Goal: Task Accomplishment & Management: Use online tool/utility

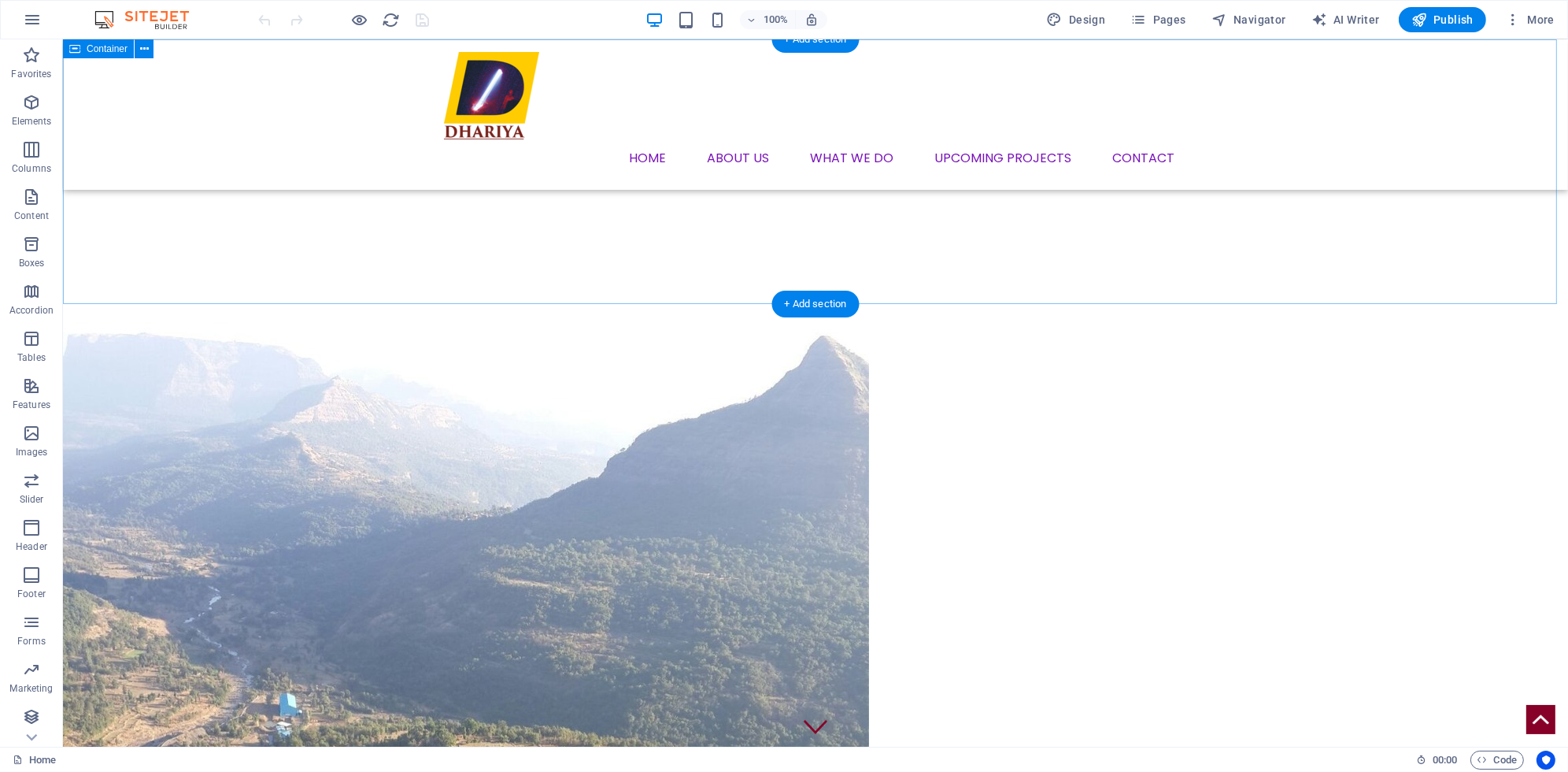
click at [703, 128] on div "Menu Home About us What we DO Upcoming Projects Contact" at bounding box center [815, 114] width 1505 height 150
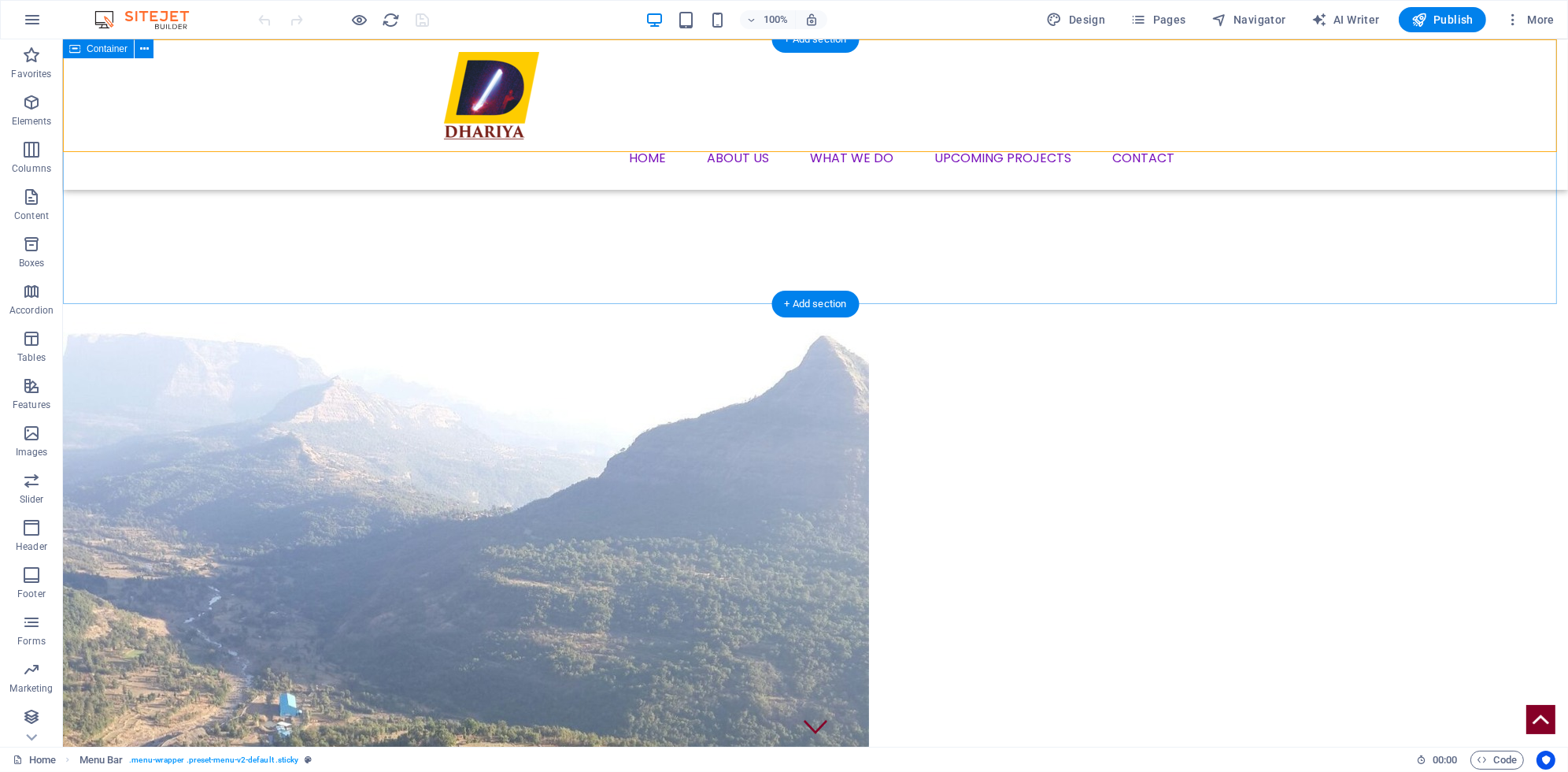
click at [720, 137] on div "Menu Home About us What we DO Upcoming Projects Contact" at bounding box center [815, 114] width 1505 height 150
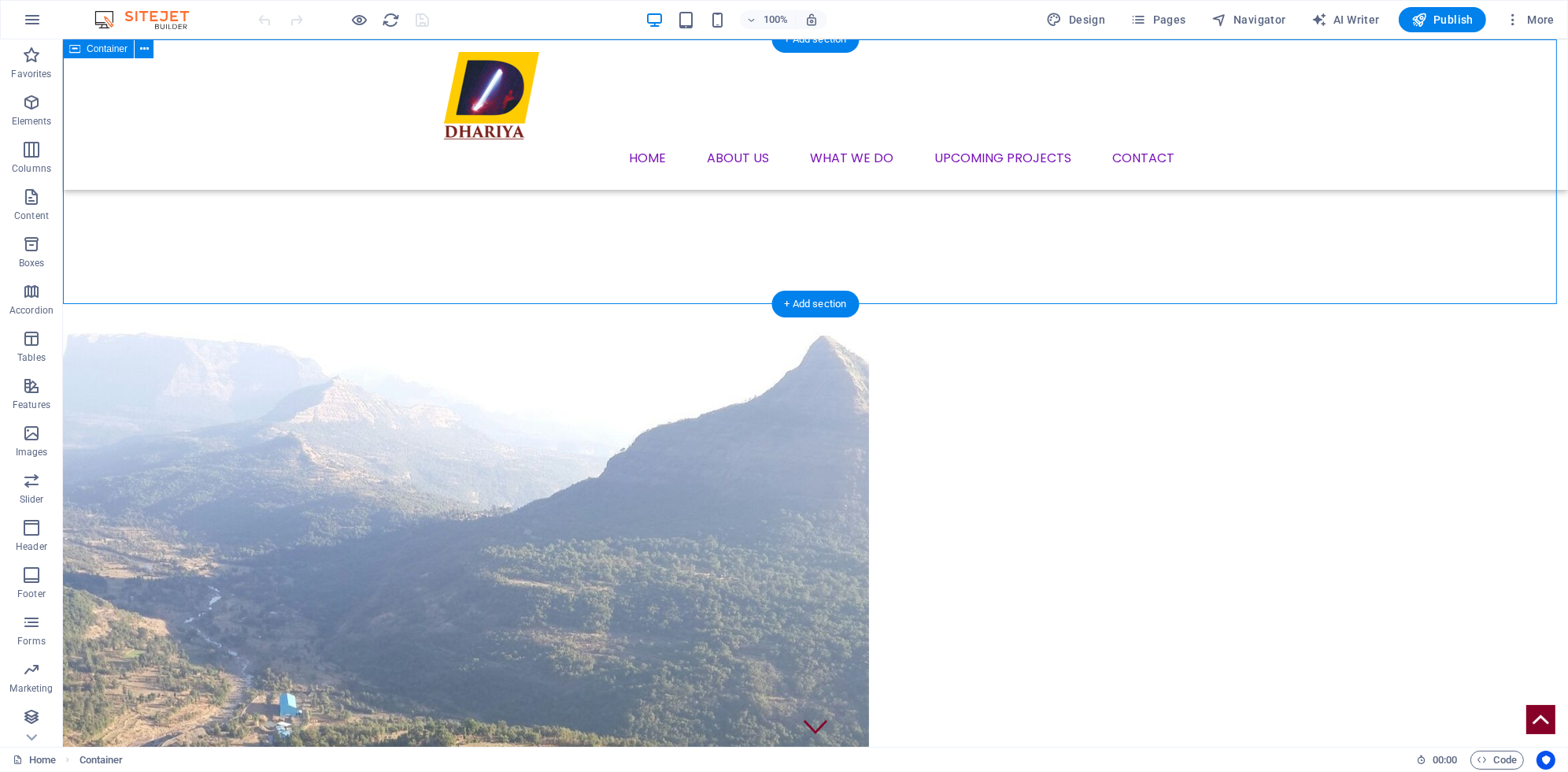
click at [674, 124] on div "Menu Home About us What we DO Upcoming Projects Contact" at bounding box center [815, 114] width 1505 height 150
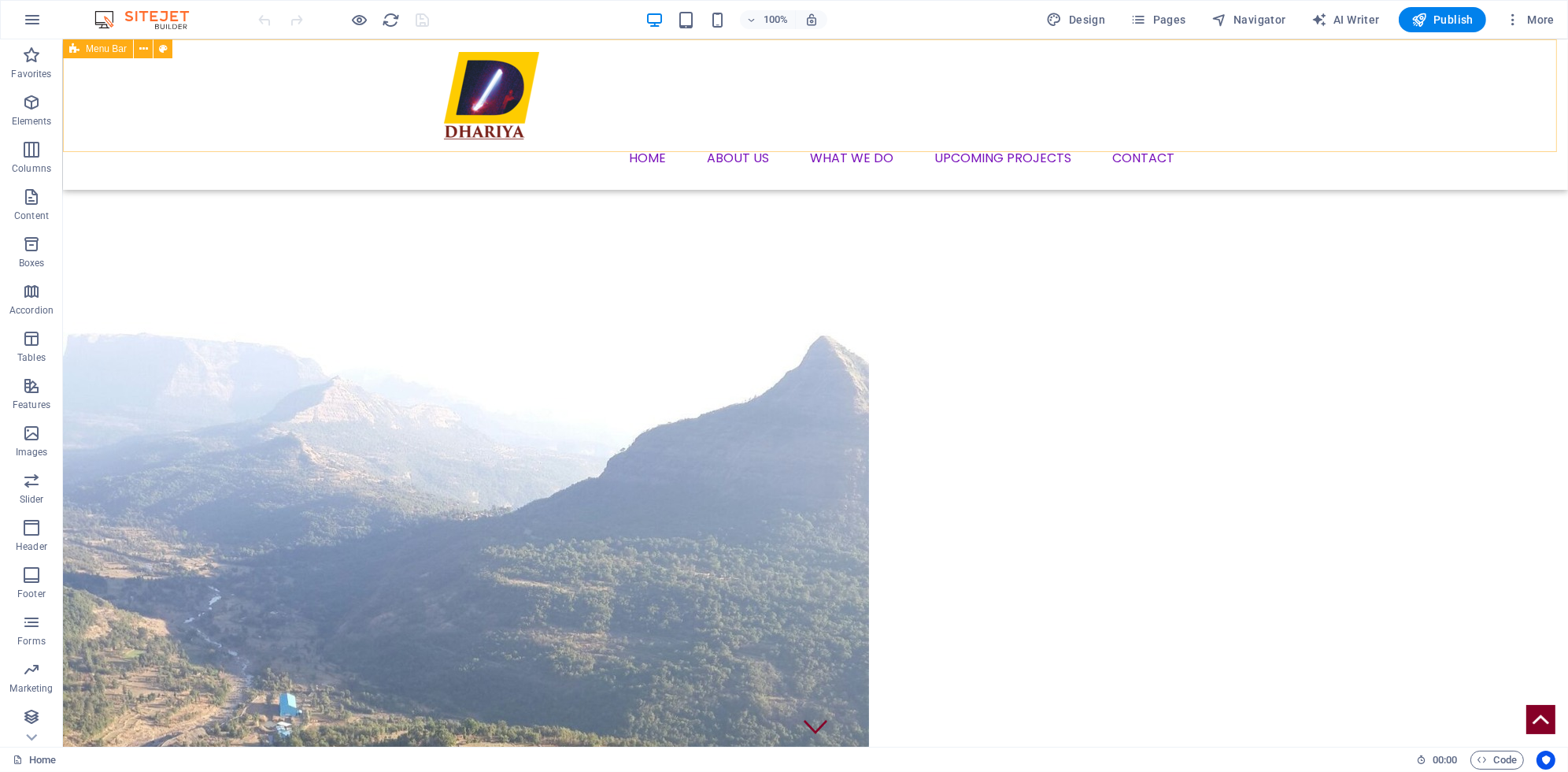
click at [770, 143] on div "Menu Home About us What we DO Upcoming Projects Contact" at bounding box center [815, 114] width 1505 height 150
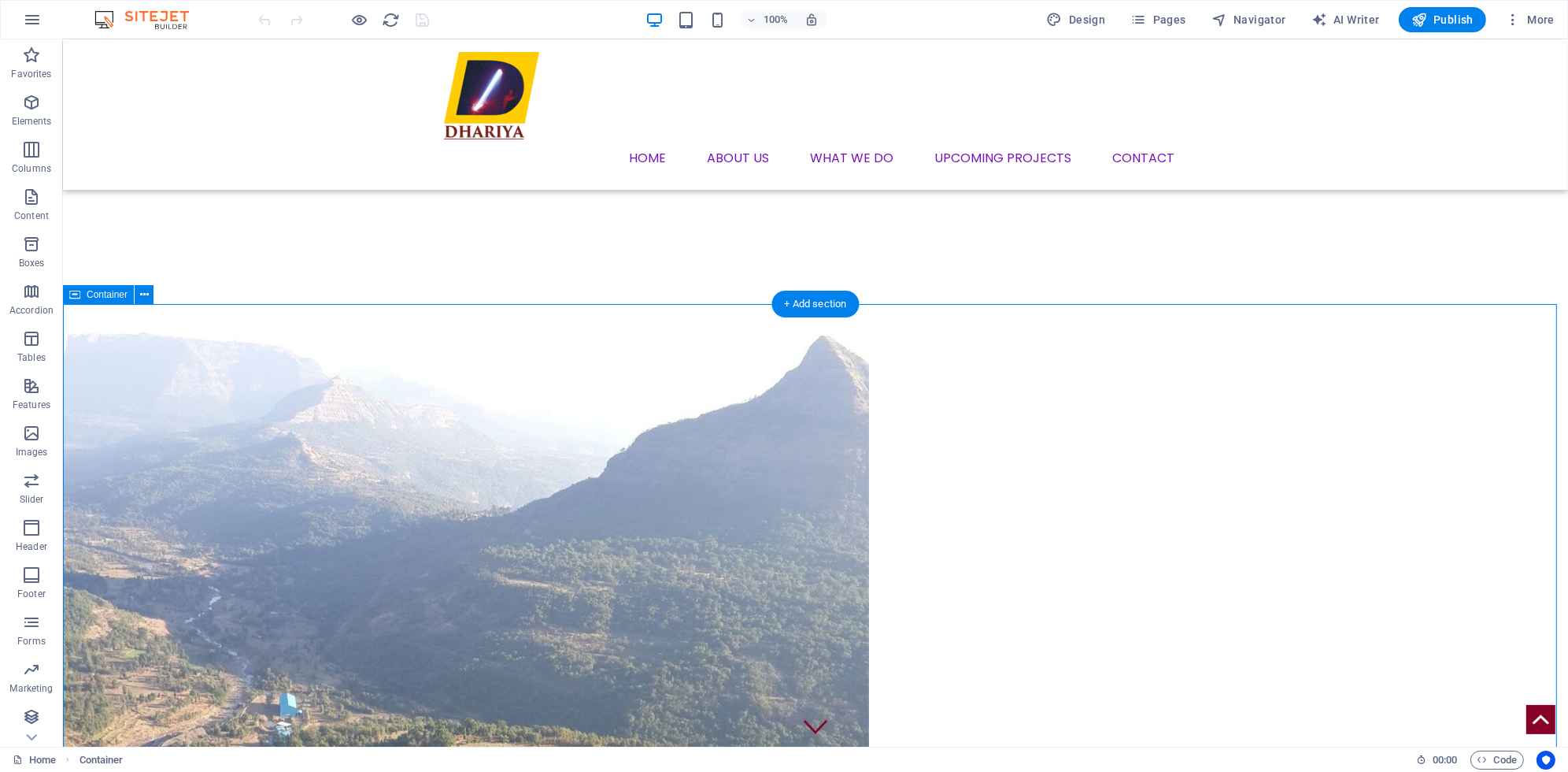
drag, startPoint x: 287, startPoint y: 323, endPoint x: 295, endPoint y: 308, distance: 17.0
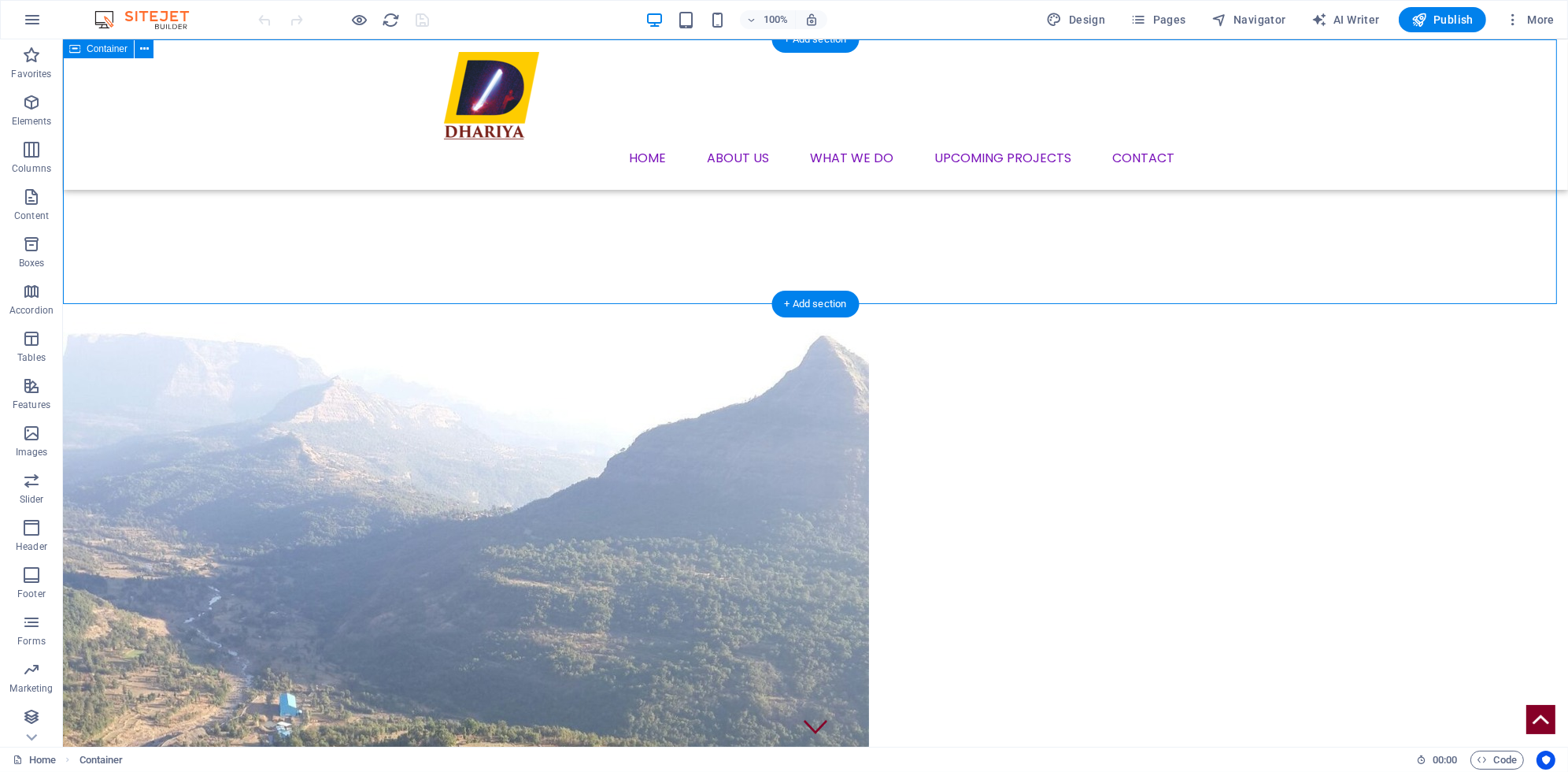
click at [105, 49] on span "Menu Bar" at bounding box center [106, 48] width 41 height 9
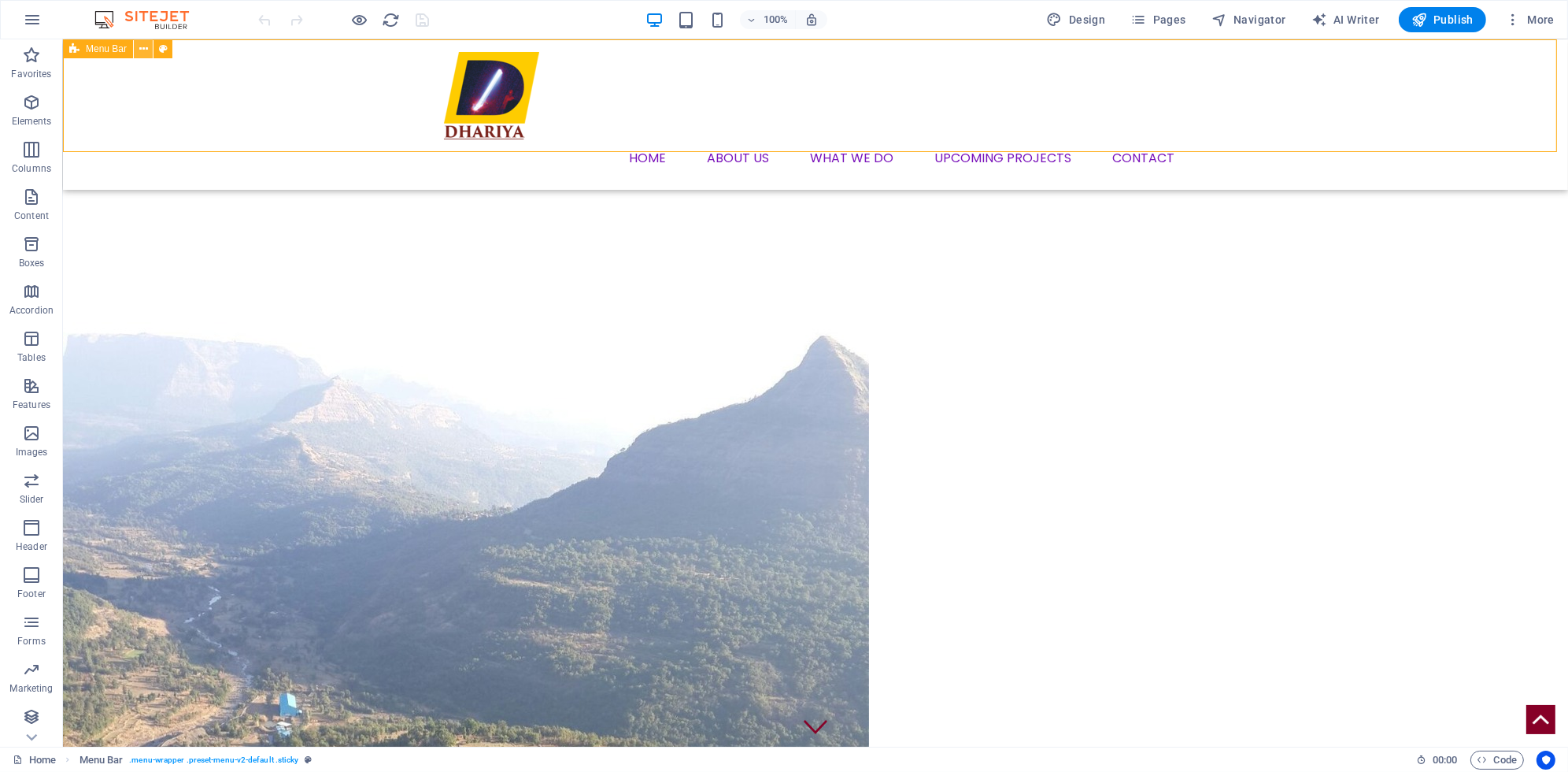
click at [144, 49] on icon at bounding box center [143, 49] width 9 height 17
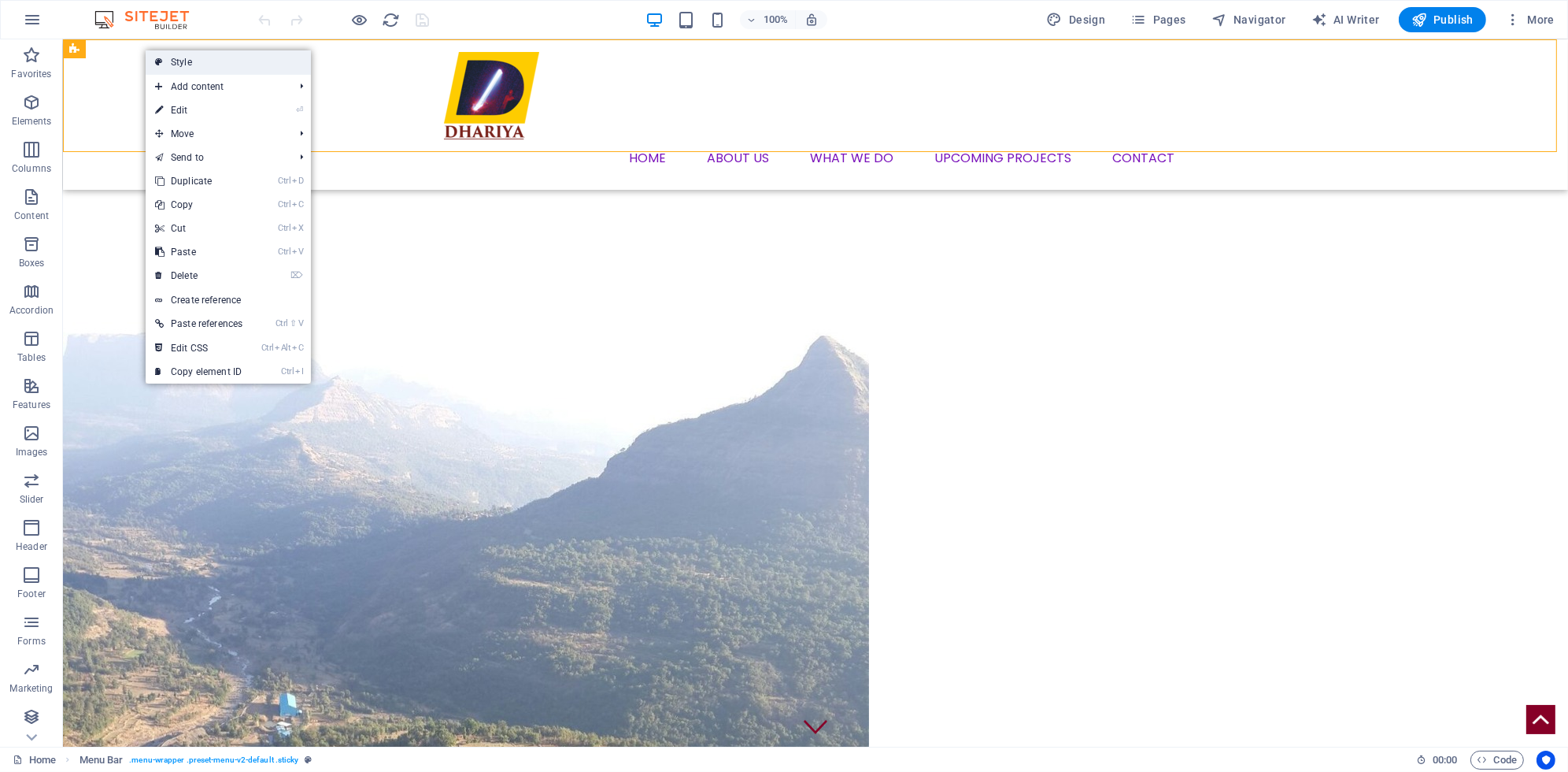
click at [174, 61] on link "Style" at bounding box center [228, 62] width 165 height 24
select select "rem"
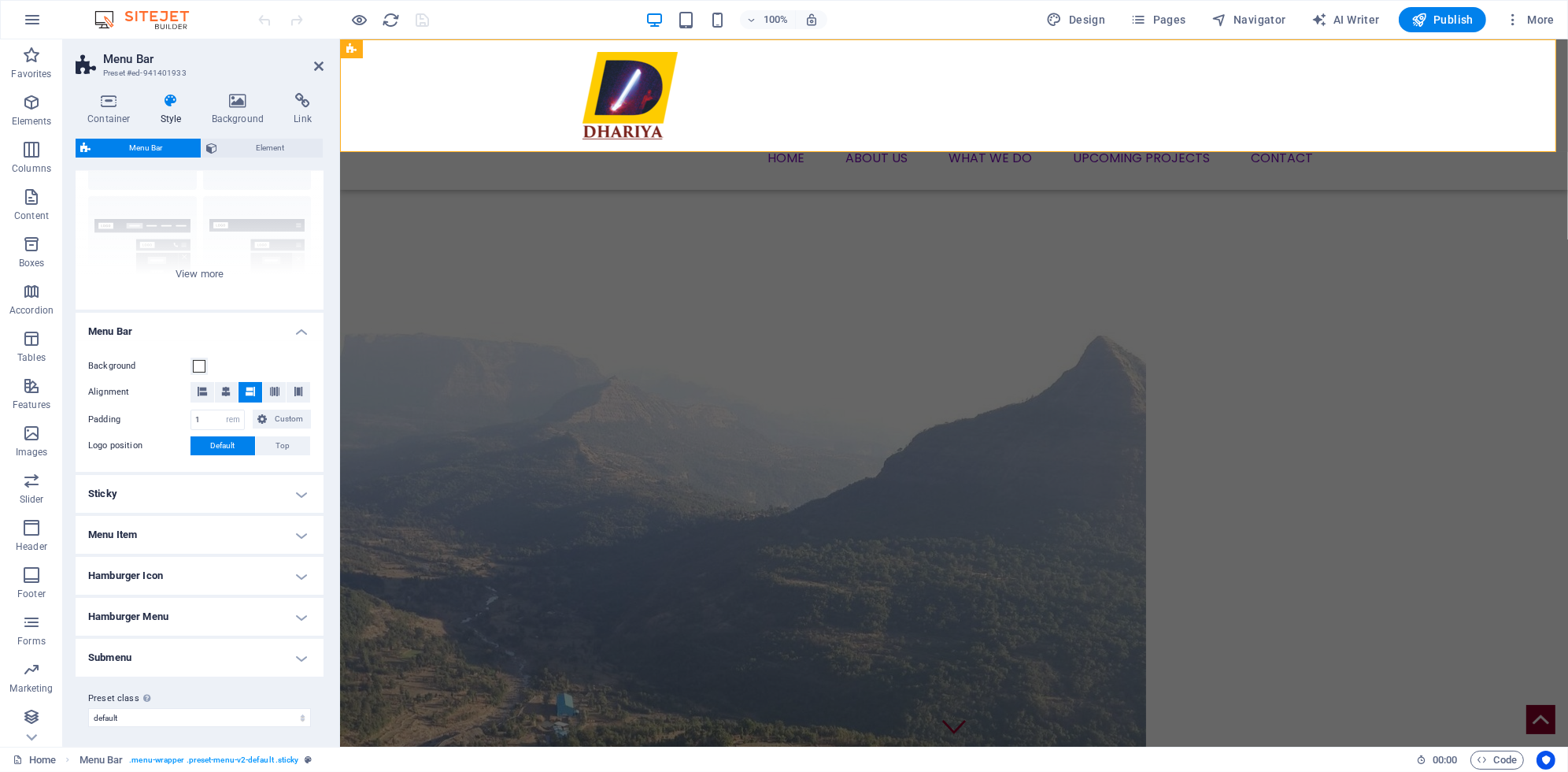
scroll to position [129, 0]
click at [213, 481] on h4 "Sticky" at bounding box center [200, 491] width 248 height 38
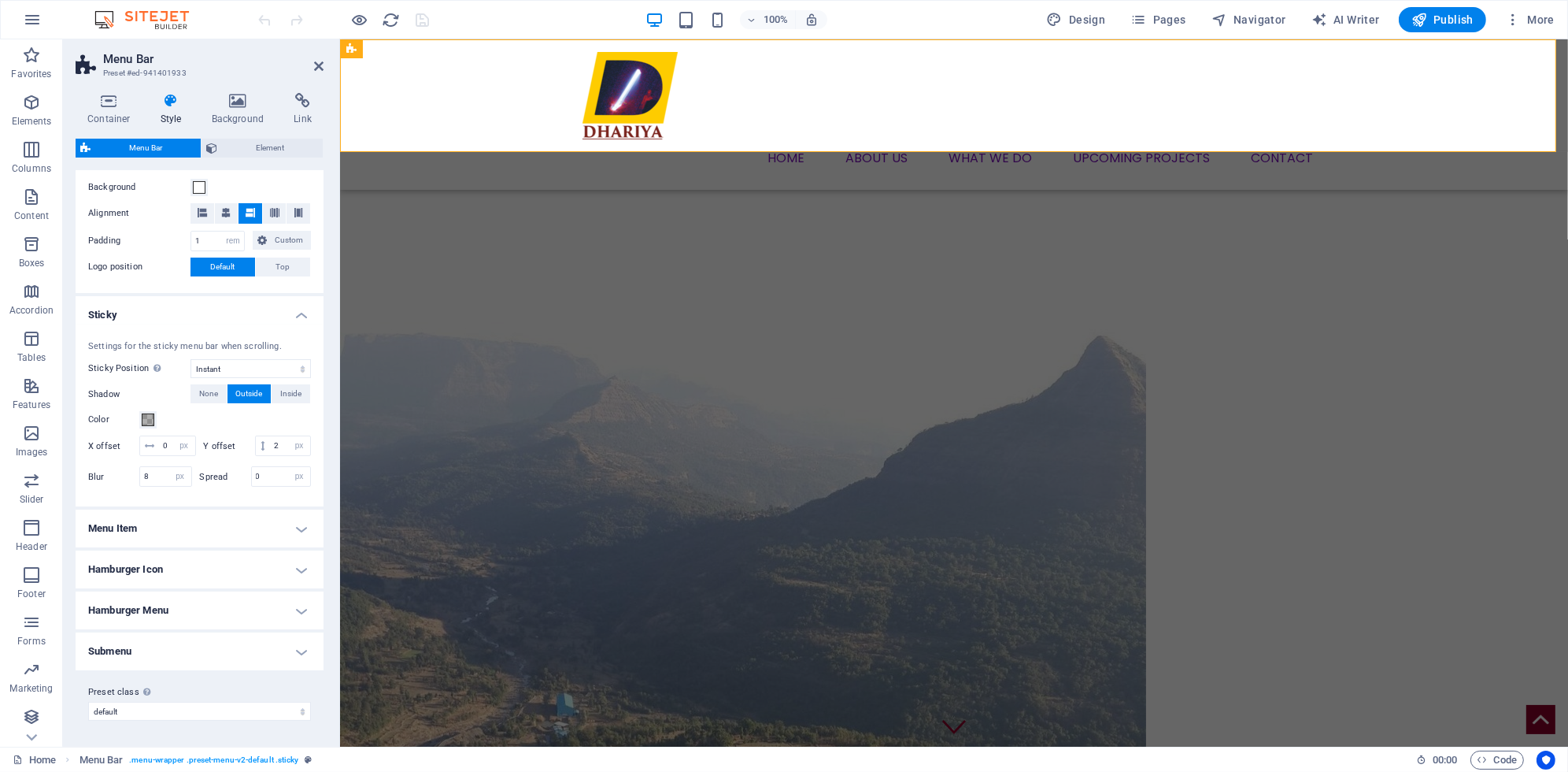
scroll to position [321, 0]
click at [202, 522] on h4 "Menu Item" at bounding box center [200, 529] width 248 height 38
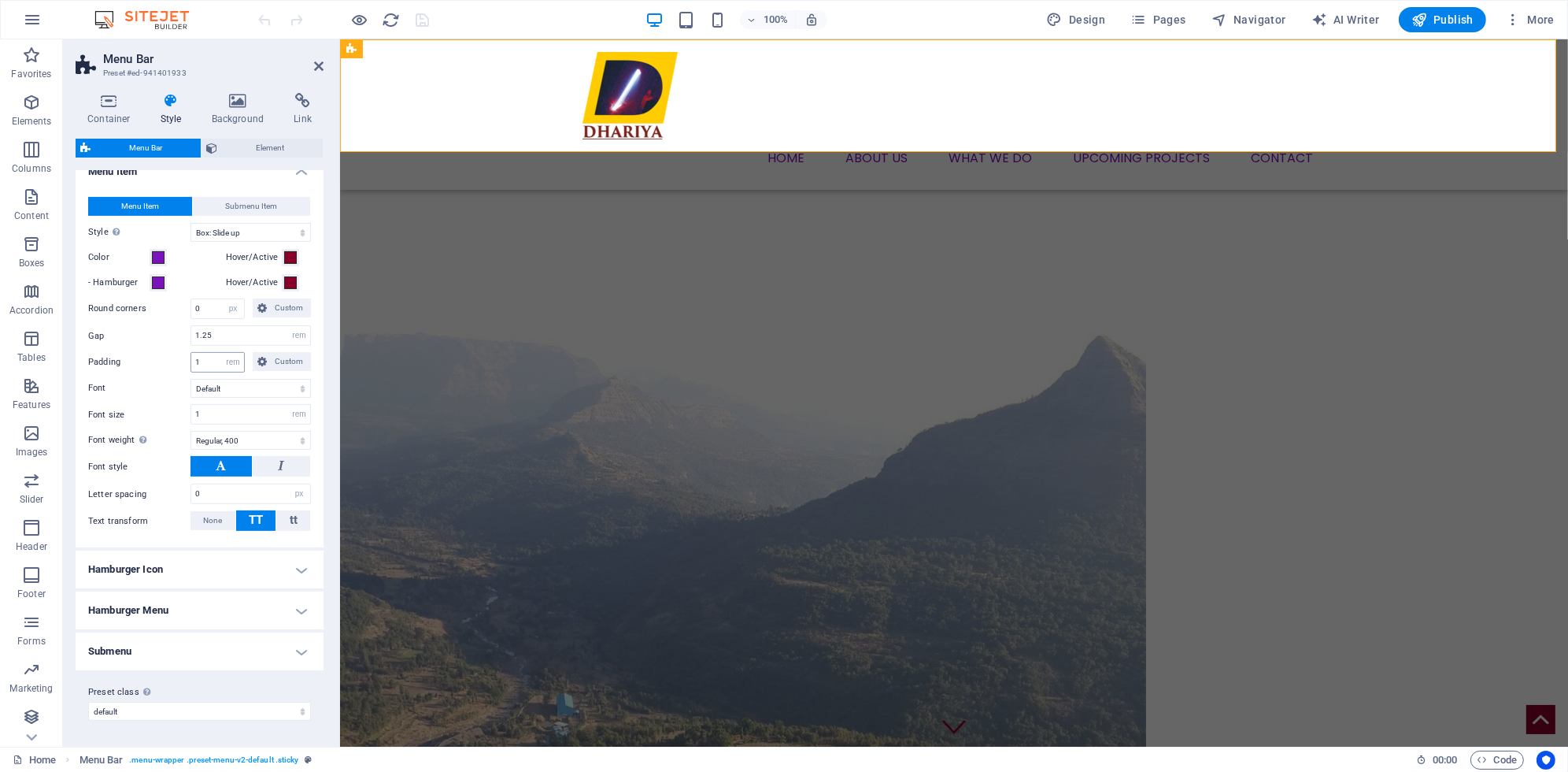
scroll to position [676, 0]
click at [212, 571] on h4 "Hamburger Icon" at bounding box center [200, 570] width 248 height 38
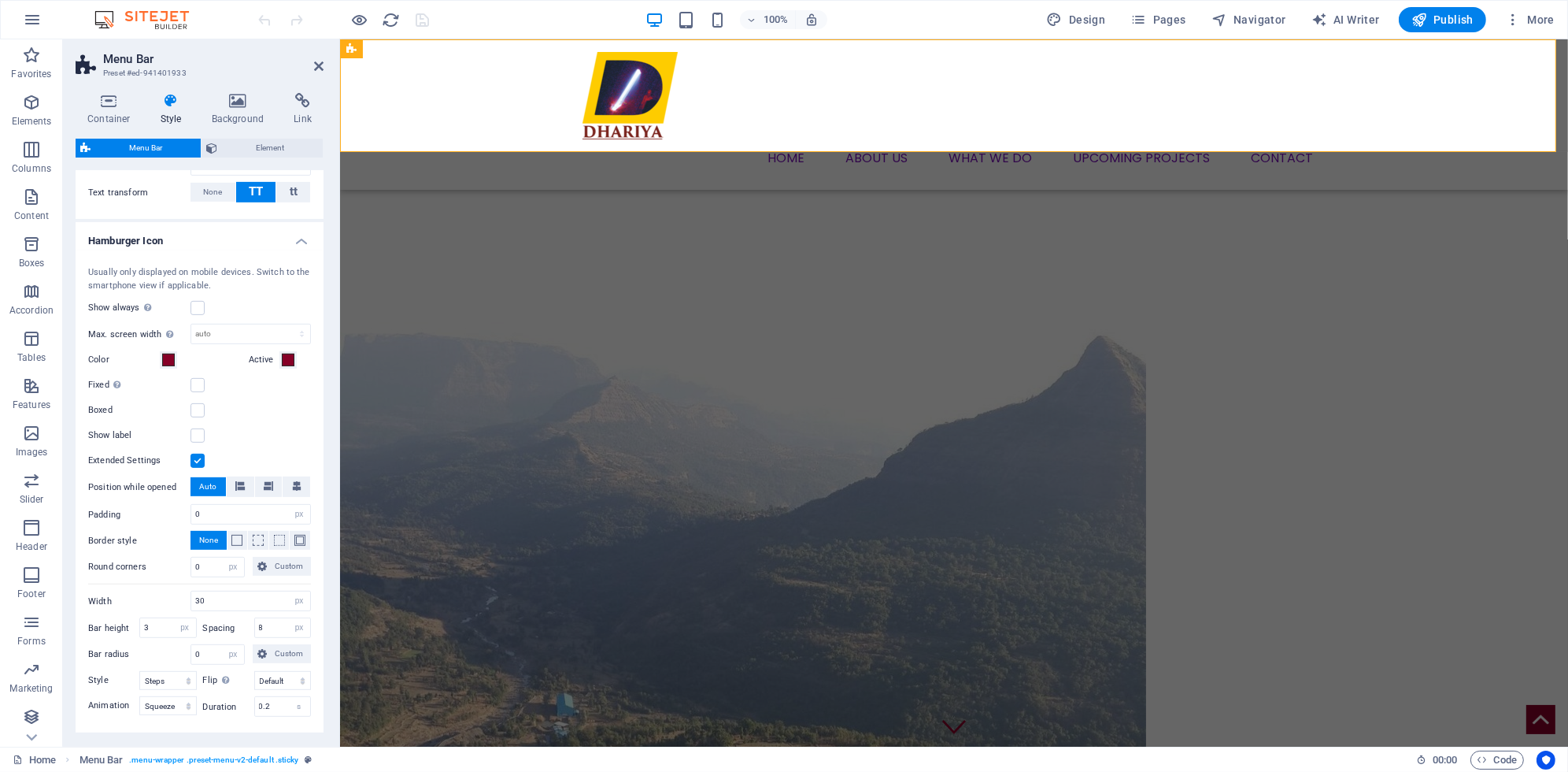
scroll to position [1145, 0]
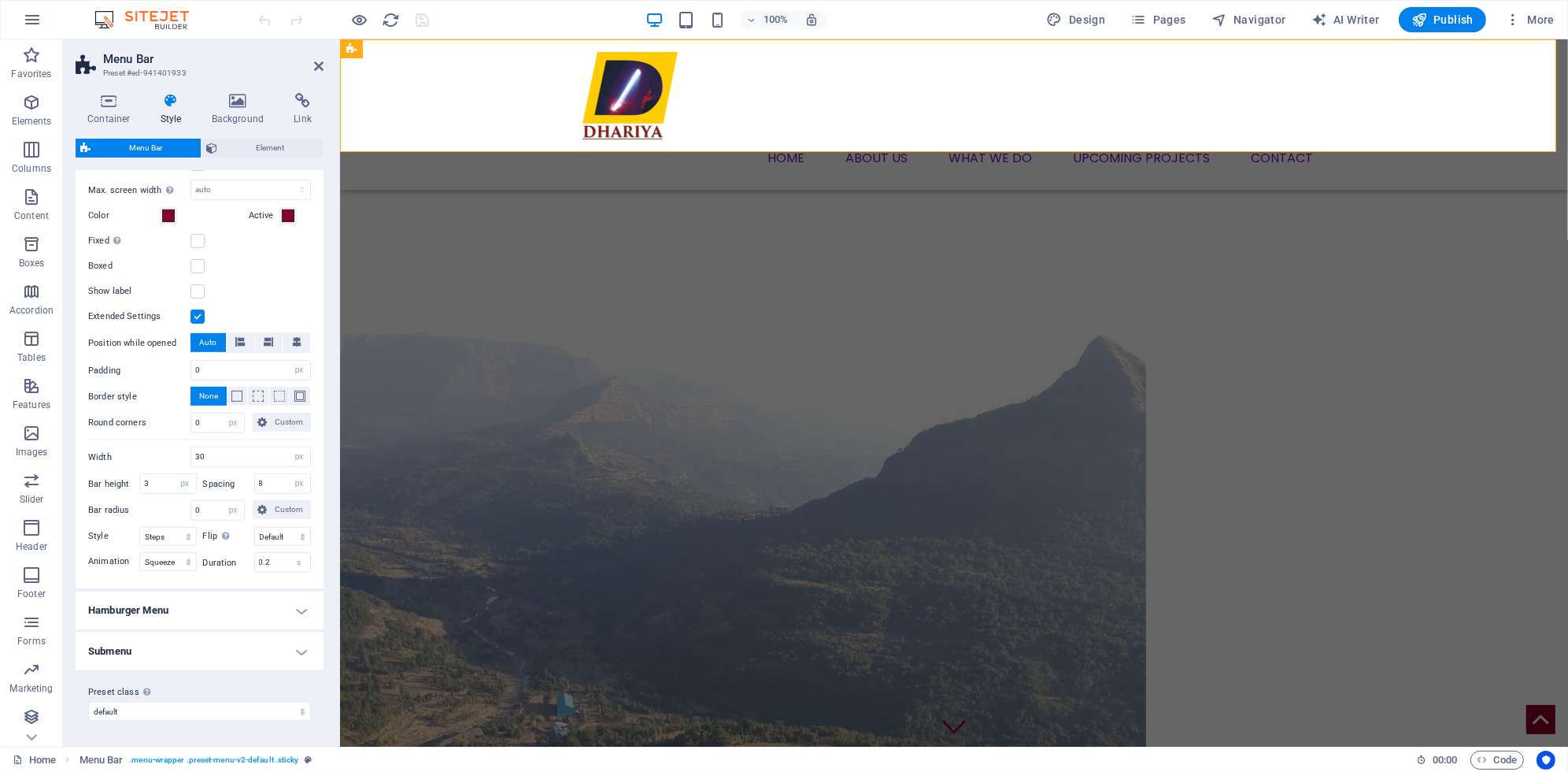
click at [195, 614] on h4 "Hamburger Menu" at bounding box center [200, 611] width 248 height 38
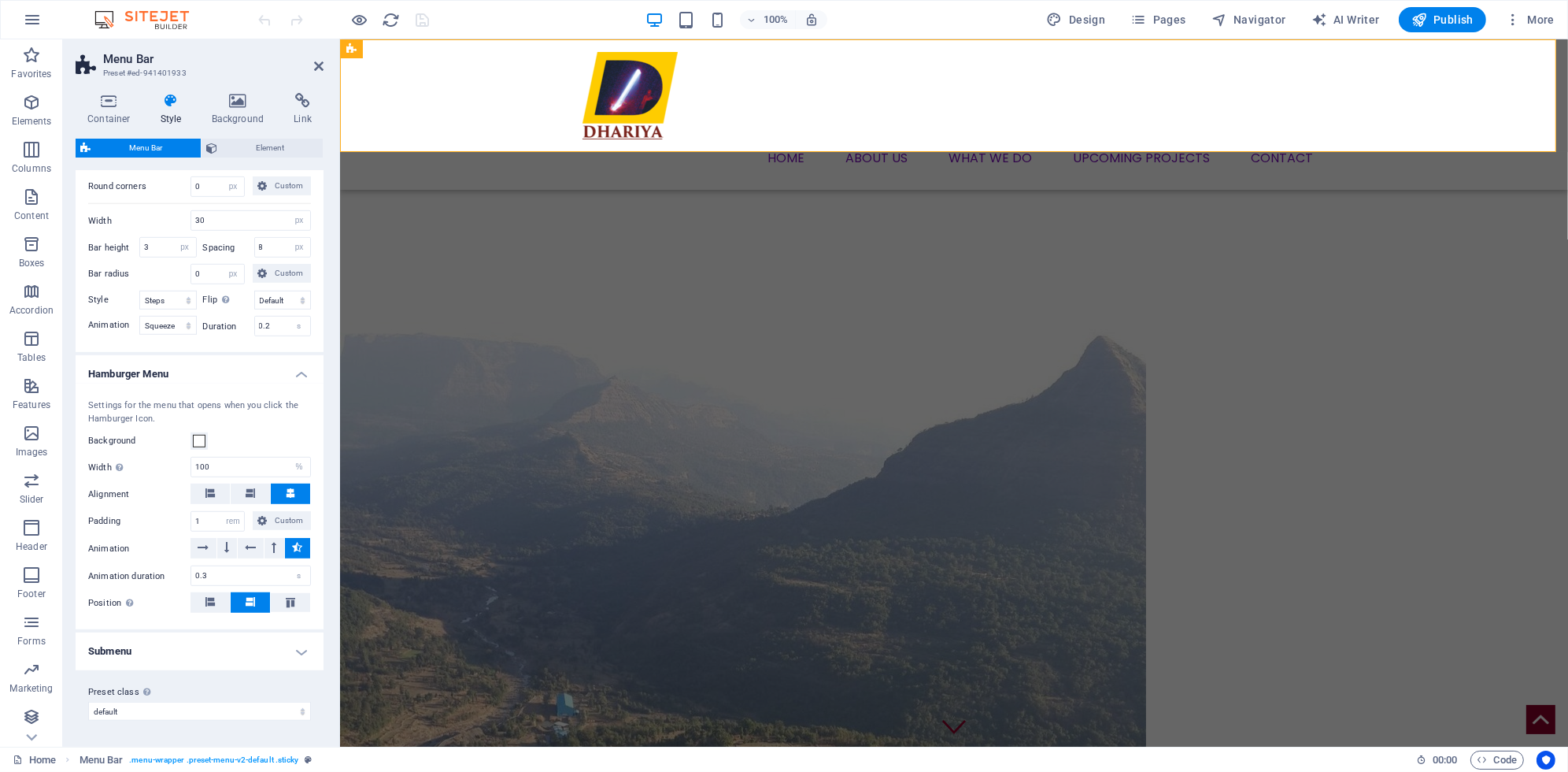
scroll to position [1379, 0]
click at [191, 640] on h4 "Submenu" at bounding box center [200, 652] width 248 height 38
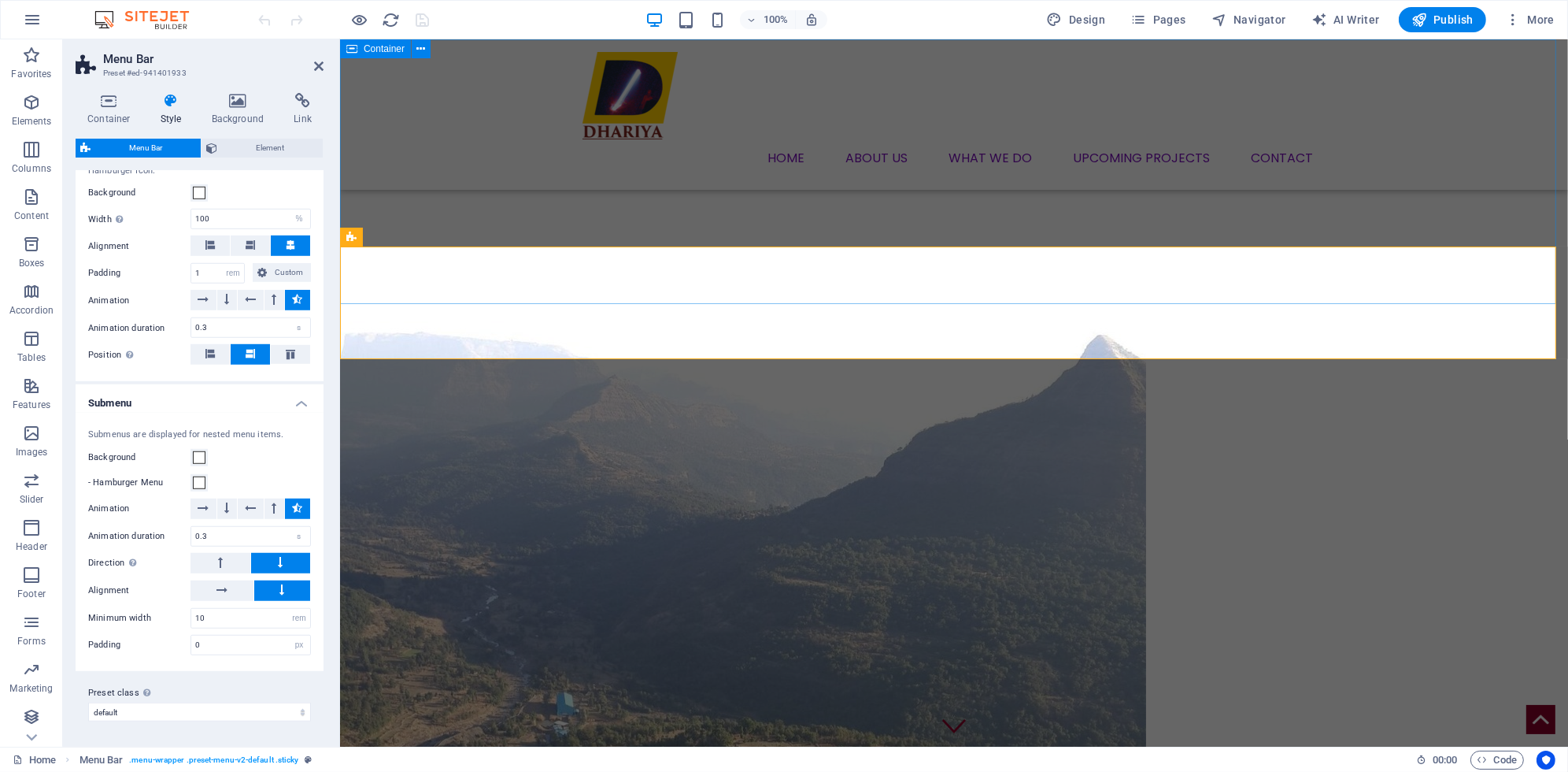
scroll to position [0, 0]
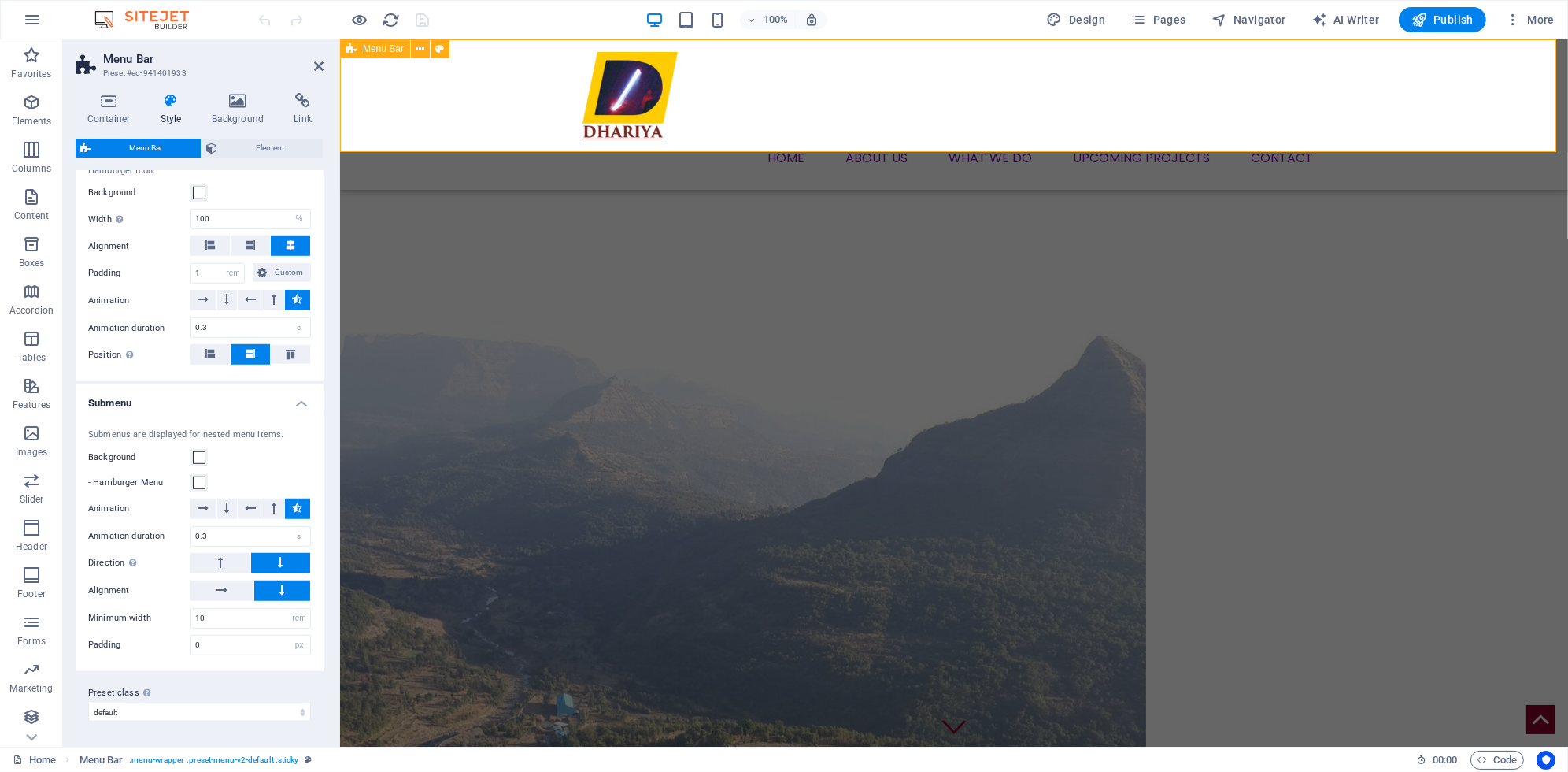
click at [477, 124] on div "Menu Home About us What we DO Upcoming Projects Contact" at bounding box center [953, 114] width 1228 height 150
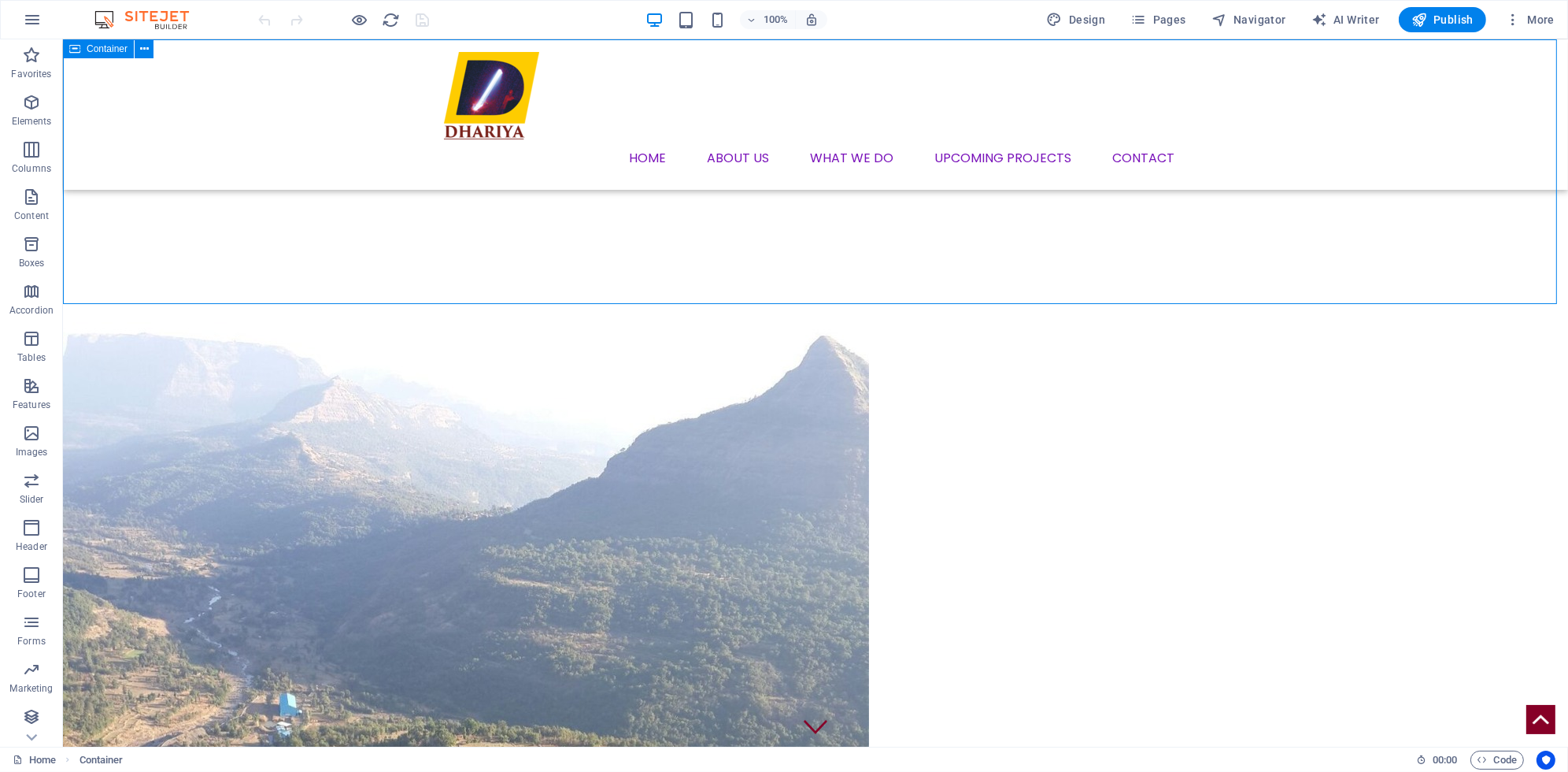
click at [342, 121] on div "Menu Home About us What we DO Upcoming Projects Contact" at bounding box center [815, 114] width 1505 height 150
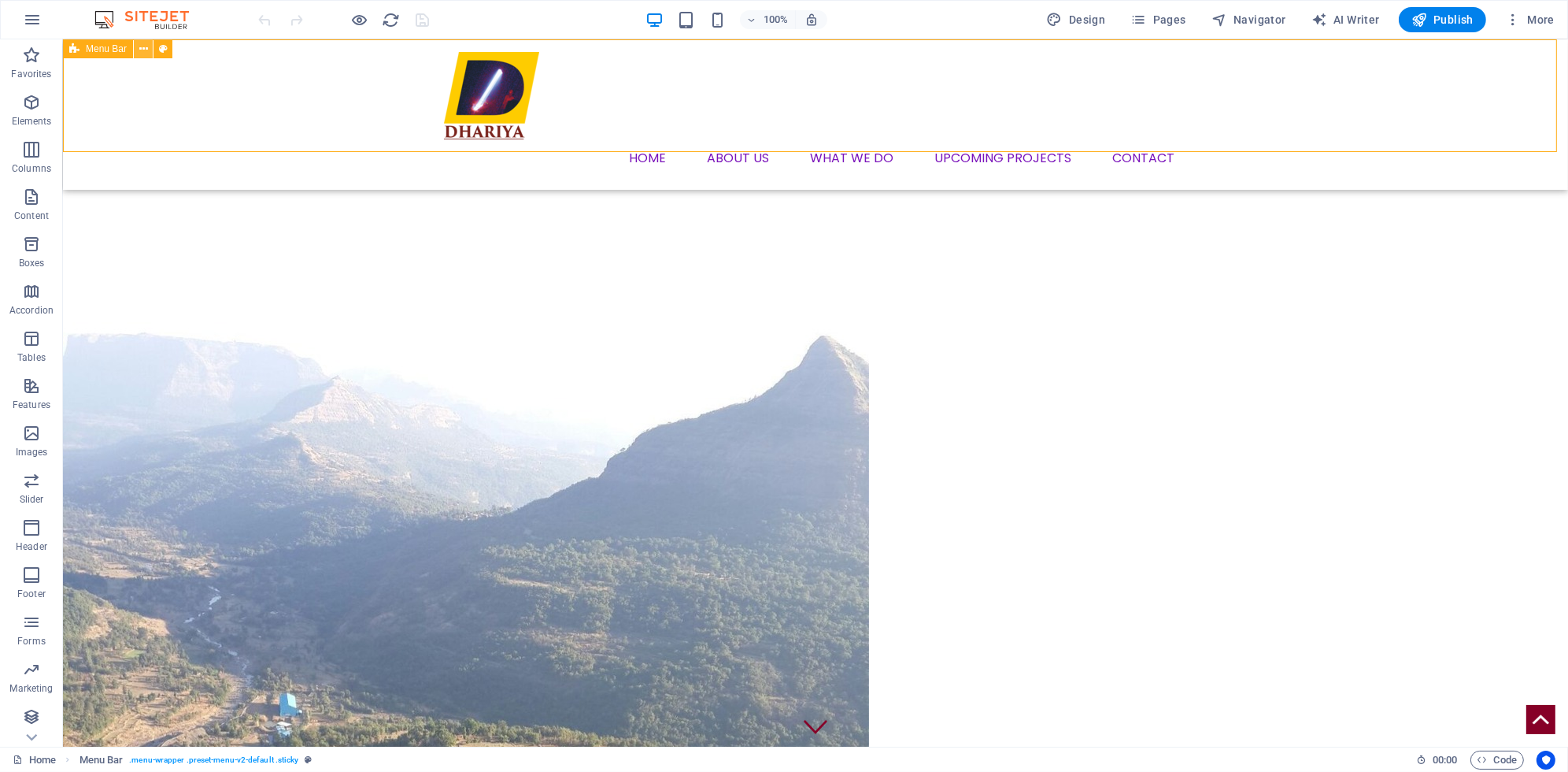
click at [134, 50] on button at bounding box center [143, 48] width 19 height 19
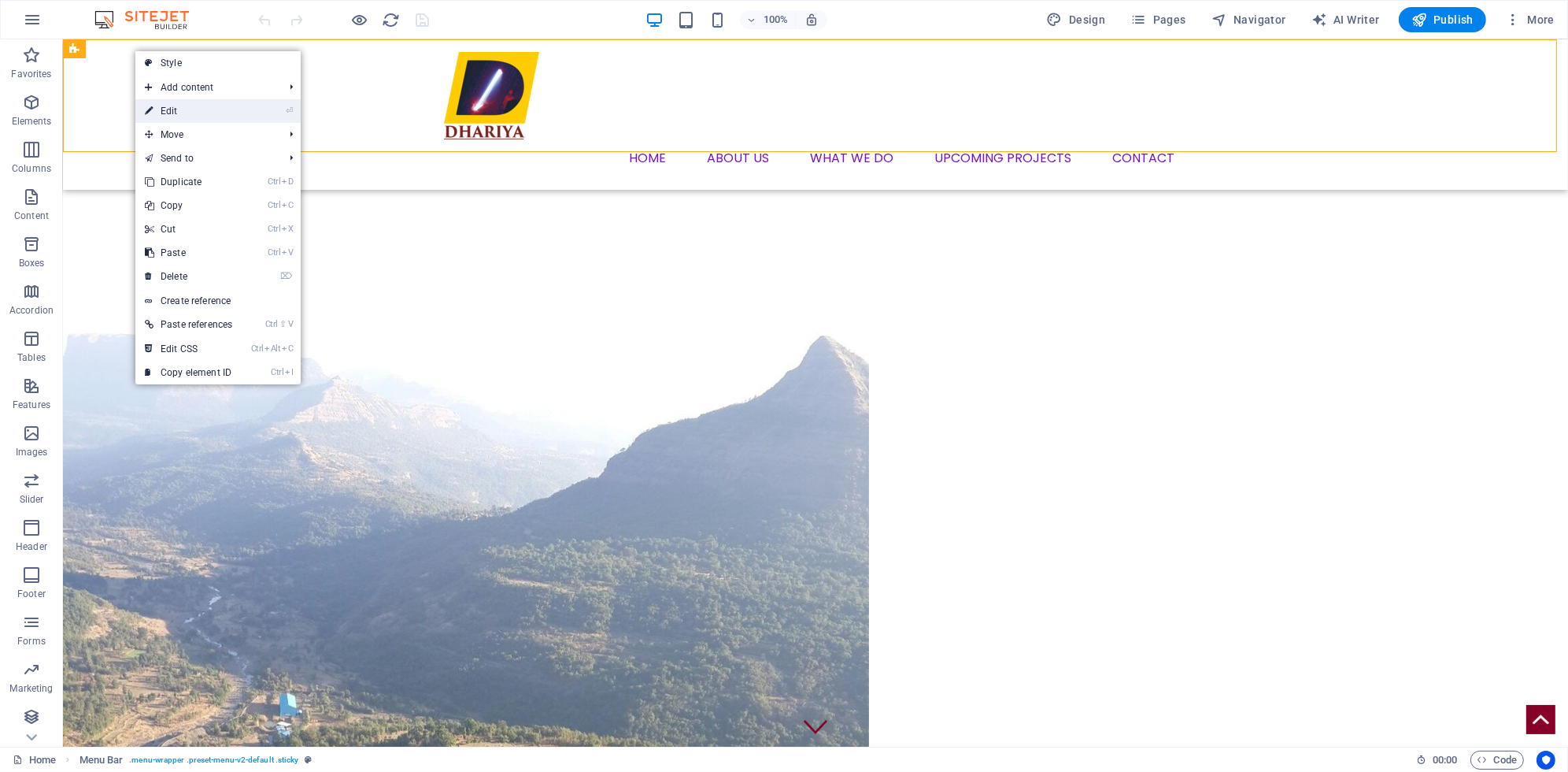
click at [168, 109] on link "⏎ Edit" at bounding box center [188, 111] width 106 height 24
select select "rem"
select select "sticky_instant"
select select "px"
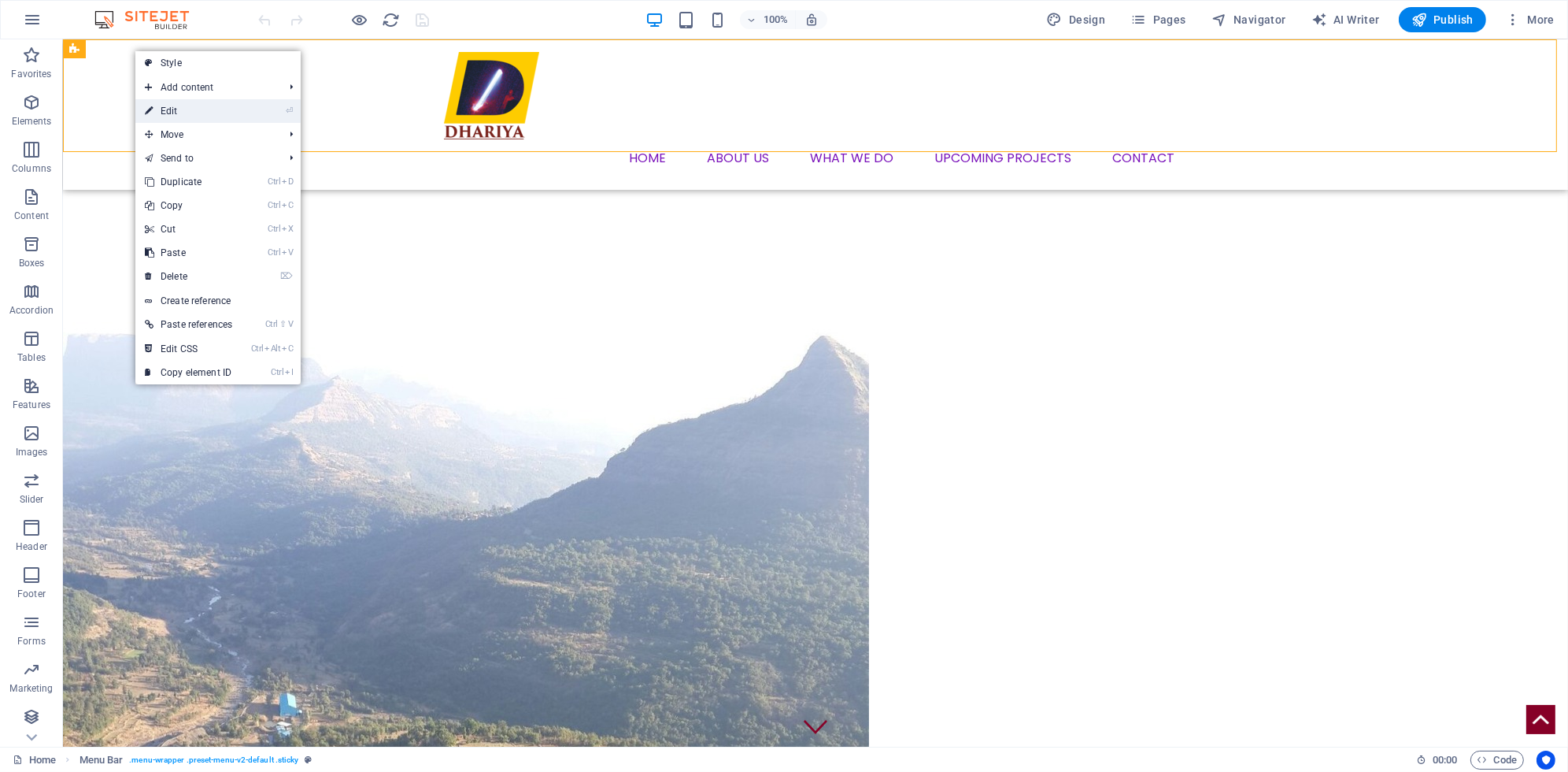
select select "px"
select select "hover_box_bottom"
select select "px"
select select "rem"
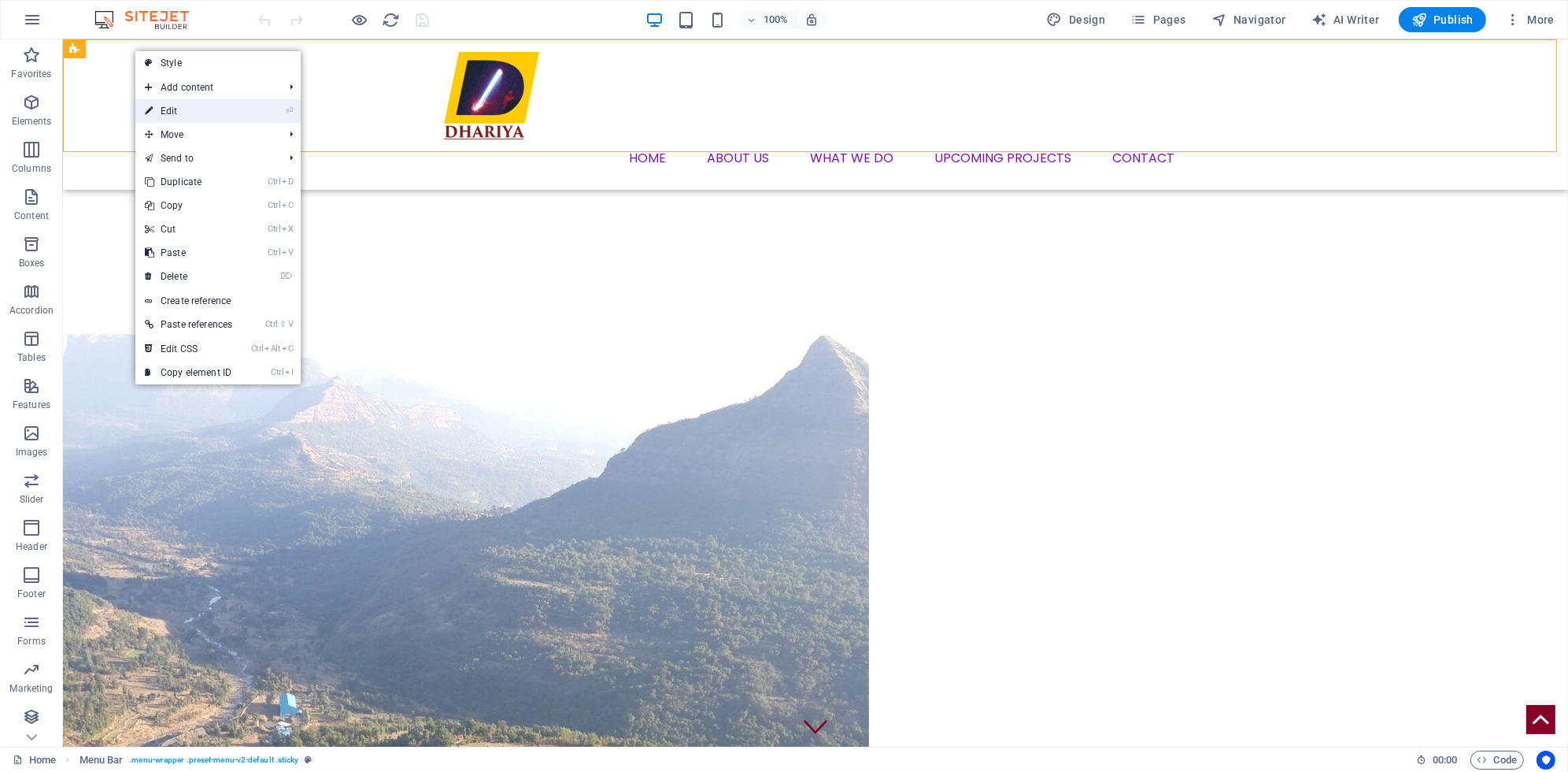
select select "rem"
select select "400"
select select "px"
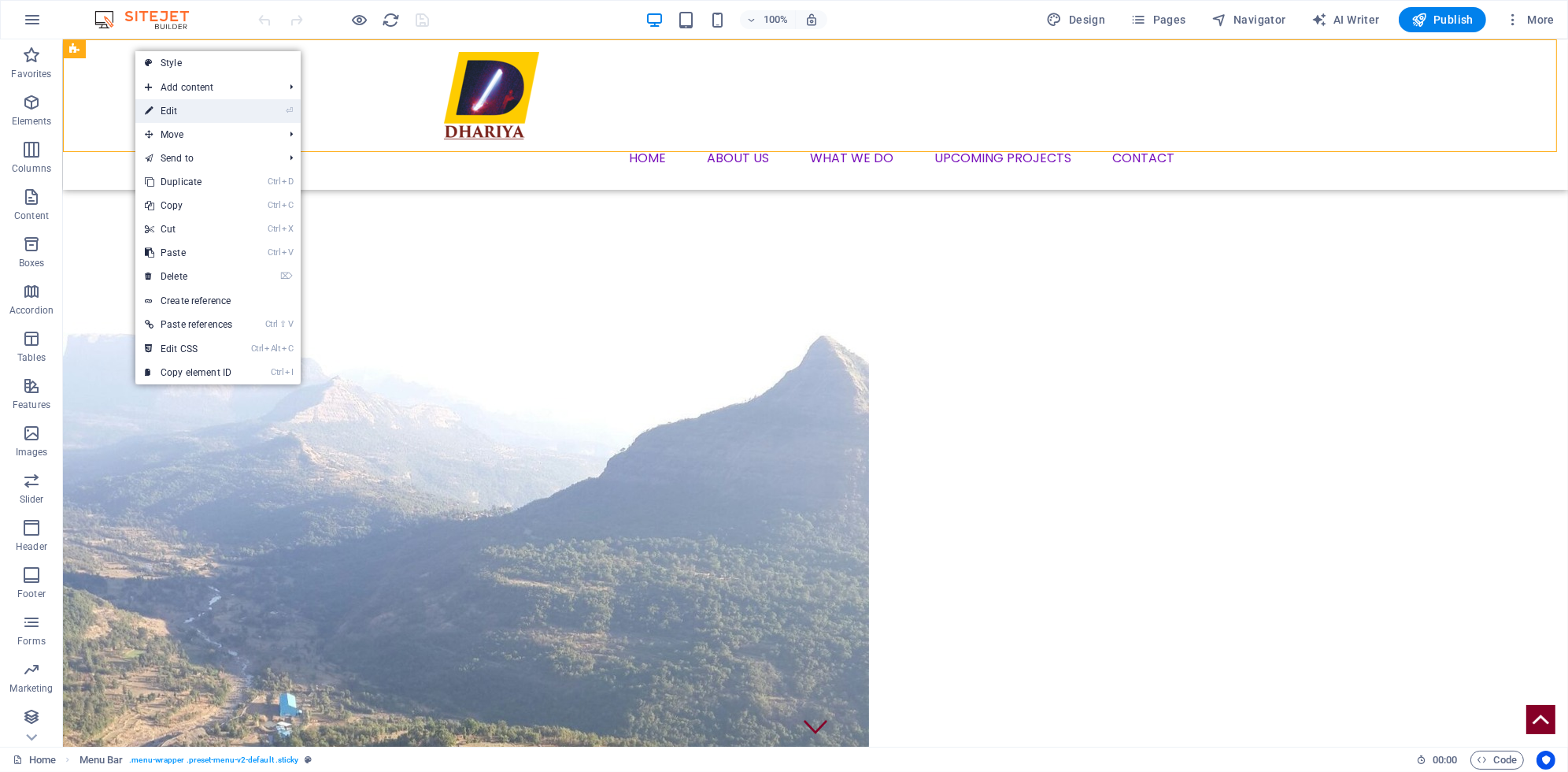
select select "px"
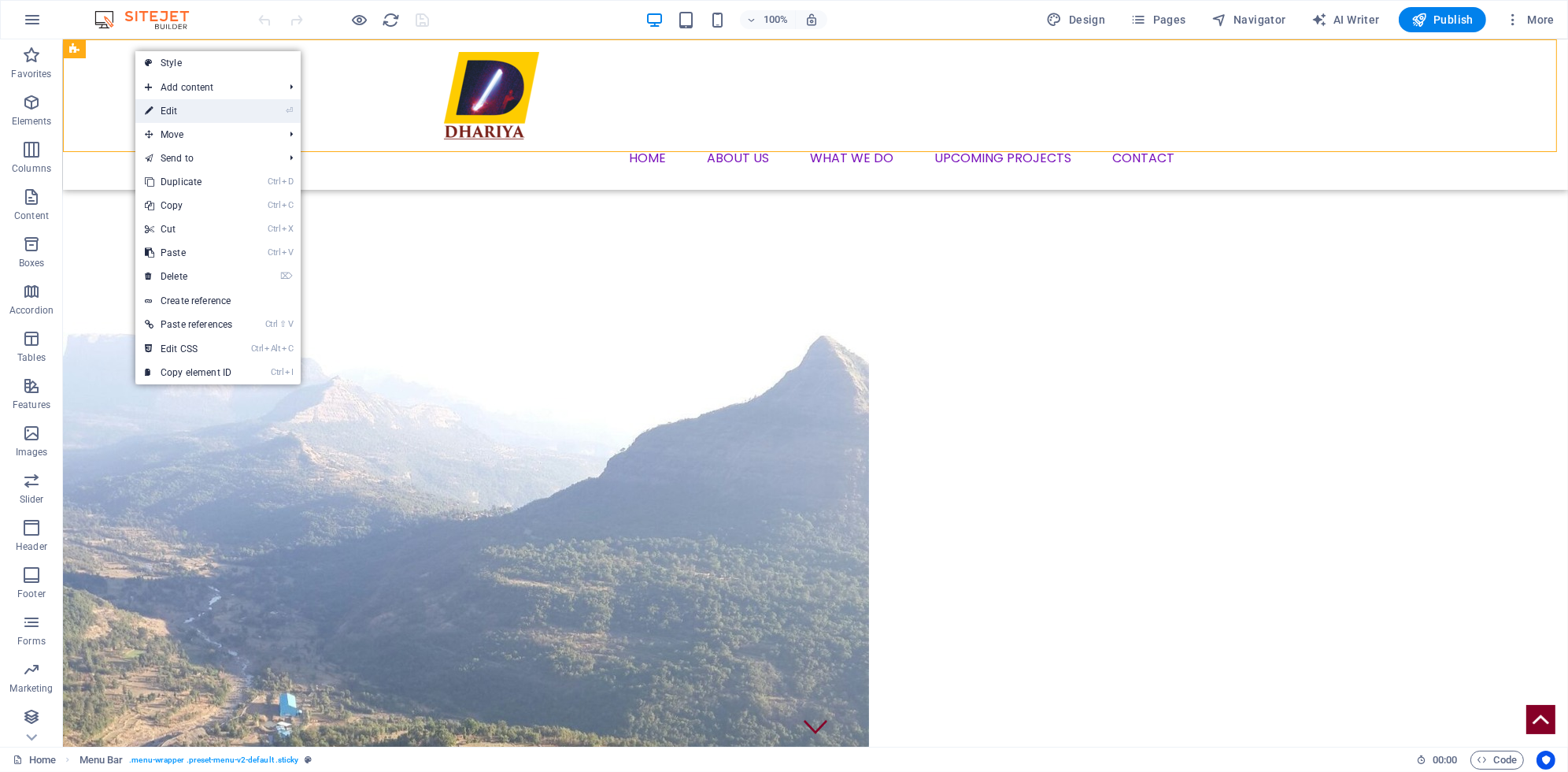
select select "steps"
select select "squeeze"
select select "%"
select select "rem"
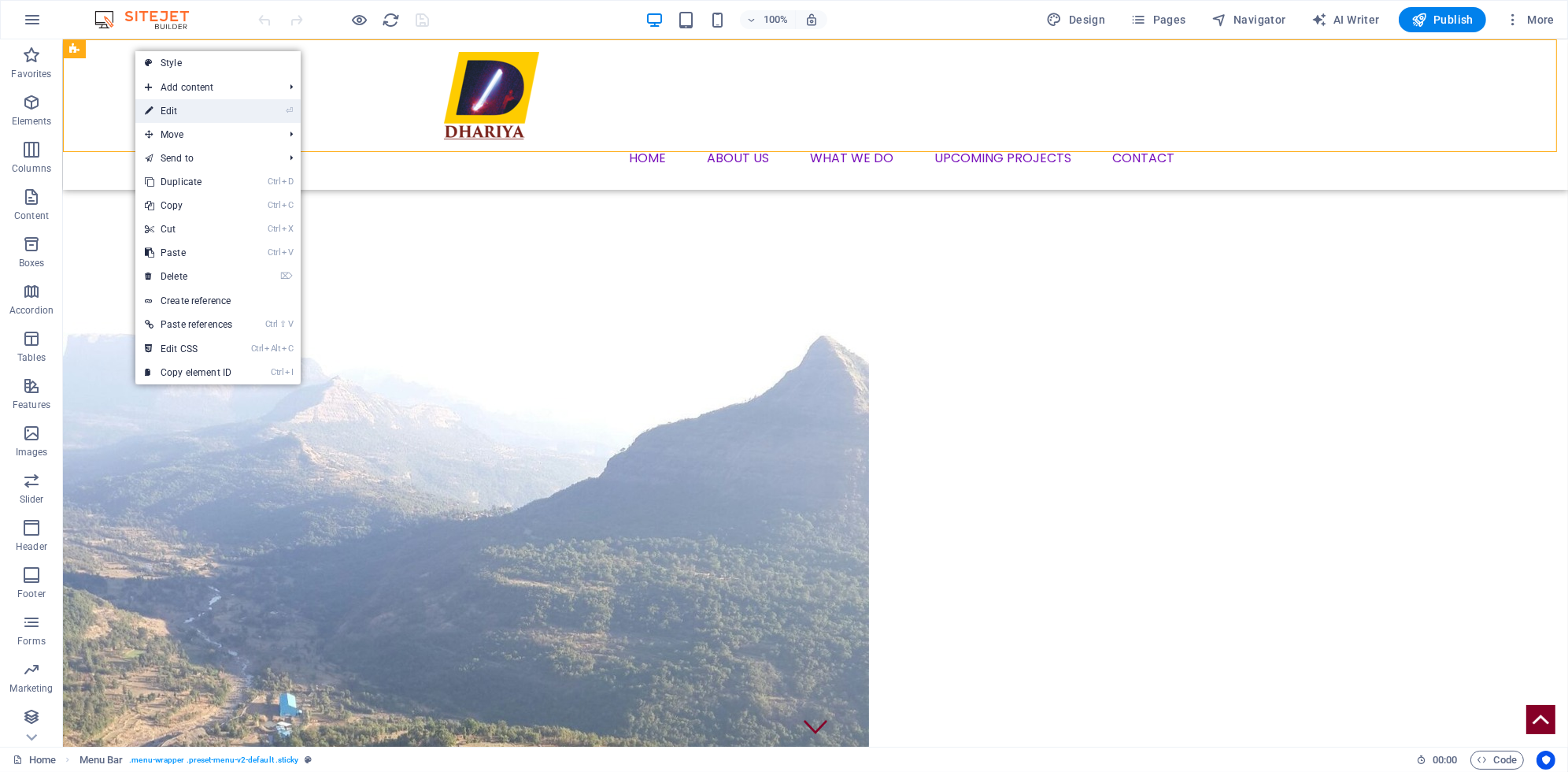
select select "px"
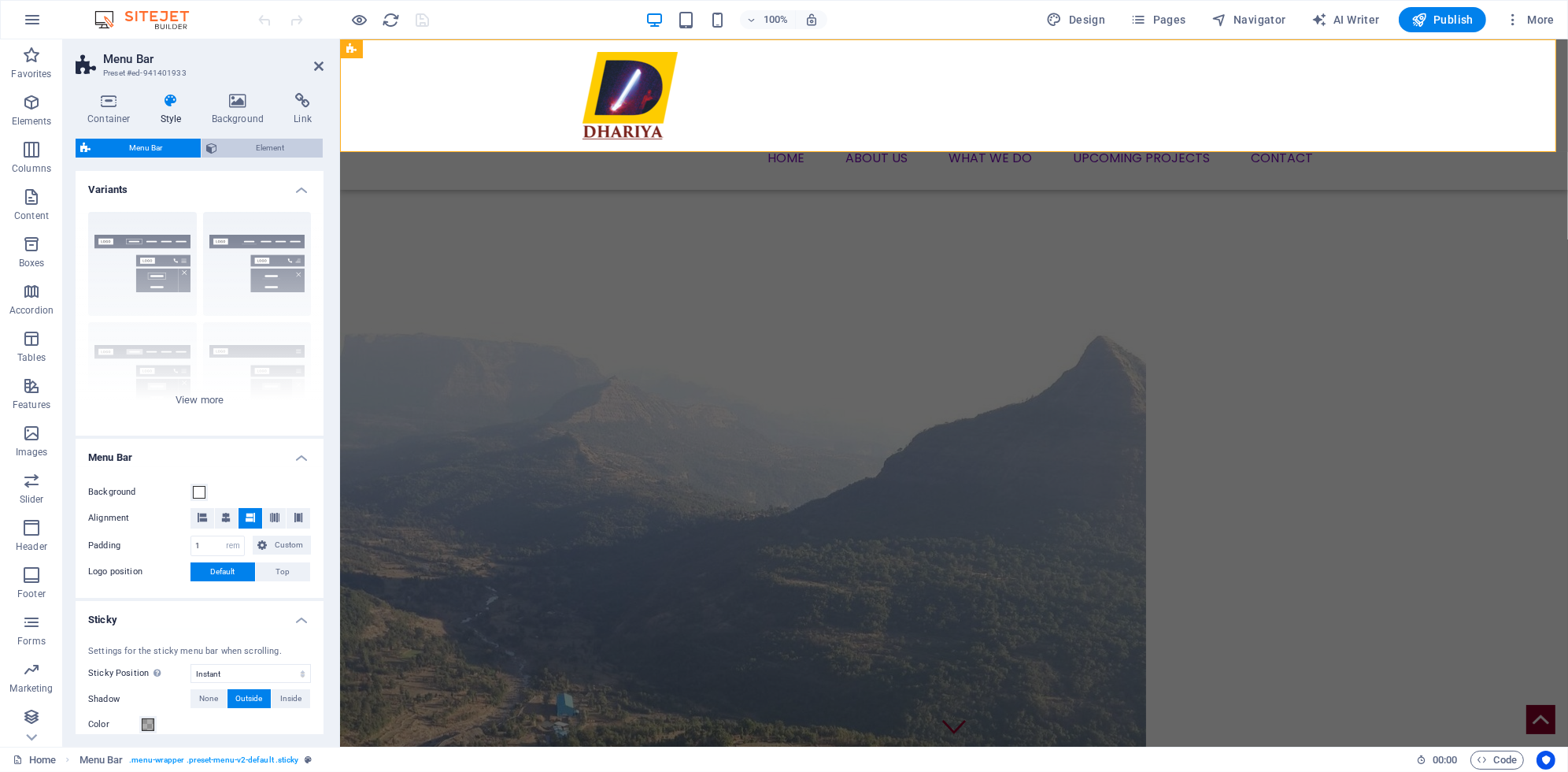
click at [239, 146] on span "Element" at bounding box center [270, 148] width 96 height 19
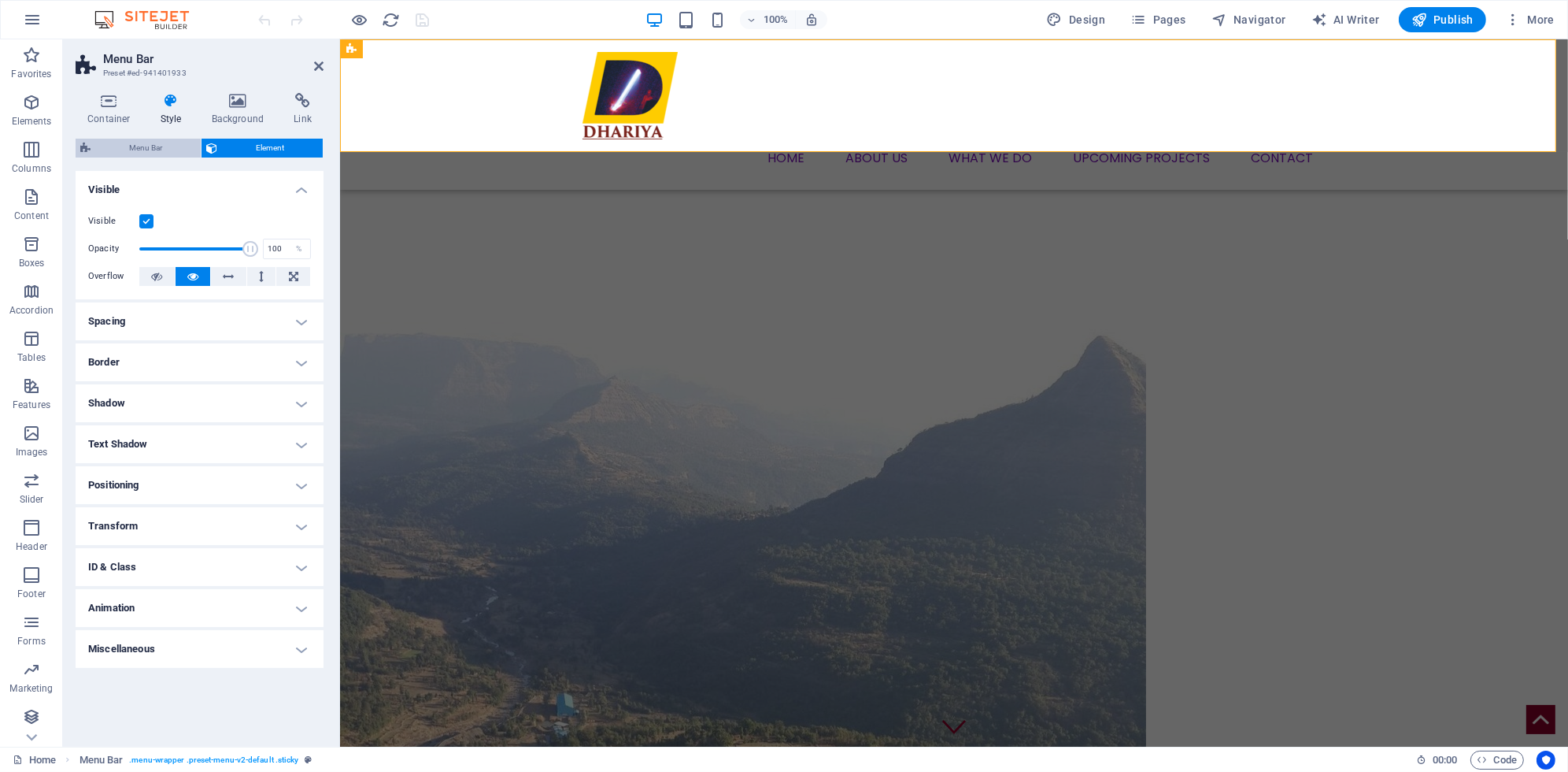
click at [144, 148] on span "Menu Bar" at bounding box center [145, 148] width 101 height 19
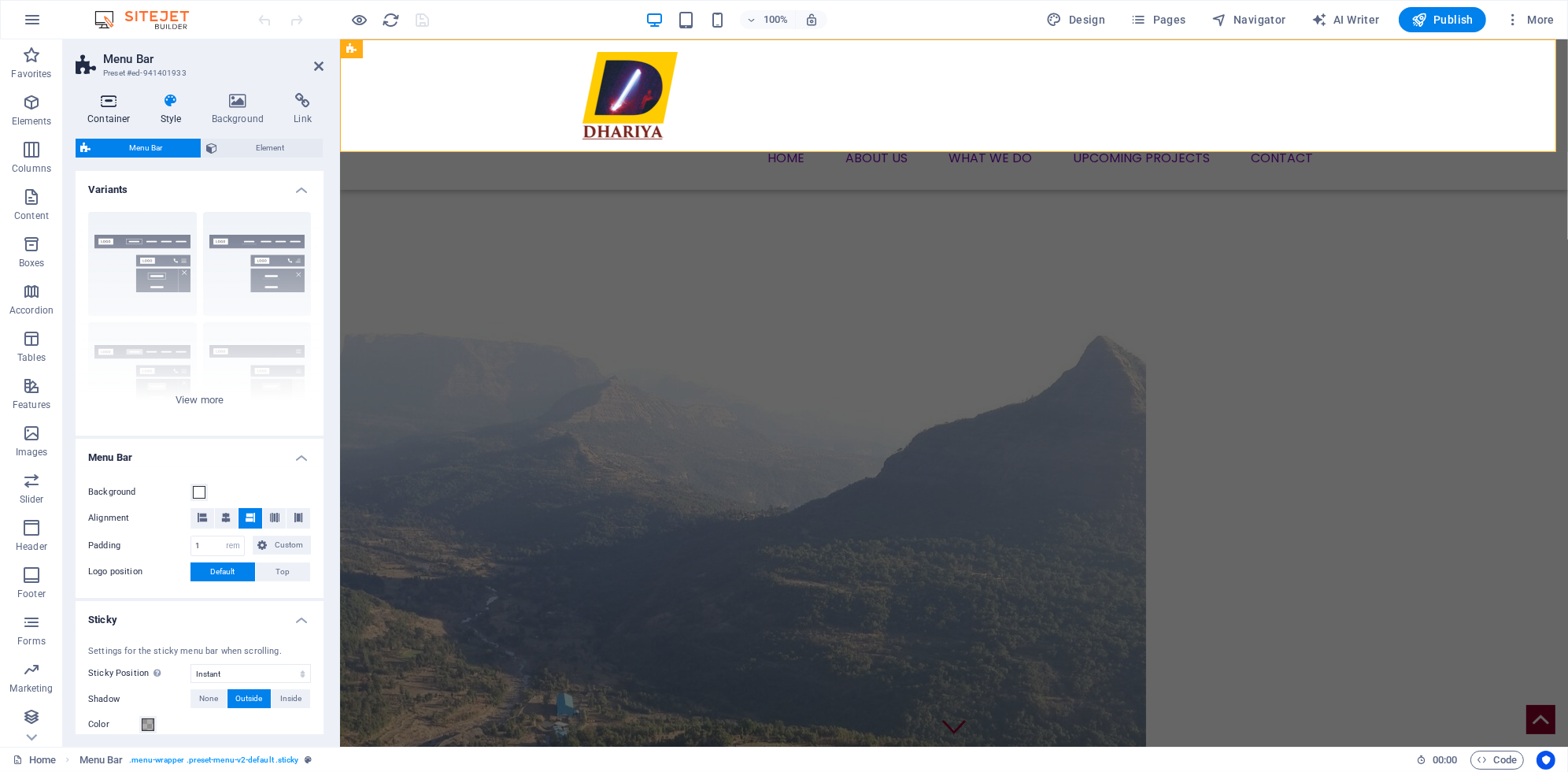
click at [109, 106] on icon at bounding box center [109, 101] width 67 height 16
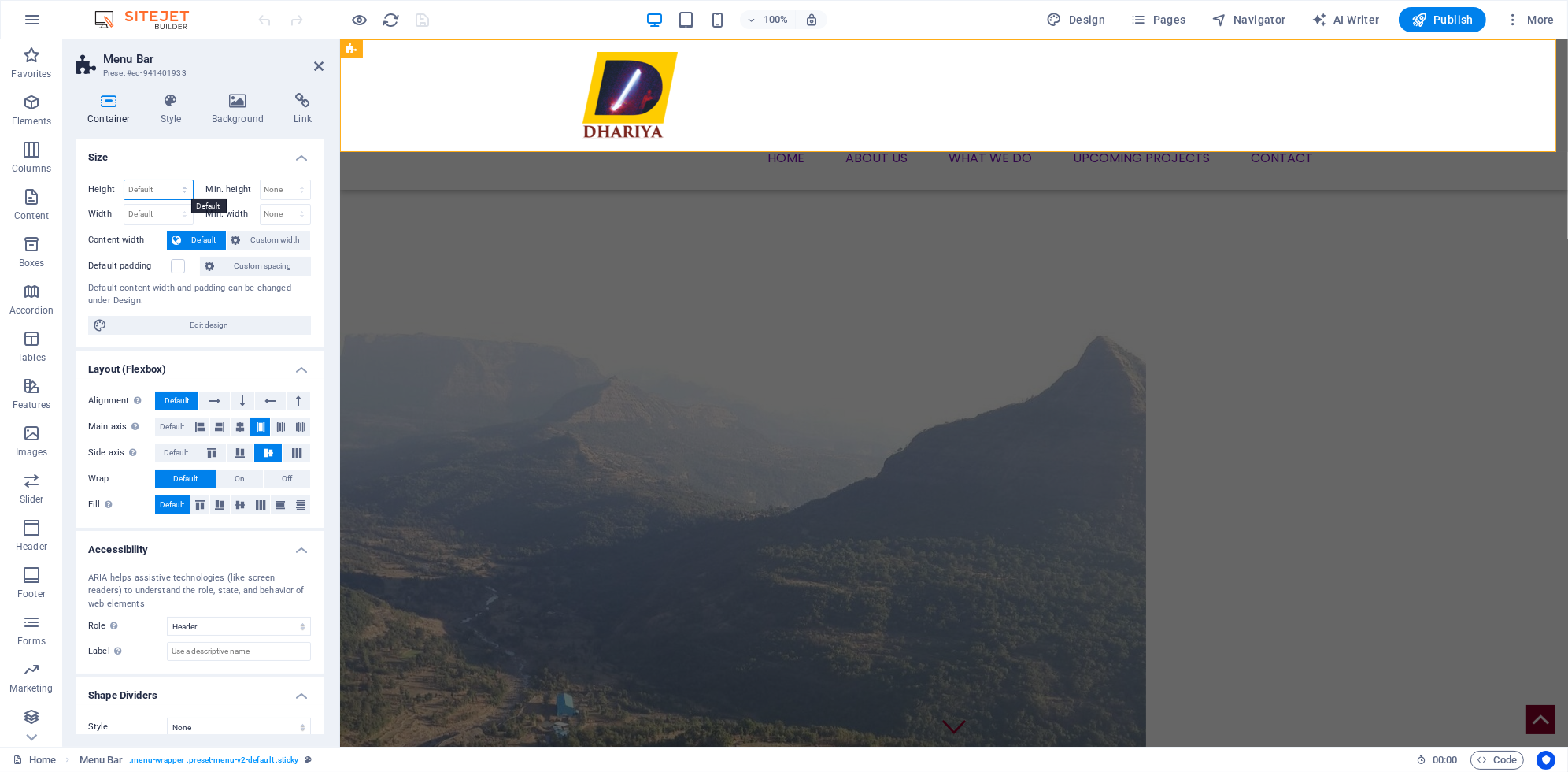
click at [160, 183] on select "Default px rem % vh vw" at bounding box center [158, 189] width 69 height 19
click at [221, 154] on h4 "Size" at bounding box center [200, 153] width 248 height 28
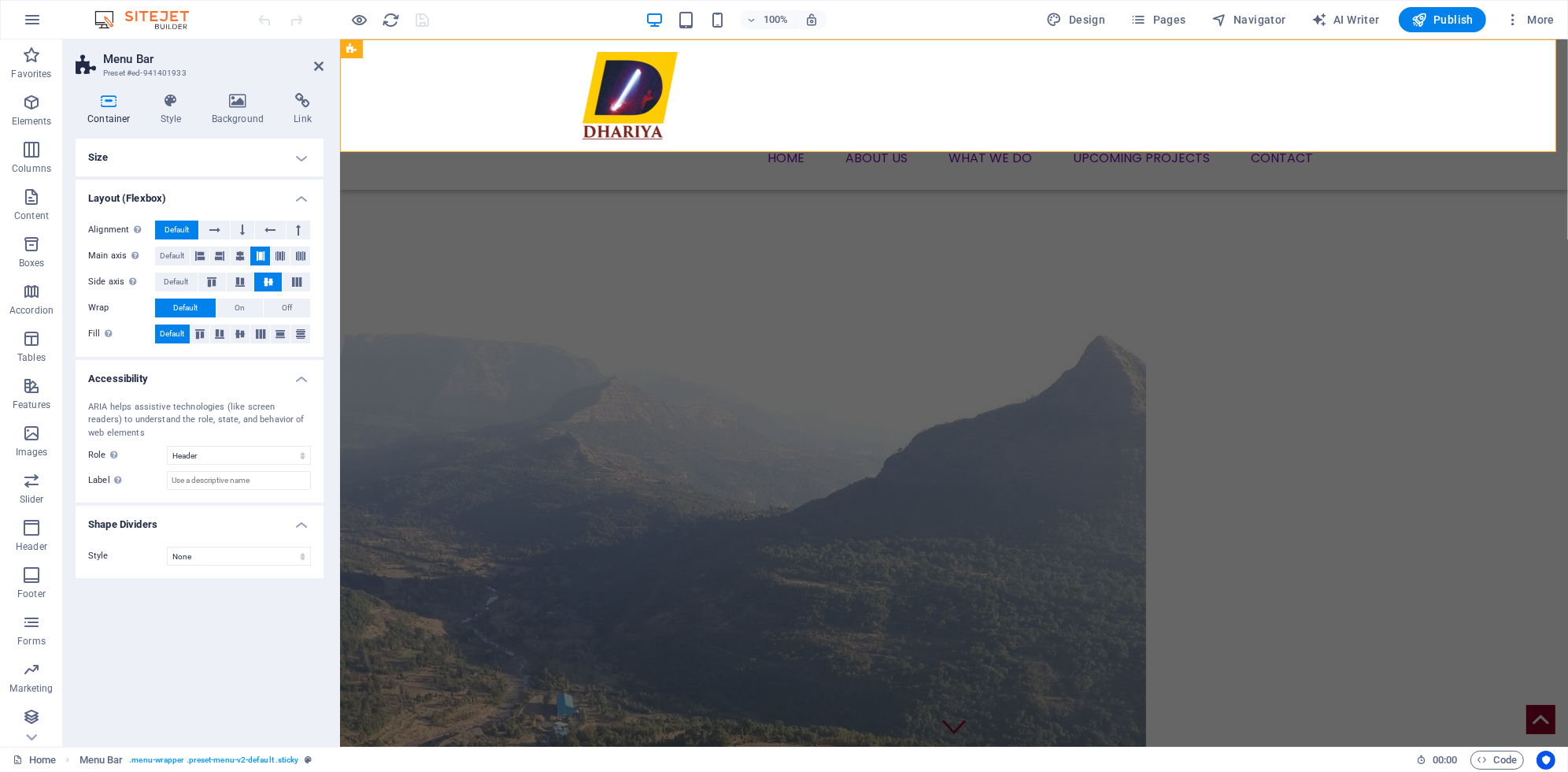
click at [221, 154] on h4 "Size" at bounding box center [200, 158] width 248 height 38
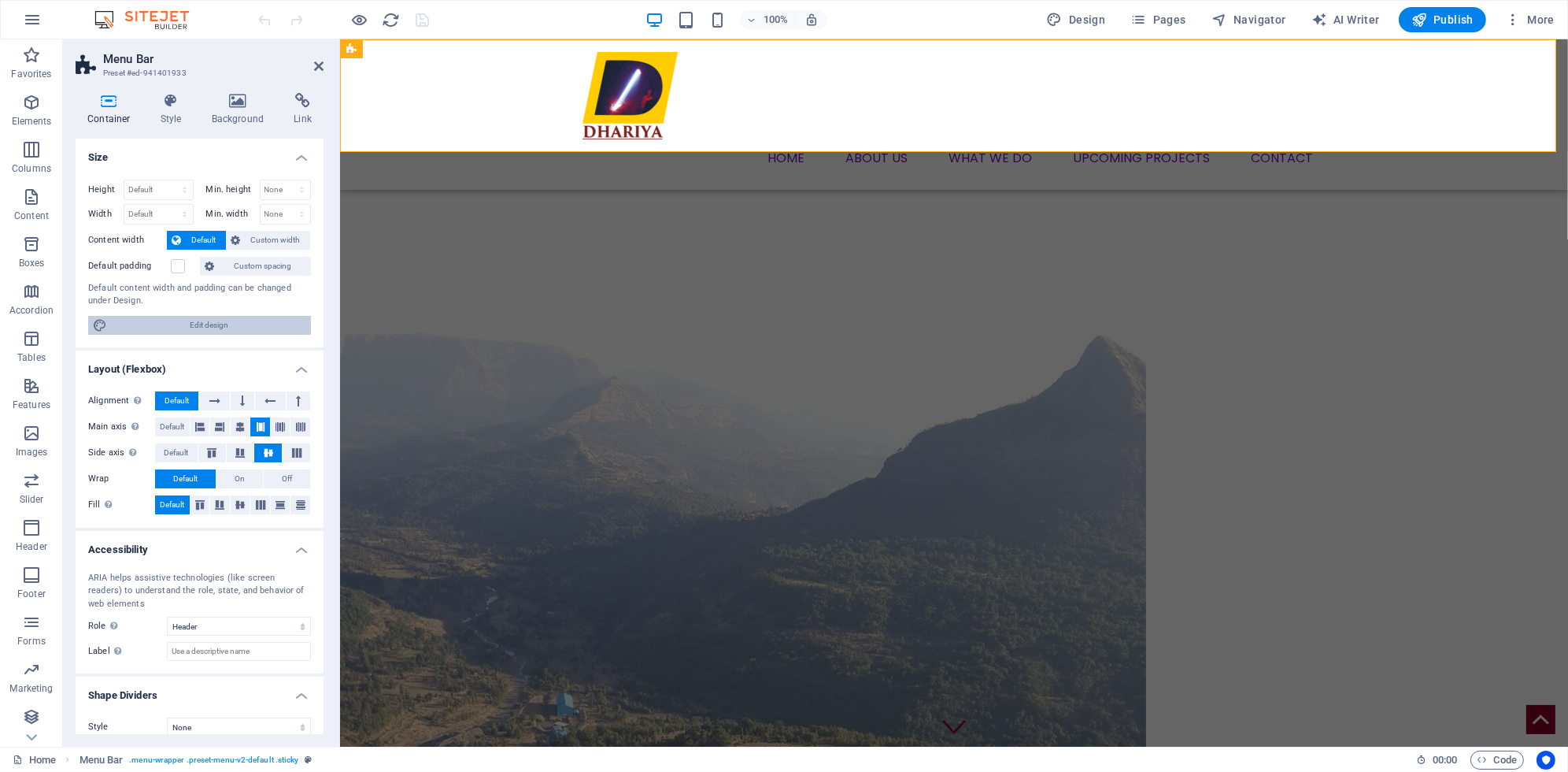
click at [214, 330] on span "Edit design" at bounding box center [209, 325] width 195 height 19
select select "rem"
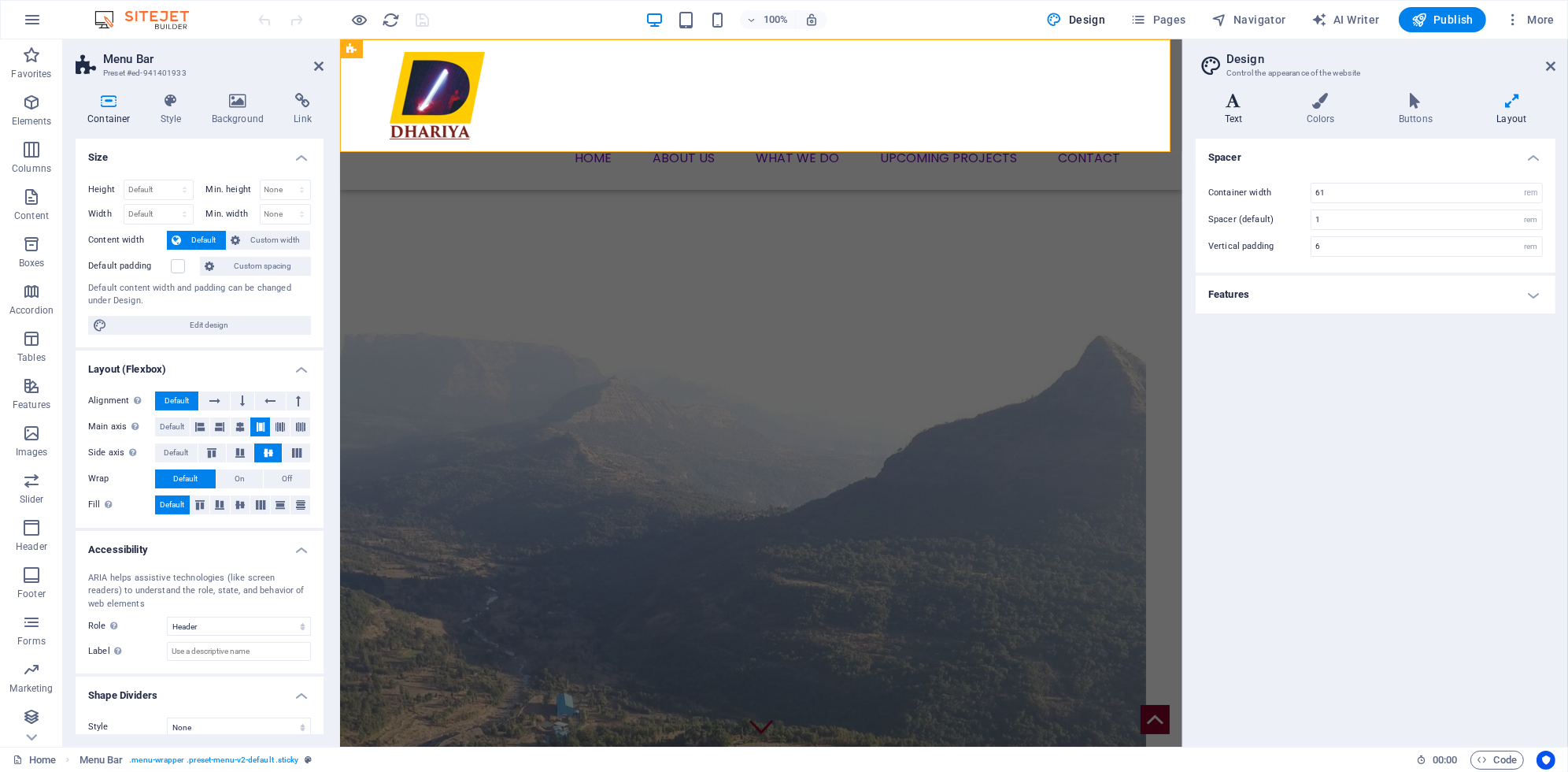
click at [1248, 110] on h4 "Text" at bounding box center [1237, 109] width 82 height 33
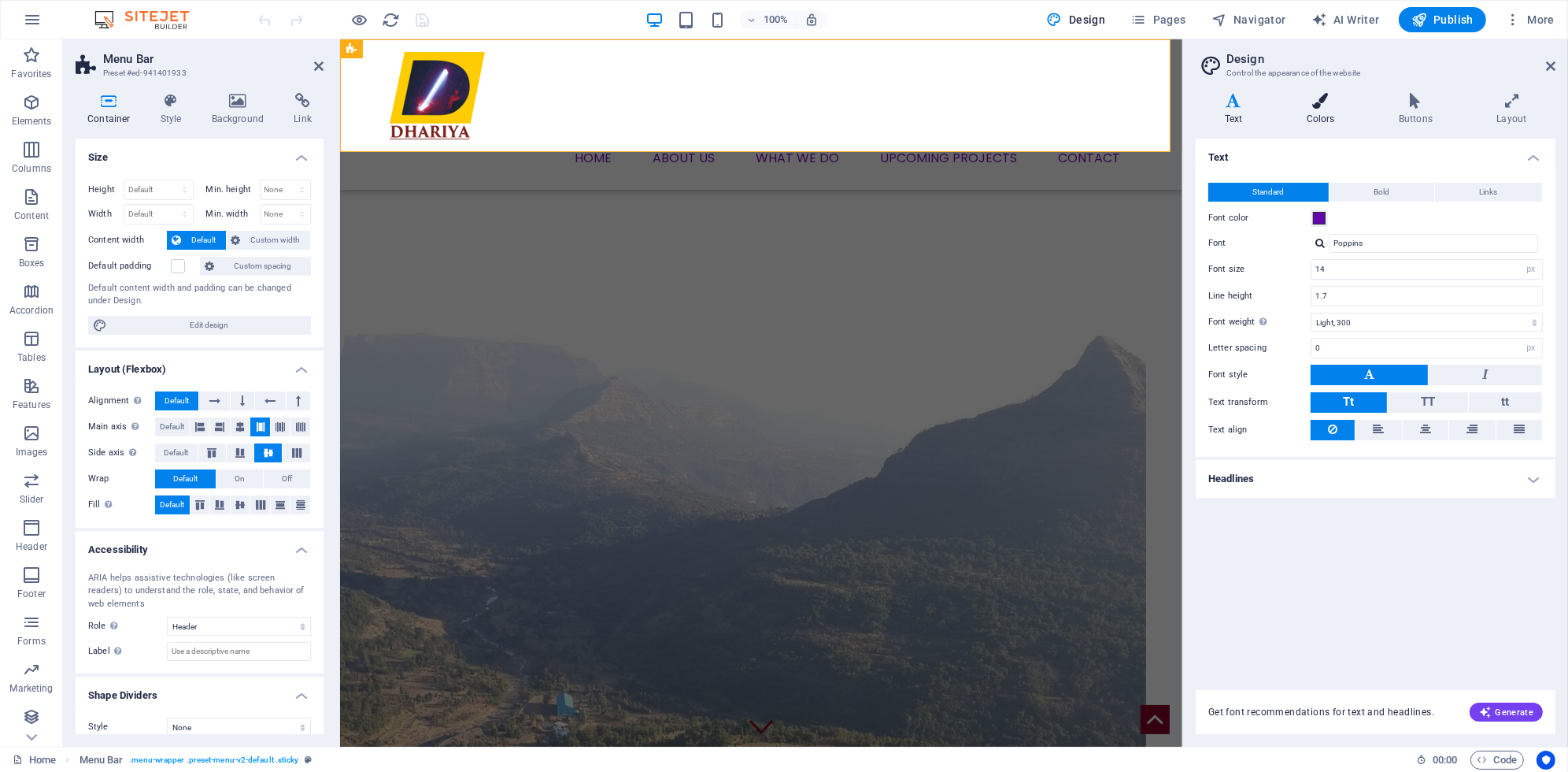
click at [1311, 107] on icon at bounding box center [1320, 101] width 86 height 16
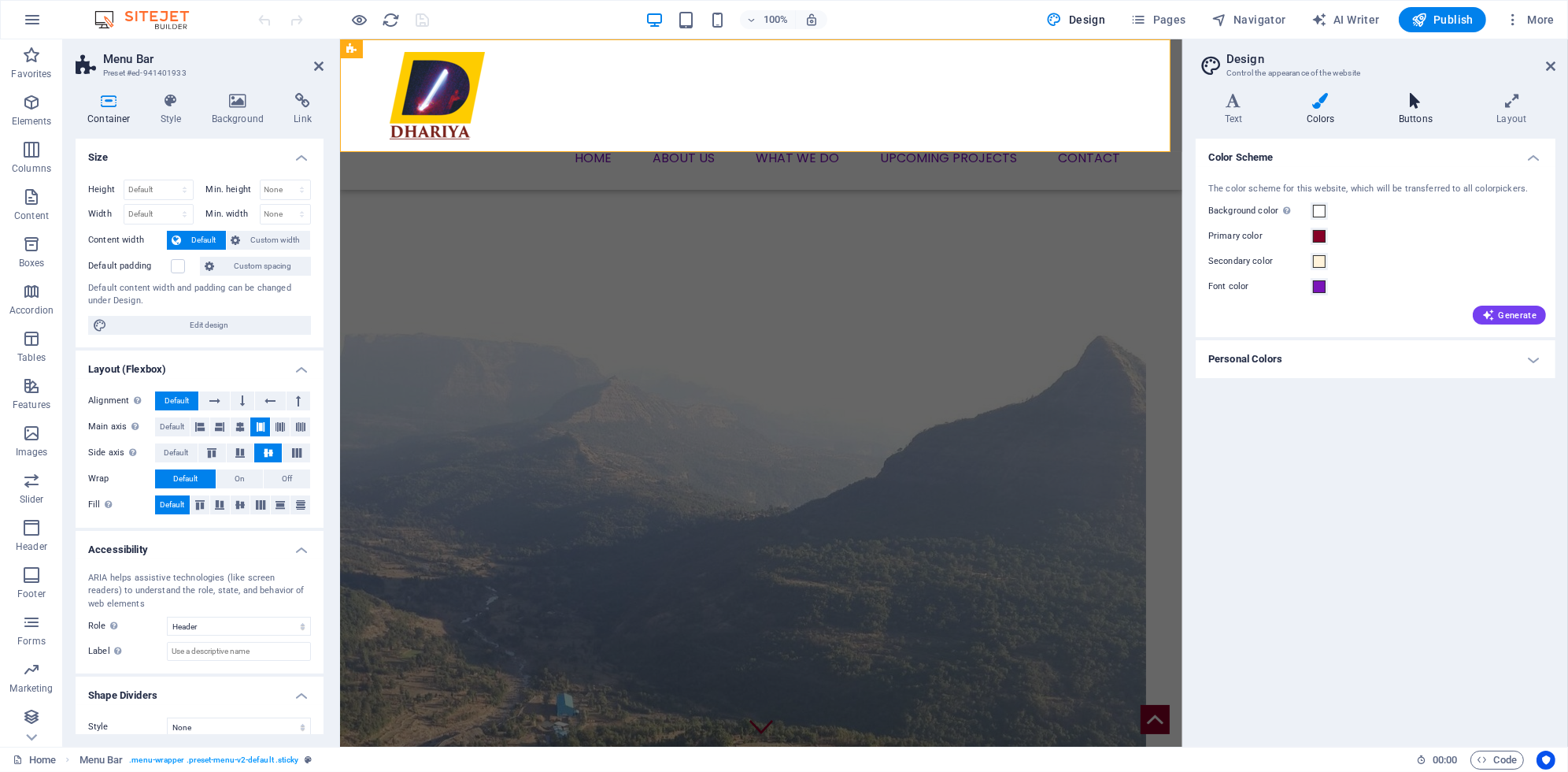
click at [1389, 101] on icon at bounding box center [1415, 101] width 91 height 16
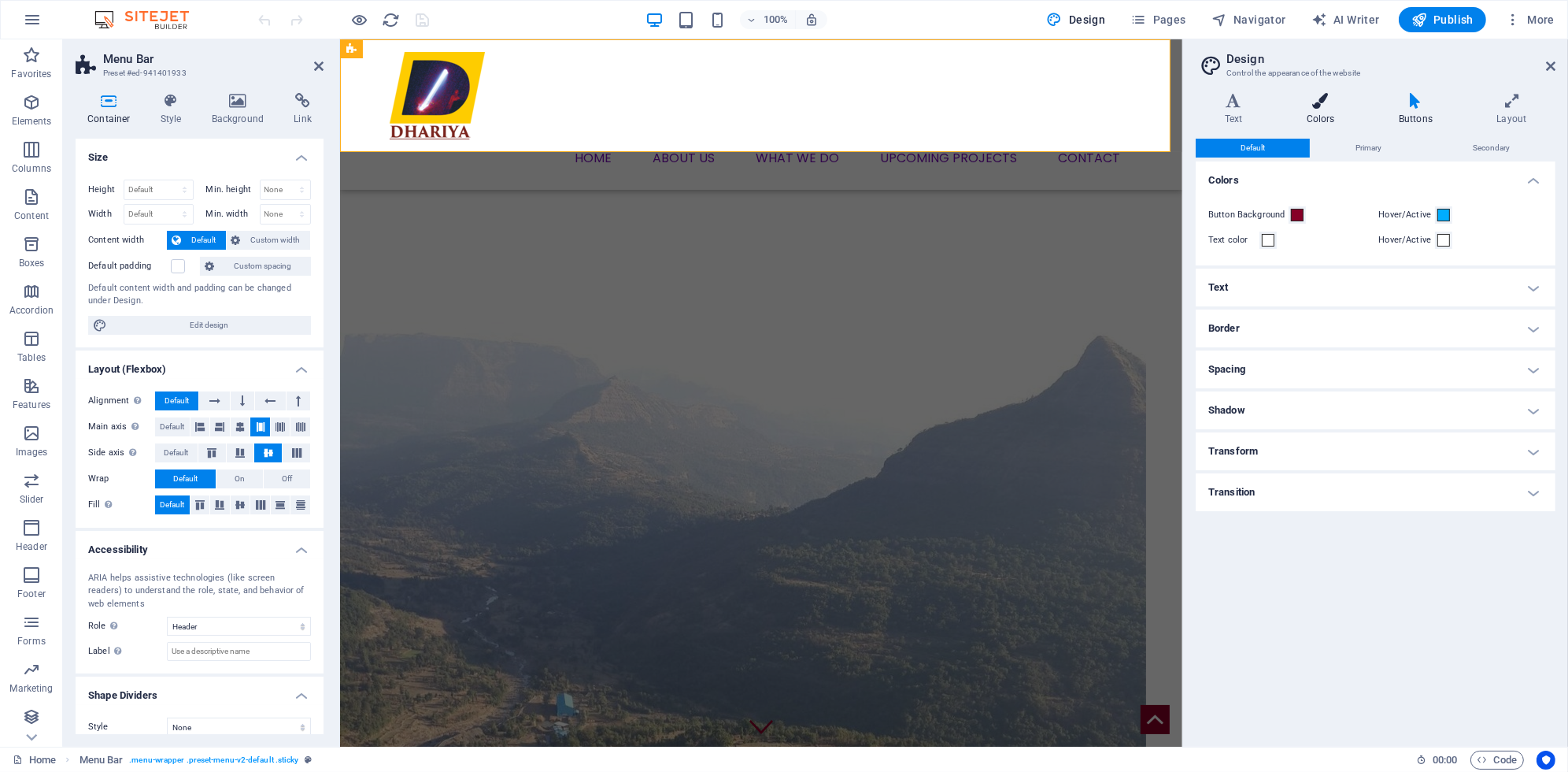
click at [1326, 103] on icon at bounding box center [1320, 101] width 86 height 16
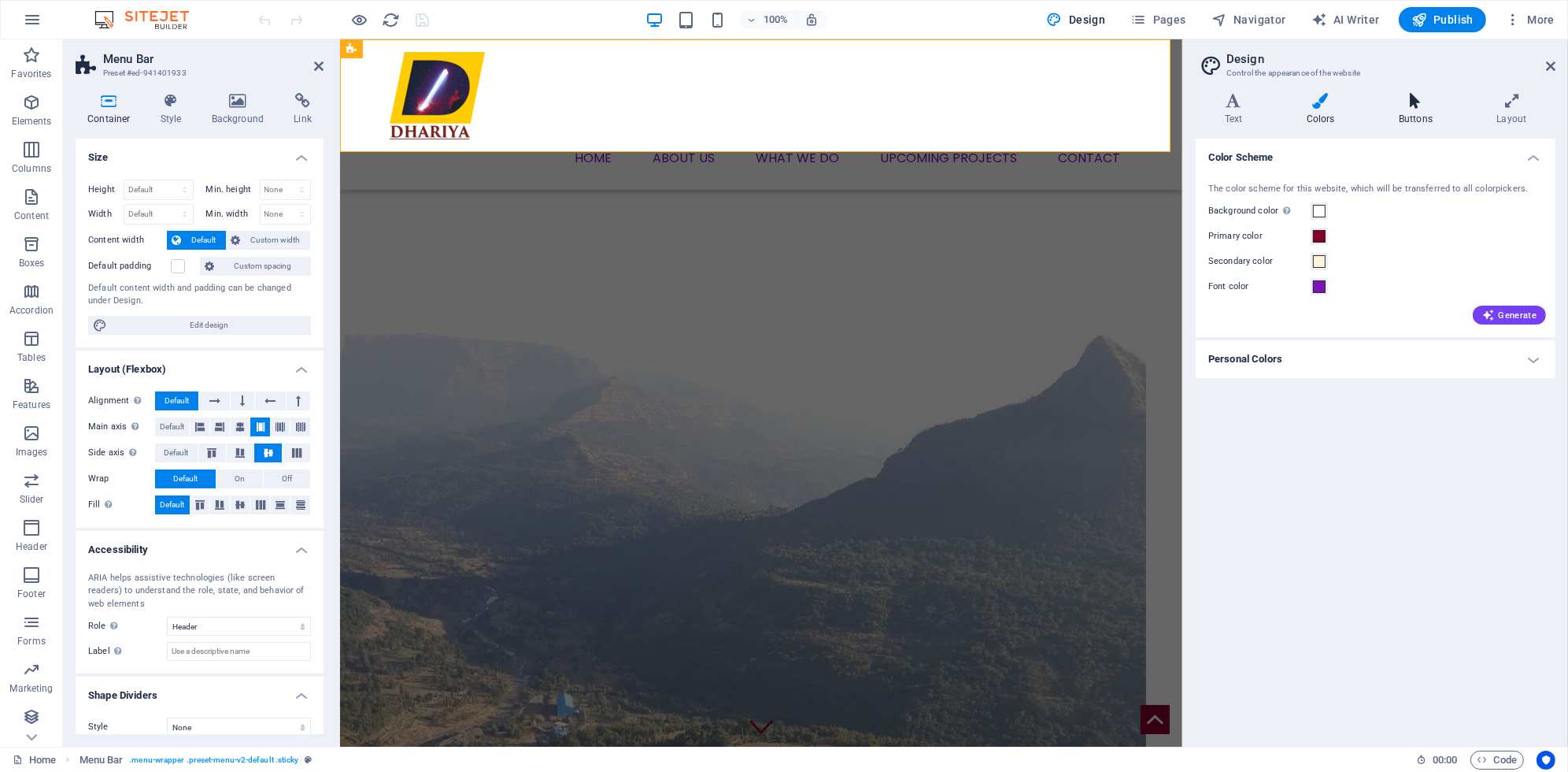
click at [1402, 107] on icon at bounding box center [1415, 101] width 91 height 16
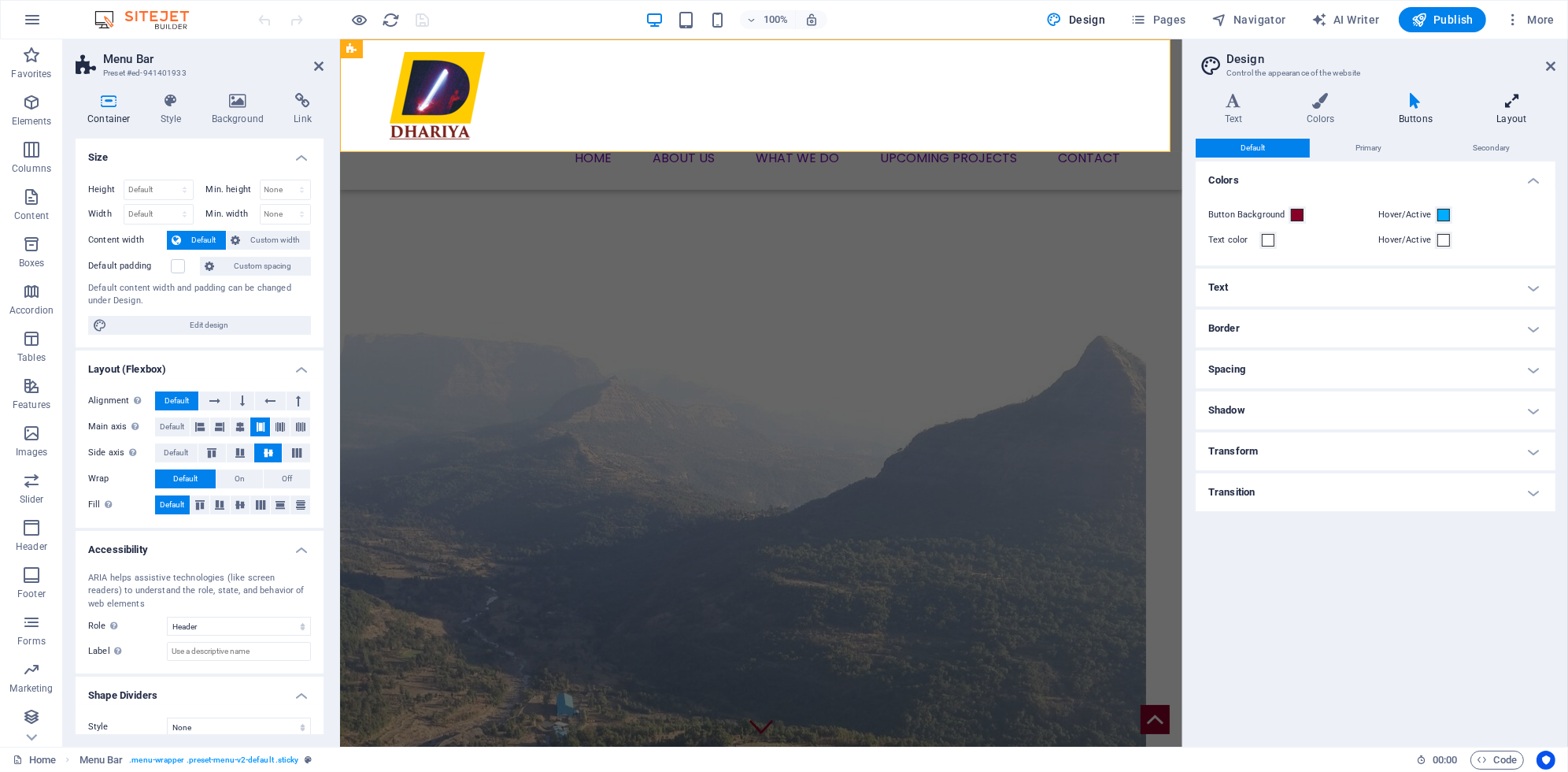
click at [1494, 104] on icon at bounding box center [1511, 101] width 87 height 16
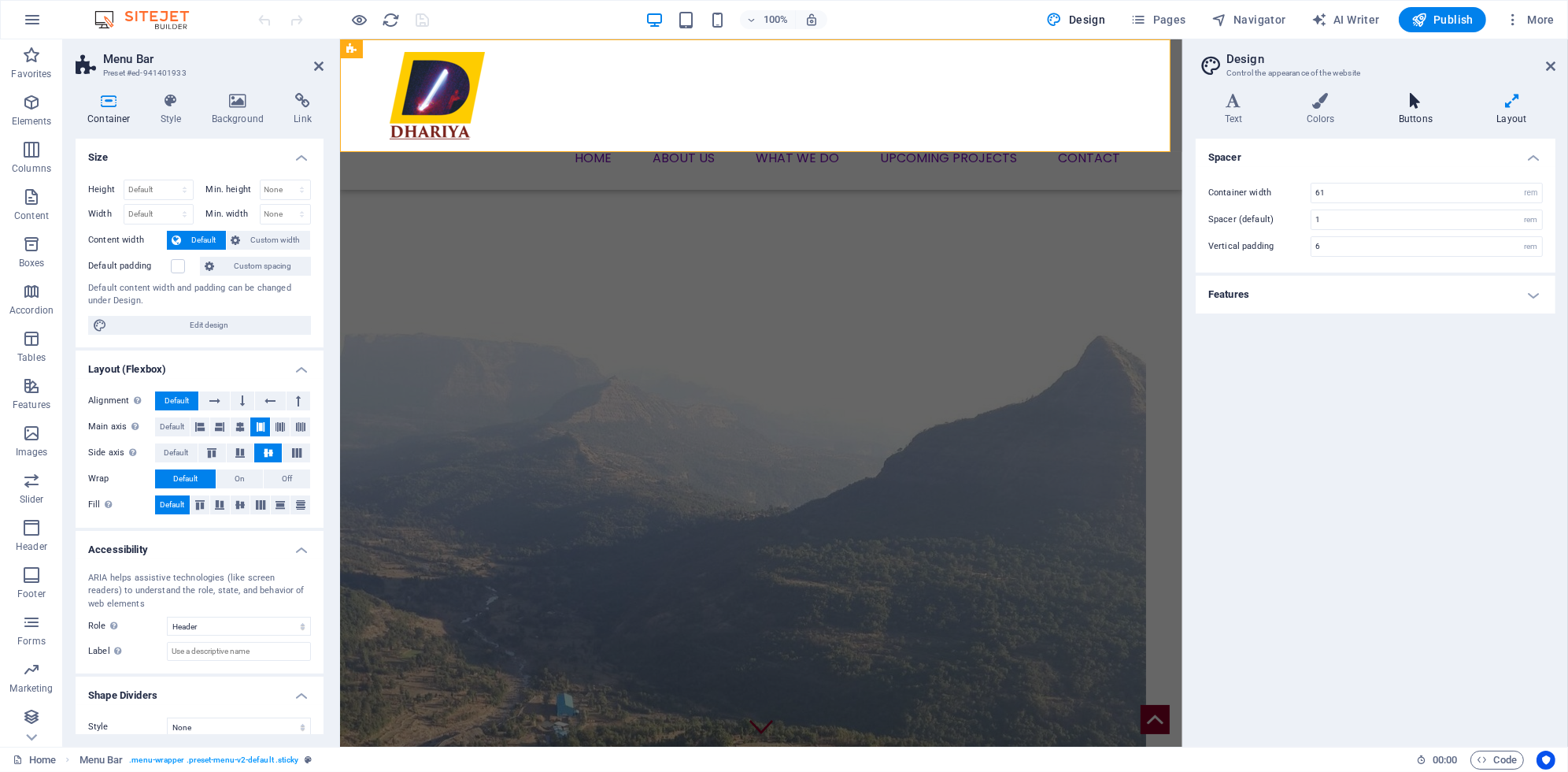
click at [1411, 113] on h4 "Buttons" at bounding box center [1419, 109] width 98 height 33
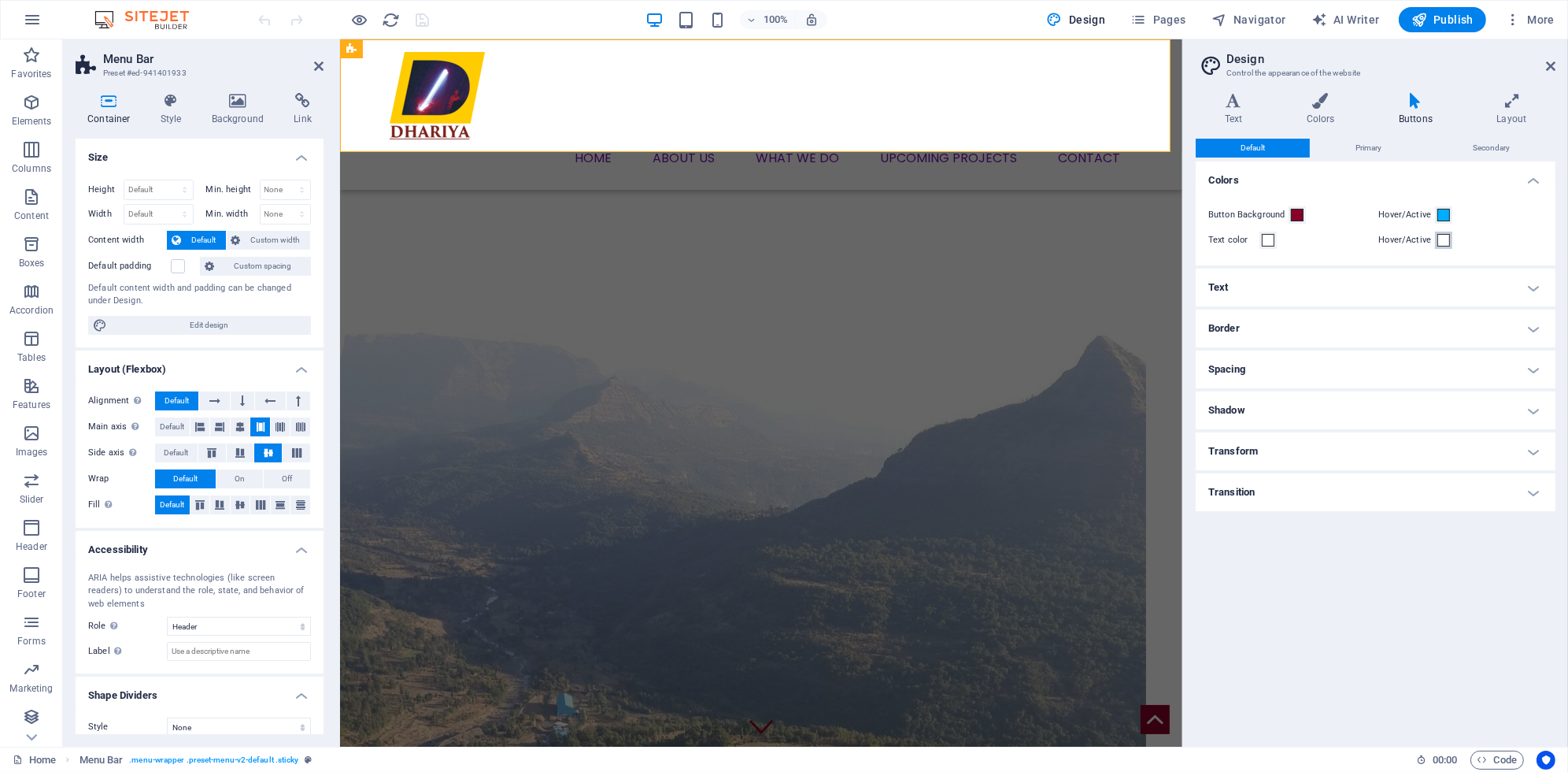
click at [1446, 235] on span at bounding box center [1443, 240] width 13 height 13
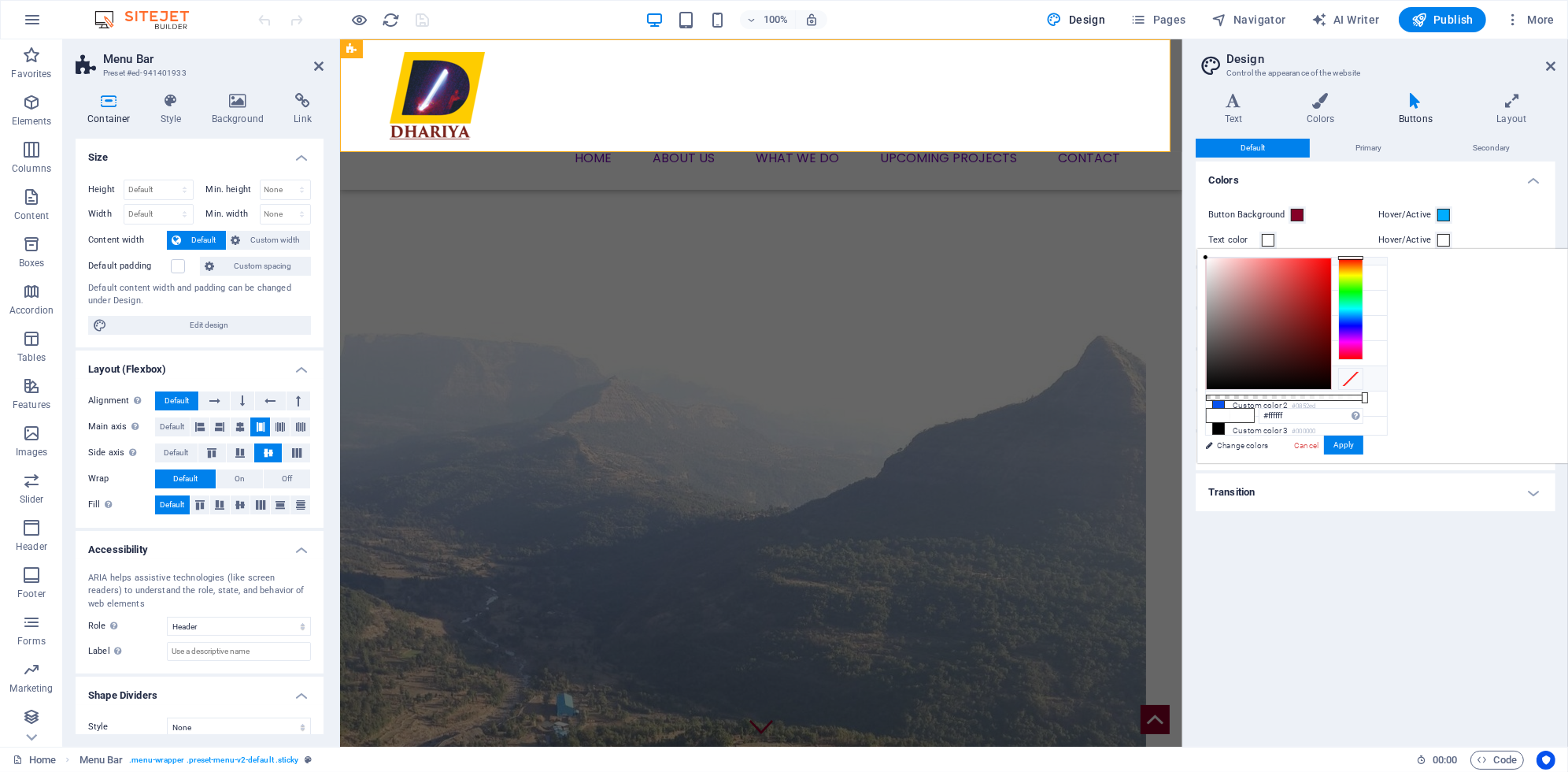
scroll to position [18, 0]
click at [1281, 400] on li "Custom color 2 #0852ed" at bounding box center [1296, 403] width 181 height 25
type input "#0852ed"
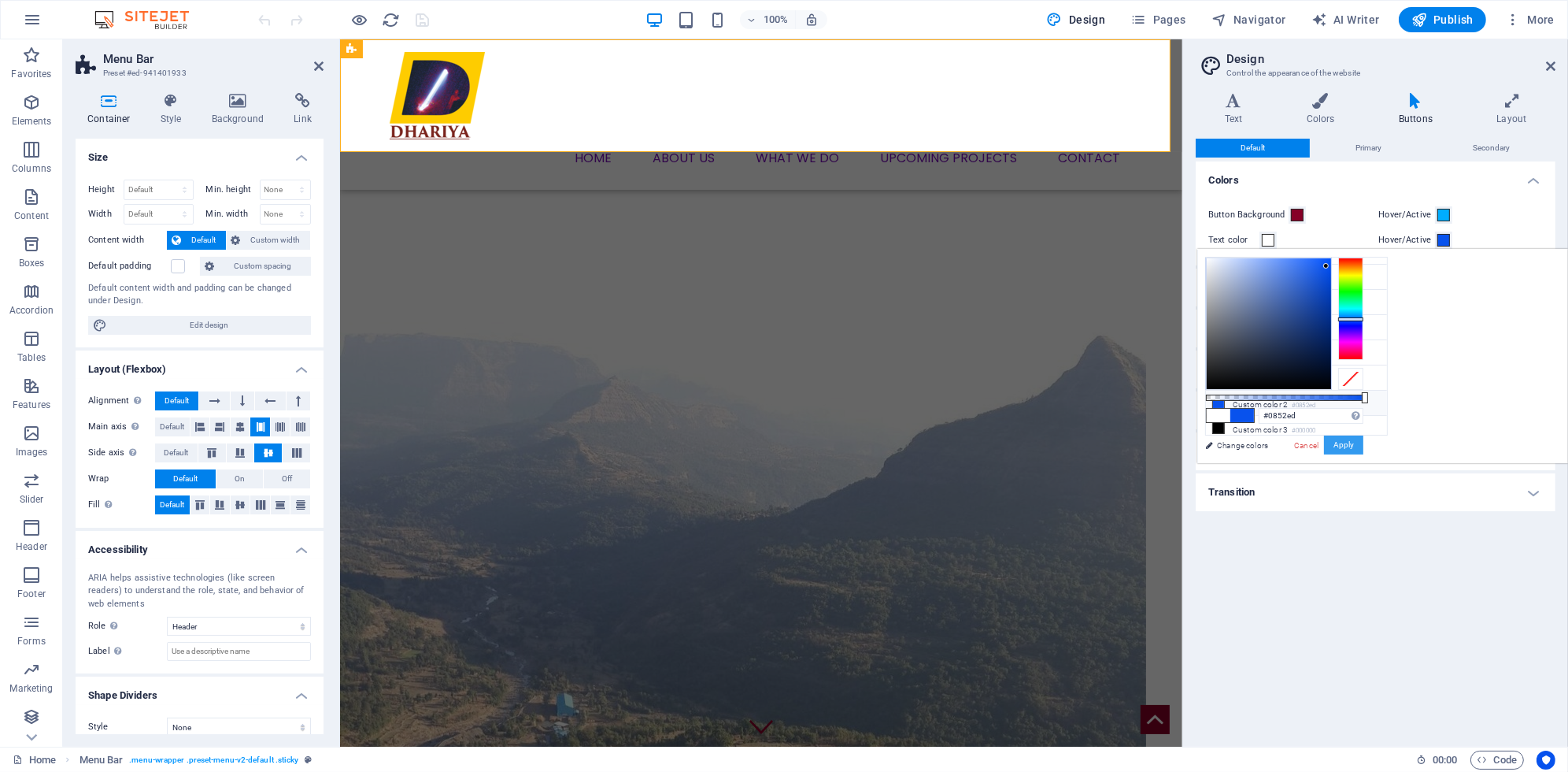
click at [1363, 450] on button "Apply" at bounding box center [1343, 445] width 39 height 19
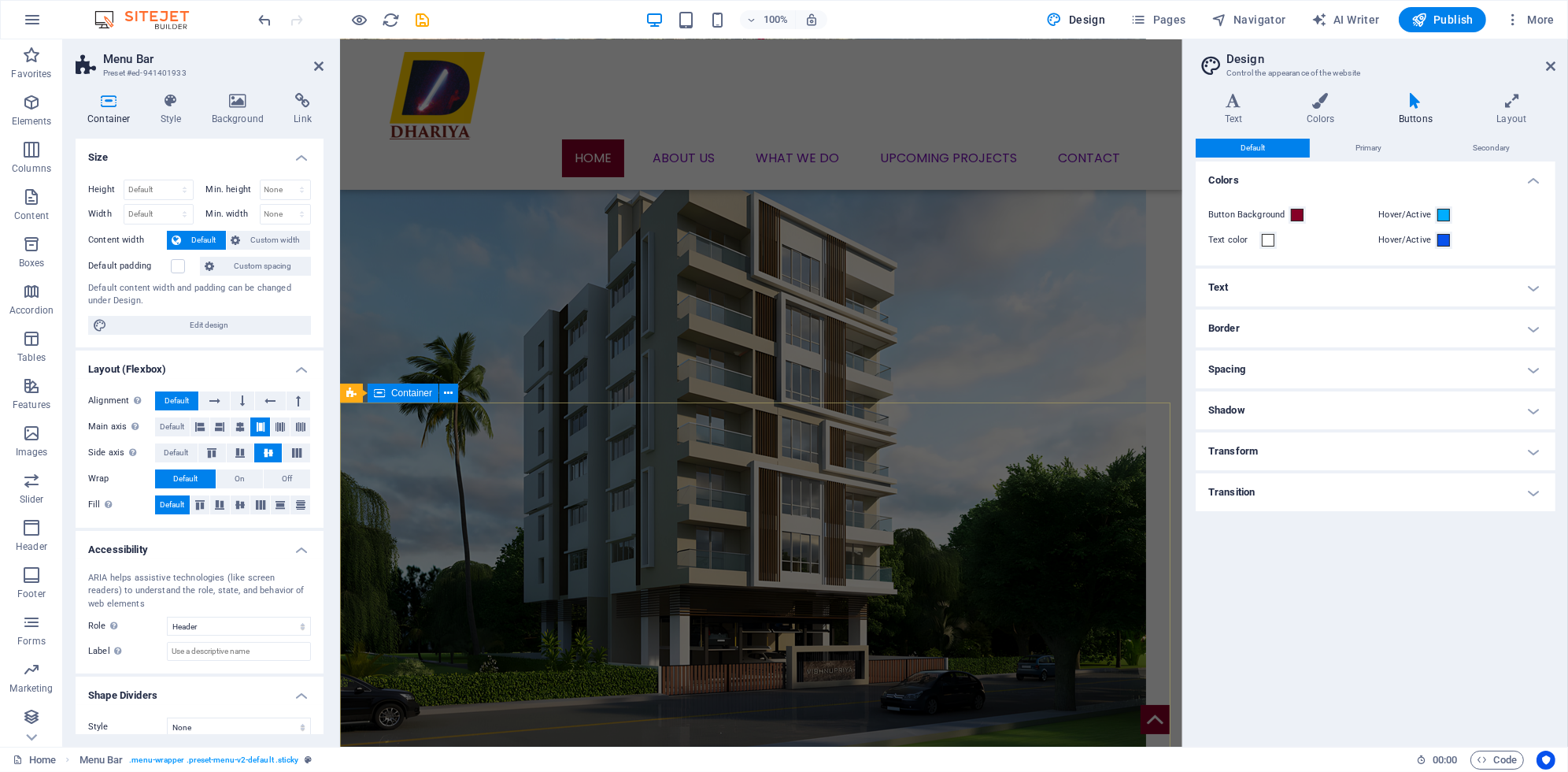
scroll to position [709, 0]
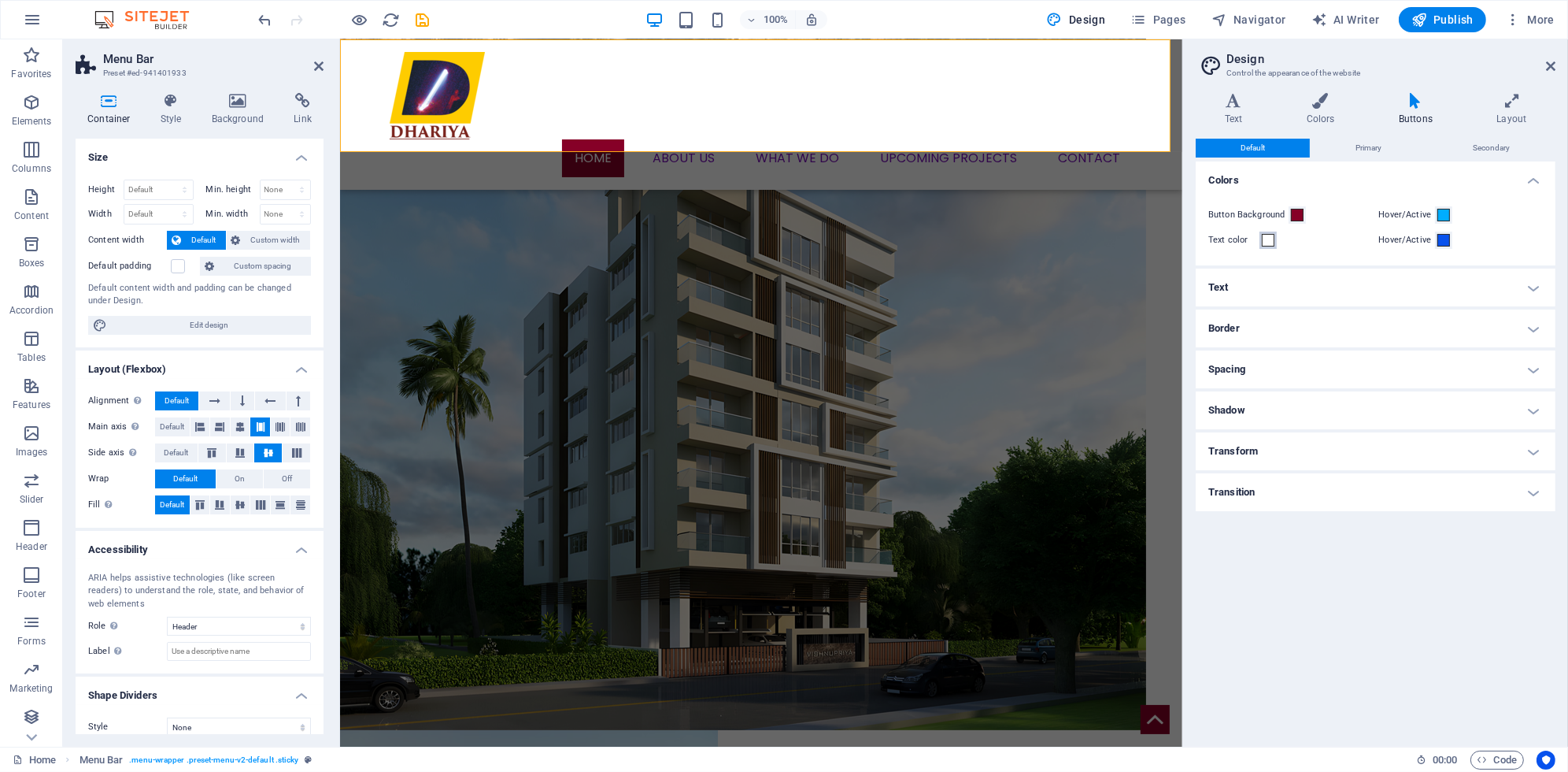
click at [1267, 238] on span at bounding box center [1268, 240] width 13 height 13
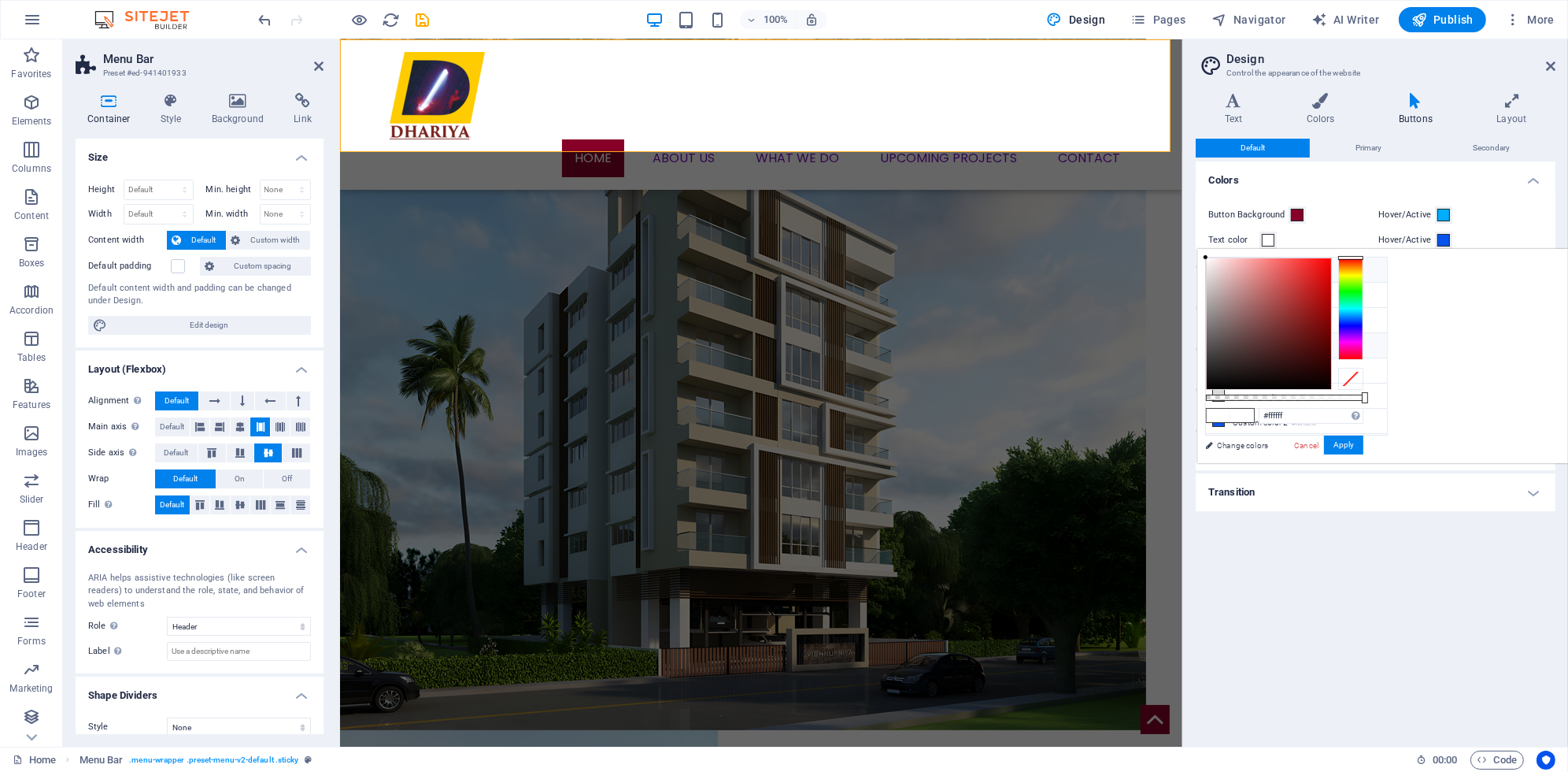
click at [1233, 347] on li "Font color #7a13ba" at bounding box center [1296, 345] width 181 height 25
type input "#7a13ba"
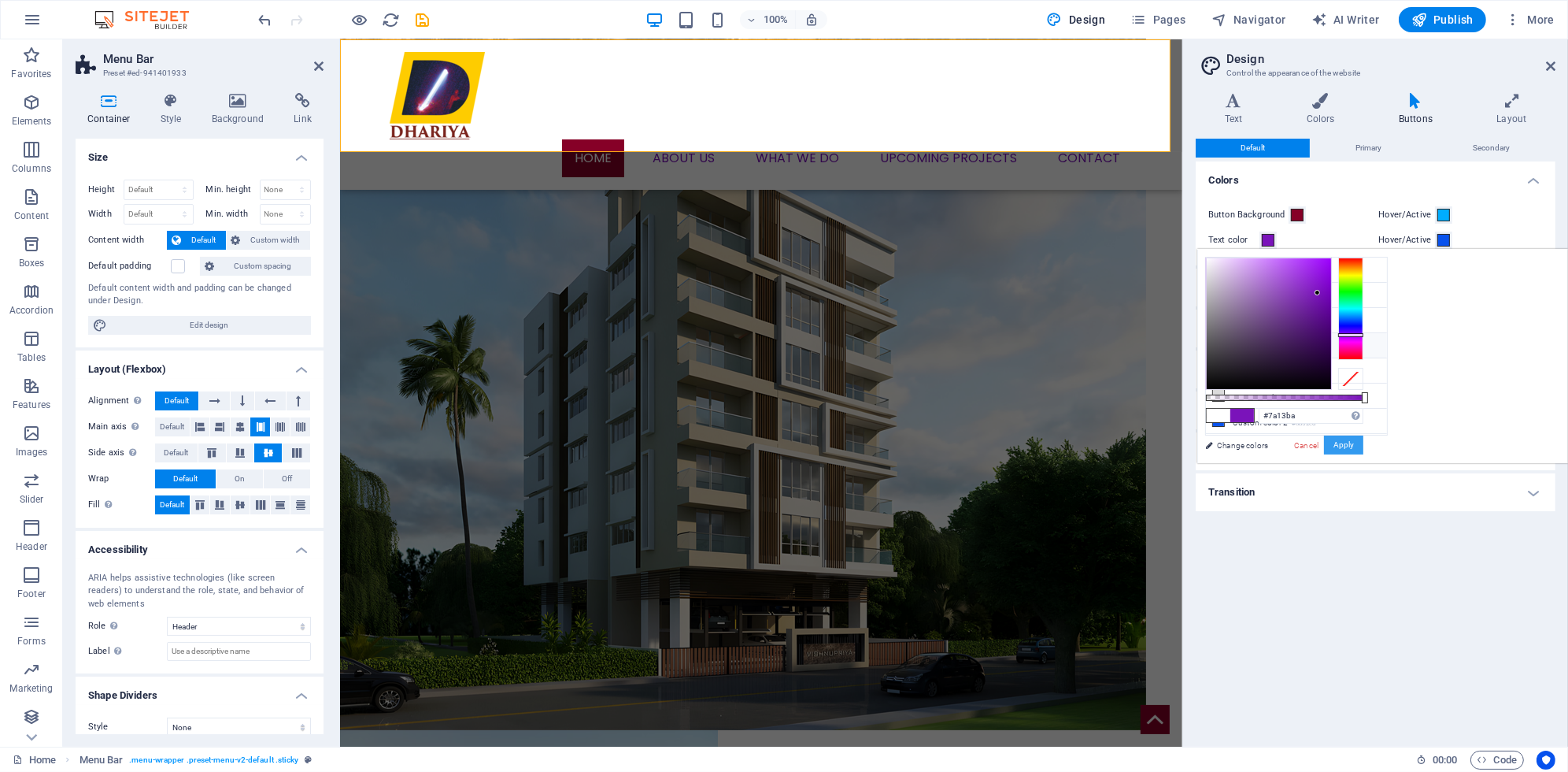
click at [1363, 447] on button "Apply" at bounding box center [1343, 445] width 39 height 19
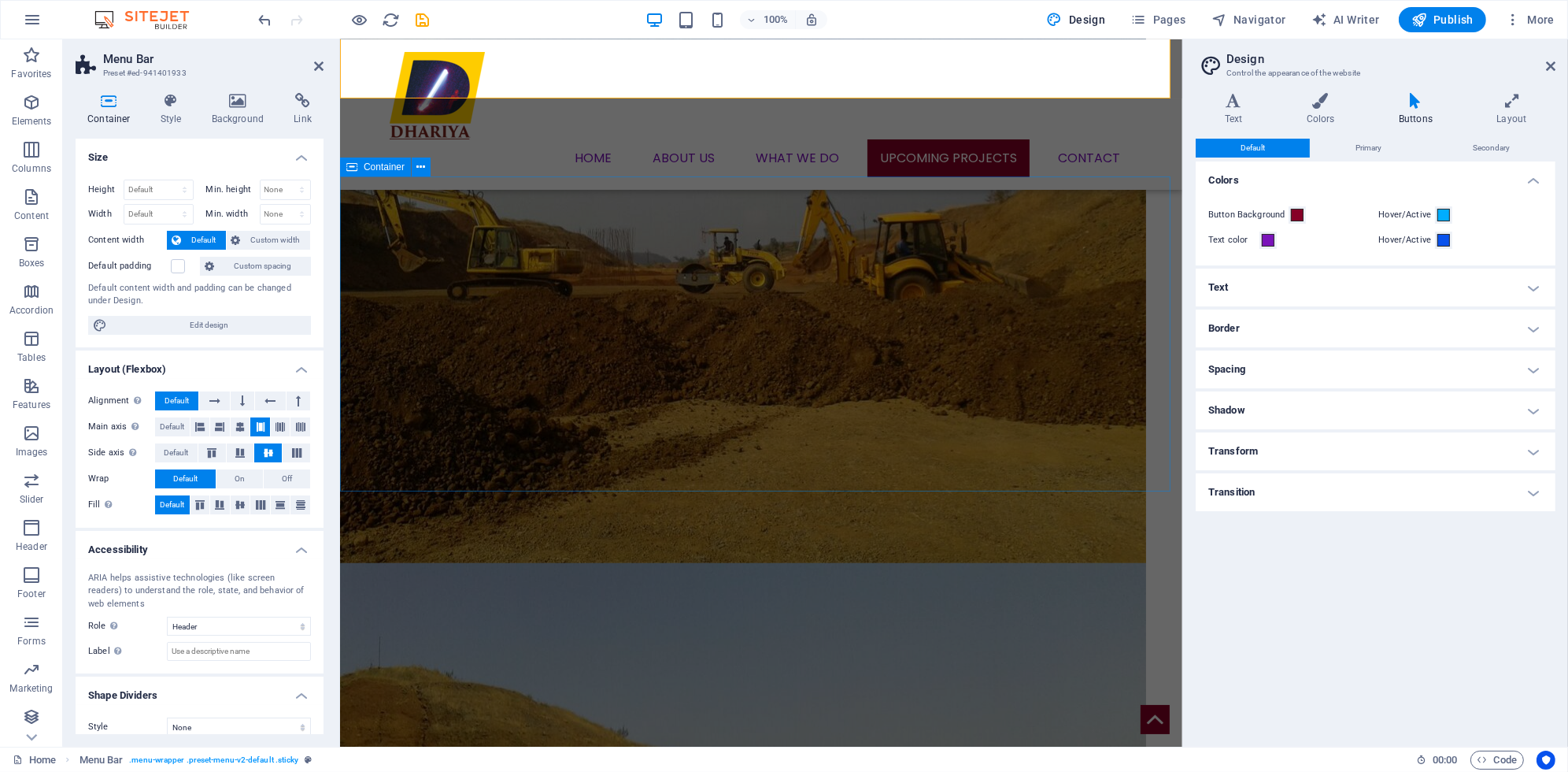
scroll to position [2347, 0]
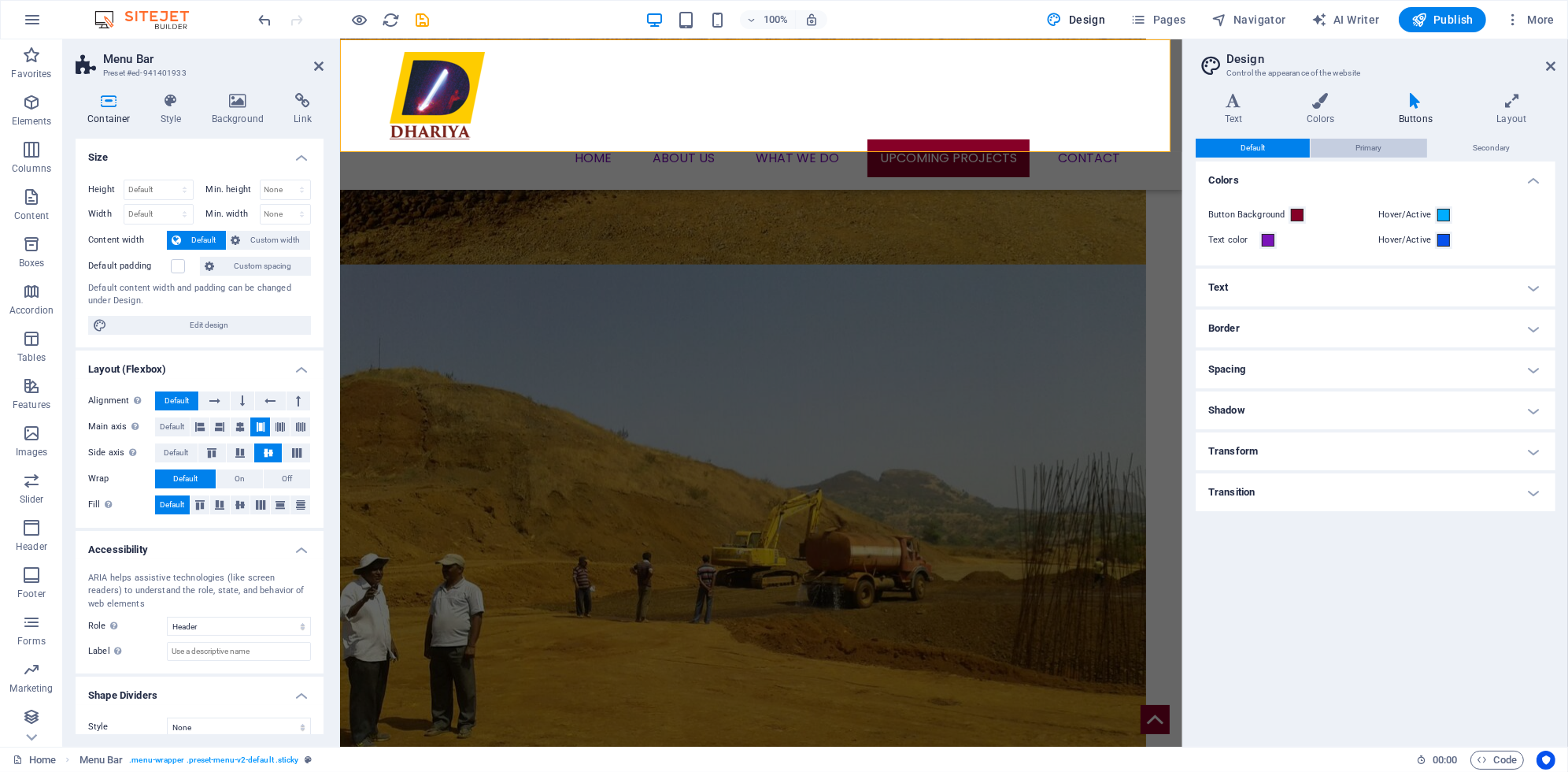
click at [1368, 146] on span "Primary" at bounding box center [1368, 148] width 26 height 19
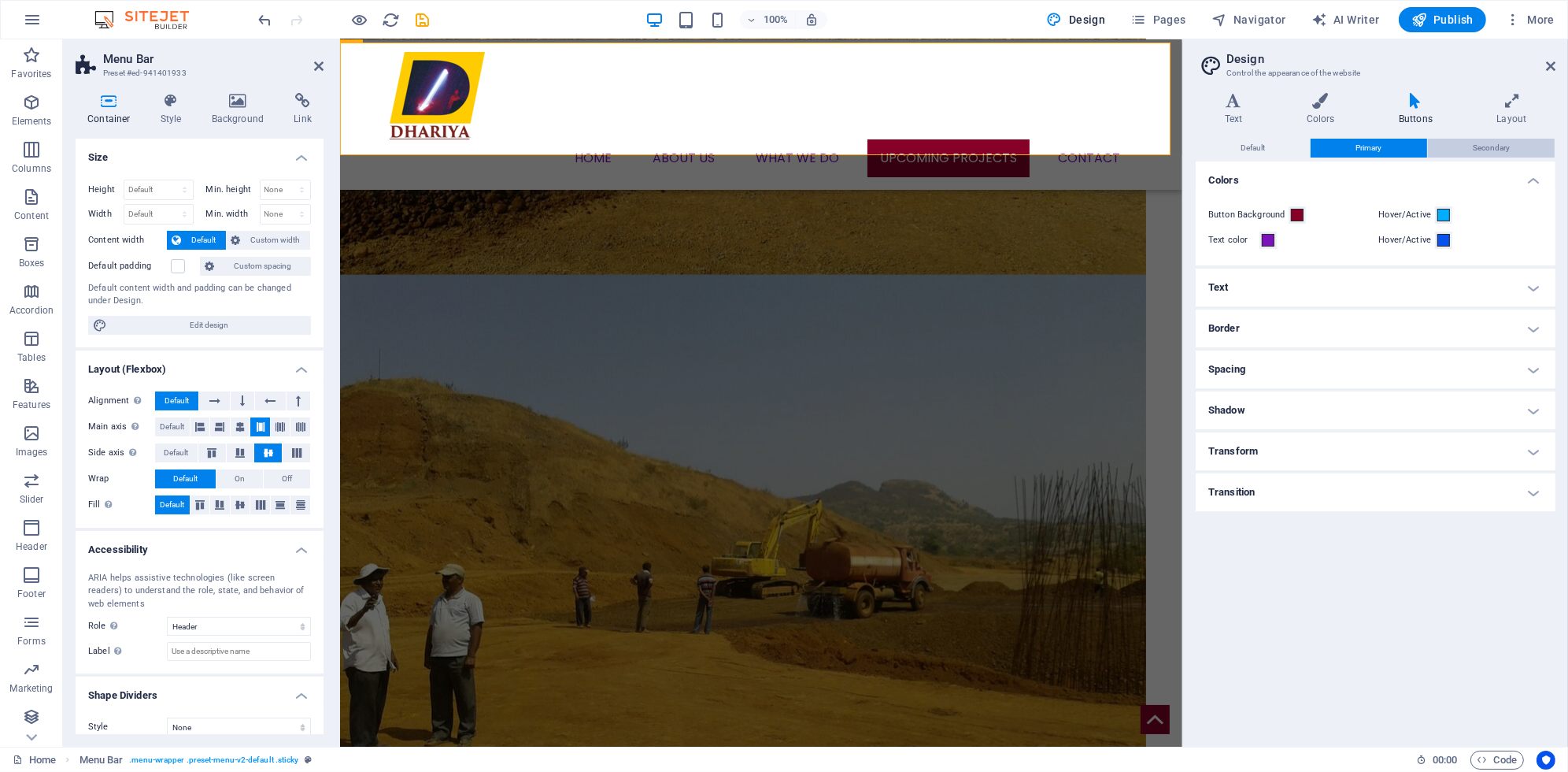
click at [1503, 146] on span "Secondary" at bounding box center [1491, 148] width 37 height 19
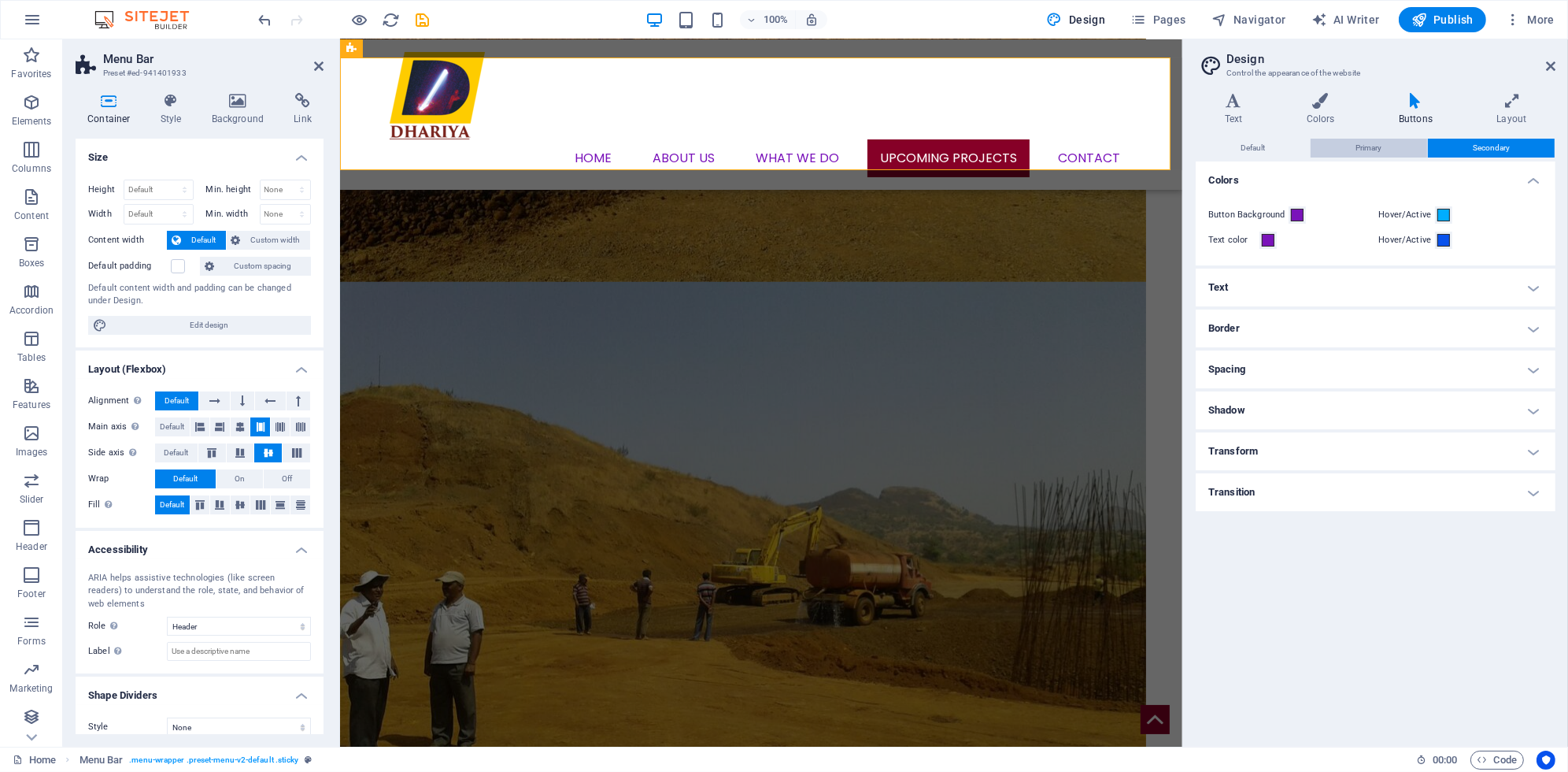
scroll to position [2329, 0]
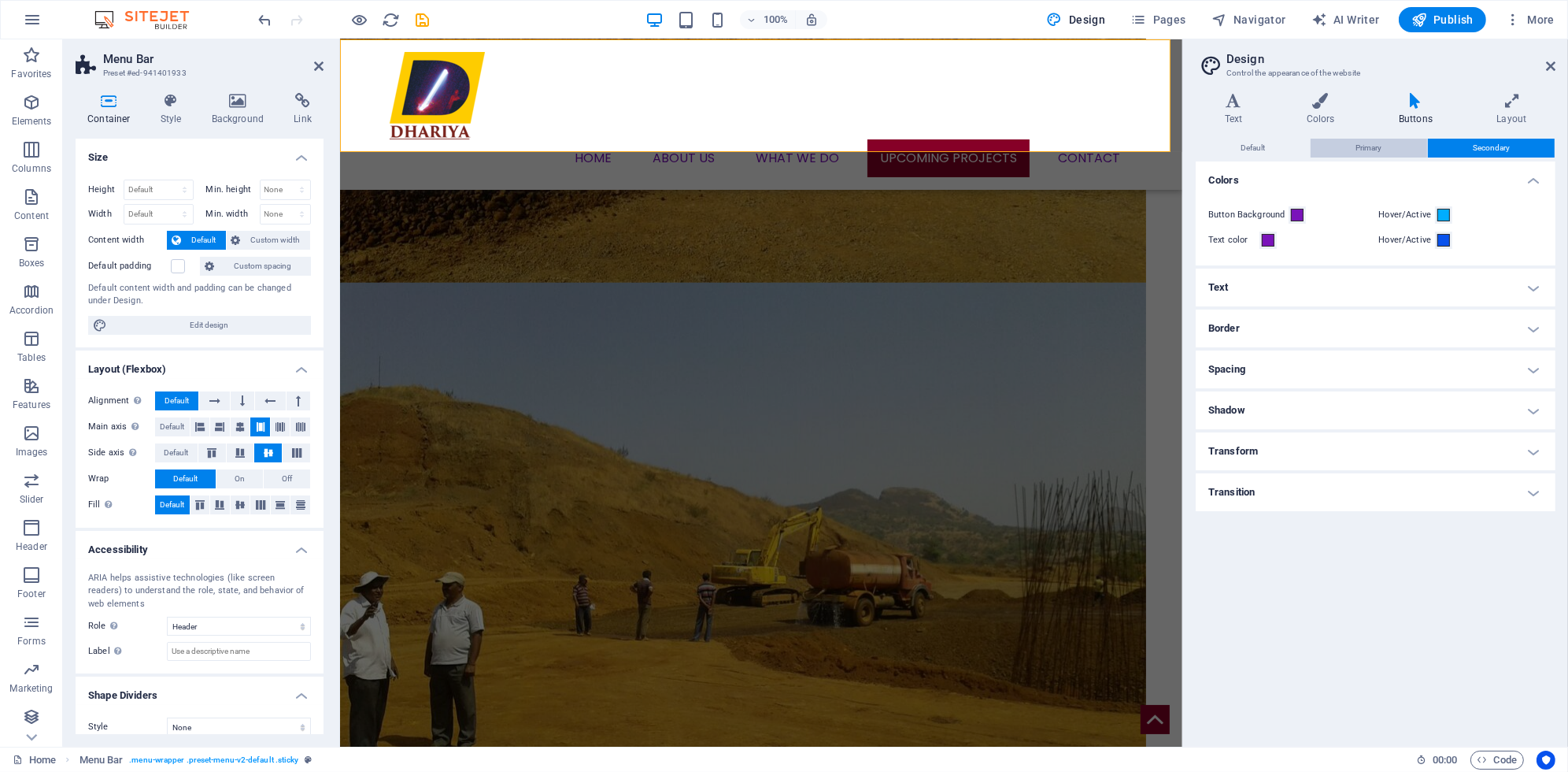
click at [1387, 151] on button "Primary" at bounding box center [1369, 148] width 116 height 19
click at [1270, 140] on button "Default" at bounding box center [1253, 148] width 114 height 19
click at [1353, 135] on div "Text Colors Buttons Layout Text Standard Bold Links Font color Font Poppins Fon…" at bounding box center [1376, 413] width 360 height 641
click at [1359, 143] on span "Primary" at bounding box center [1368, 148] width 26 height 19
click at [1470, 135] on div "Text Colors Buttons Layout Text Standard Bold Links Font color Font Poppins Fon…" at bounding box center [1376, 413] width 360 height 641
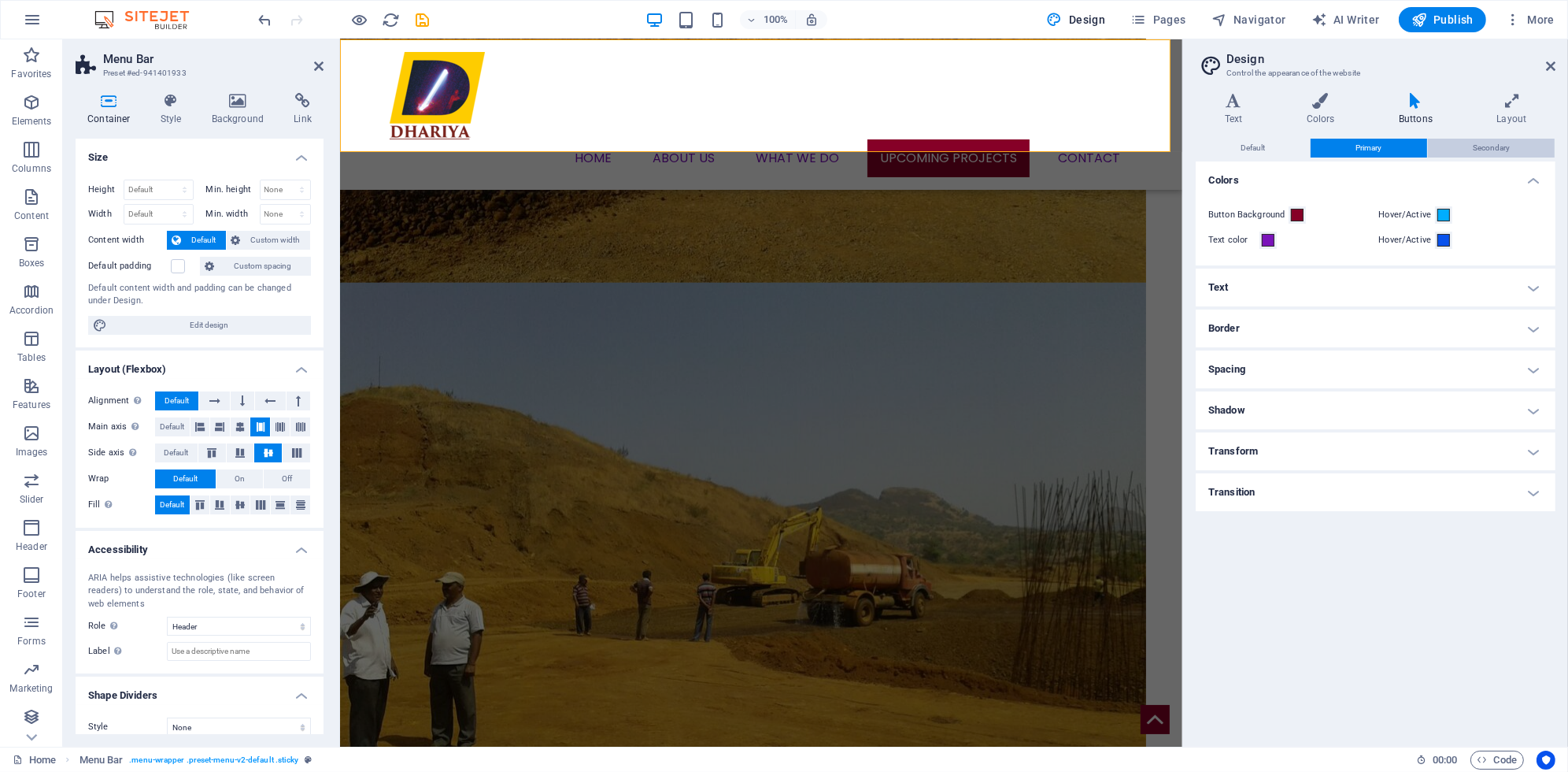
click at [1472, 150] on button "Secondary" at bounding box center [1491, 148] width 127 height 19
click at [1296, 217] on span at bounding box center [1297, 215] width 13 height 13
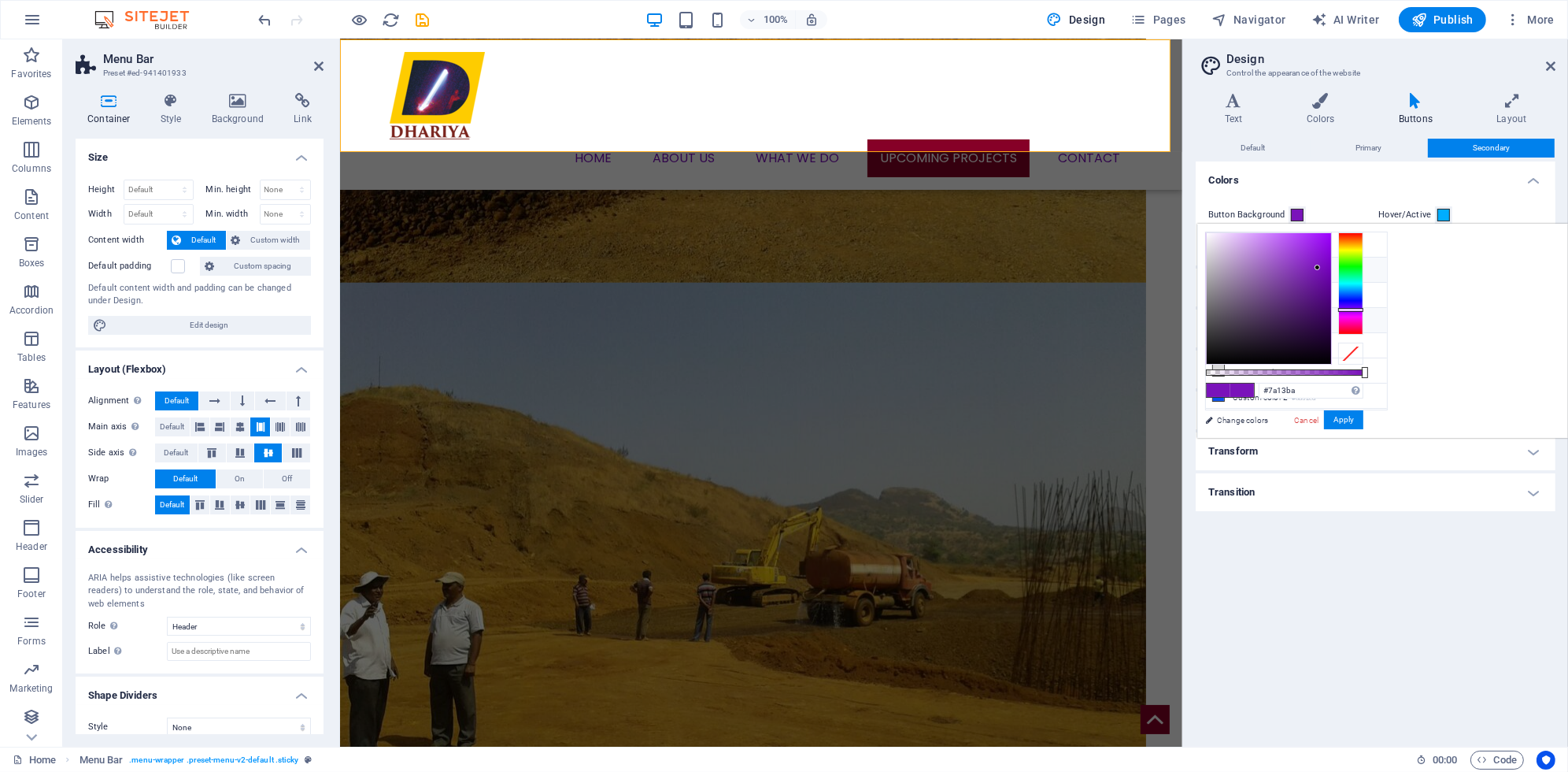
click at [1248, 269] on li "Primary color #860027" at bounding box center [1296, 270] width 181 height 25
type input "#860027"
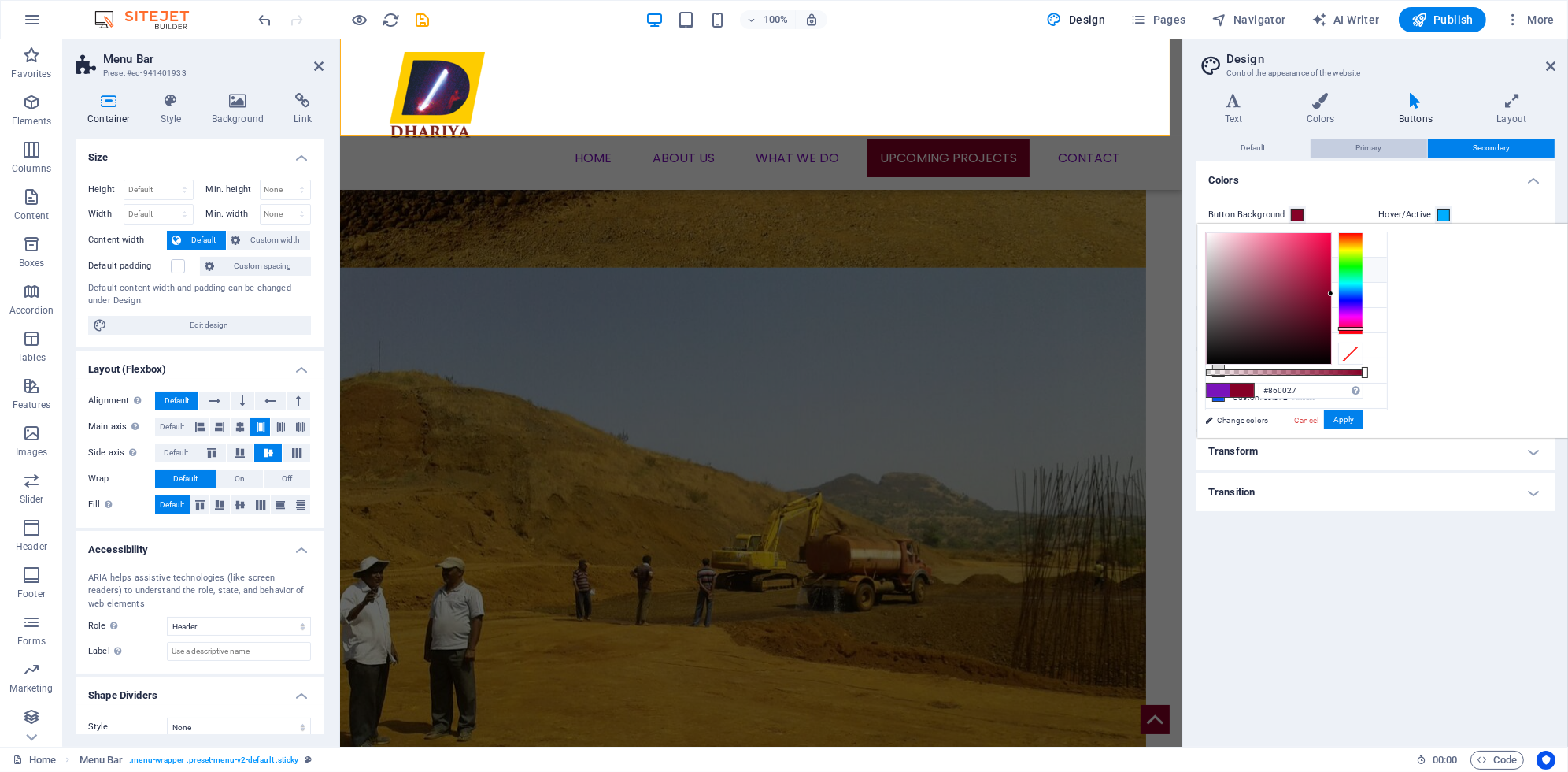
scroll to position [2347, 0]
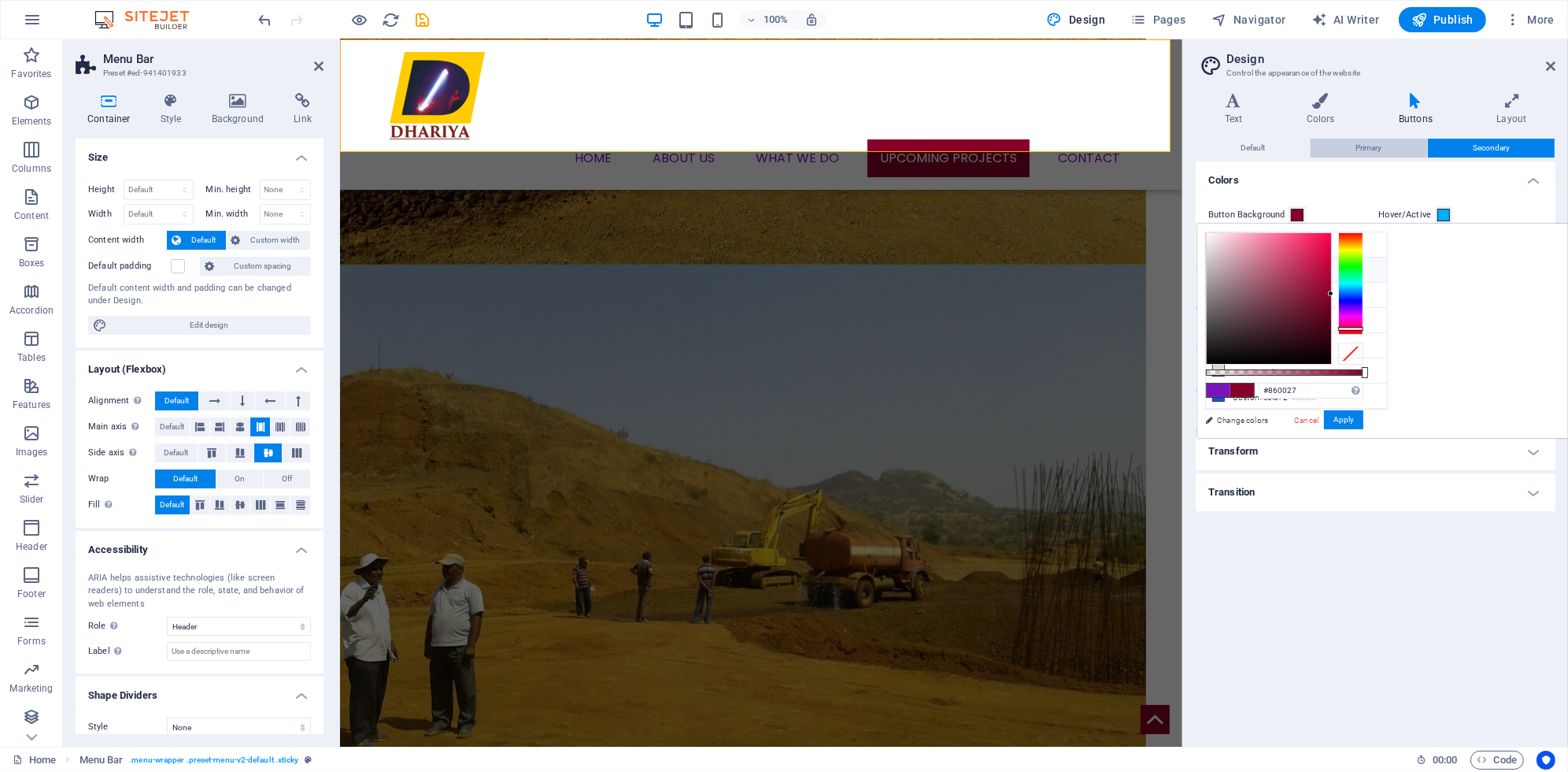
click at [1354, 146] on button "Primary" at bounding box center [1369, 148] width 116 height 19
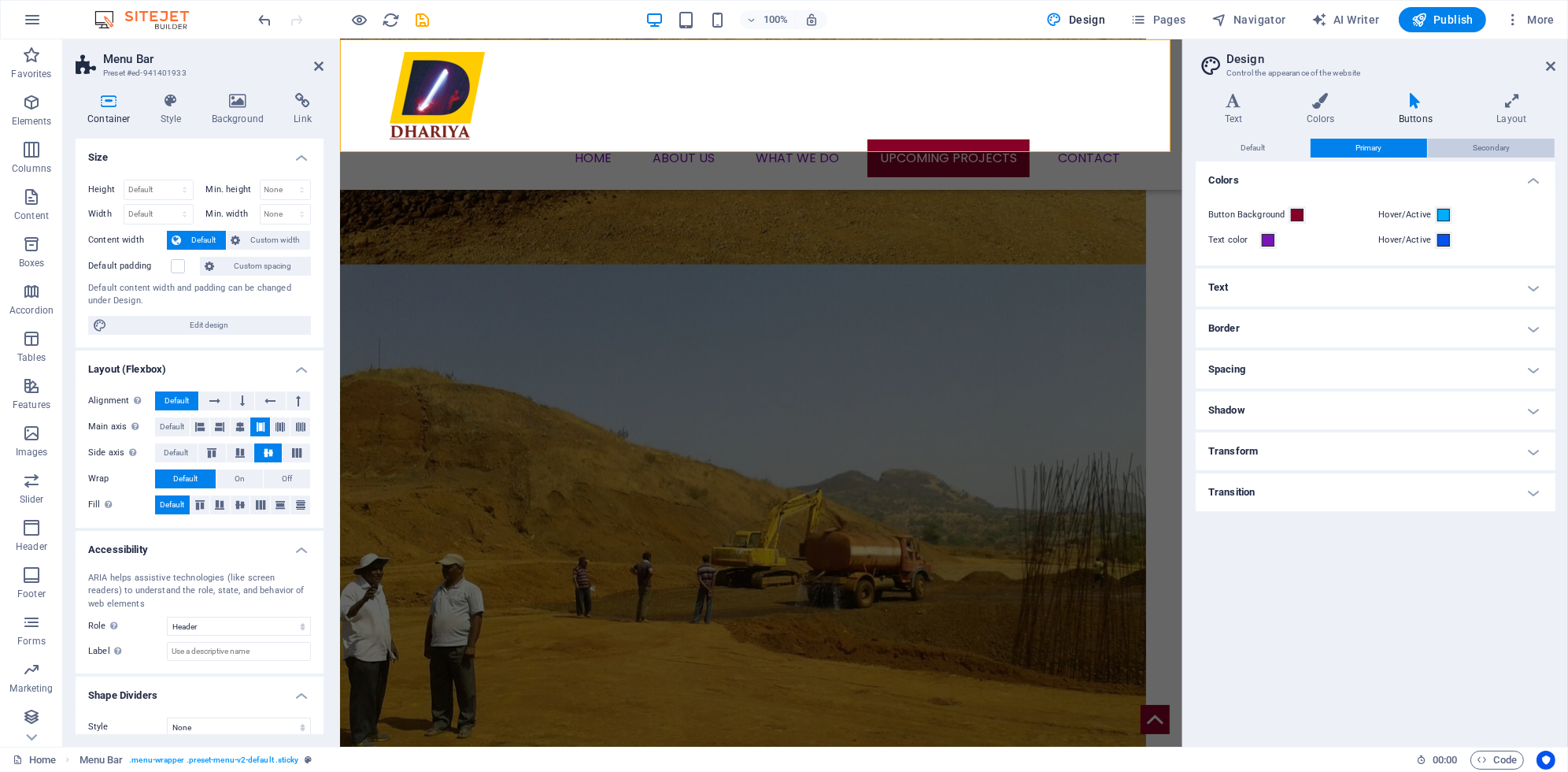
click at [1463, 144] on button "Secondary" at bounding box center [1491, 148] width 127 height 19
click at [1284, 150] on button "Default" at bounding box center [1253, 148] width 114 height 19
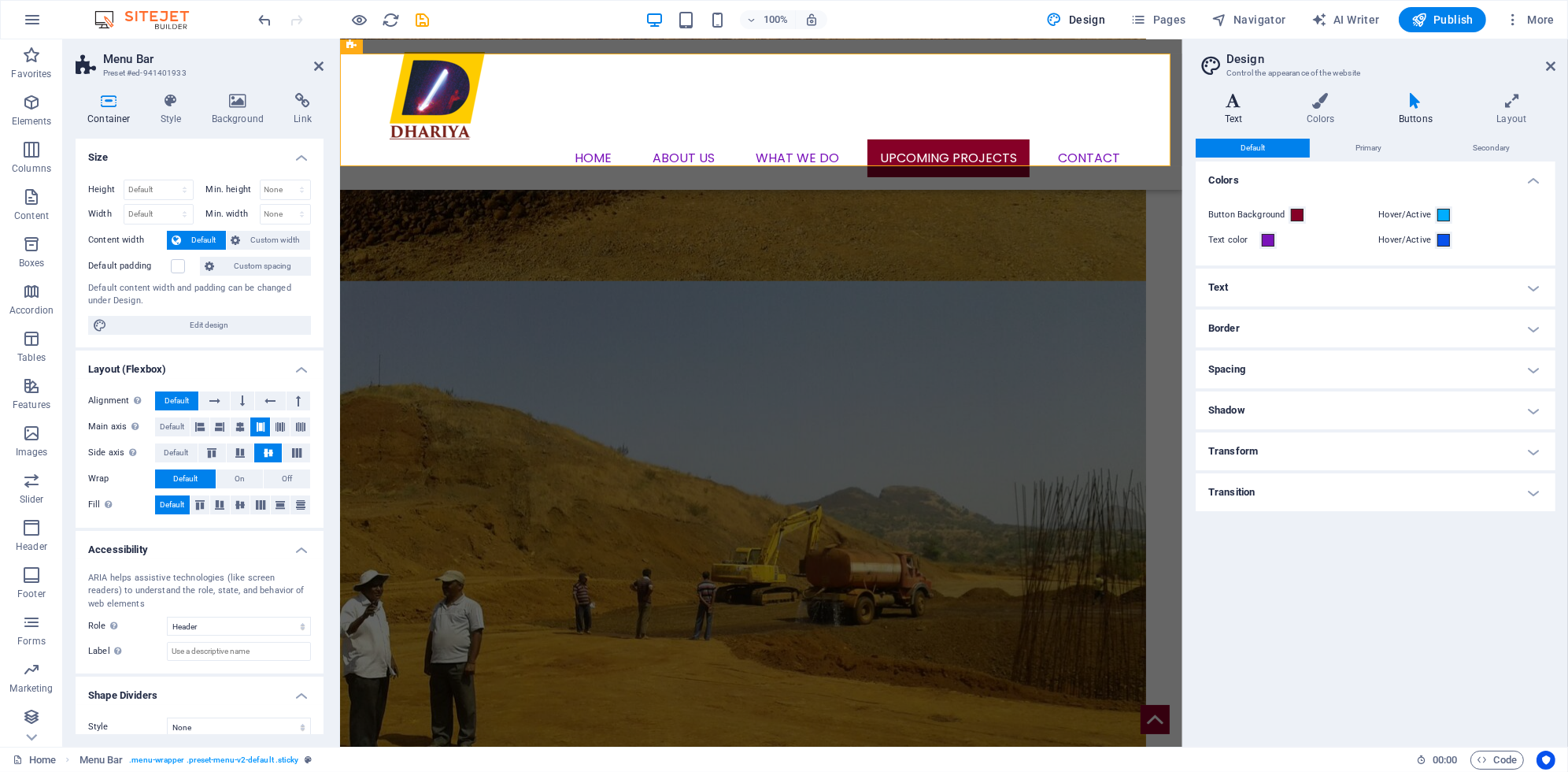
click at [1225, 110] on h4 "Text" at bounding box center [1237, 109] width 82 height 33
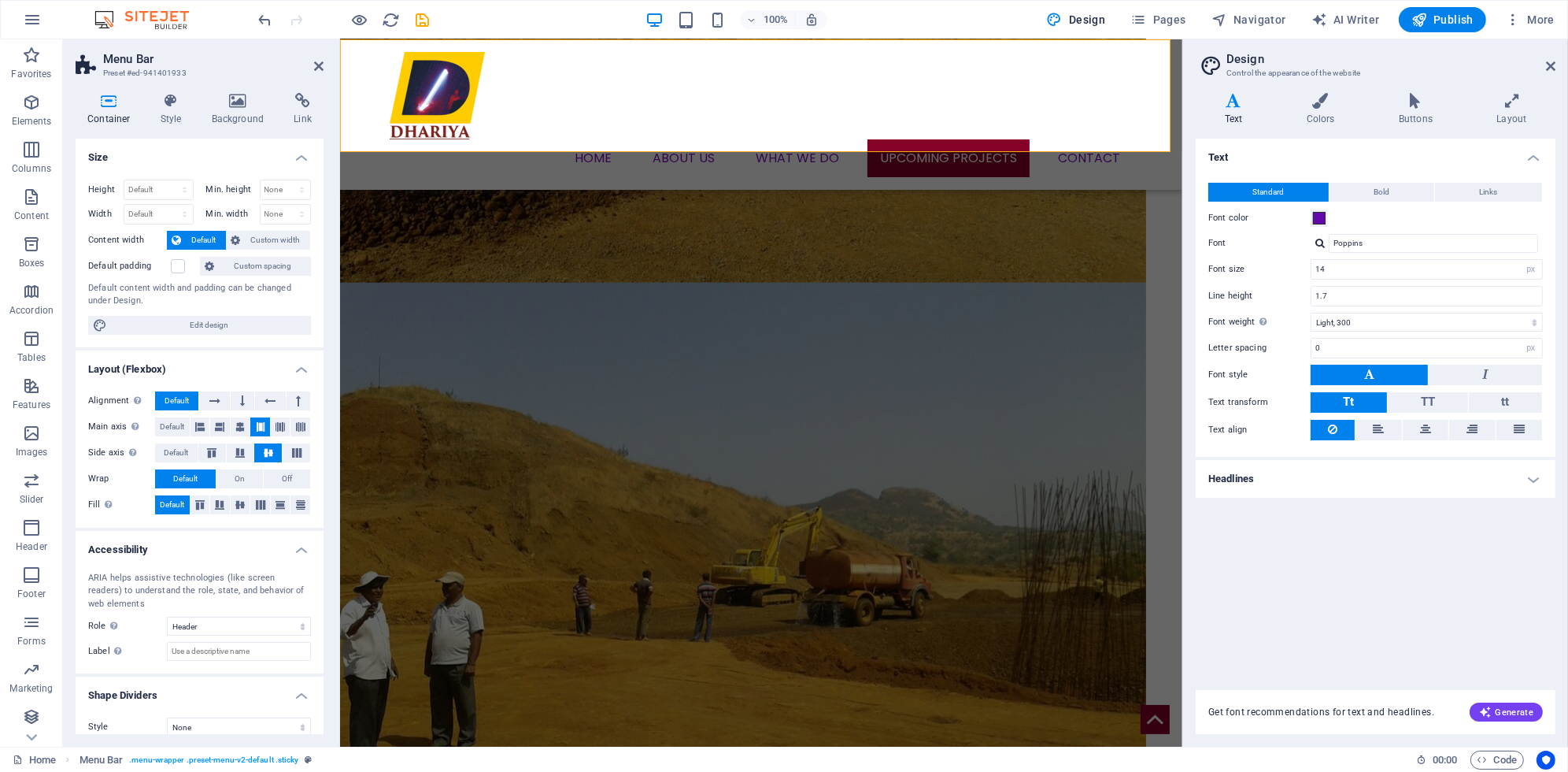
click at [1367, 473] on h4 "Headlines" at bounding box center [1376, 479] width 360 height 38
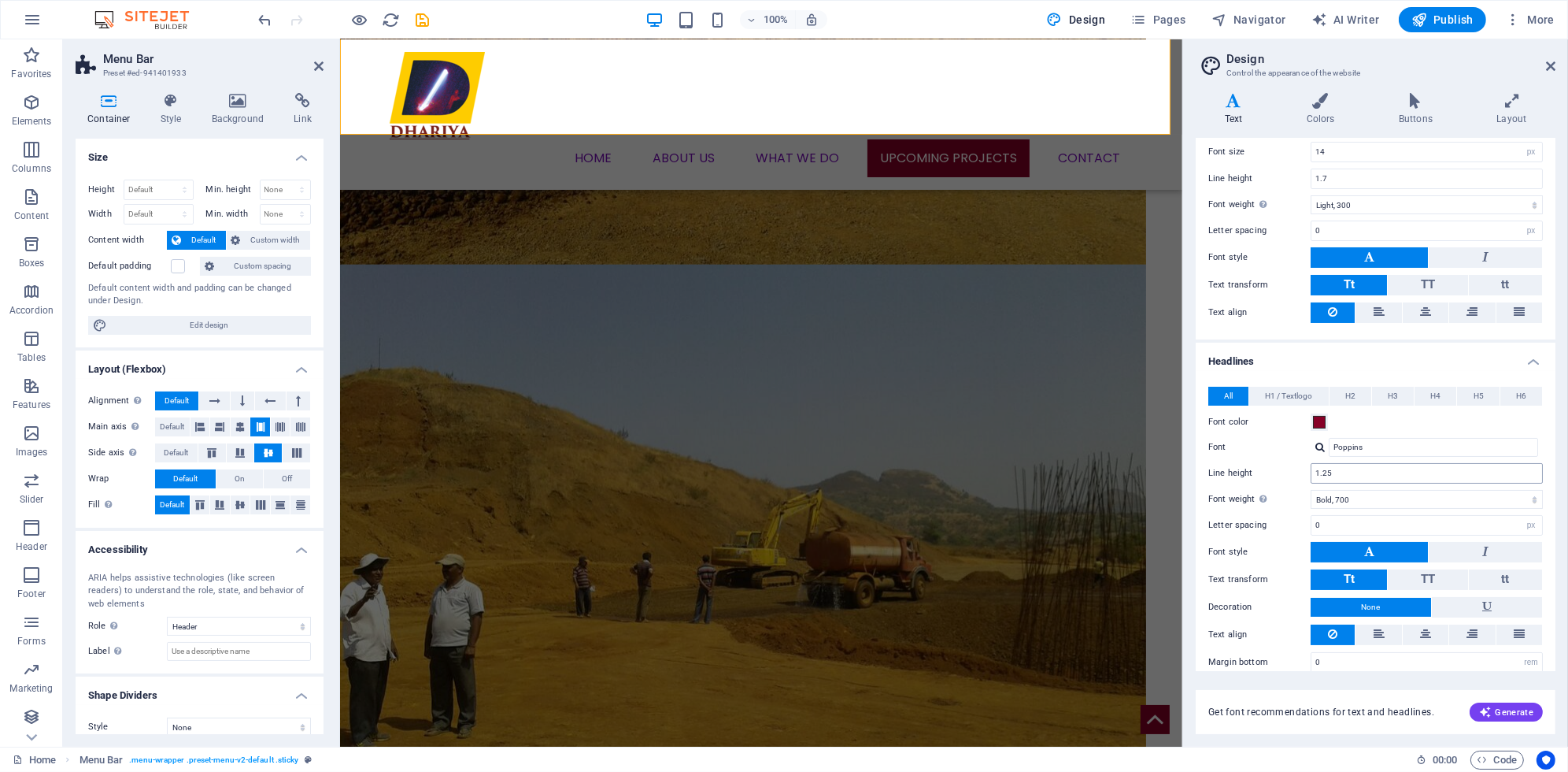
scroll to position [129, 0]
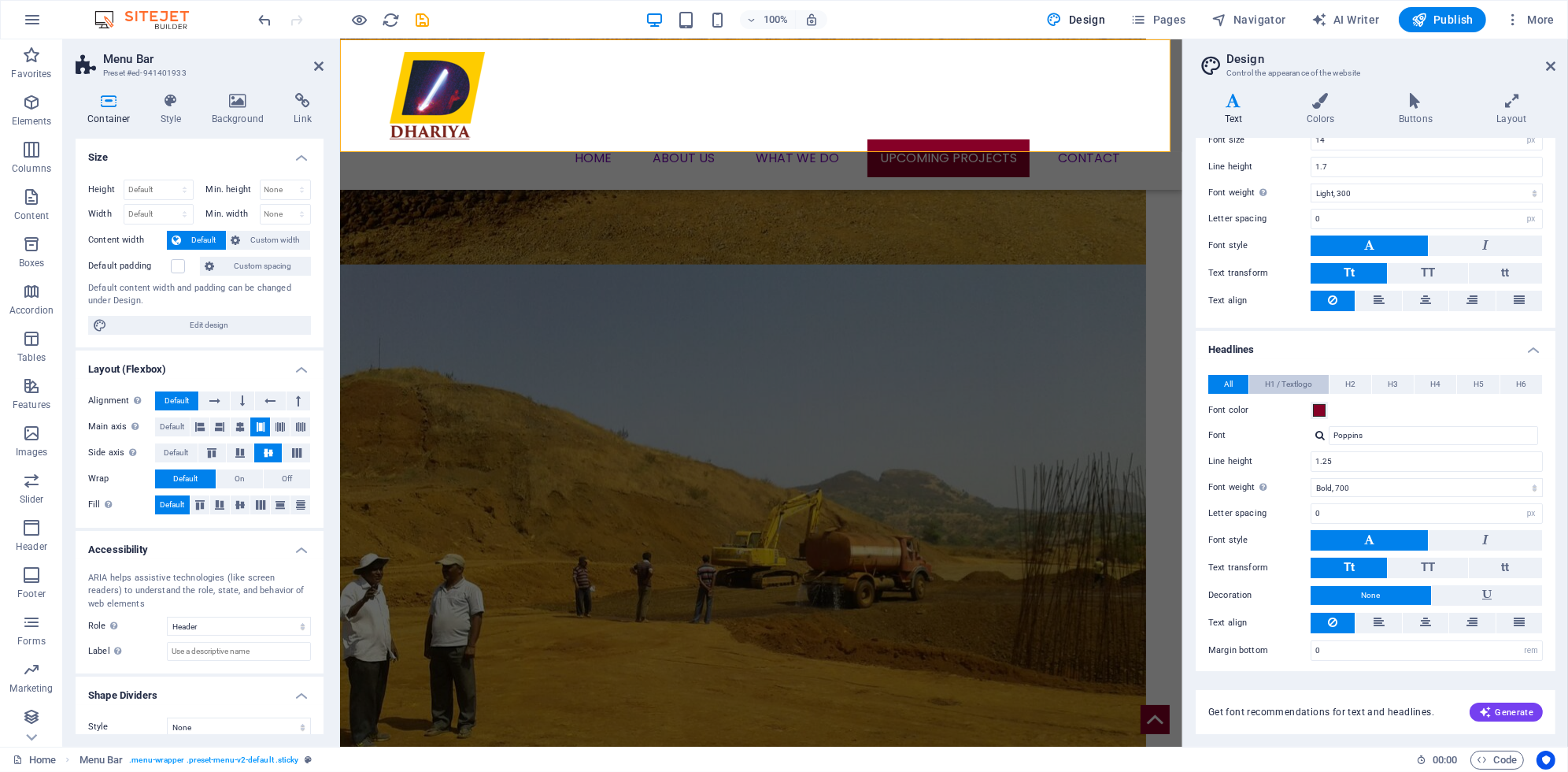
click at [1278, 382] on span "H1 / Textlogo" at bounding box center [1288, 384] width 47 height 19
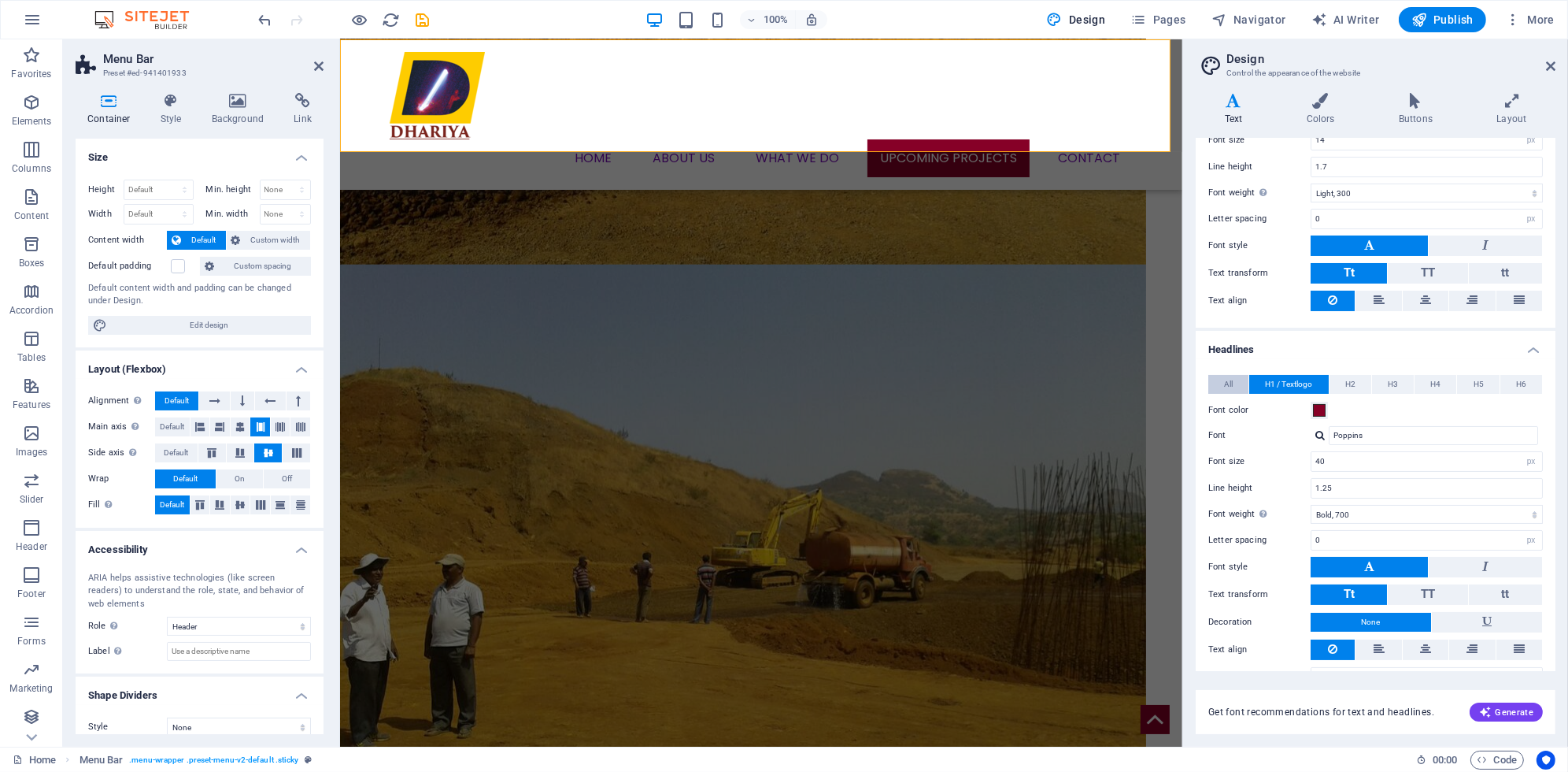
click at [1222, 382] on button "All" at bounding box center [1228, 384] width 40 height 19
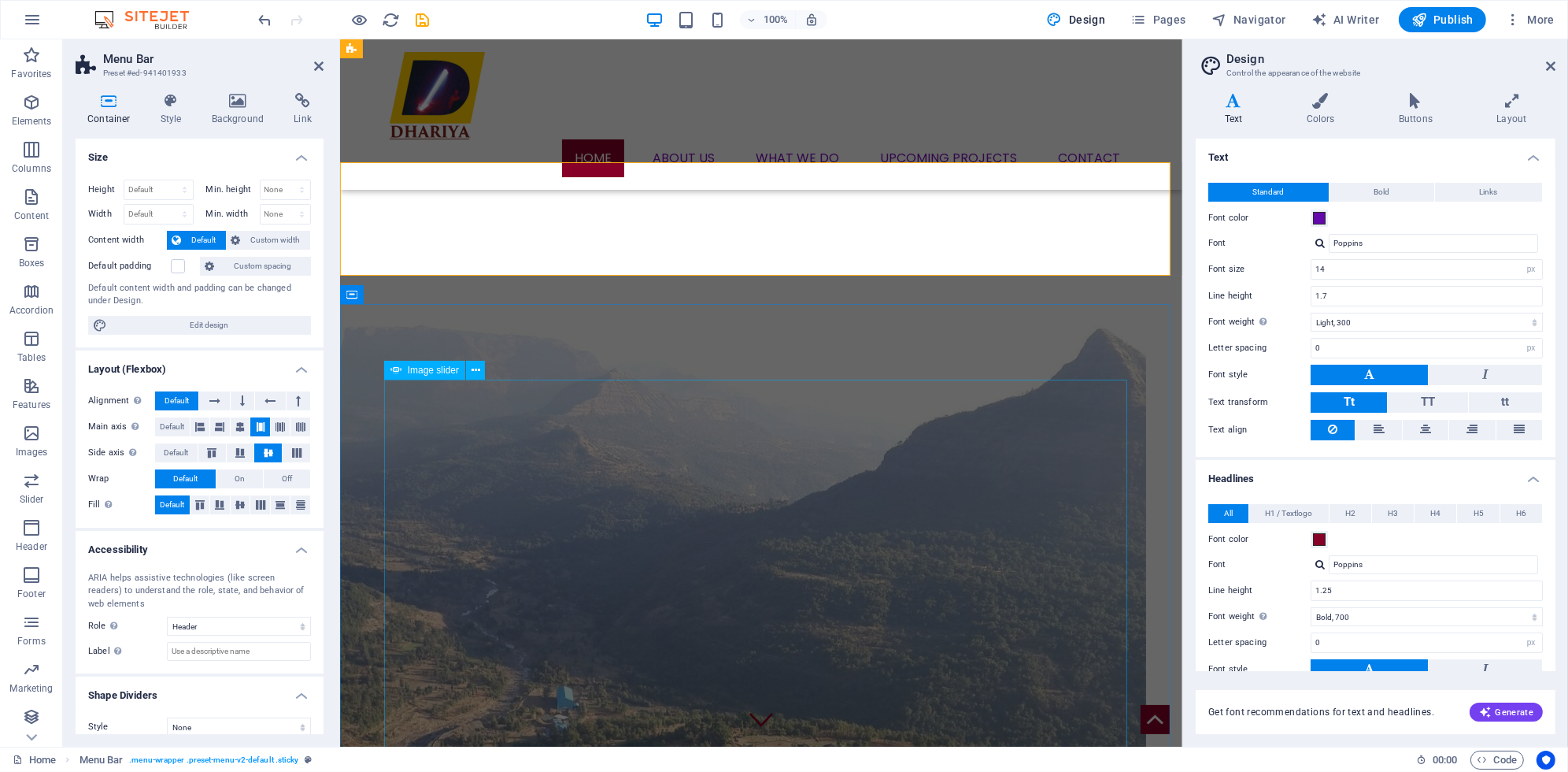
scroll to position [0, 0]
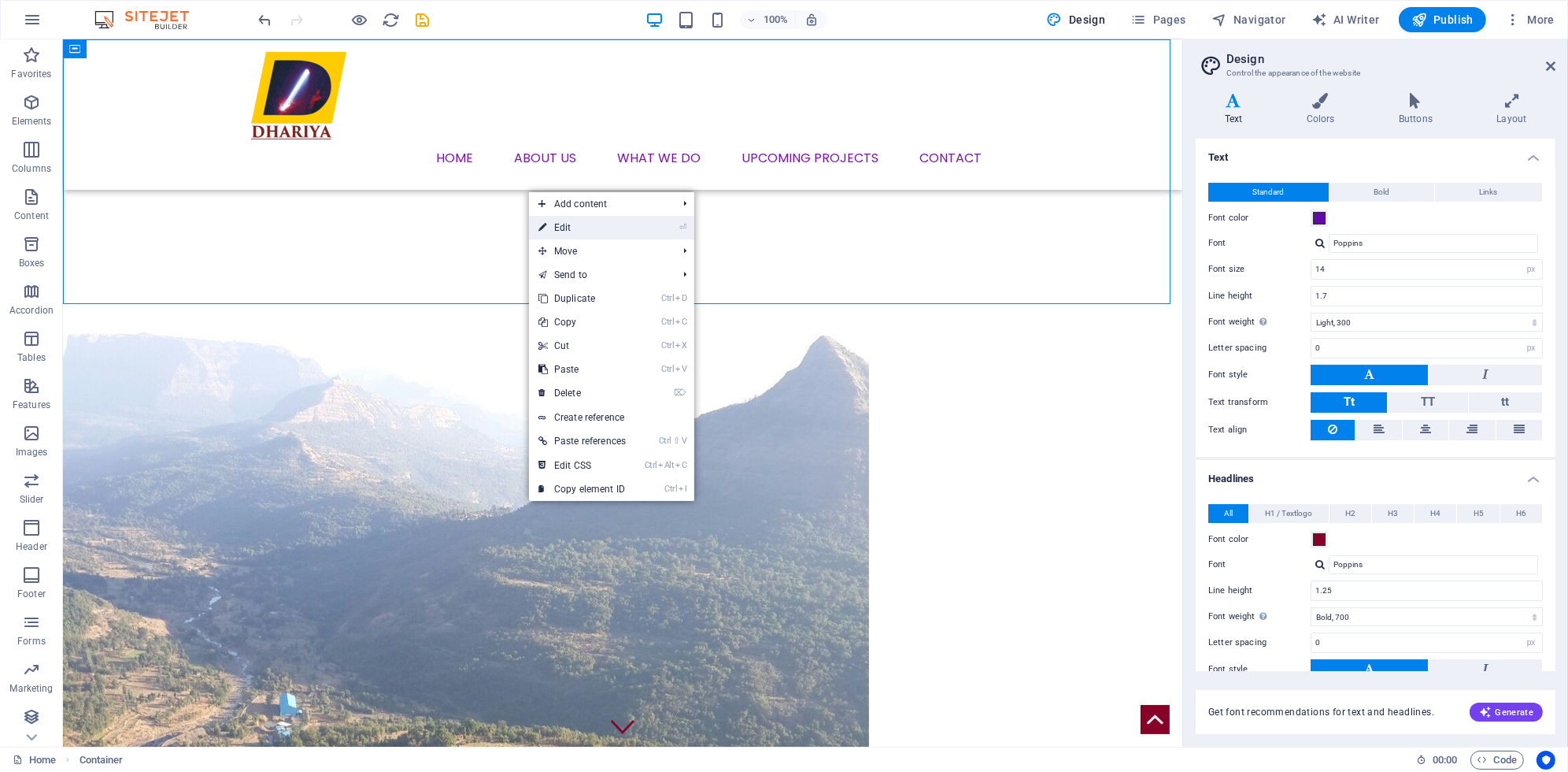
click at [573, 229] on link "⏎ Edit" at bounding box center [582, 228] width 106 height 24
select select "%"
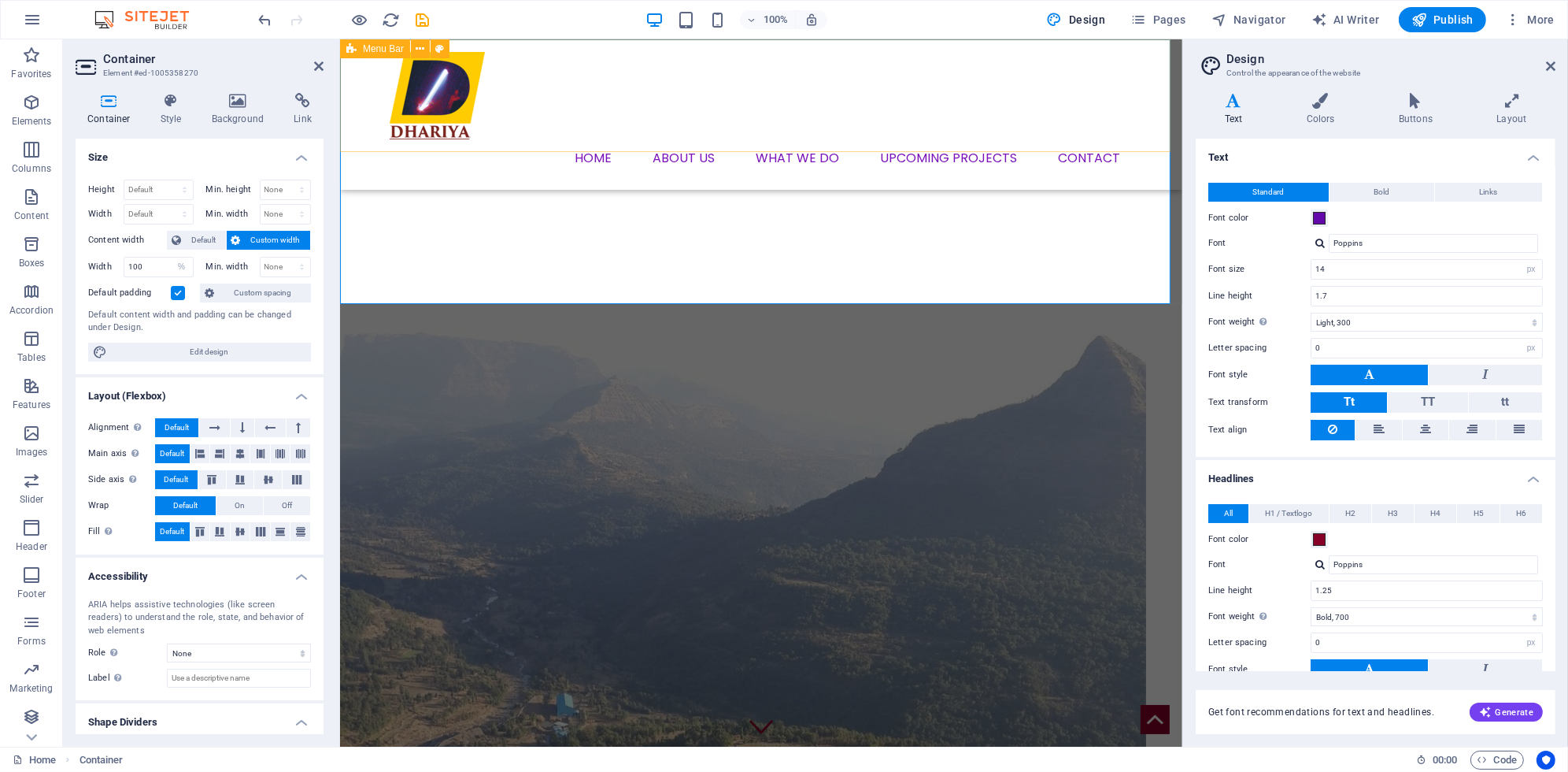
drag, startPoint x: 356, startPoint y: 94, endPoint x: 635, endPoint y: 94, distance: 279.0
click at [635, 94] on div "Menu Home About us What we DO Upcoming Projects Contact" at bounding box center [761, 114] width 842 height 150
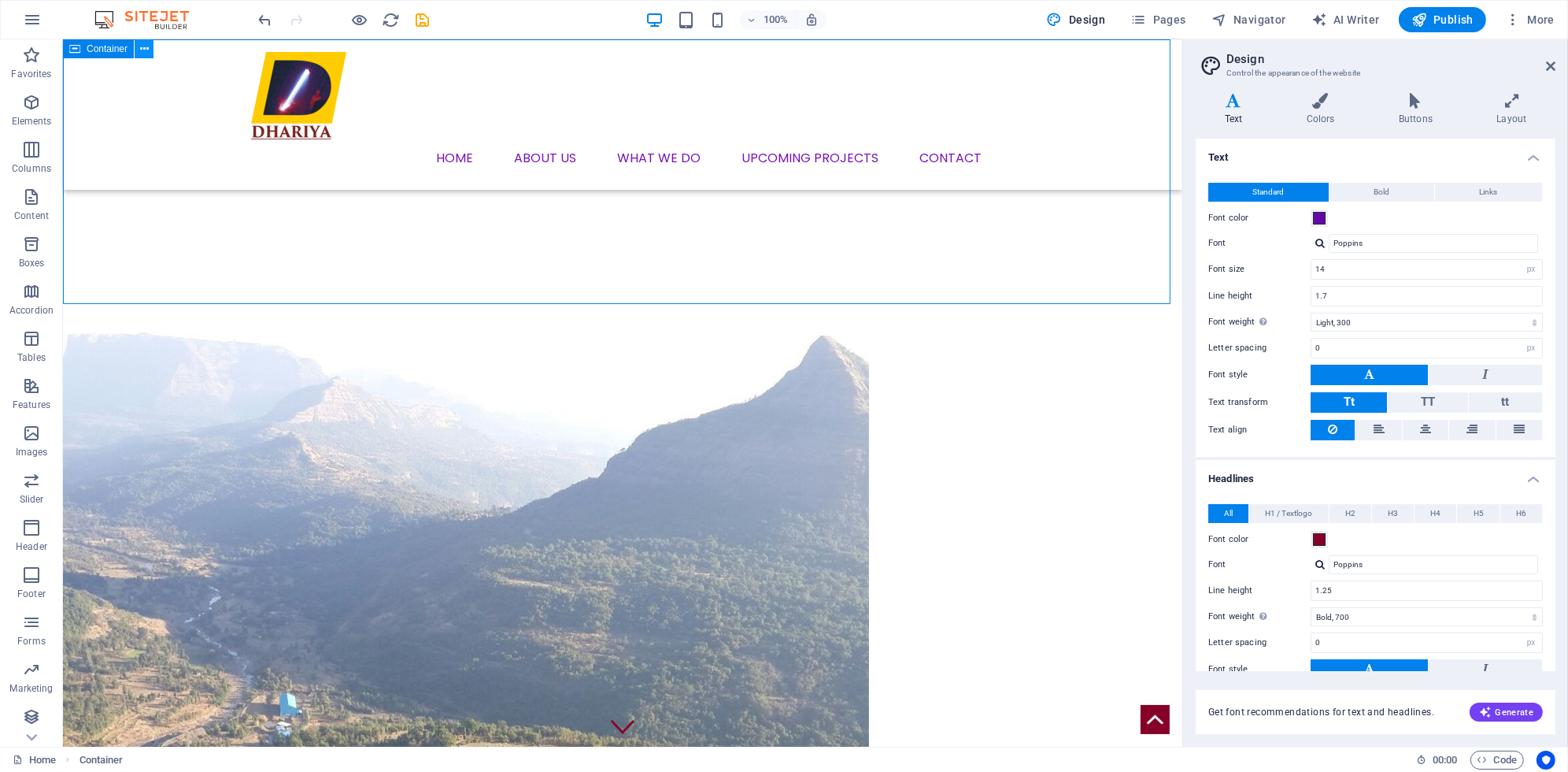
click at [143, 46] on icon at bounding box center [144, 49] width 9 height 17
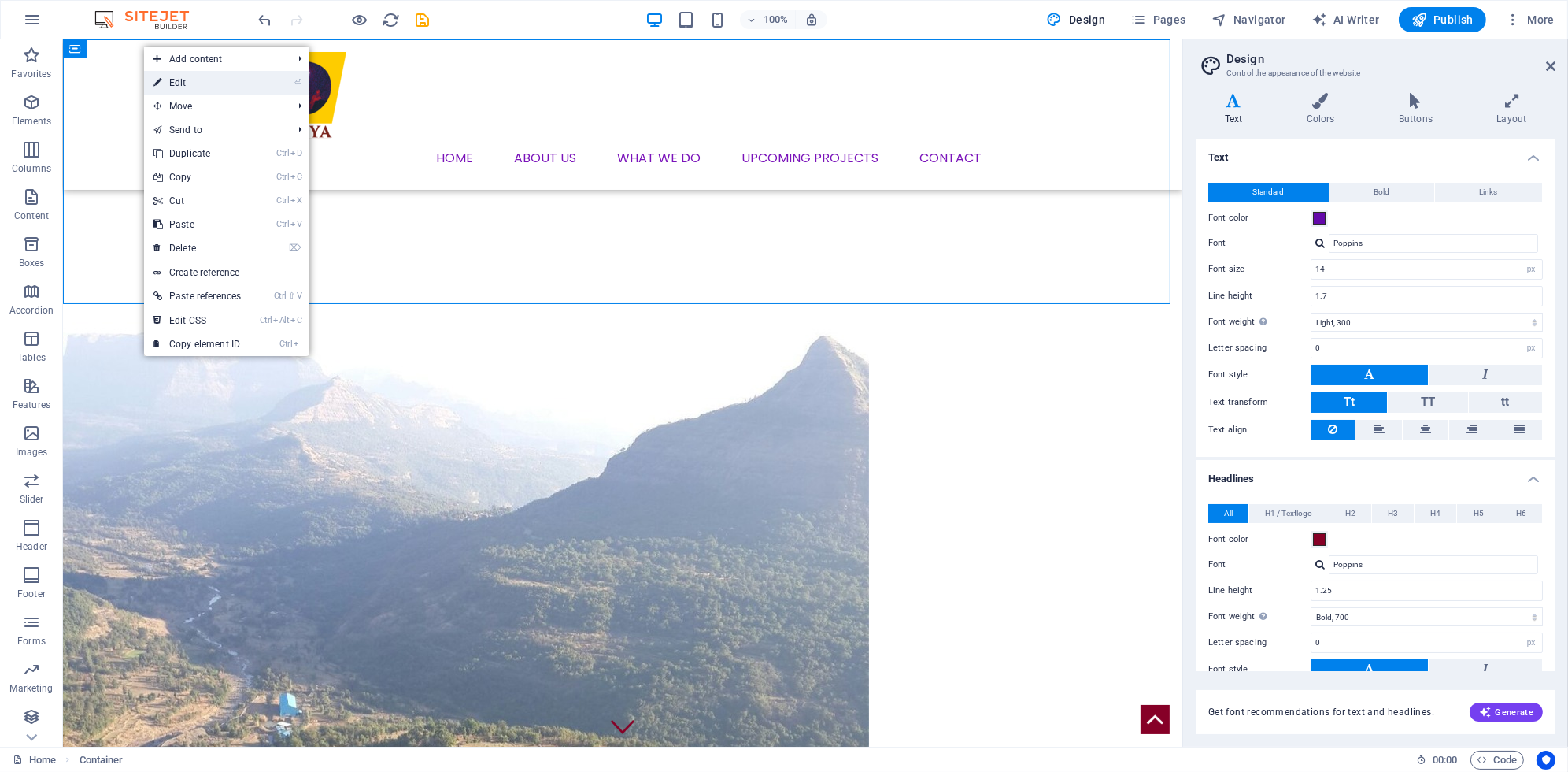
click at [176, 80] on link "⏎ Edit" at bounding box center [197, 83] width 106 height 24
select select "%"
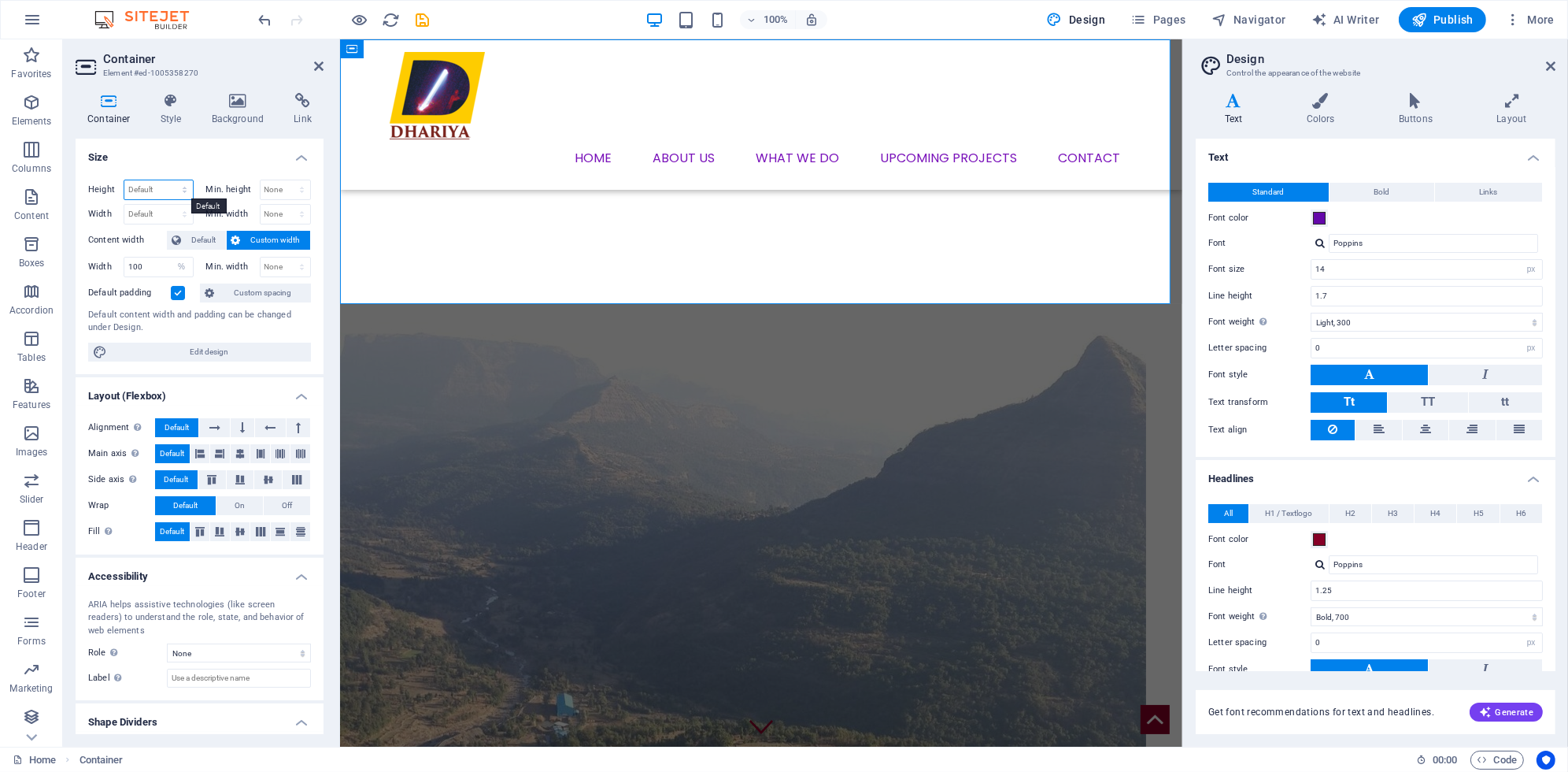
click at [158, 187] on select "Default px rem % vh vw" at bounding box center [158, 189] width 69 height 19
select select "%"
click at [169, 180] on select "Default px rem % vh vw" at bounding box center [158, 189] width 69 height 19
click at [160, 192] on input "57.36" at bounding box center [158, 189] width 69 height 19
drag, startPoint x: 158, startPoint y: 192, endPoint x: 123, endPoint y: 190, distance: 35.1
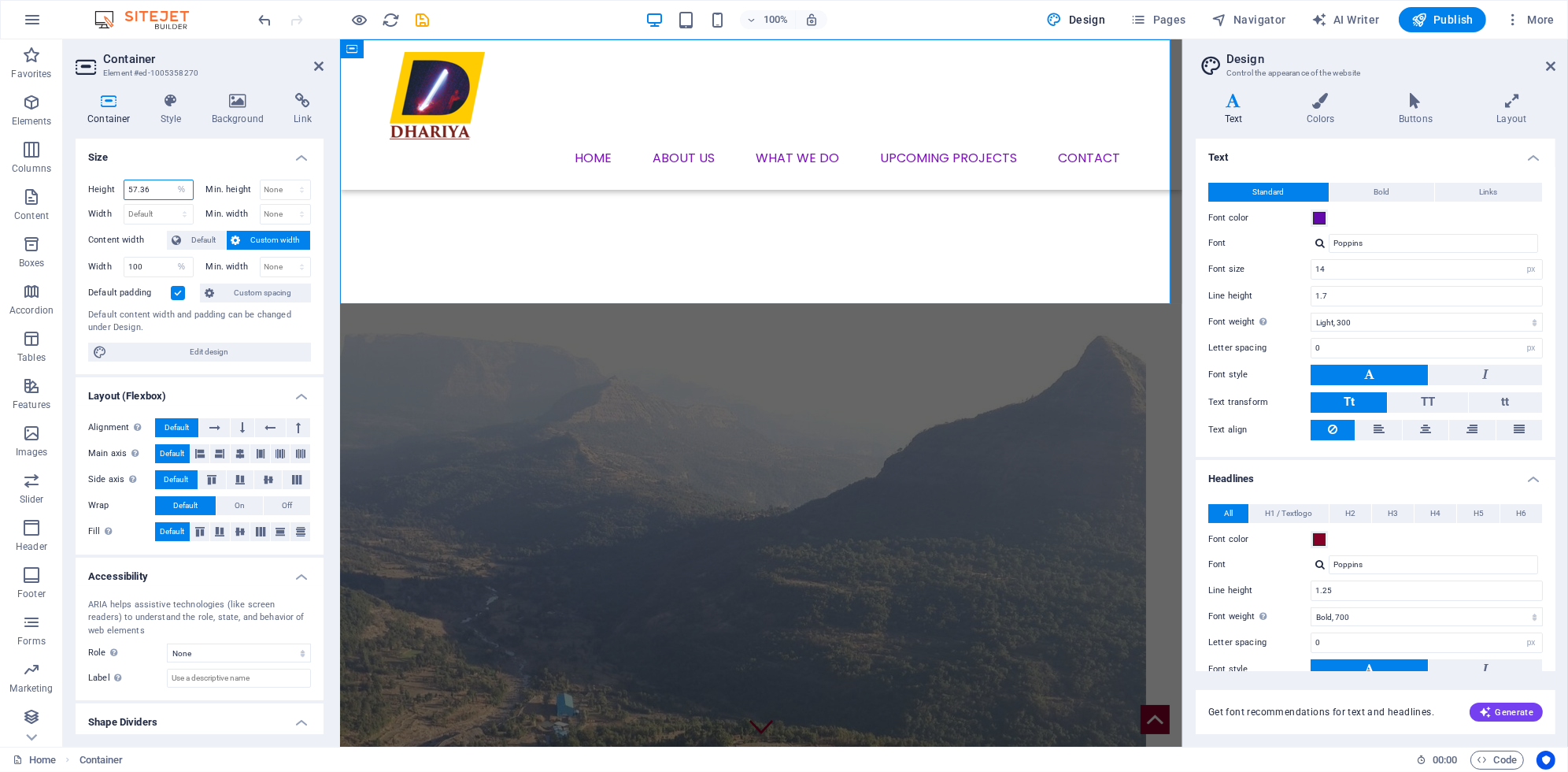
click at [123, 190] on div "Height 57.36 Default px rem % vh vw" at bounding box center [141, 190] width 106 height 20
type input "30"
click at [136, 210] on select "Default px rem % em vh vw" at bounding box center [158, 214] width 69 height 19
click at [271, 187] on select "None px rem % vh vw" at bounding box center [286, 189] width 50 height 19
click at [264, 184] on select "None px rem % vh vw" at bounding box center [286, 189] width 50 height 19
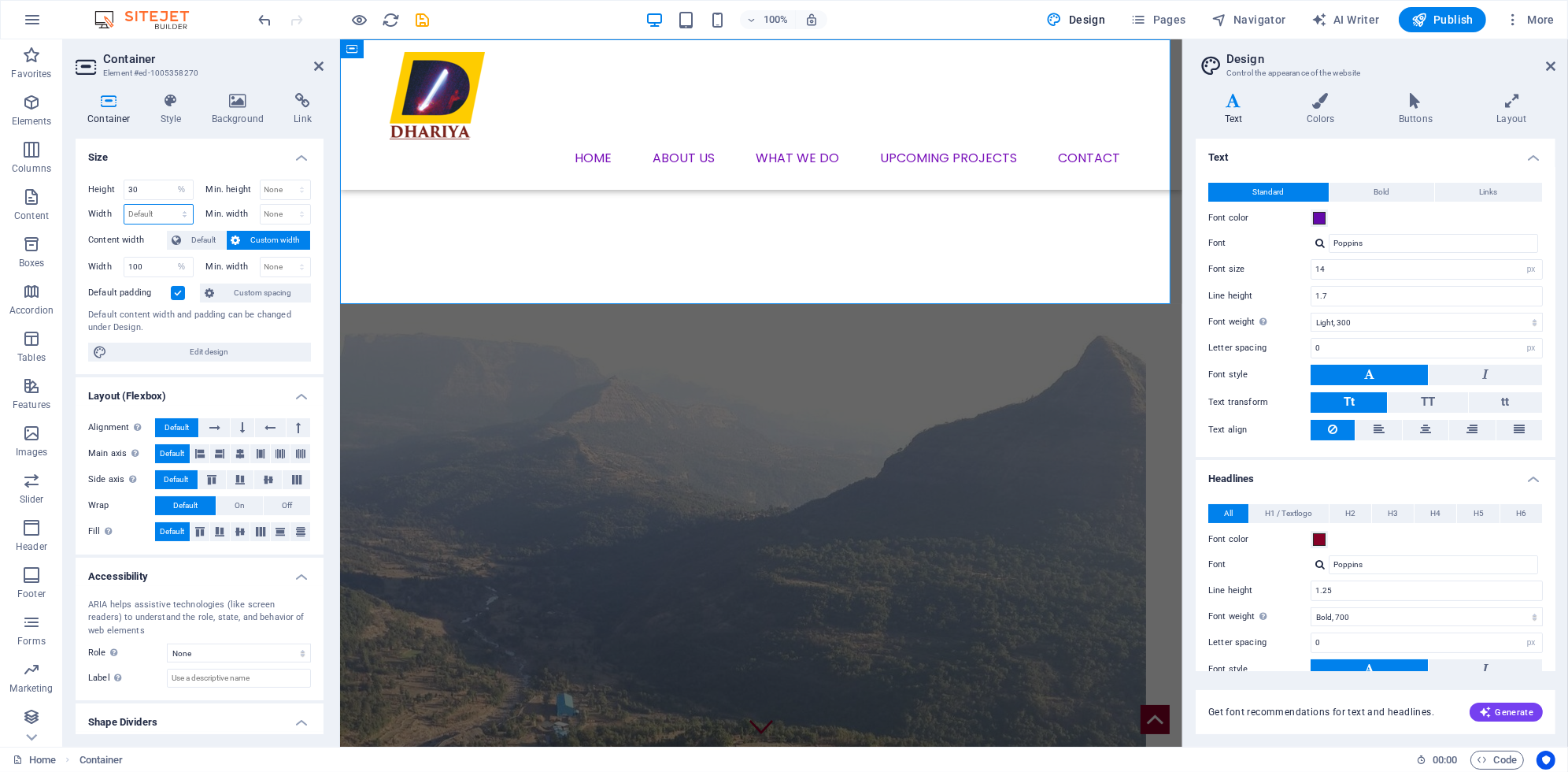
click at [157, 217] on select "Default px rem % em vh vw" at bounding box center [158, 214] width 69 height 19
click at [321, 69] on icon at bounding box center [318, 66] width 9 height 13
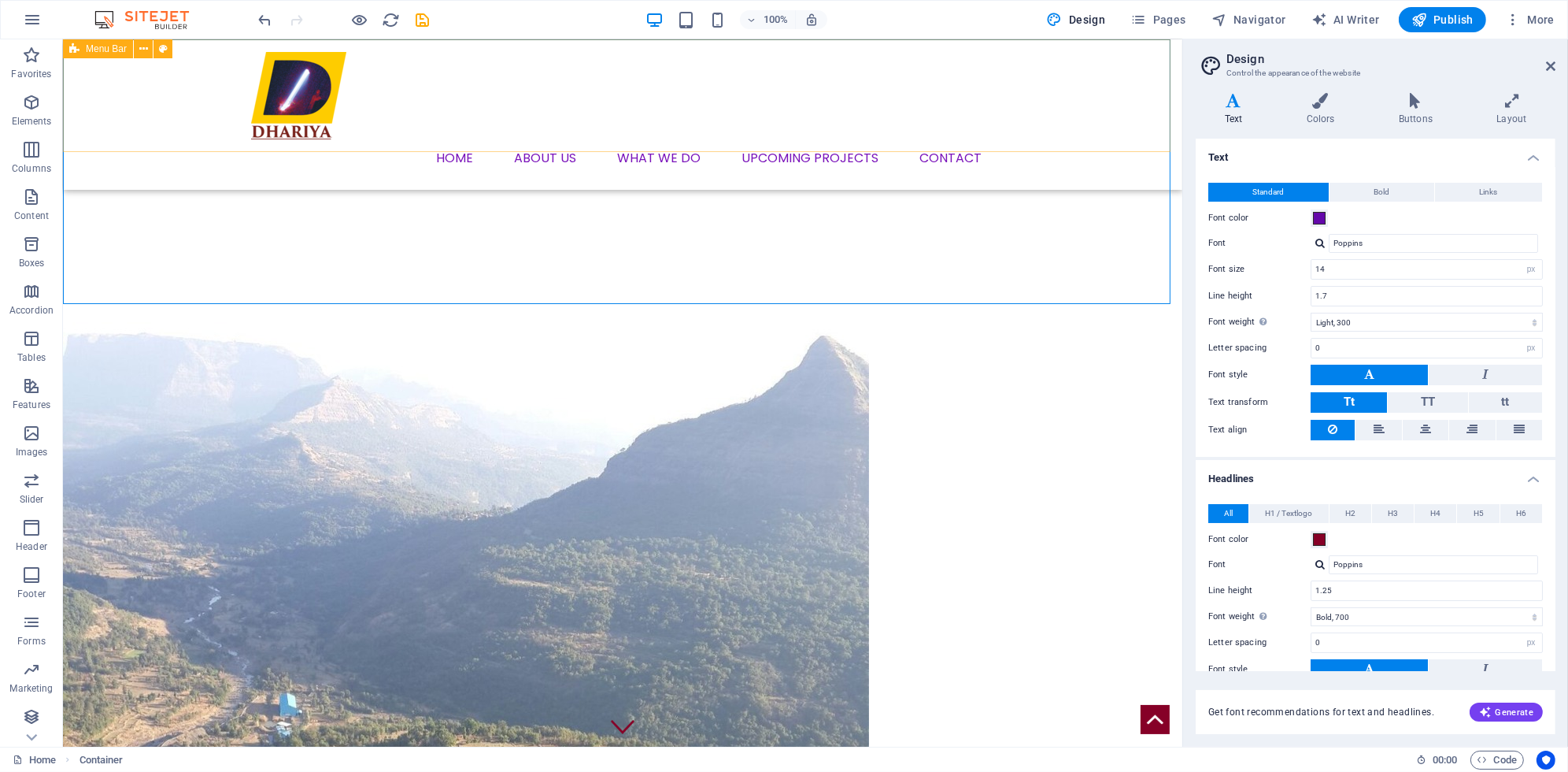
click at [573, 143] on div "Menu Home About us What we DO Upcoming Projects Contact" at bounding box center [623, 114] width 1119 height 150
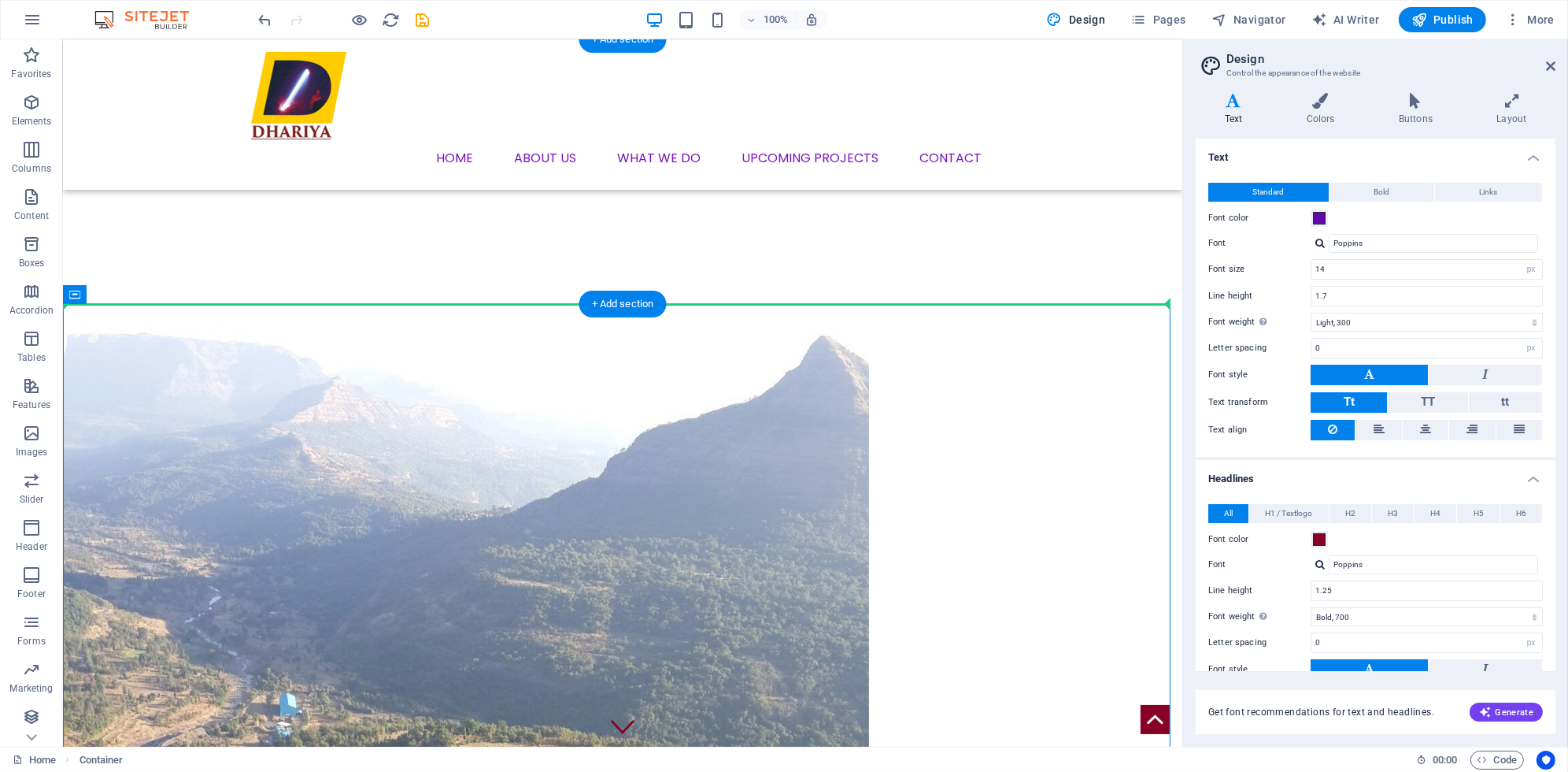
drag, startPoint x: 150, startPoint y: 328, endPoint x: 180, endPoint y: 211, distance: 120.8
drag, startPoint x: 146, startPoint y: 335, endPoint x: 128, endPoint y: 180, distance: 156.0
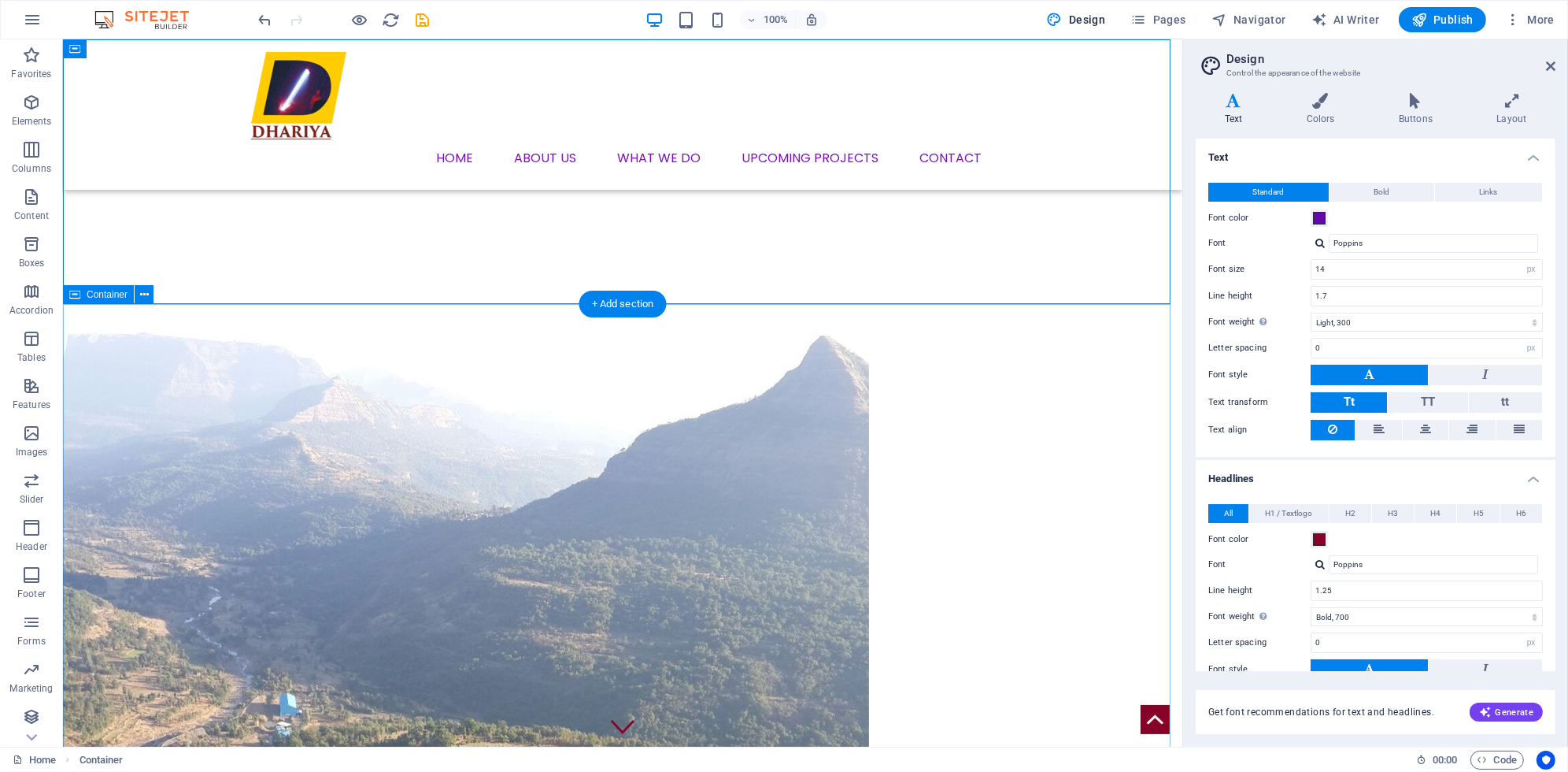
click at [148, 46] on button at bounding box center [143, 48] width 19 height 19
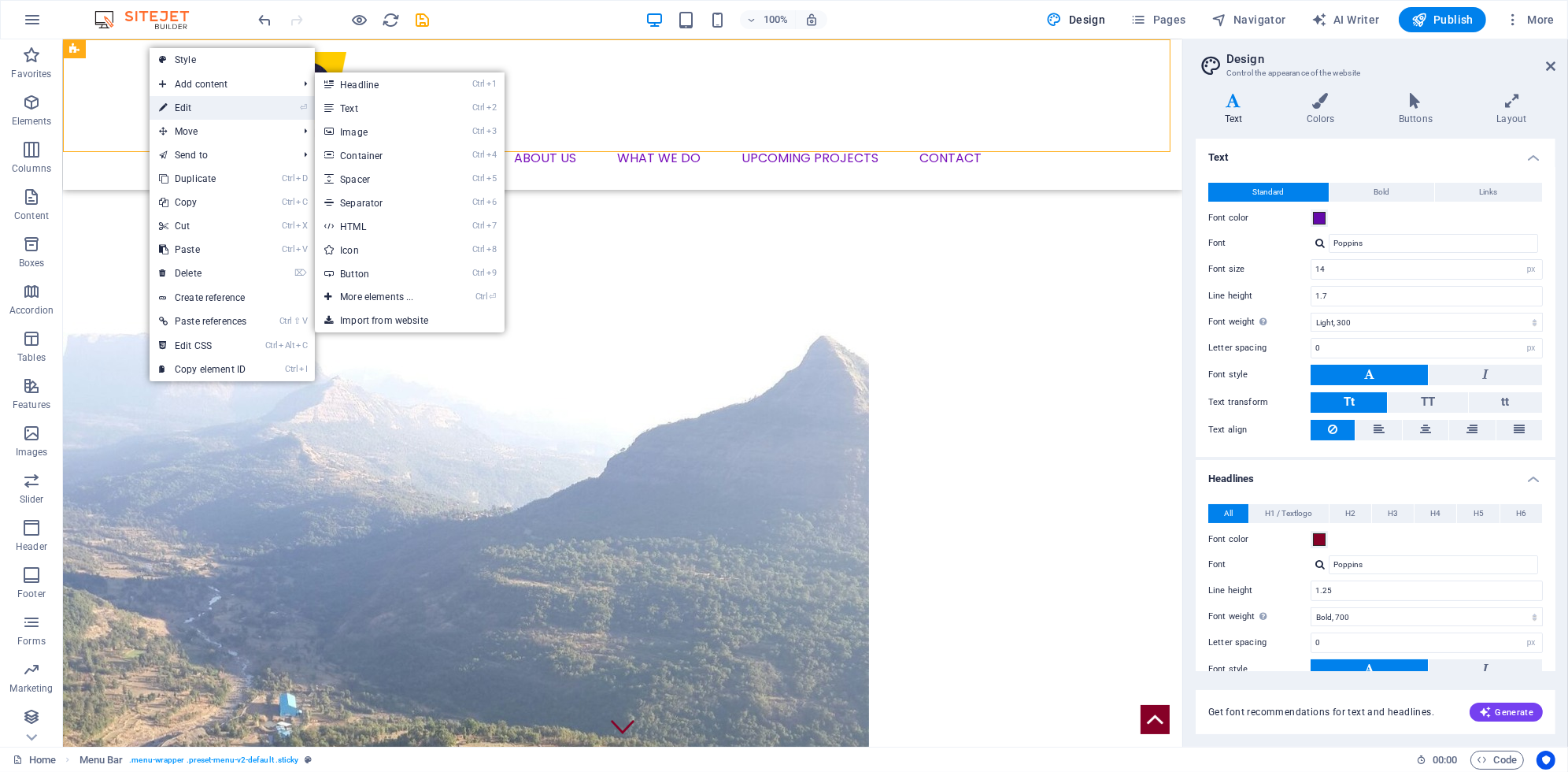
click at [179, 109] on link "⏎ Edit" at bounding box center [203, 108] width 106 height 24
select select "header"
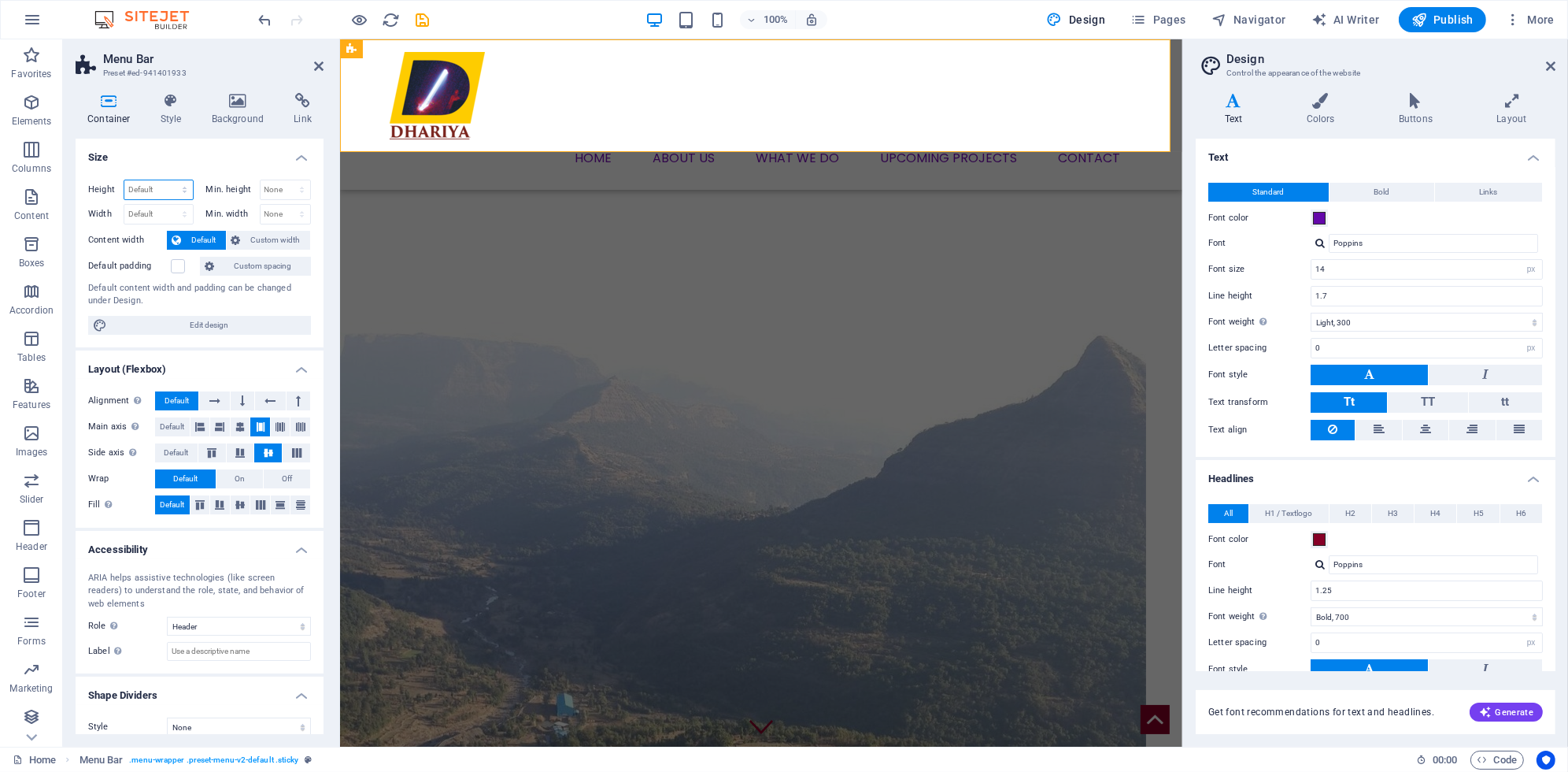
click at [148, 185] on select "Default px rem % vh vw" at bounding box center [158, 189] width 69 height 19
select select "%"
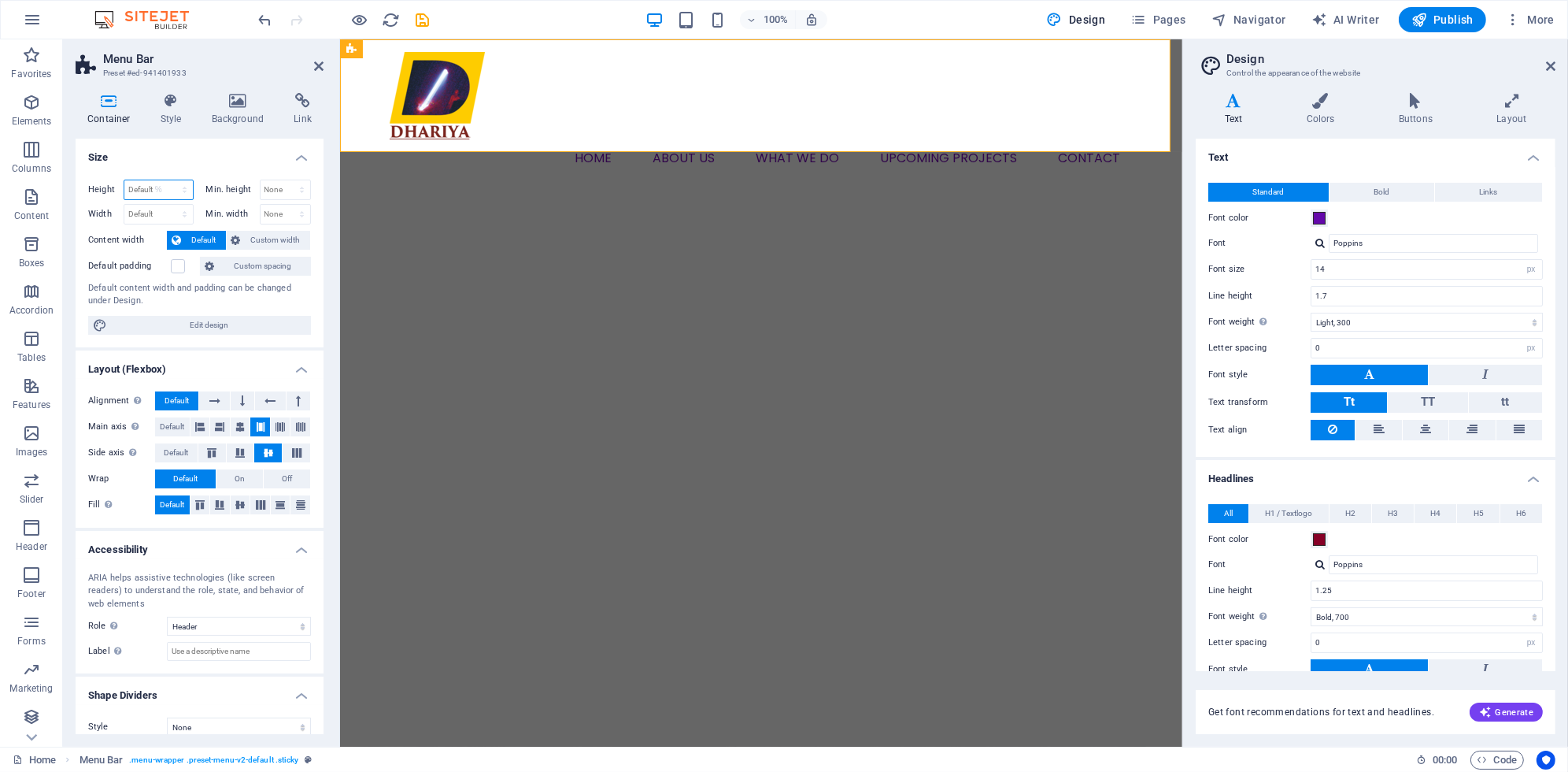
click at [169, 180] on select "Default px rem % vh vw" at bounding box center [158, 189] width 69 height 19
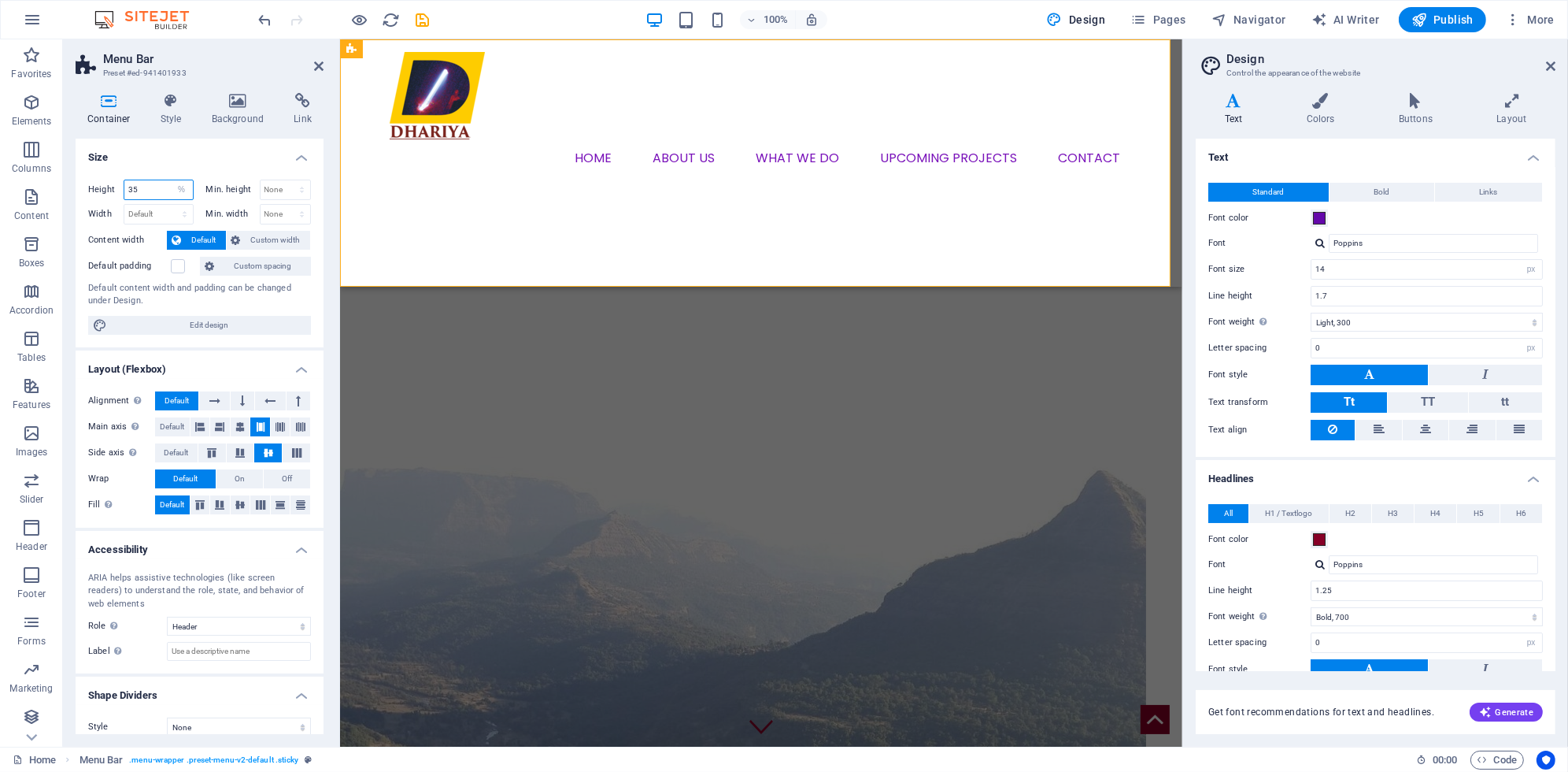
drag, startPoint x: 150, startPoint y: 182, endPoint x: 121, endPoint y: 184, distance: 29.1
click at [121, 184] on div "Height 35 Default px rem % vh vw" at bounding box center [141, 190] width 106 height 20
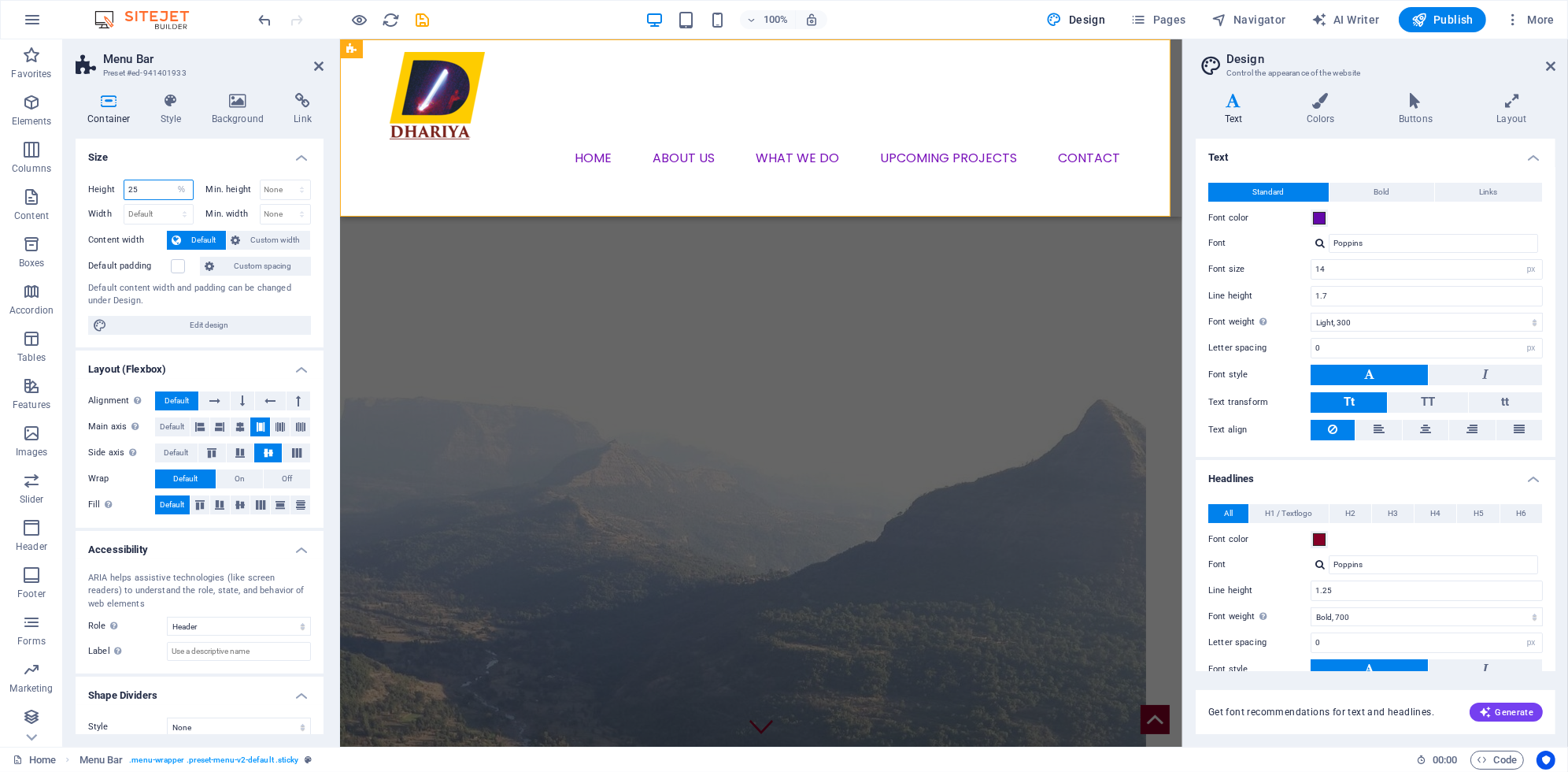
drag, startPoint x: 148, startPoint y: 187, endPoint x: 89, endPoint y: 157, distance: 66.2
click at [87, 178] on div "Height 25 Default px rem % vh vw Min. height None px rem % vh vw Width Default …" at bounding box center [200, 257] width 248 height 180
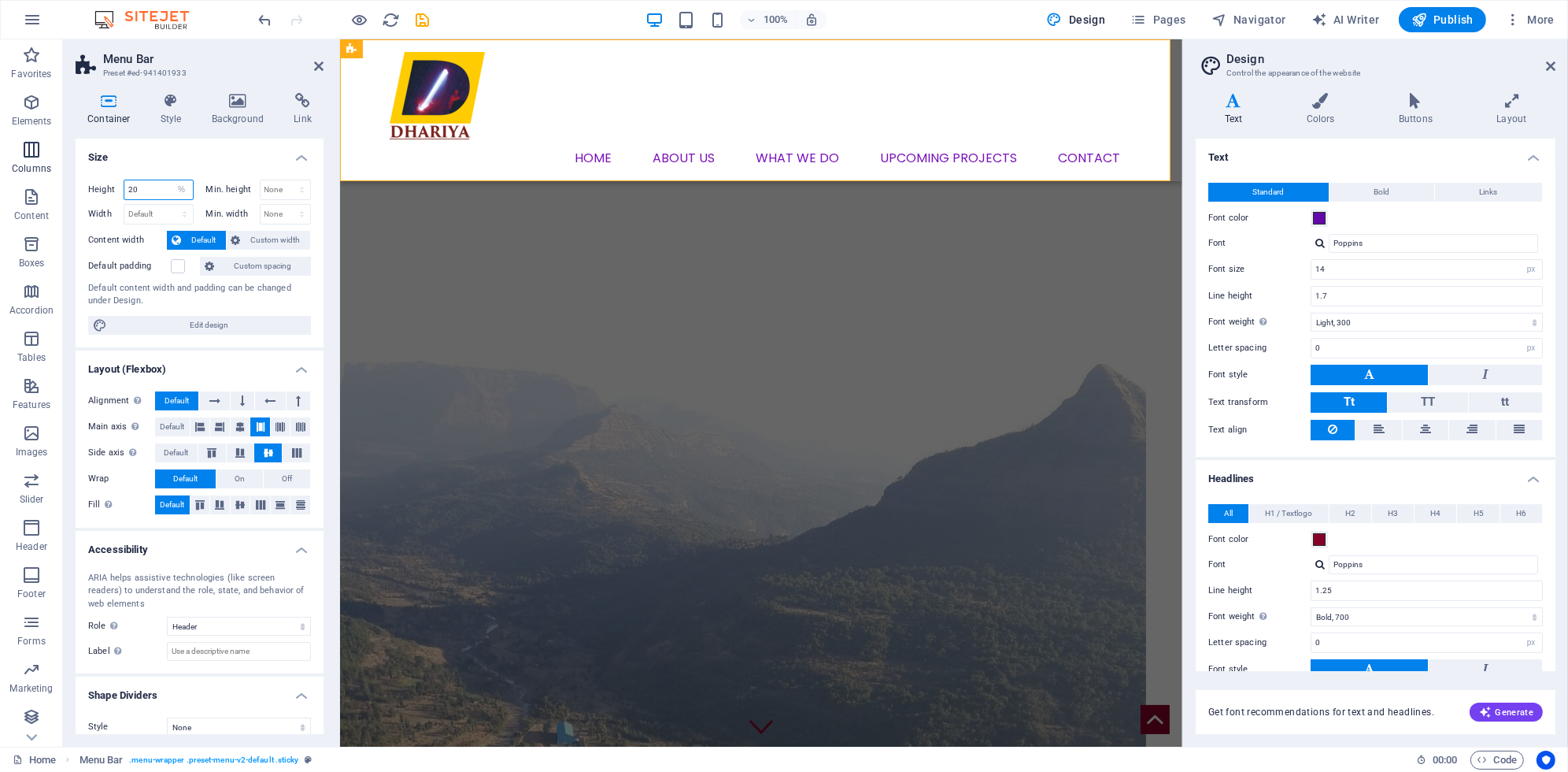
drag, startPoint x: 157, startPoint y: 185, endPoint x: 57, endPoint y: 169, distance: 101.3
click at [61, 180] on section "Favorites Elements Columns Content Boxes Accordion Tables Features Images Slide…" at bounding box center [591, 392] width 1182 height 707
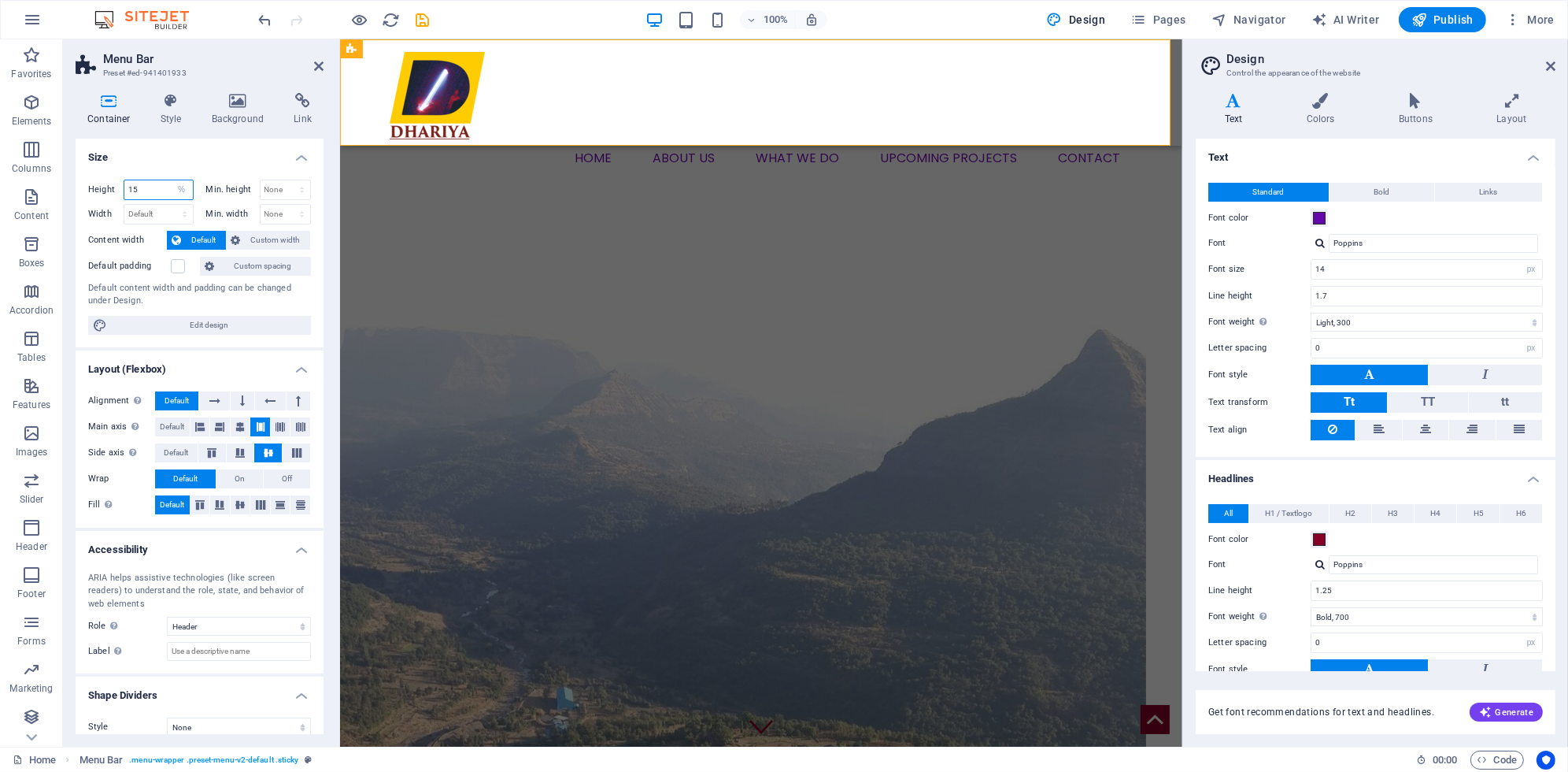
drag, startPoint x: 146, startPoint y: 191, endPoint x: 84, endPoint y: 182, distance: 62.6
click at [84, 182] on div "Height 15 Default px rem % vh vw Min. height None px rem % vh vw Width Default …" at bounding box center [200, 257] width 248 height 180
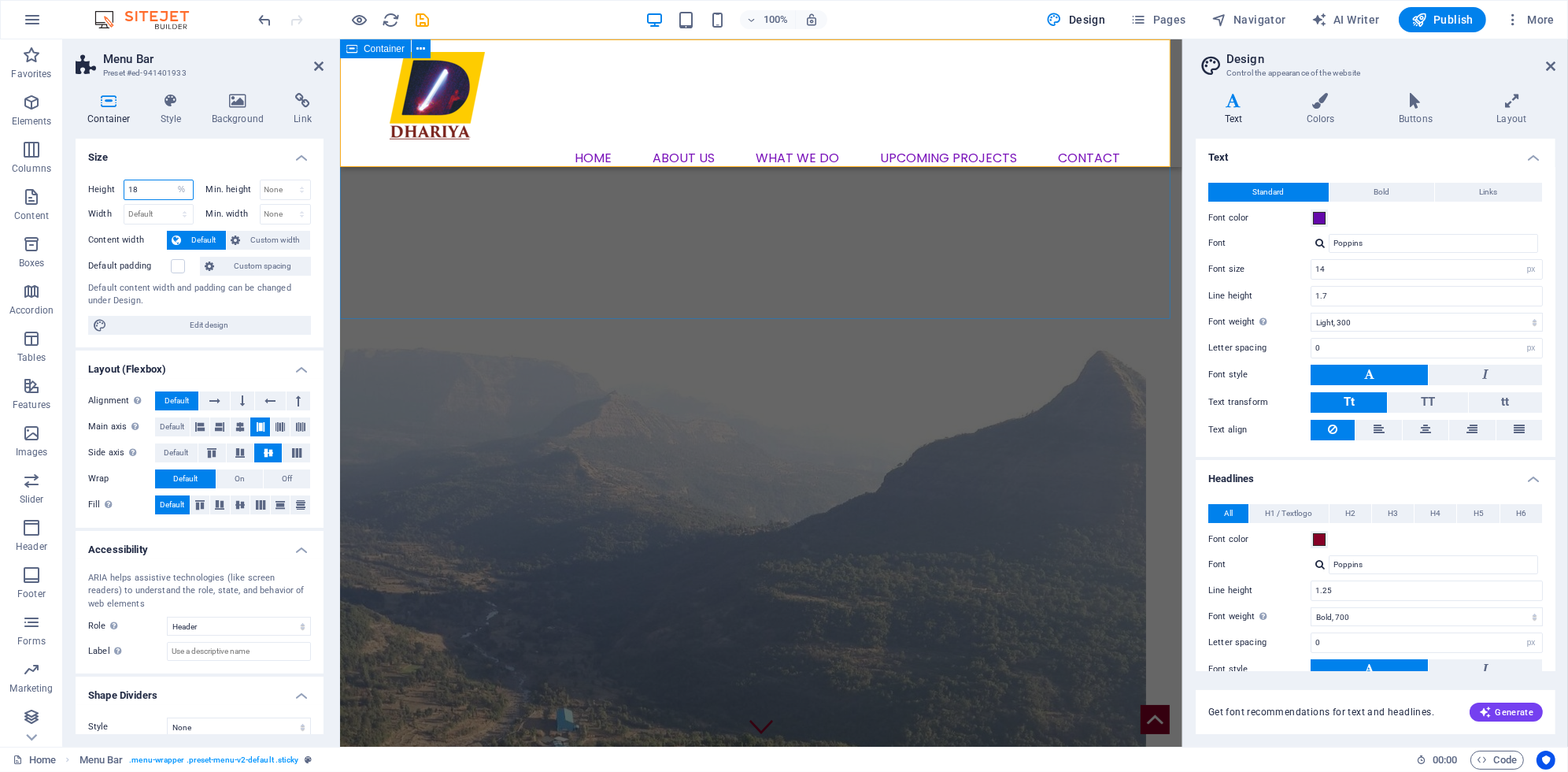
type input "18"
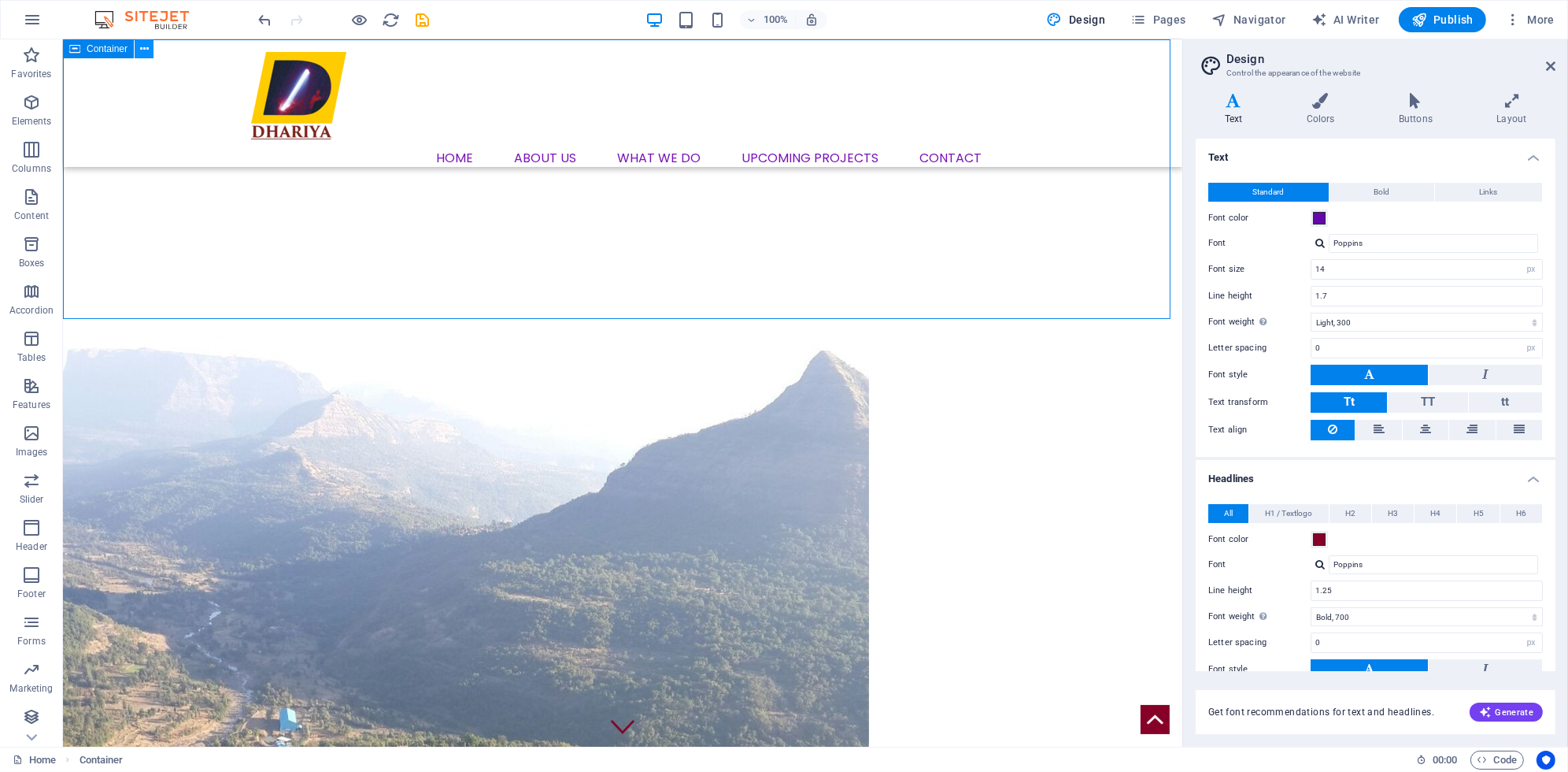
click at [143, 47] on icon at bounding box center [144, 49] width 9 height 17
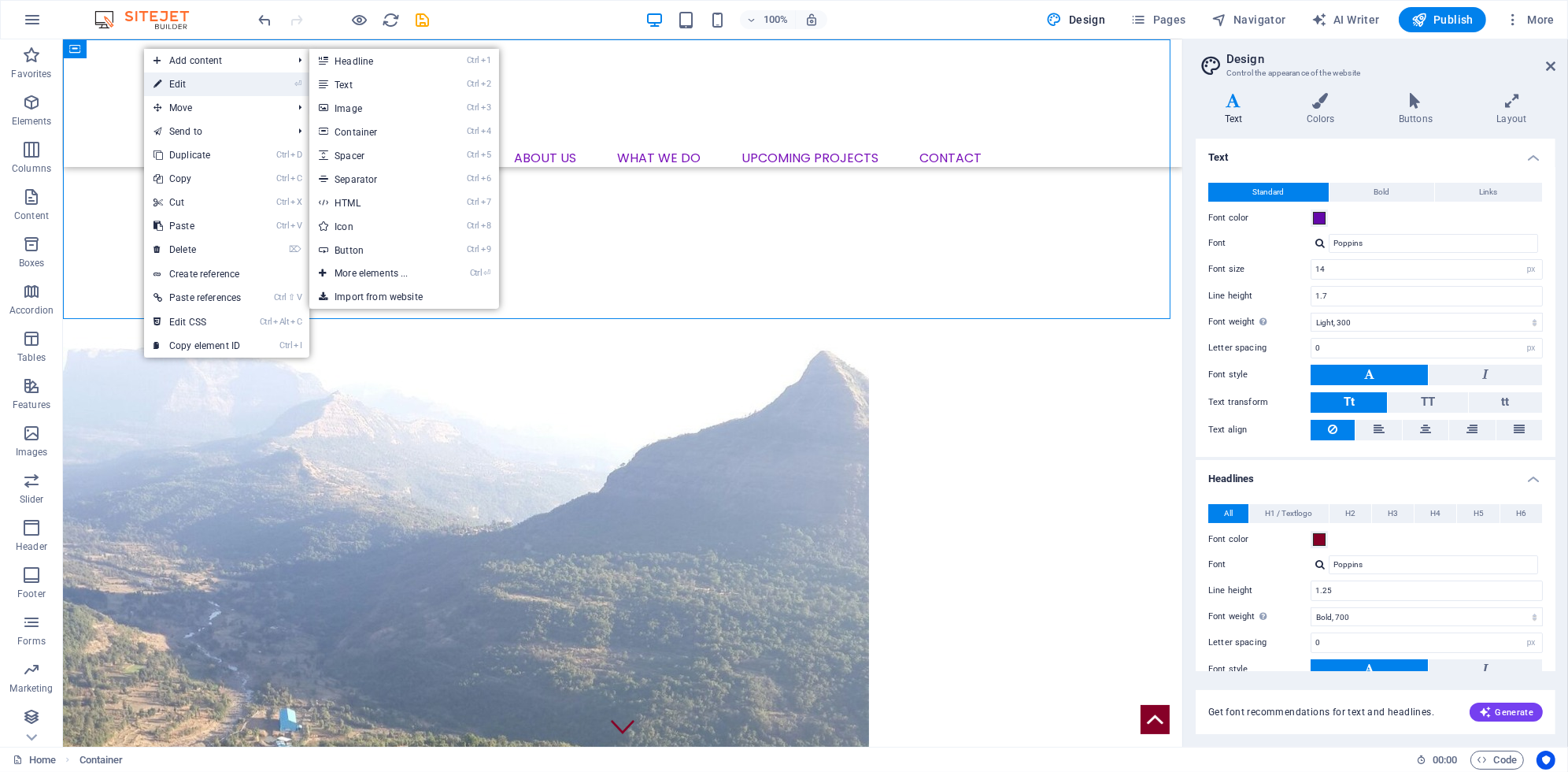
click at [176, 86] on link "⏎ Edit" at bounding box center [197, 84] width 106 height 24
select select "%"
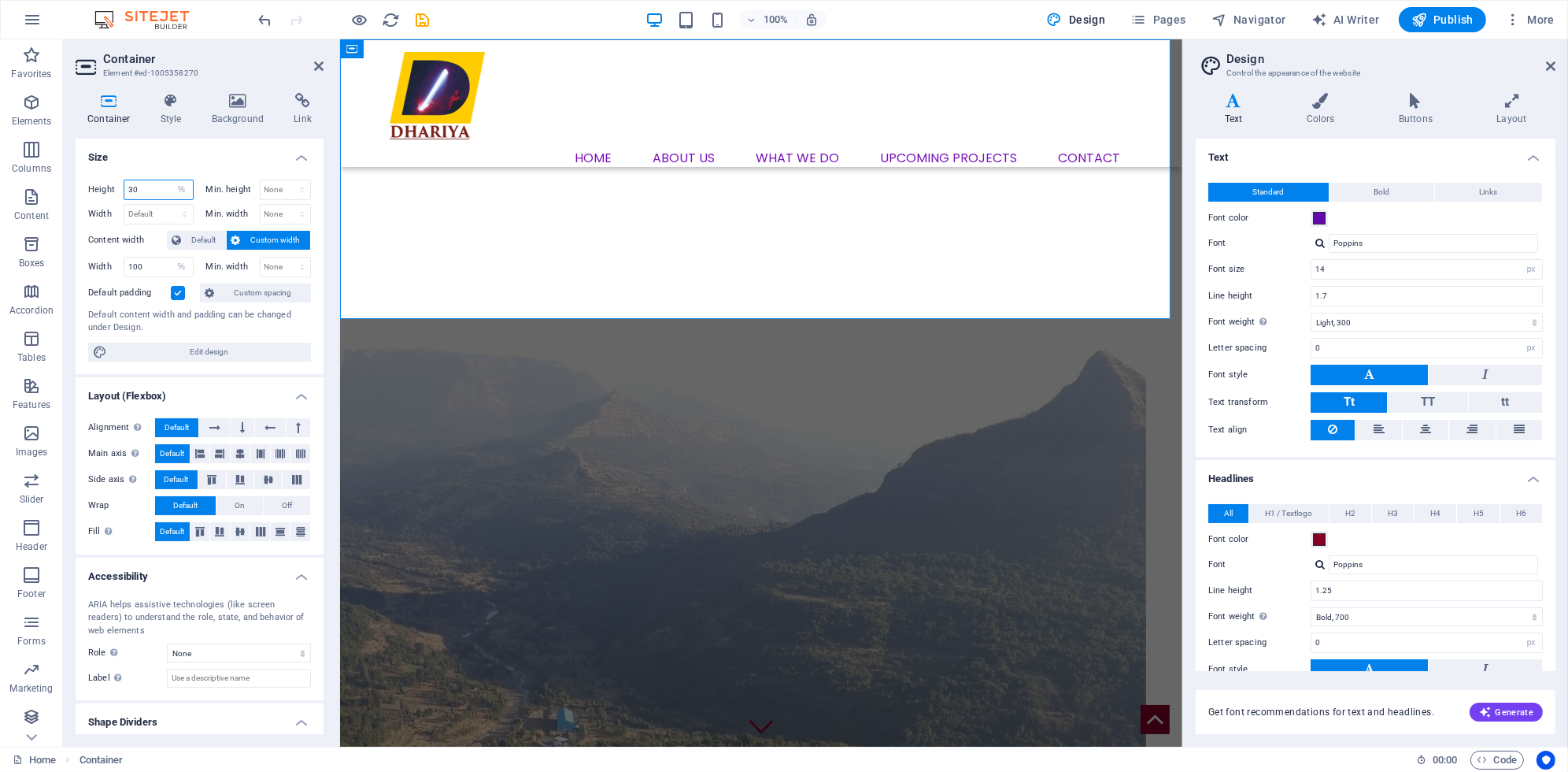
drag, startPoint x: 143, startPoint y: 187, endPoint x: 106, endPoint y: 185, distance: 37.1
click at [106, 185] on div "Height 30 Default px rem % vh vw" at bounding box center [141, 190] width 106 height 20
click at [145, 210] on select "Default px rem % em vh vw" at bounding box center [158, 214] width 69 height 19
click at [154, 207] on select "Default px rem % em vh vw" at bounding box center [158, 214] width 69 height 19
click at [213, 236] on span "Default" at bounding box center [203, 240] width 35 height 19
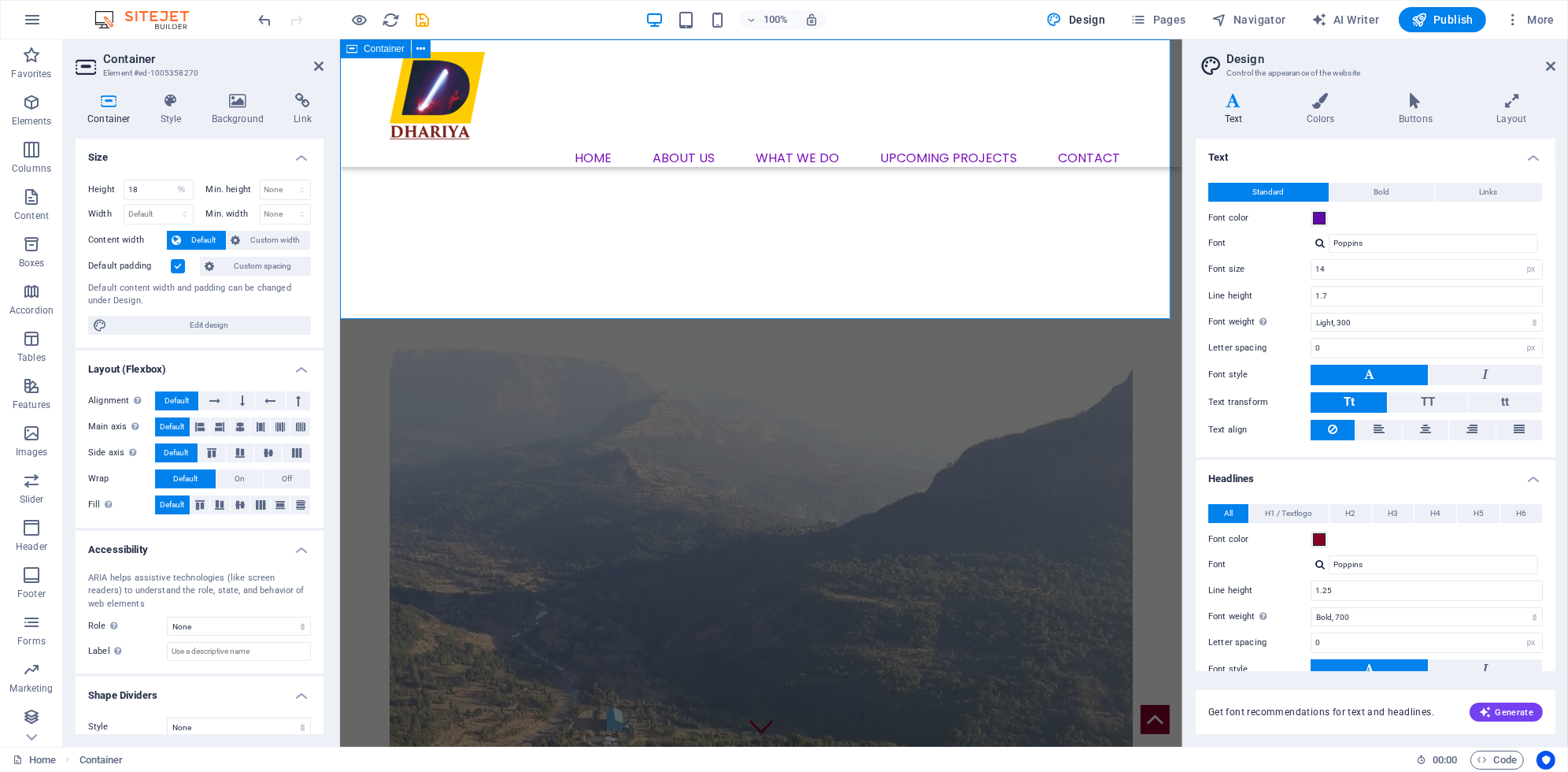
click at [158, 205] on select "Default px rem % em vh vw" at bounding box center [158, 214] width 69 height 19
click at [147, 191] on input "18" at bounding box center [158, 189] width 69 height 19
click at [272, 189] on select "None px rem % vh vw" at bounding box center [286, 189] width 50 height 19
click at [182, 111] on h4 "Style" at bounding box center [174, 109] width 51 height 33
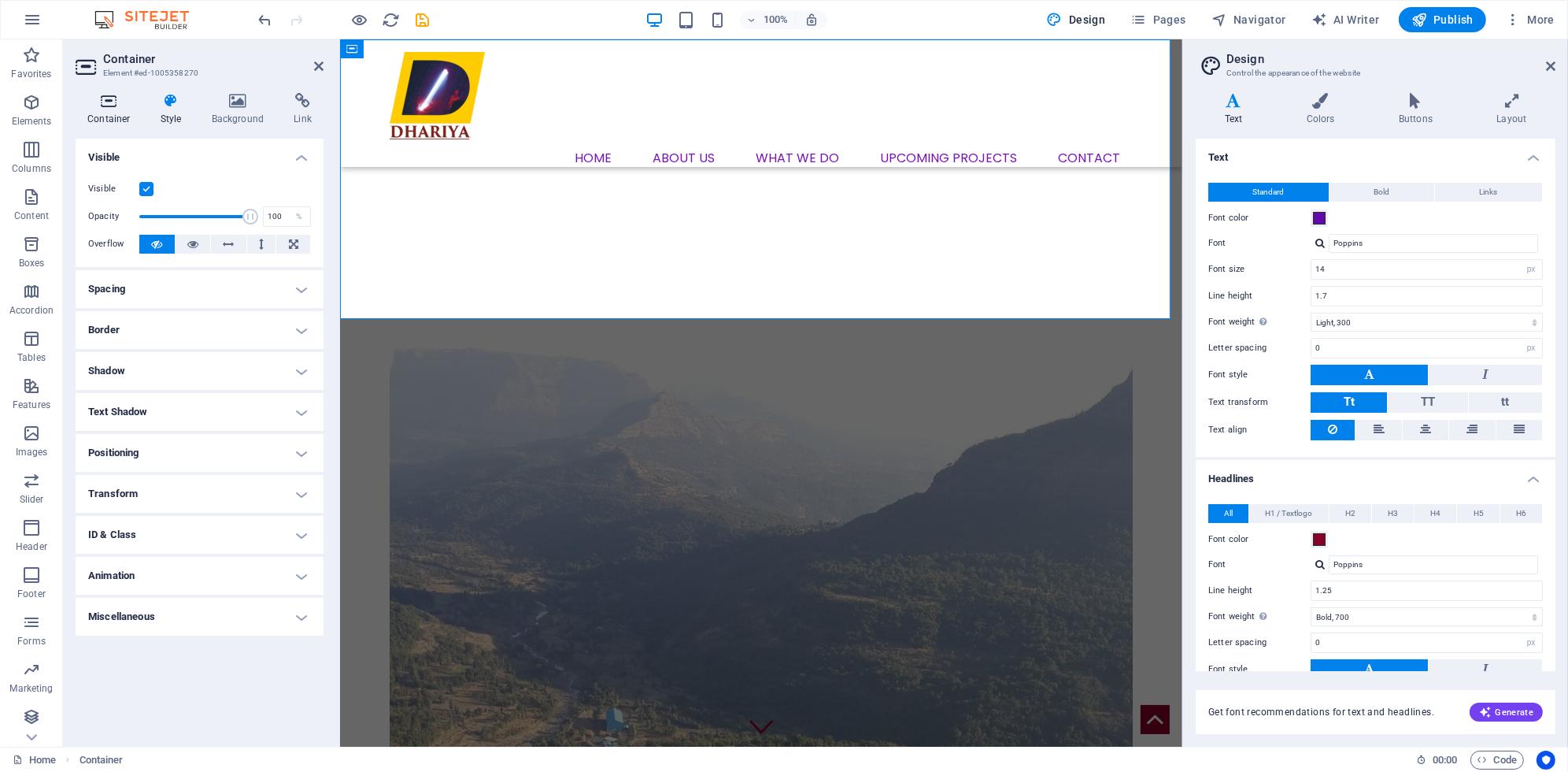
click at [111, 98] on icon at bounding box center [109, 101] width 67 height 16
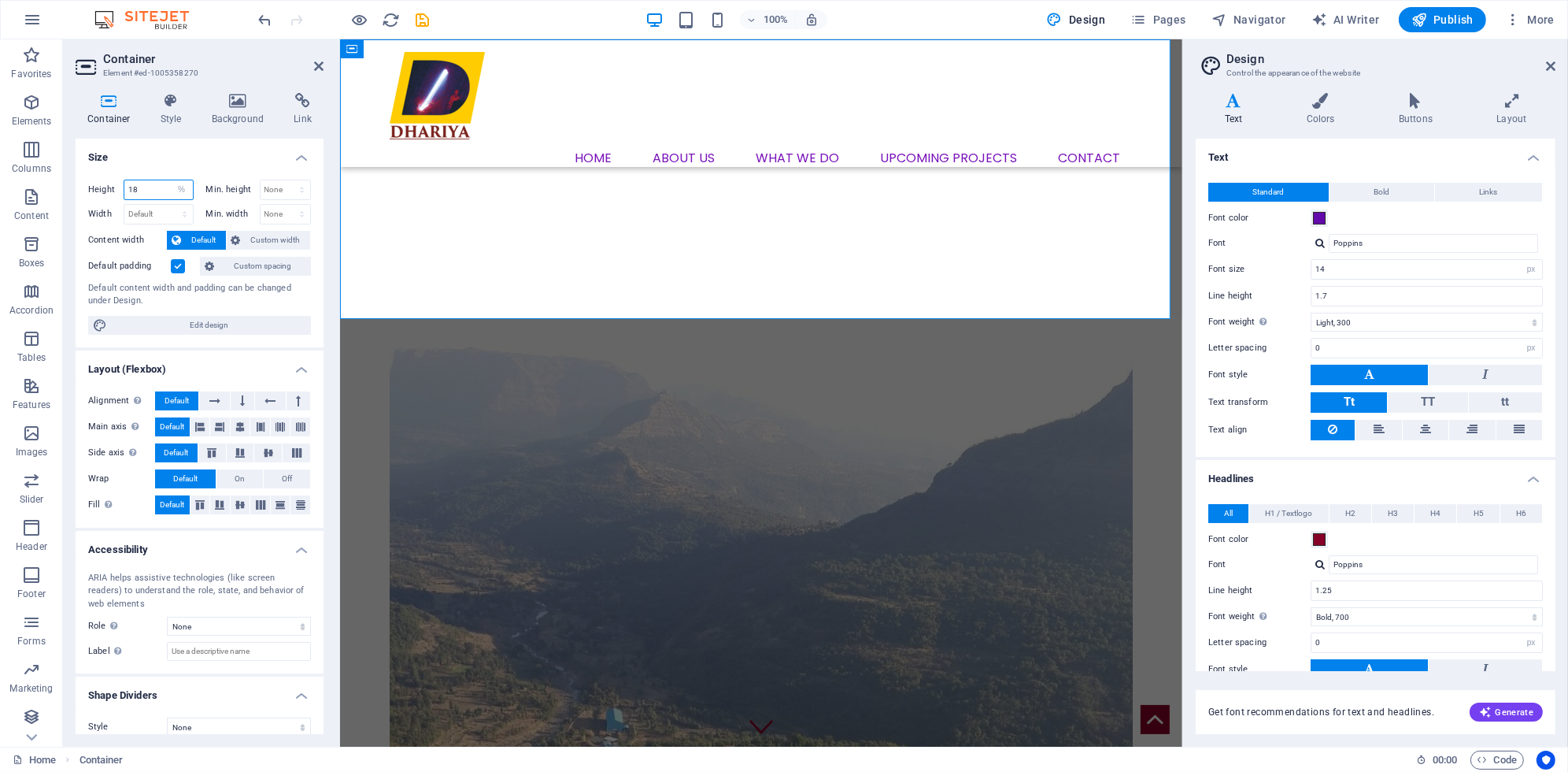
drag, startPoint x: 148, startPoint y: 184, endPoint x: 113, endPoint y: 184, distance: 35.0
click at [113, 184] on div "Height 18 Default px rem % vh vw" at bounding box center [141, 190] width 106 height 20
drag, startPoint x: 151, startPoint y: 183, endPoint x: 91, endPoint y: 176, distance: 60.4
click at [91, 176] on div "Height 2 Default px rem % vh vw Min. height None px rem % vh vw Width Default p…" at bounding box center [200, 257] width 248 height 180
type input "20"
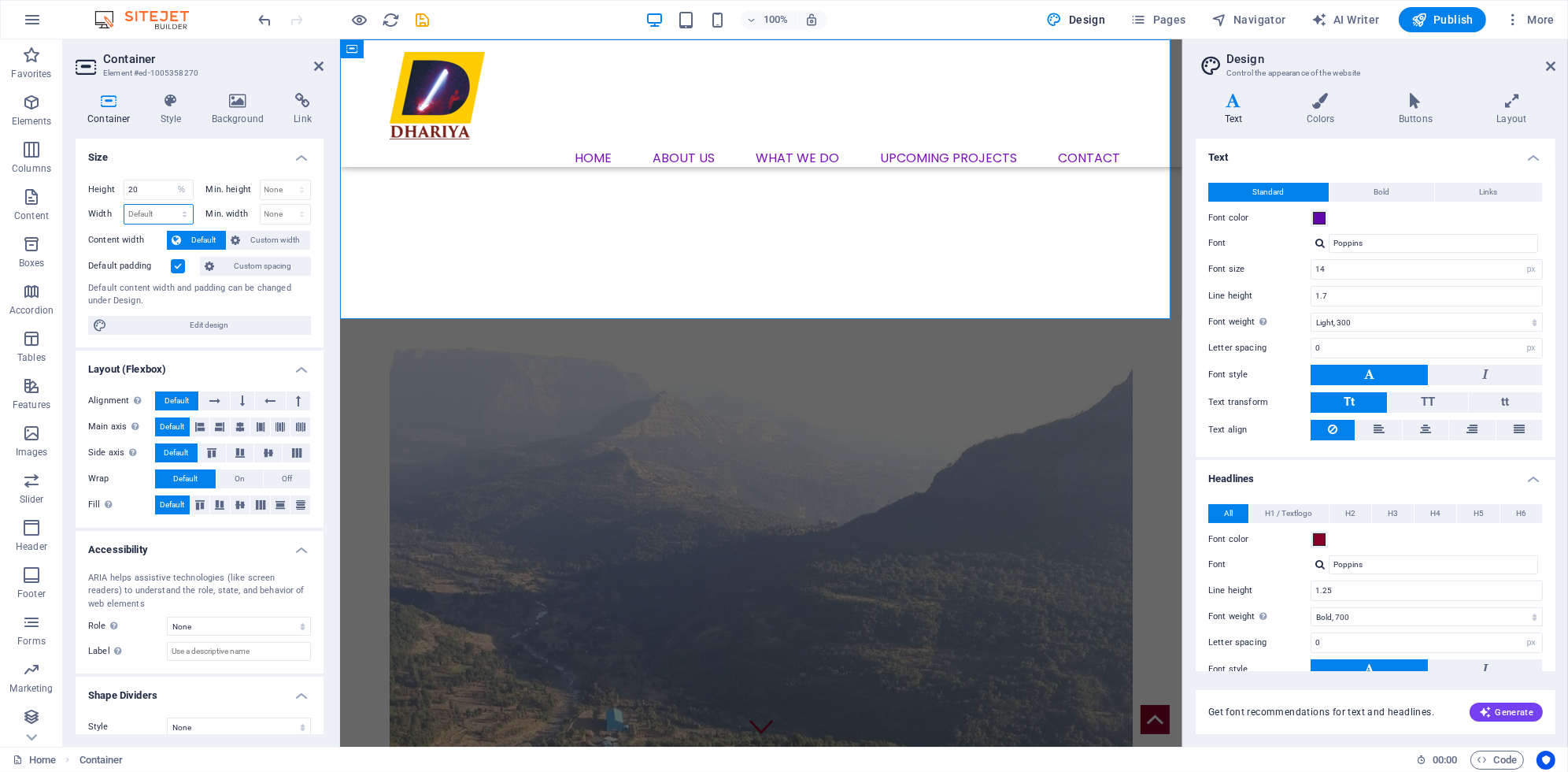
click at [149, 207] on select "Default px rem % em vh vw" at bounding box center [158, 214] width 69 height 19
click at [139, 186] on input "20" at bounding box center [158, 189] width 69 height 19
click at [284, 191] on select "None px rem % vh vw" at bounding box center [286, 189] width 50 height 19
click at [361, 51] on div "Menu Bar" at bounding box center [375, 48] width 70 height 19
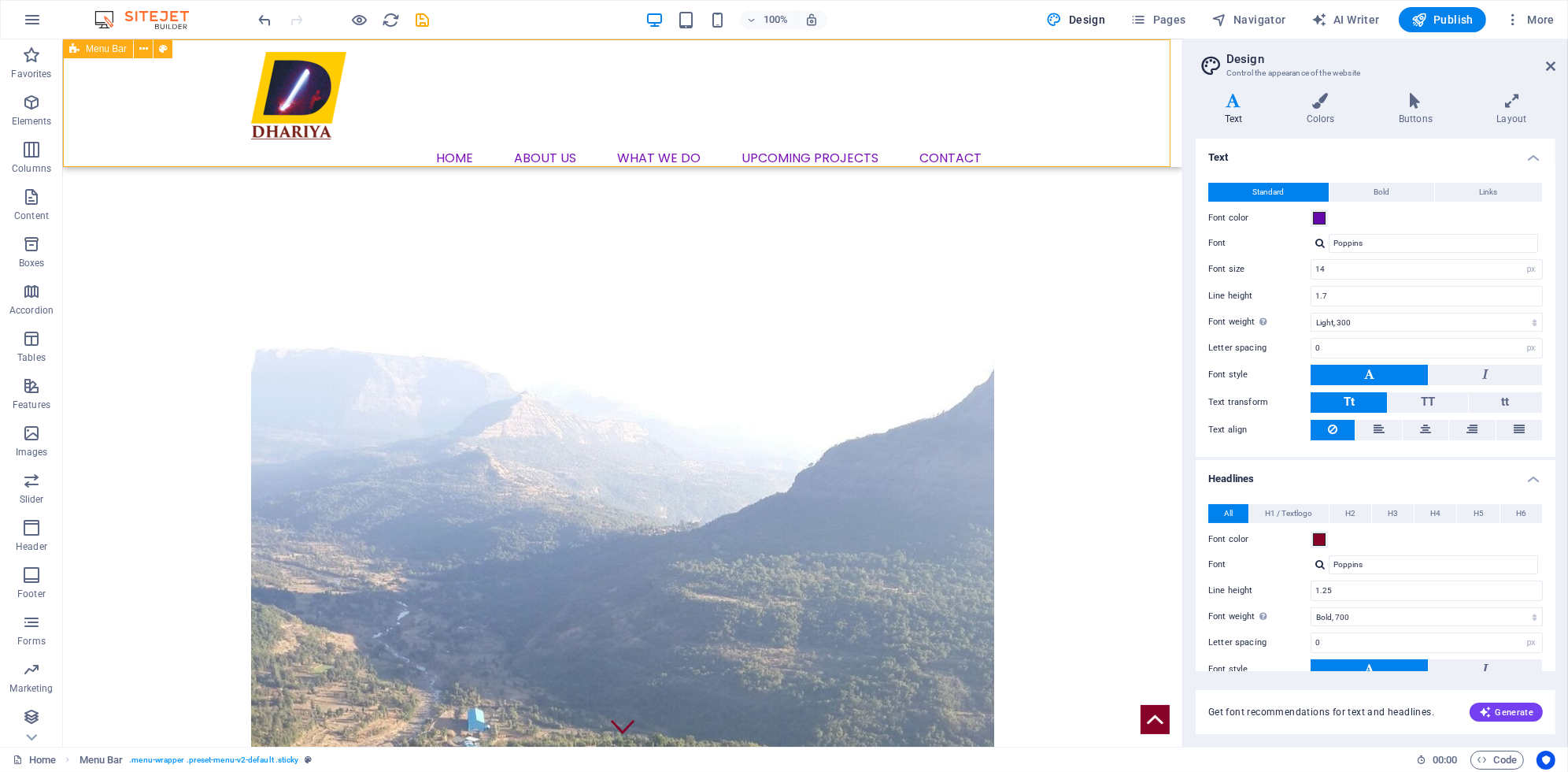
click at [103, 44] on span "Menu Bar" at bounding box center [106, 48] width 41 height 9
select select "%"
select select "header"
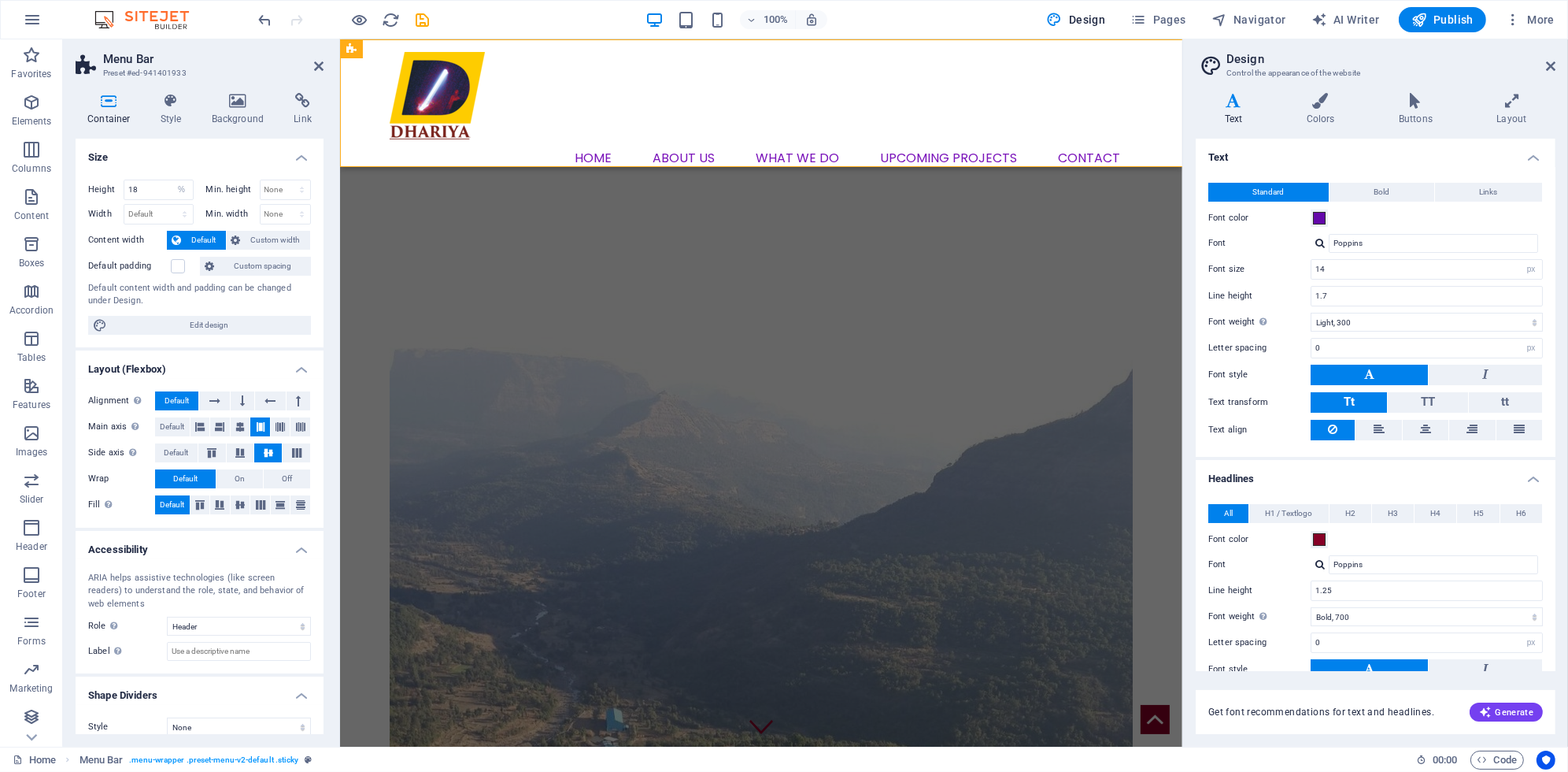
click at [103, 44] on header "Menu Bar Preset #ed-941401933" at bounding box center [200, 59] width 248 height 41
click at [532, 61] on div "Menu Home About us What we DO Upcoming Projects Contact" at bounding box center [761, 103] width 842 height 128
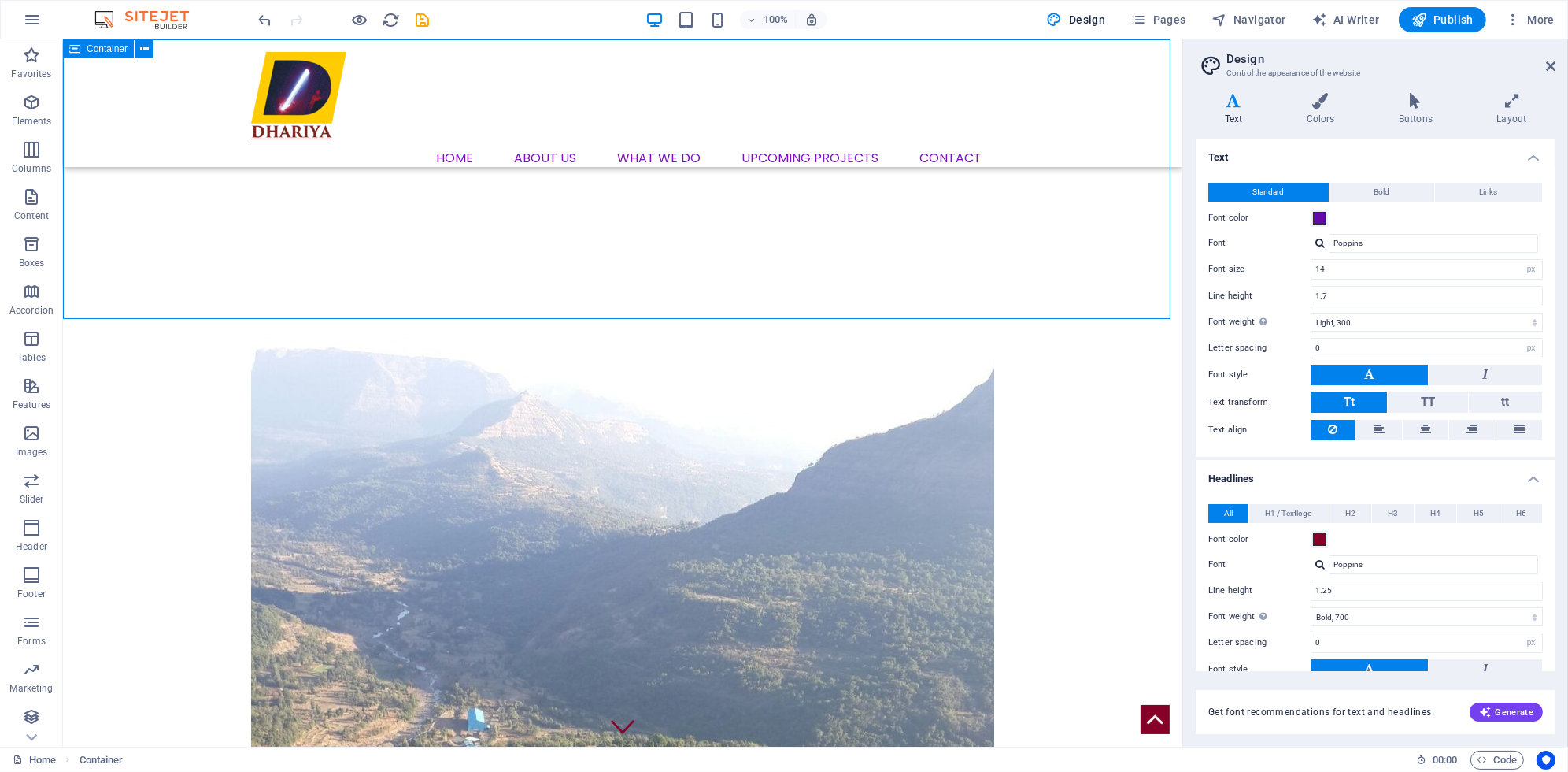
click at [83, 47] on div "Container" at bounding box center [98, 48] width 71 height 19
select select "%"
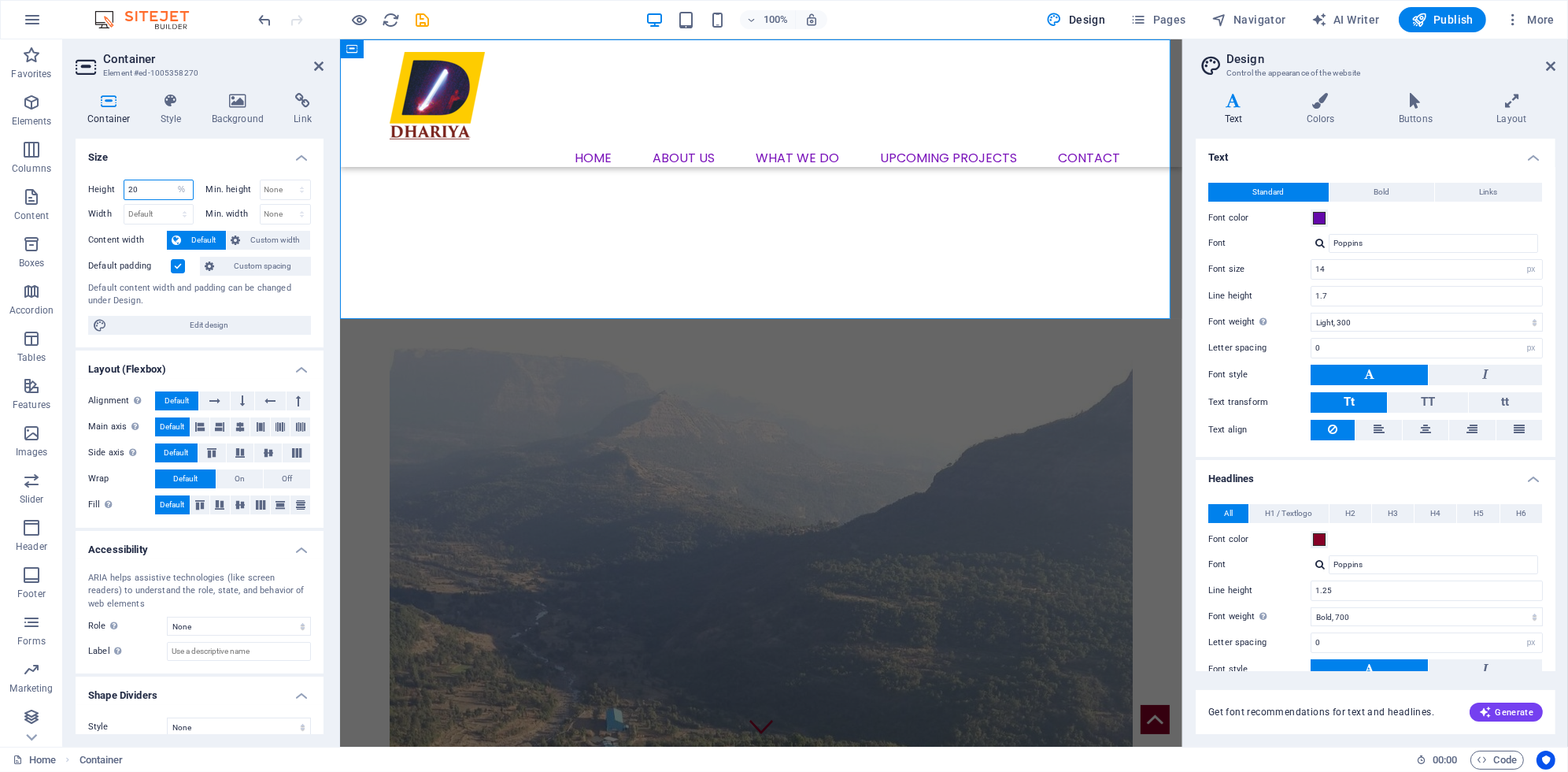
drag, startPoint x: 148, startPoint y: 191, endPoint x: 120, endPoint y: 187, distance: 28.3
click at [120, 187] on div "Height 20 Default px rem % vh vw" at bounding box center [141, 190] width 106 height 20
drag, startPoint x: 144, startPoint y: 184, endPoint x: 95, endPoint y: 180, distance: 49.2
click at [95, 185] on div "Height 18 Default px rem % vh vw" at bounding box center [141, 190] width 106 height 20
type input "5"
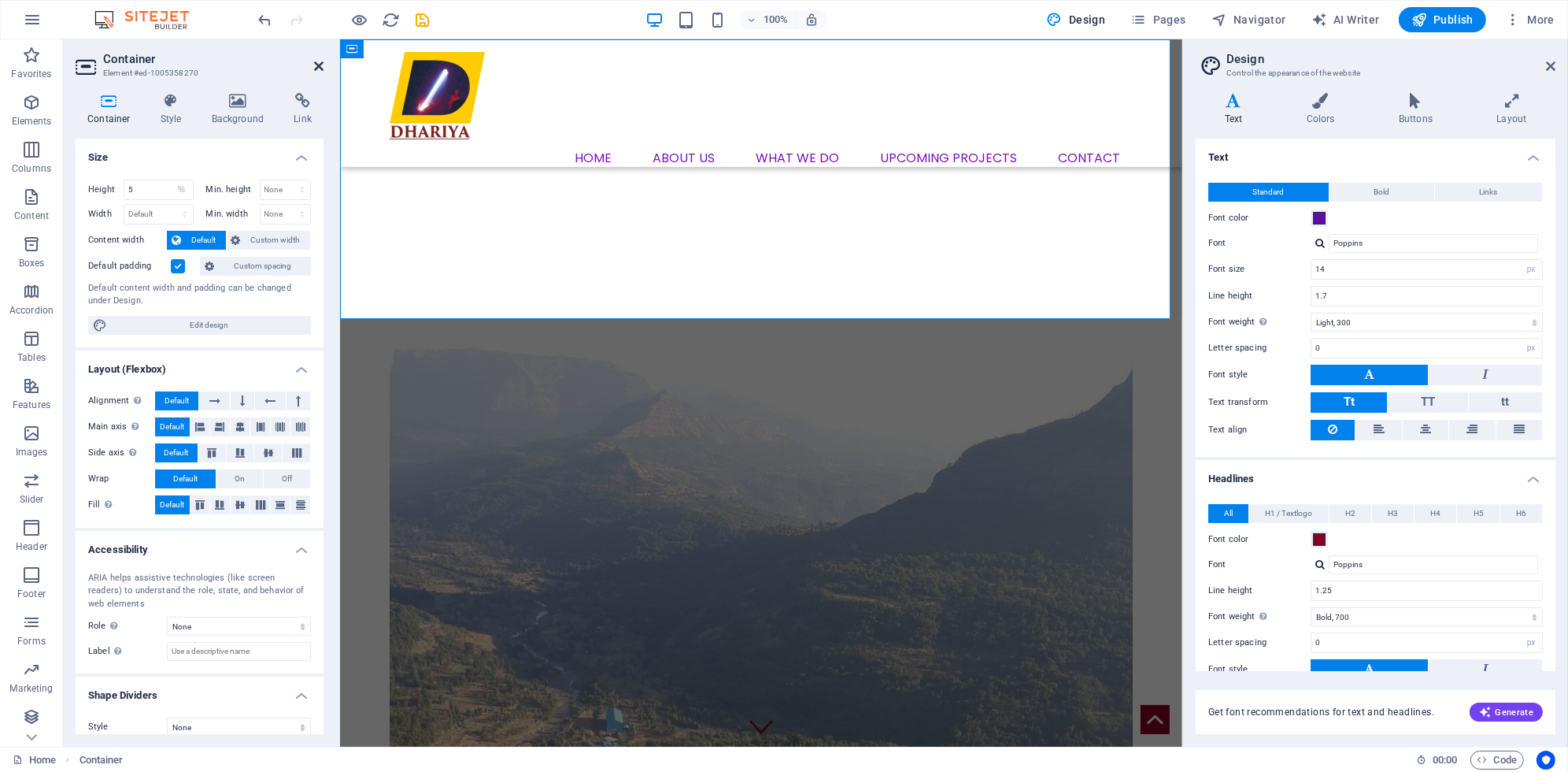
click at [317, 65] on icon at bounding box center [318, 66] width 9 height 13
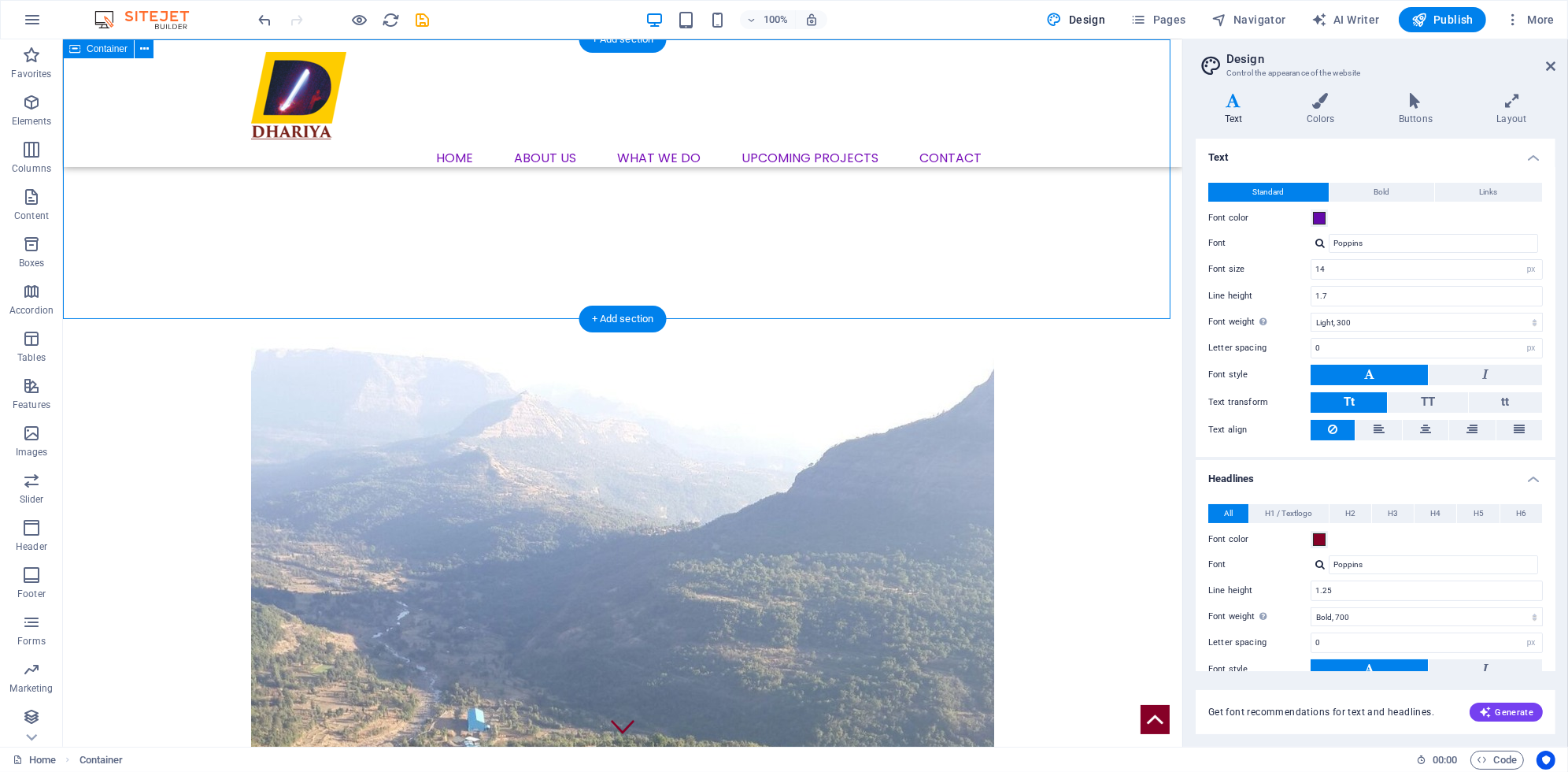
click at [24, 107] on icon "button" at bounding box center [31, 102] width 19 height 19
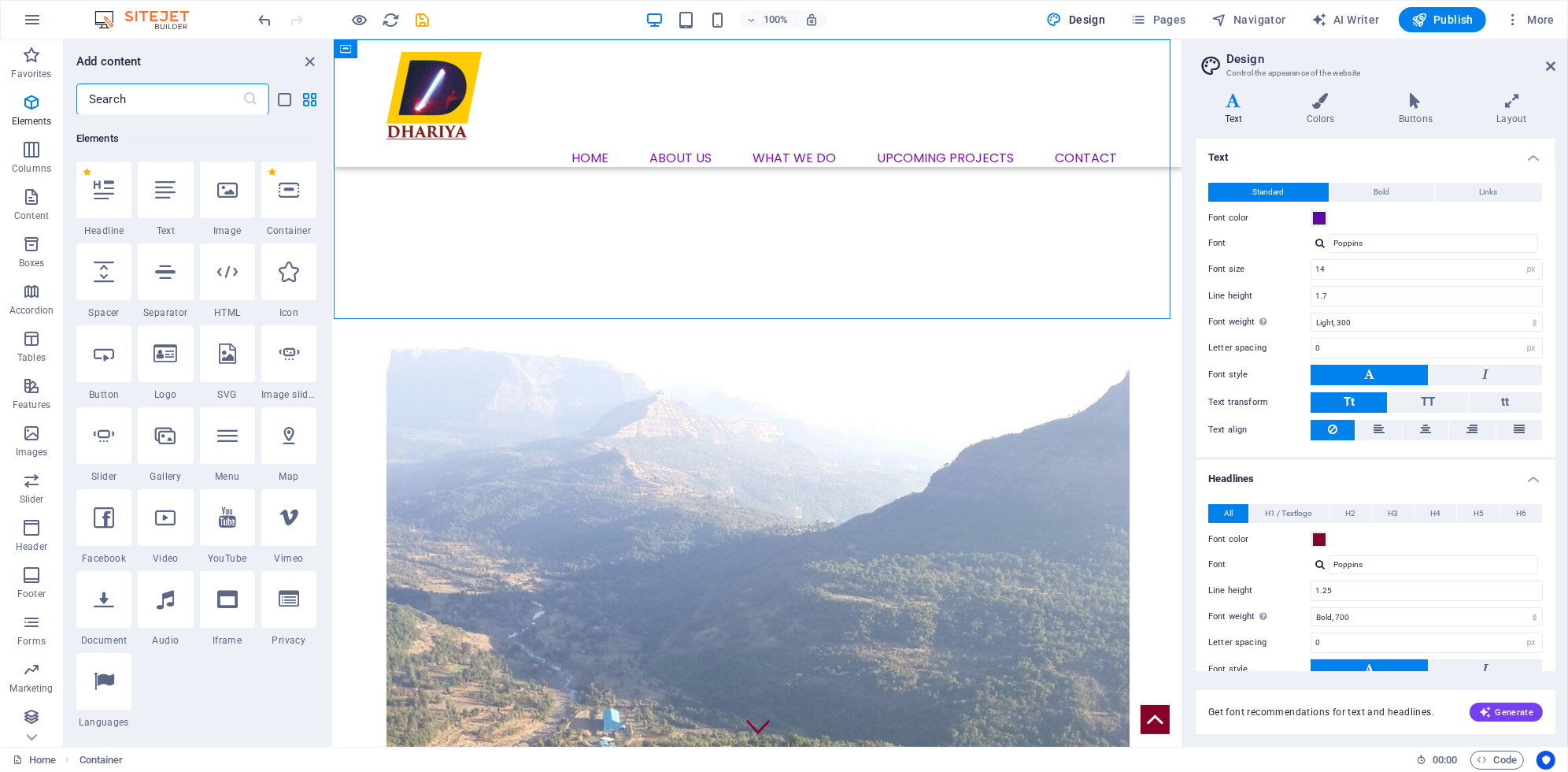
scroll to position [168, 0]
select select "%"
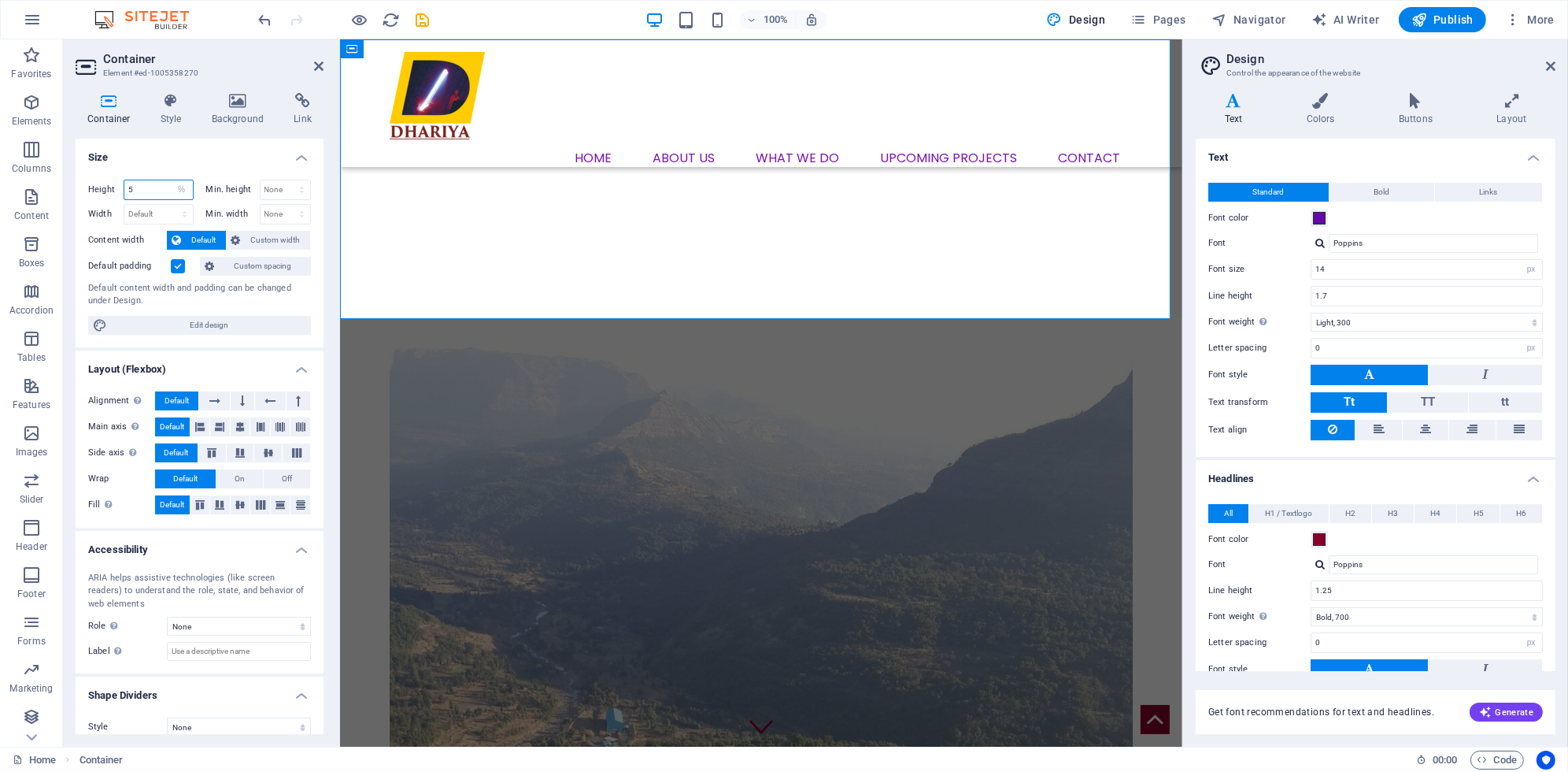
drag, startPoint x: 140, startPoint y: 186, endPoint x: 84, endPoint y: 180, distance: 56.3
click at [85, 180] on div "Height 5 Default px rem % vh vw Min. height None px rem % vh vw Width Default p…" at bounding box center [200, 257] width 248 height 180
type input "18"
click at [174, 267] on label at bounding box center [178, 266] width 14 height 14
click at [0, 0] on input "Default padding" at bounding box center [0, 0] width 0 height 0
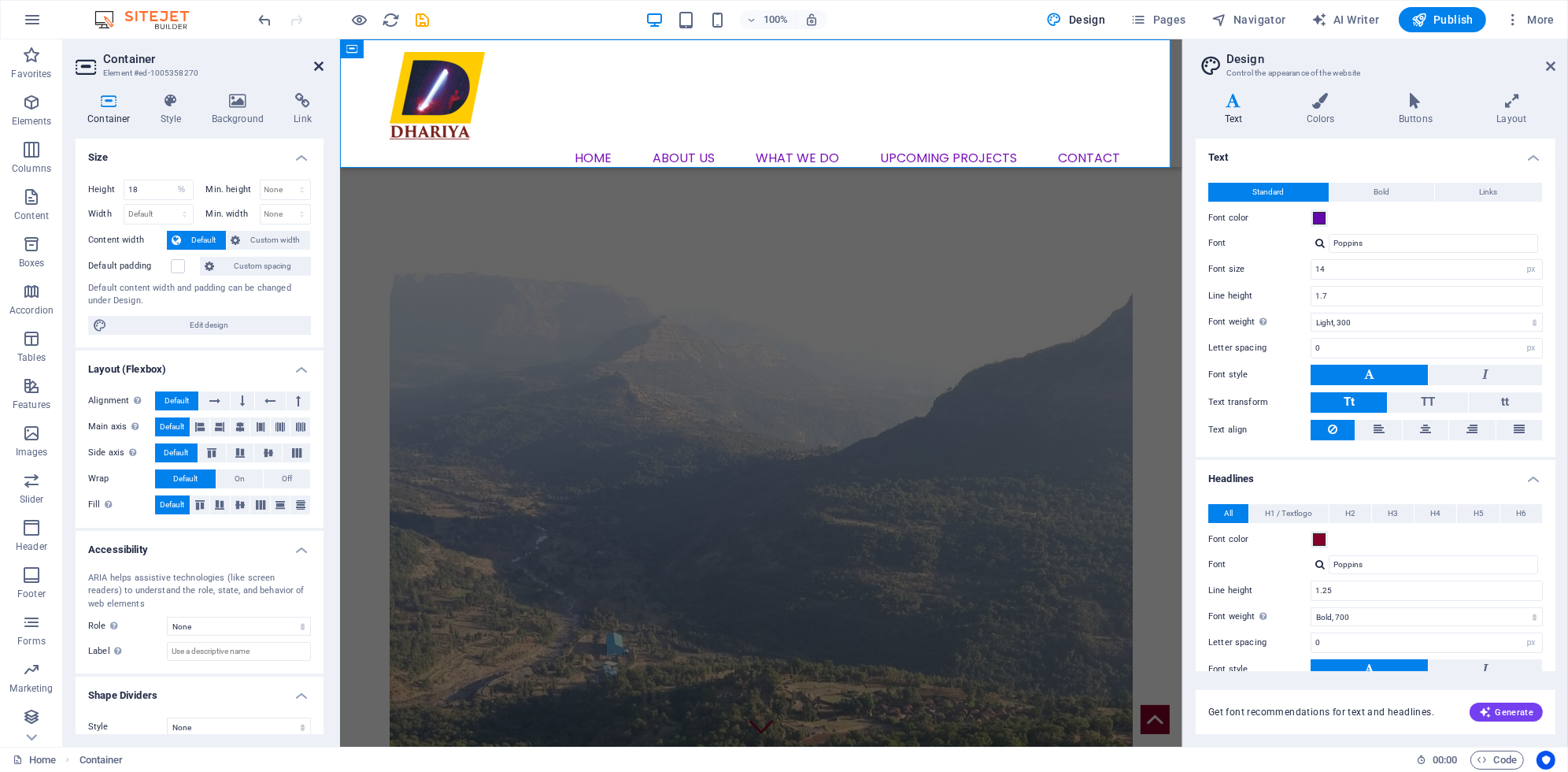
click at [317, 65] on icon at bounding box center [318, 66] width 9 height 13
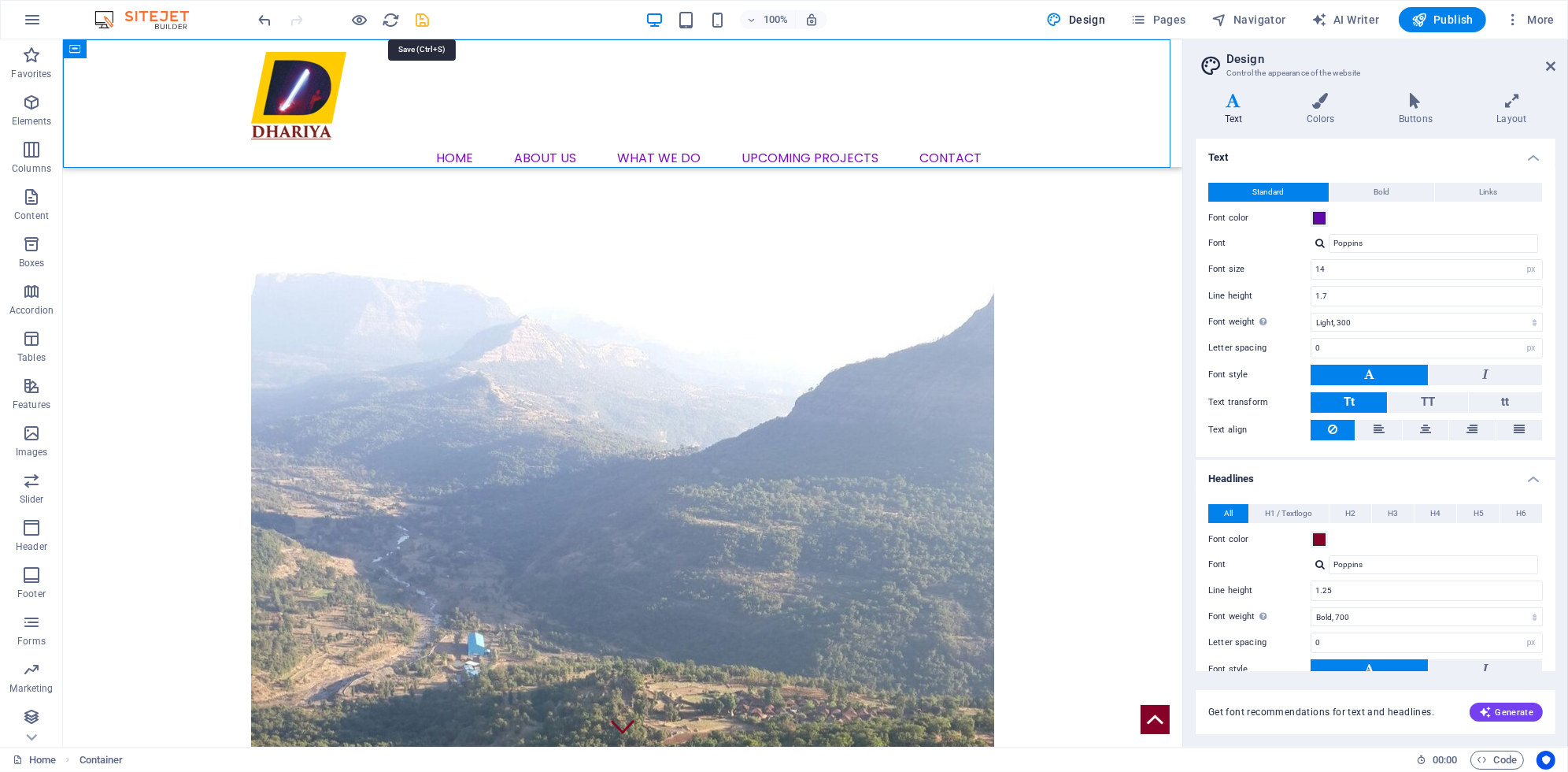
click at [425, 22] on icon "save" at bounding box center [423, 20] width 18 height 18
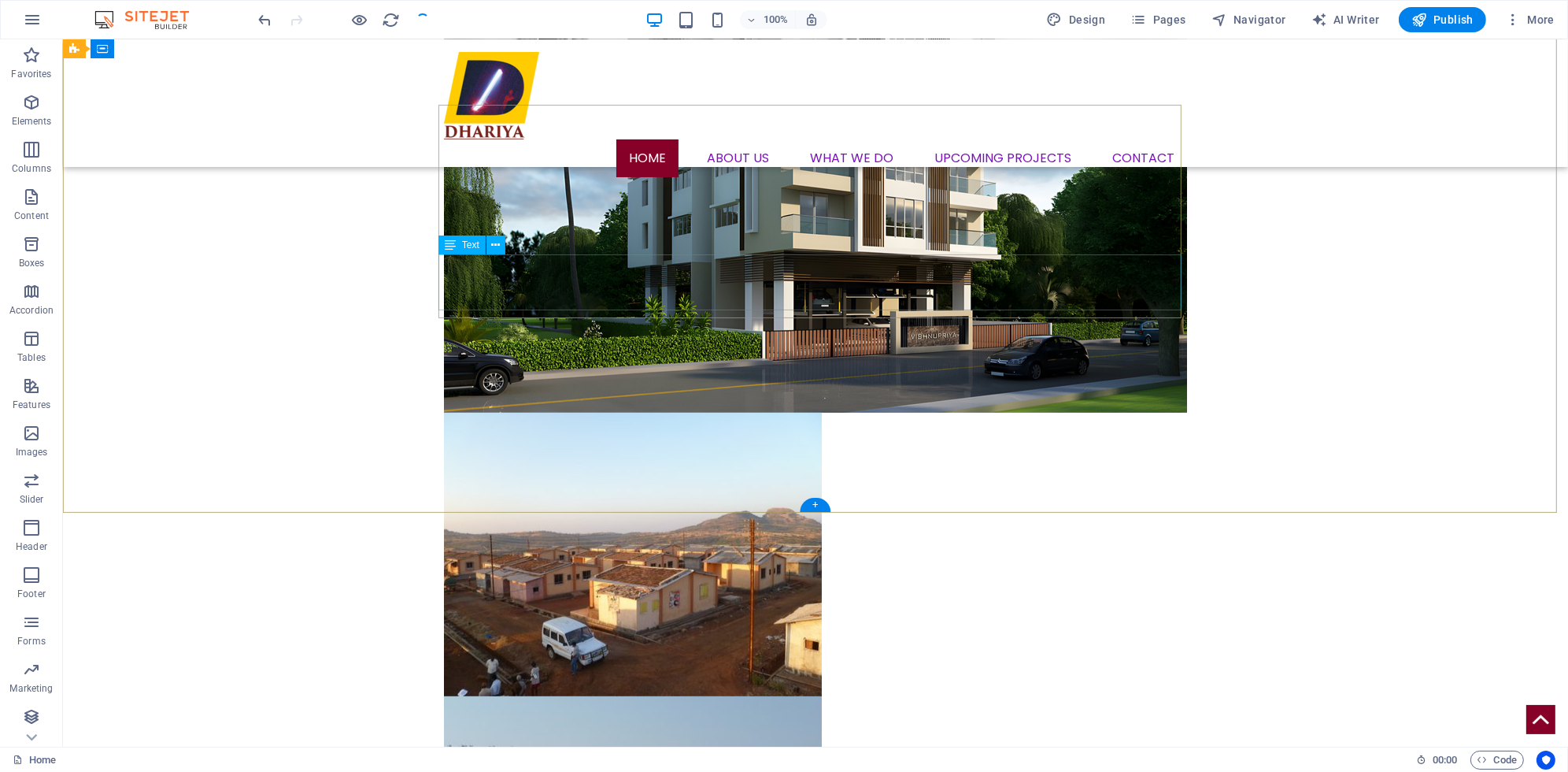
scroll to position [1517, 0]
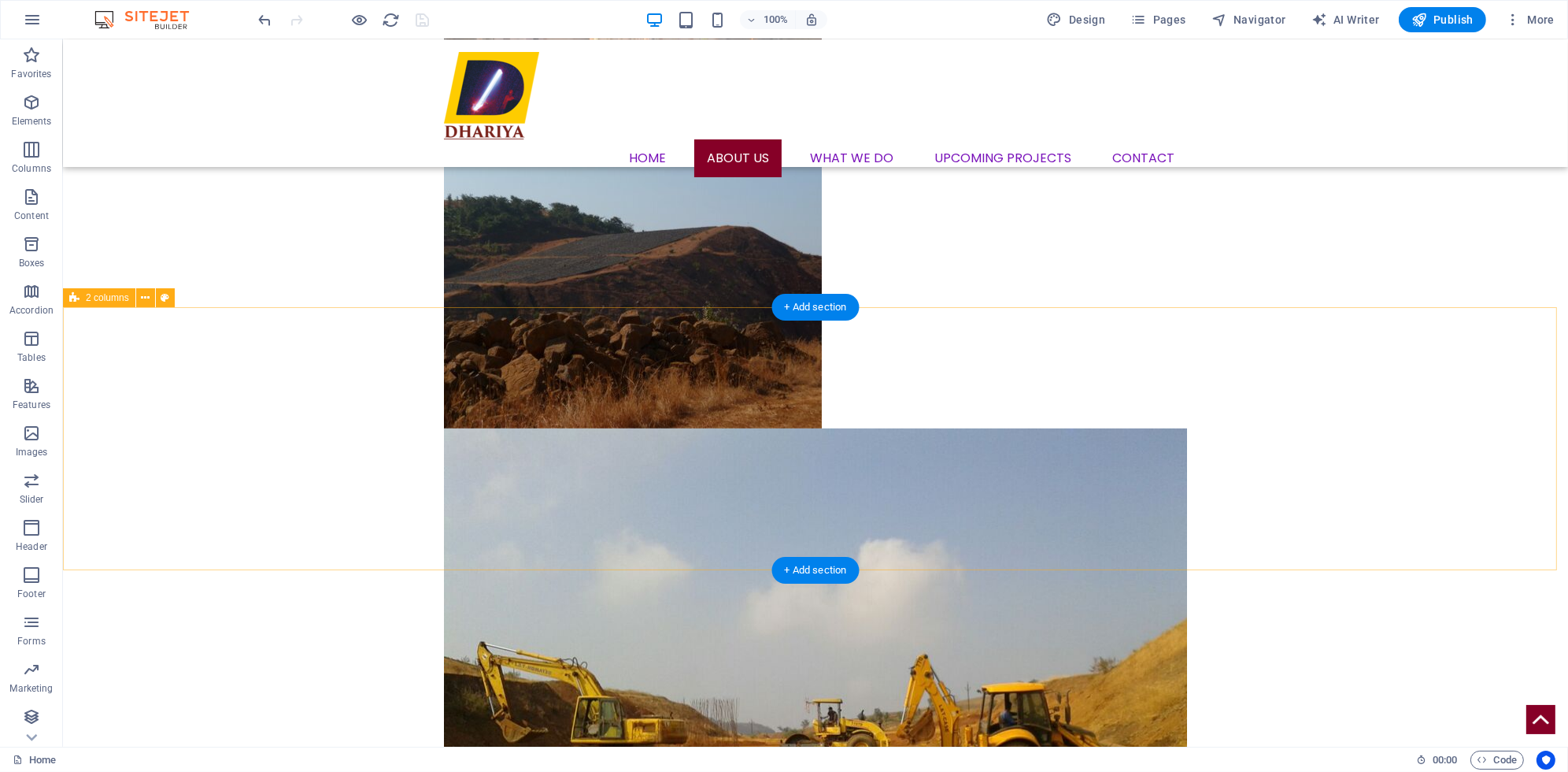
click at [171, 301] on button at bounding box center [165, 297] width 19 height 19
select select "rem"
select select "preset-columns-two-v2-new"
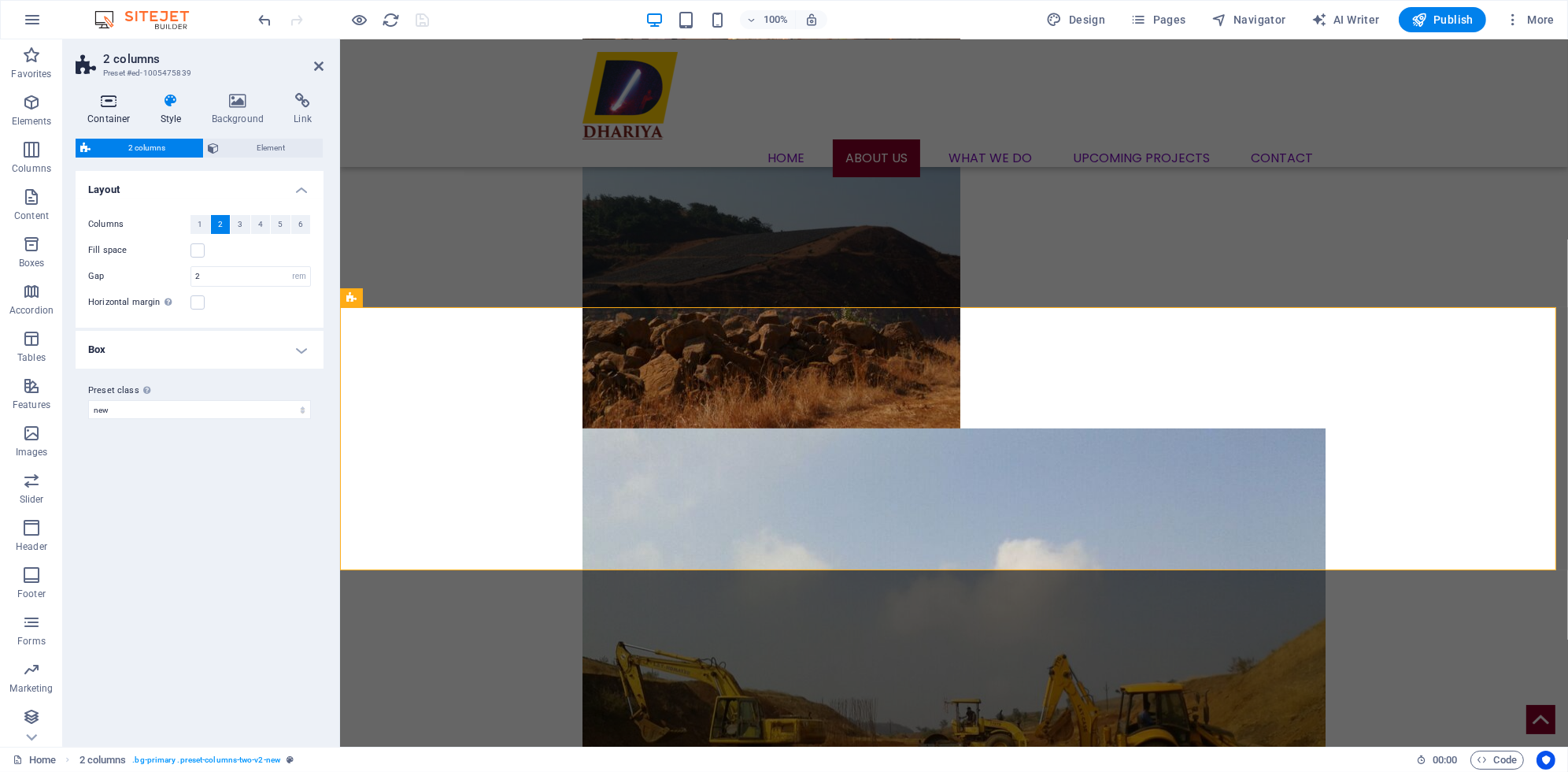
click at [114, 115] on h4 "Container" at bounding box center [112, 109] width 73 height 33
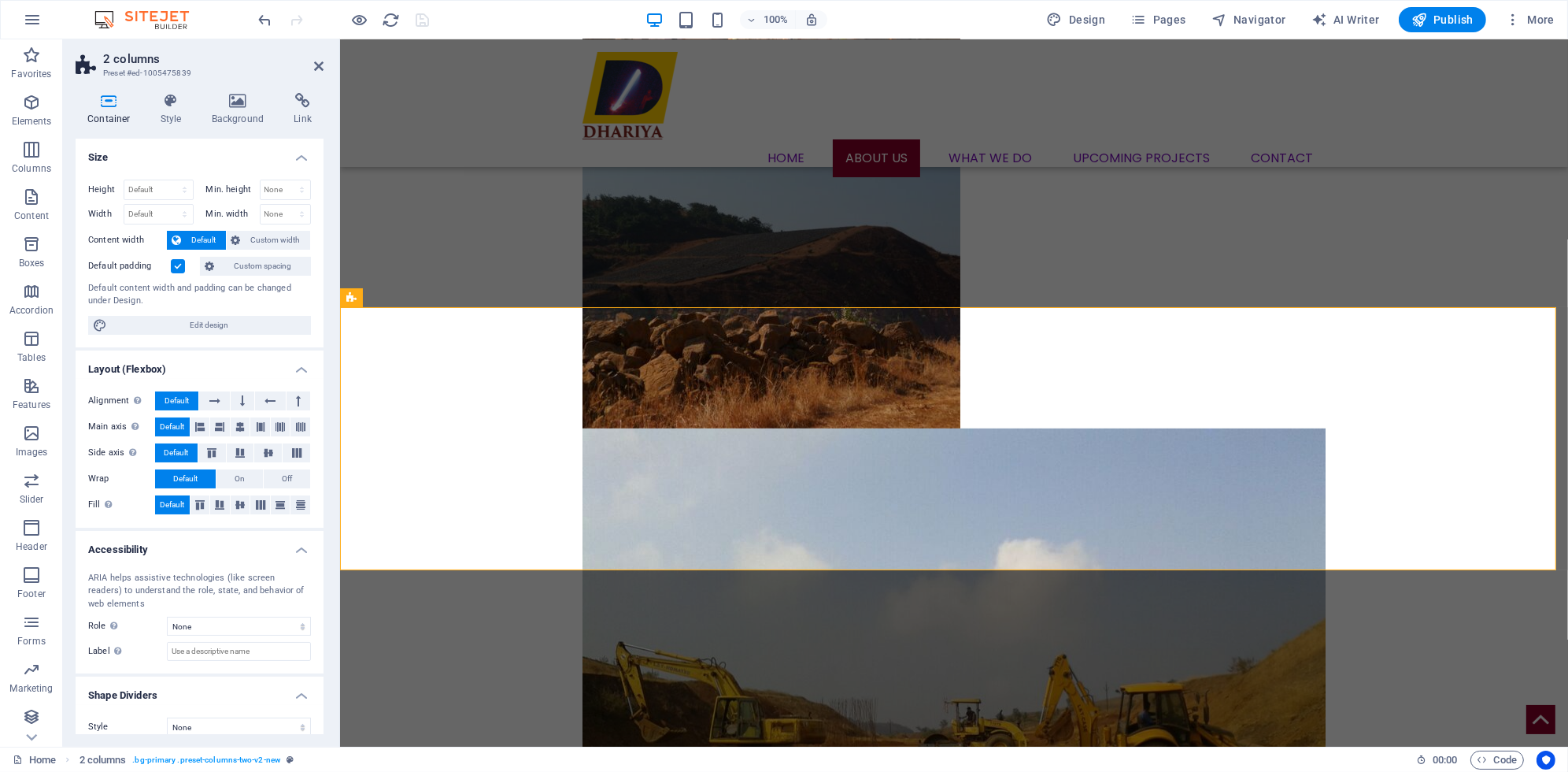
click at [161, 176] on div "Height Default px rem % vh vw Min. height None px rem % vh vw Width Default px …" at bounding box center [200, 257] width 248 height 180
click at [157, 184] on select "Default px rem % vh vw" at bounding box center [158, 189] width 69 height 19
select select "%"
click at [169, 180] on select "Default px rem % vh vw" at bounding box center [158, 189] width 69 height 19
click at [157, 210] on select "Default px rem % em vh vw" at bounding box center [158, 214] width 69 height 19
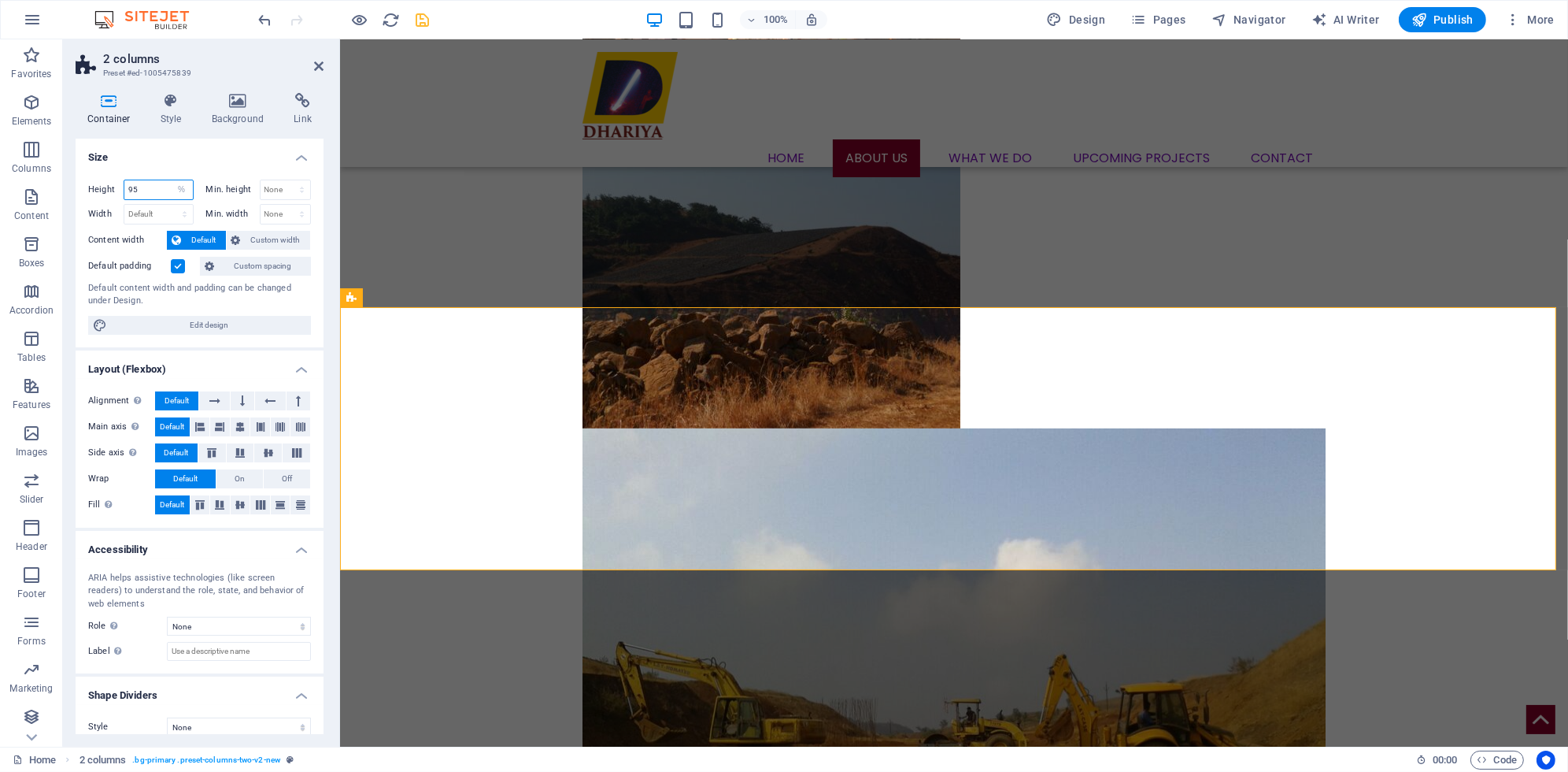
click at [158, 187] on input "95" at bounding box center [158, 189] width 69 height 19
drag, startPoint x: 143, startPoint y: 193, endPoint x: 112, endPoint y: 188, distance: 31.4
click at [112, 188] on div "Height 95 Default px rem % vh vw" at bounding box center [141, 190] width 106 height 20
click at [157, 213] on select "Default px rem % em vh vw" at bounding box center [158, 214] width 69 height 19
drag, startPoint x: 144, startPoint y: 191, endPoint x: 113, endPoint y: 186, distance: 31.4
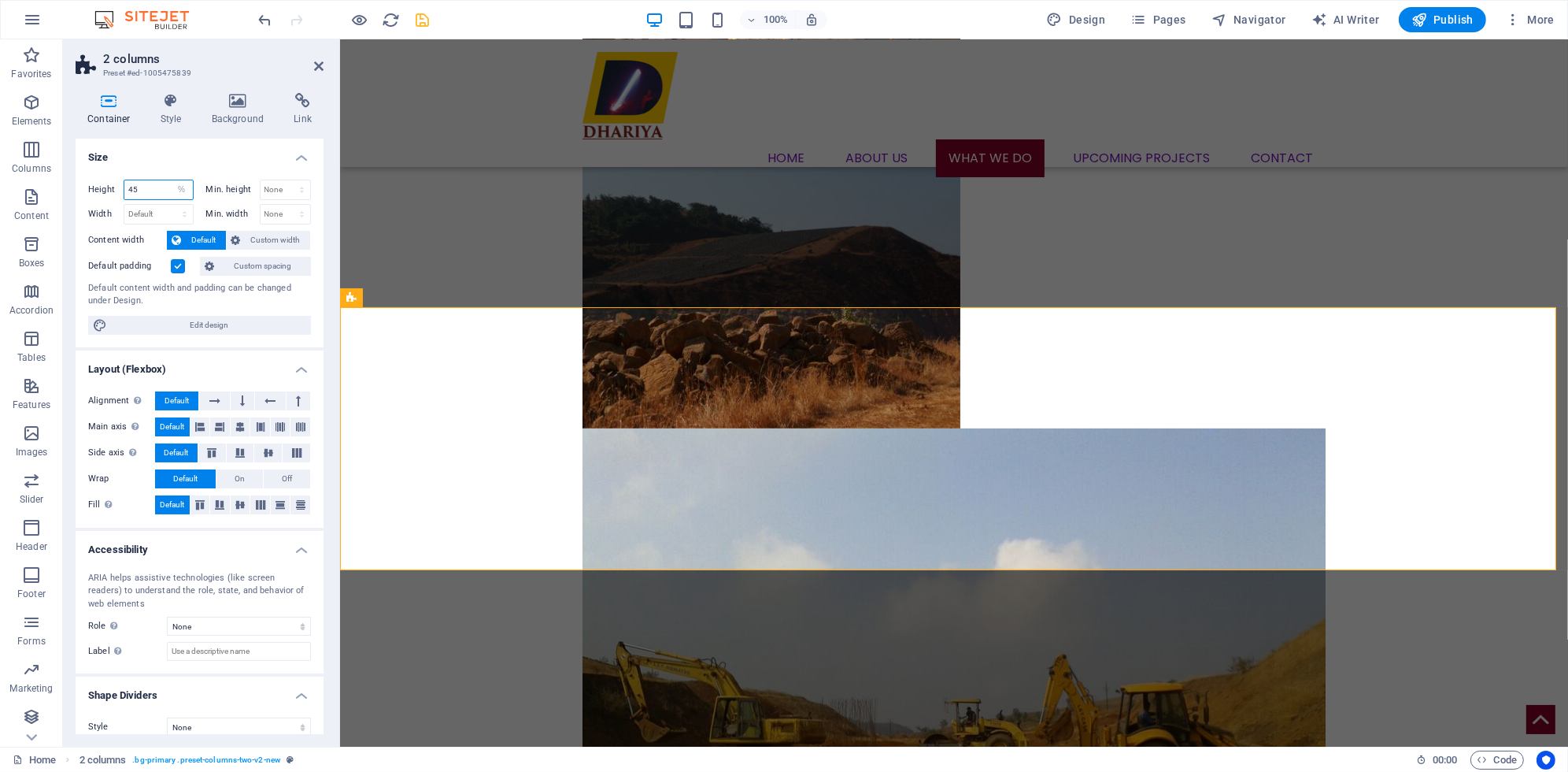
click at [113, 186] on div "Height 45 Default px rem % vh vw" at bounding box center [141, 190] width 106 height 20
click at [179, 267] on label at bounding box center [178, 266] width 14 height 14
click at [0, 0] on input "Default padding" at bounding box center [0, 0] width 0 height 0
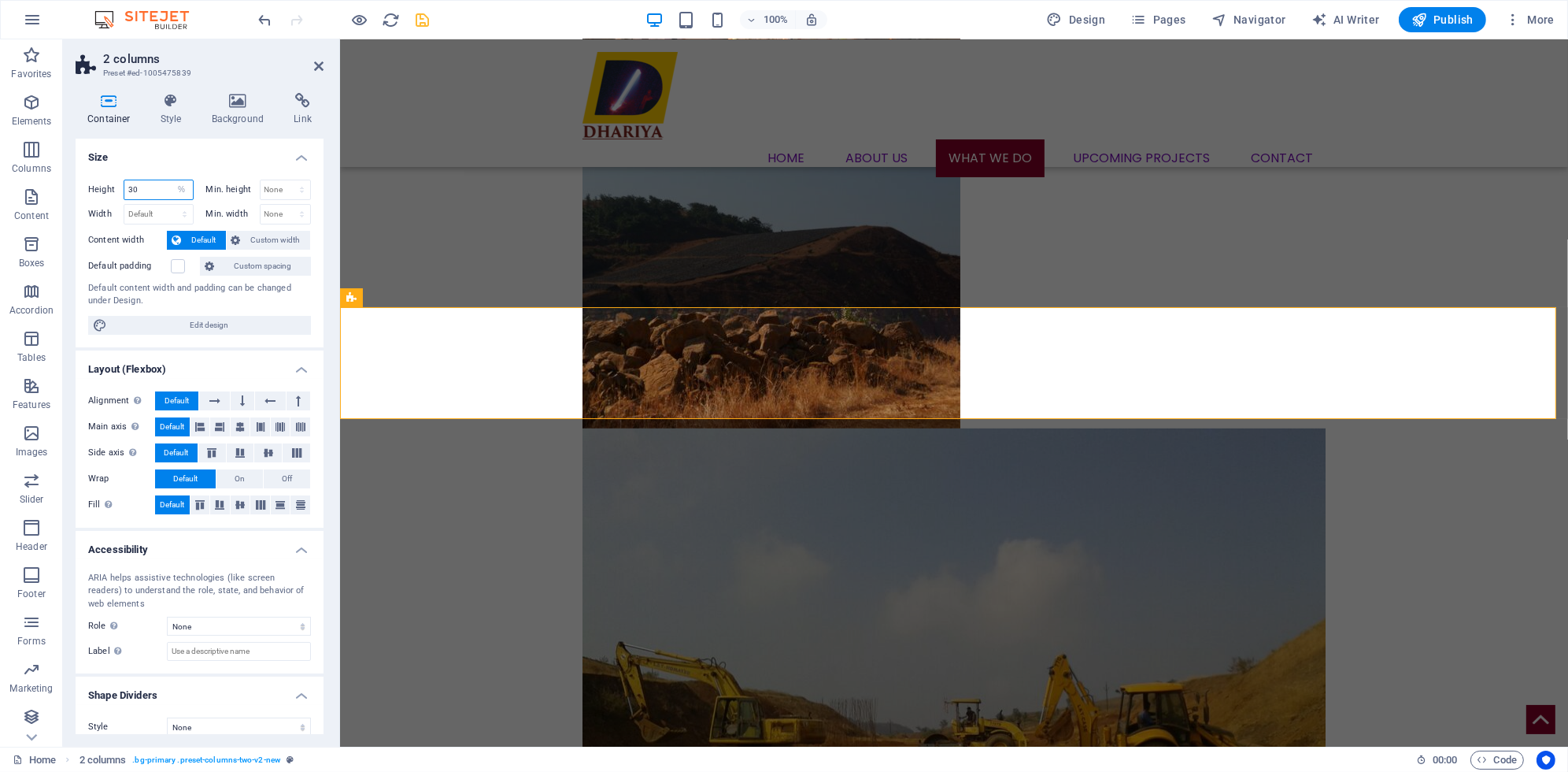
drag, startPoint x: 143, startPoint y: 185, endPoint x: 121, endPoint y: 188, distance: 22.2
click at [121, 188] on div "Height 30 Default px rem % vh vw" at bounding box center [141, 190] width 106 height 20
type input "40"
click at [147, 218] on select "Default px rem % em vh vw" at bounding box center [158, 214] width 69 height 19
click at [152, 180] on input "40" at bounding box center [158, 189] width 69 height 19
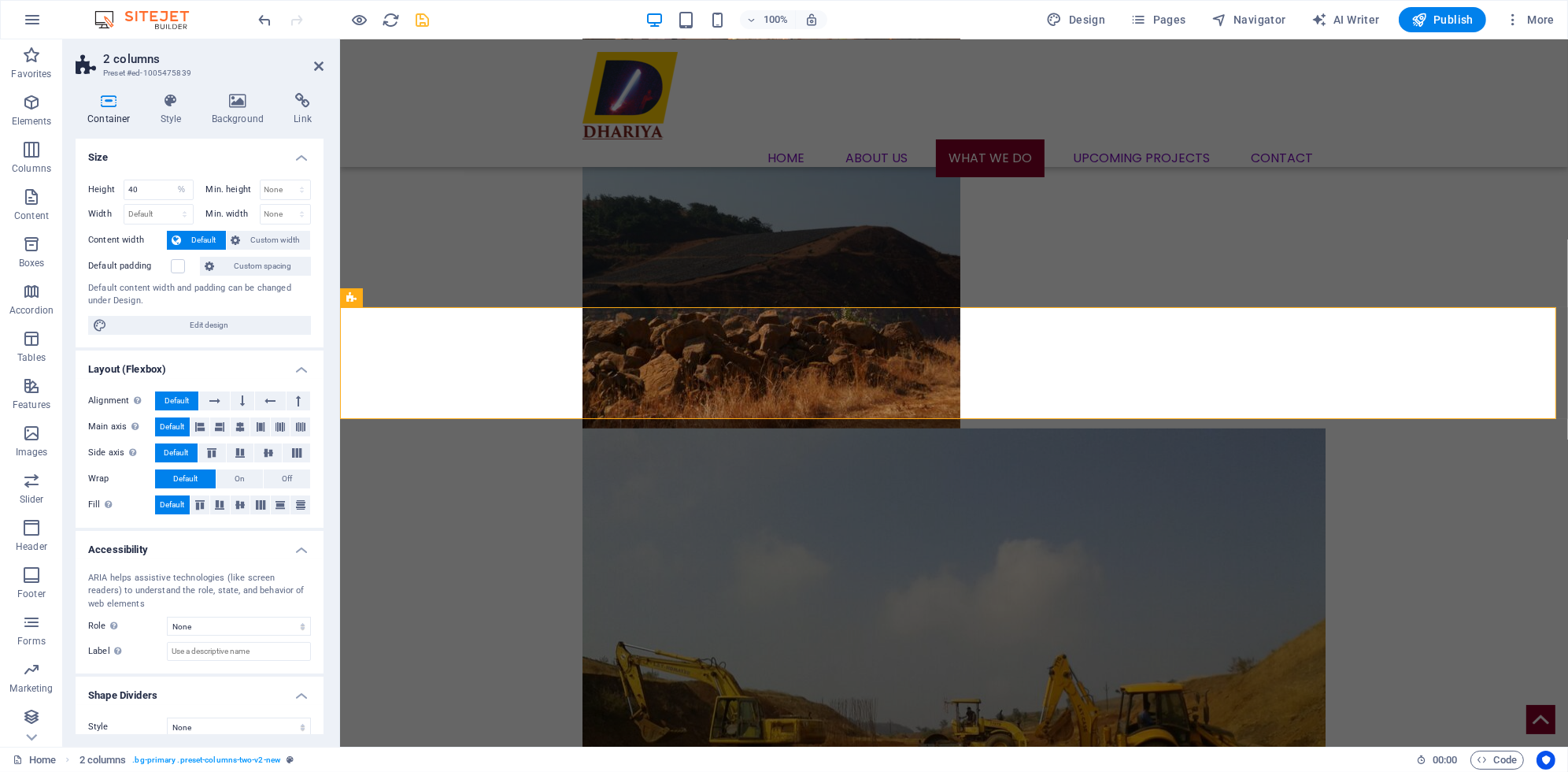
click at [167, 264] on label "Default padding" at bounding box center [129, 266] width 83 height 19
click at [0, 0] on input "Default padding" at bounding box center [0, 0] width 0 height 0
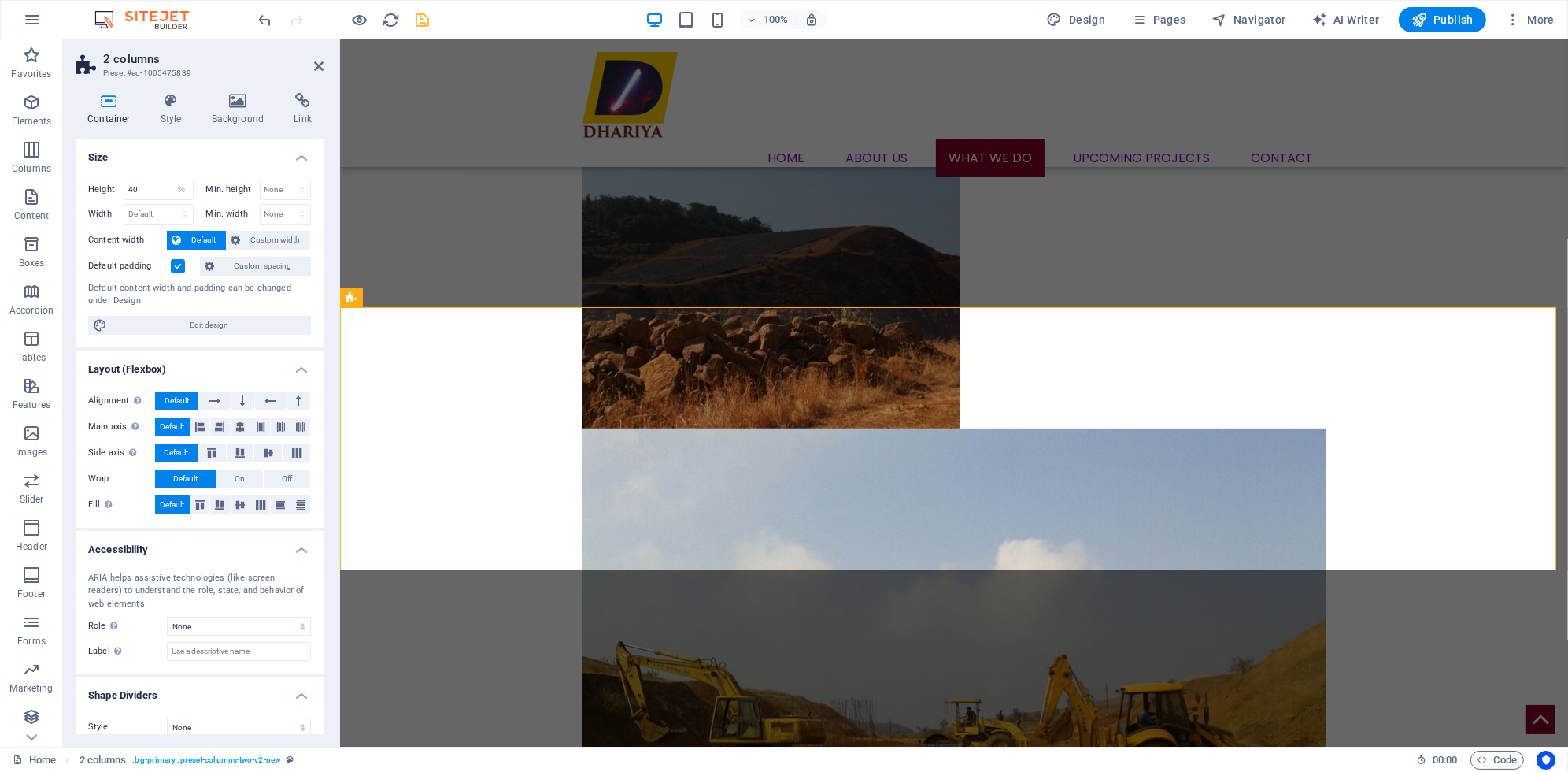
click at [167, 261] on label "Default padding" at bounding box center [129, 266] width 83 height 19
click at [0, 0] on input "Default padding" at bounding box center [0, 0] width 0 height 0
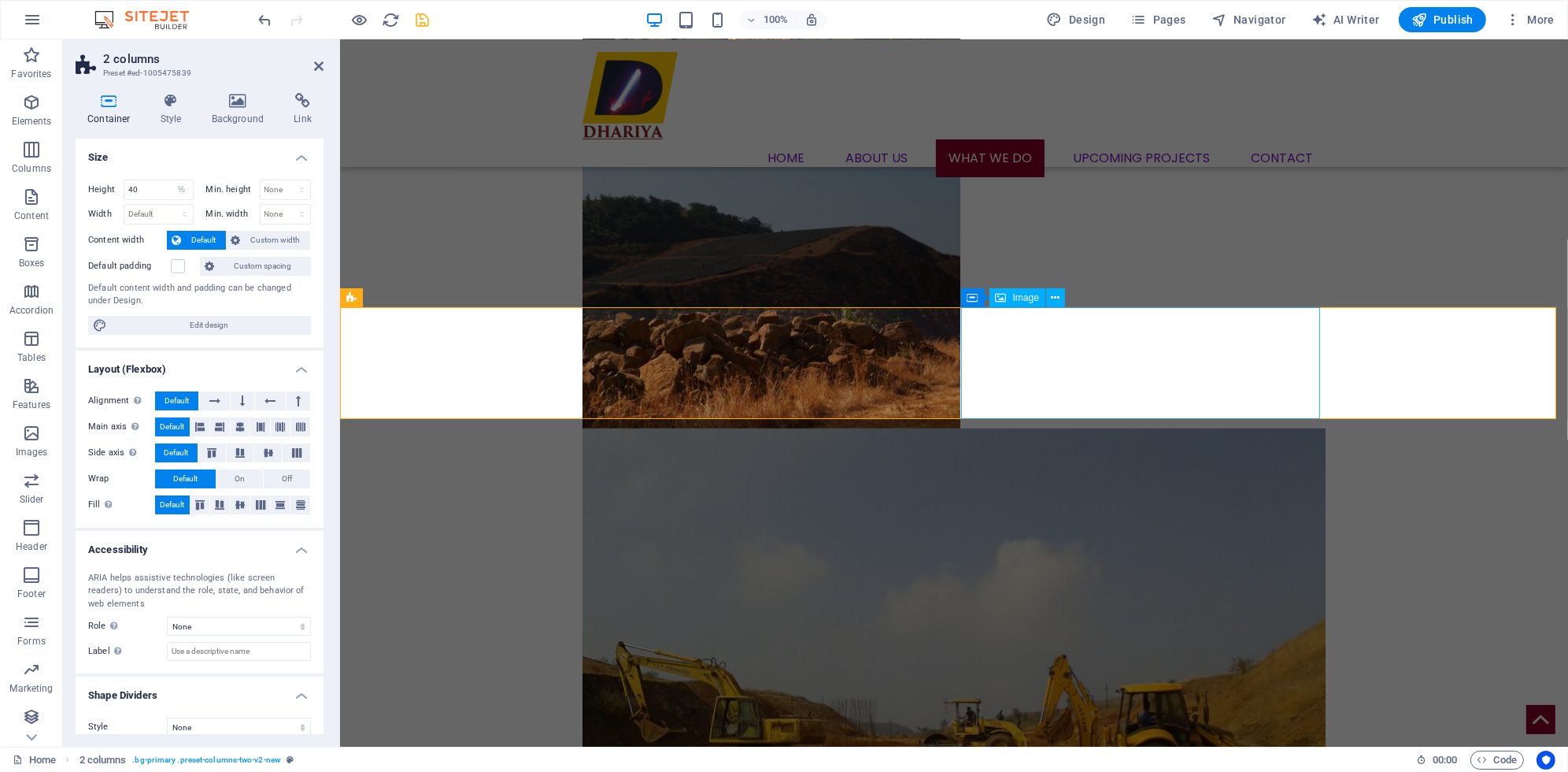
select select "px"
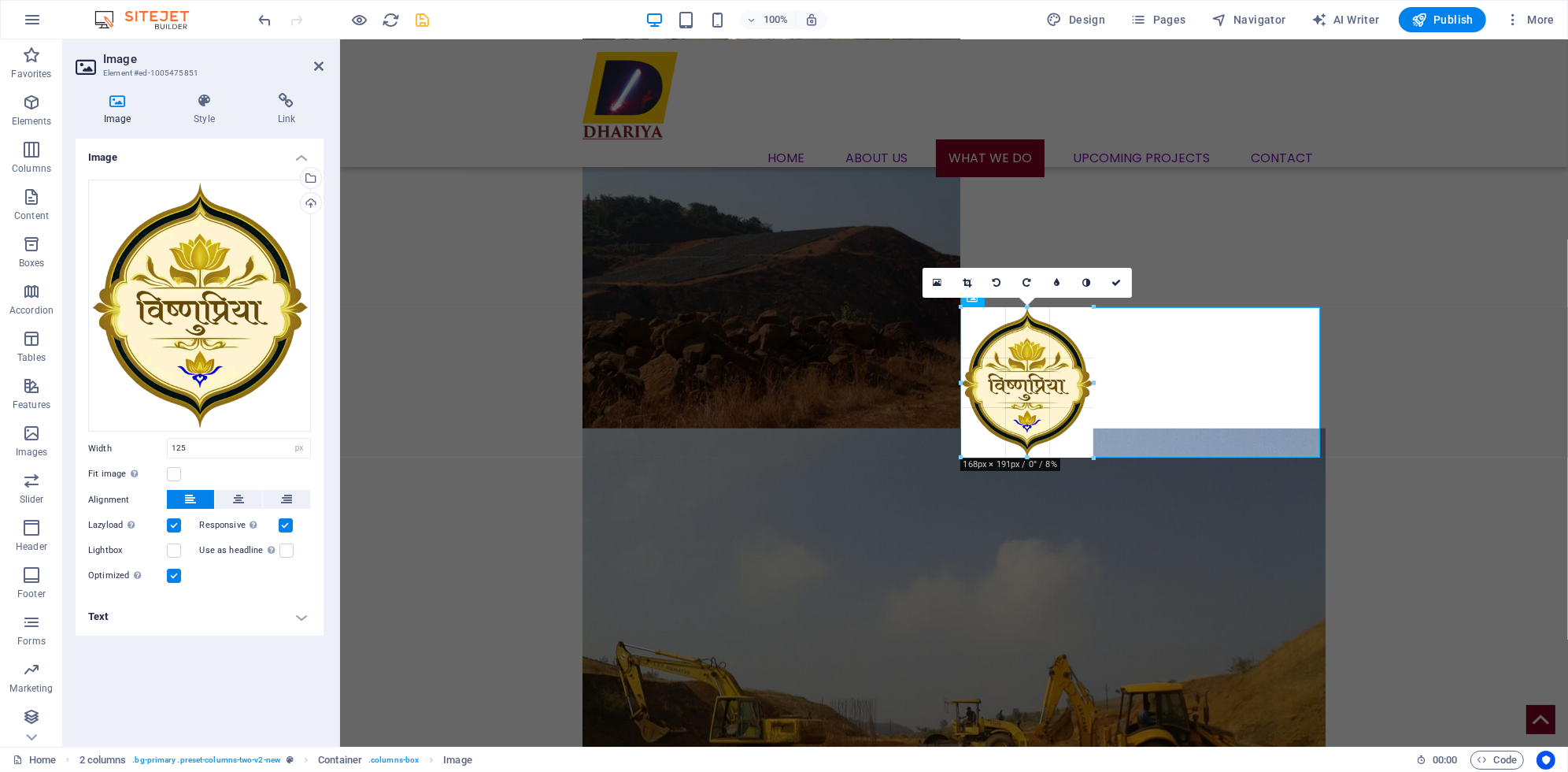
drag, startPoint x: 1059, startPoint y: 418, endPoint x: 1090, endPoint y: 430, distance: 33.2
type input "167"
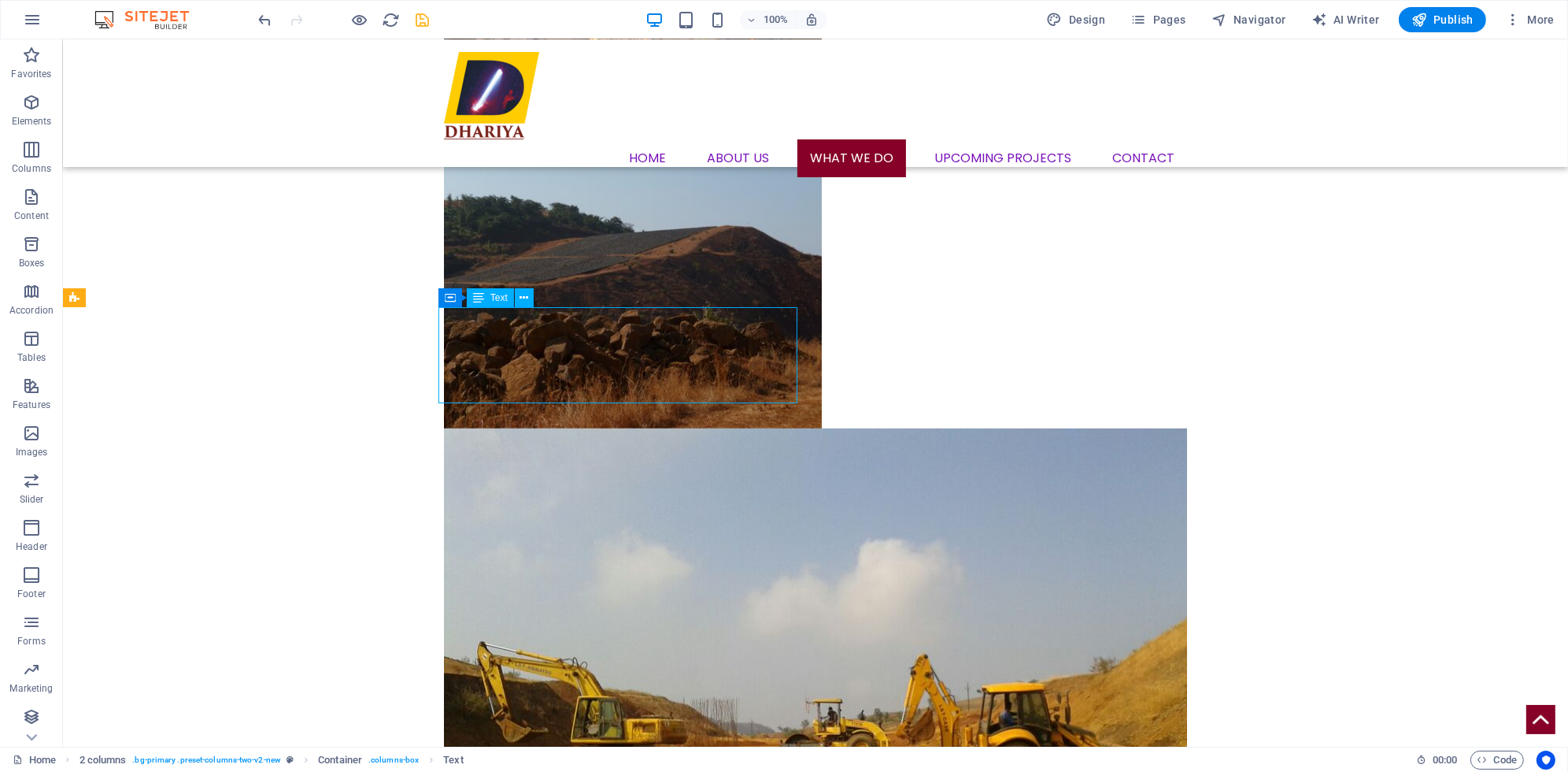
click at [483, 306] on icon at bounding box center [478, 297] width 11 height 19
click at [485, 300] on div "Text" at bounding box center [490, 297] width 47 height 19
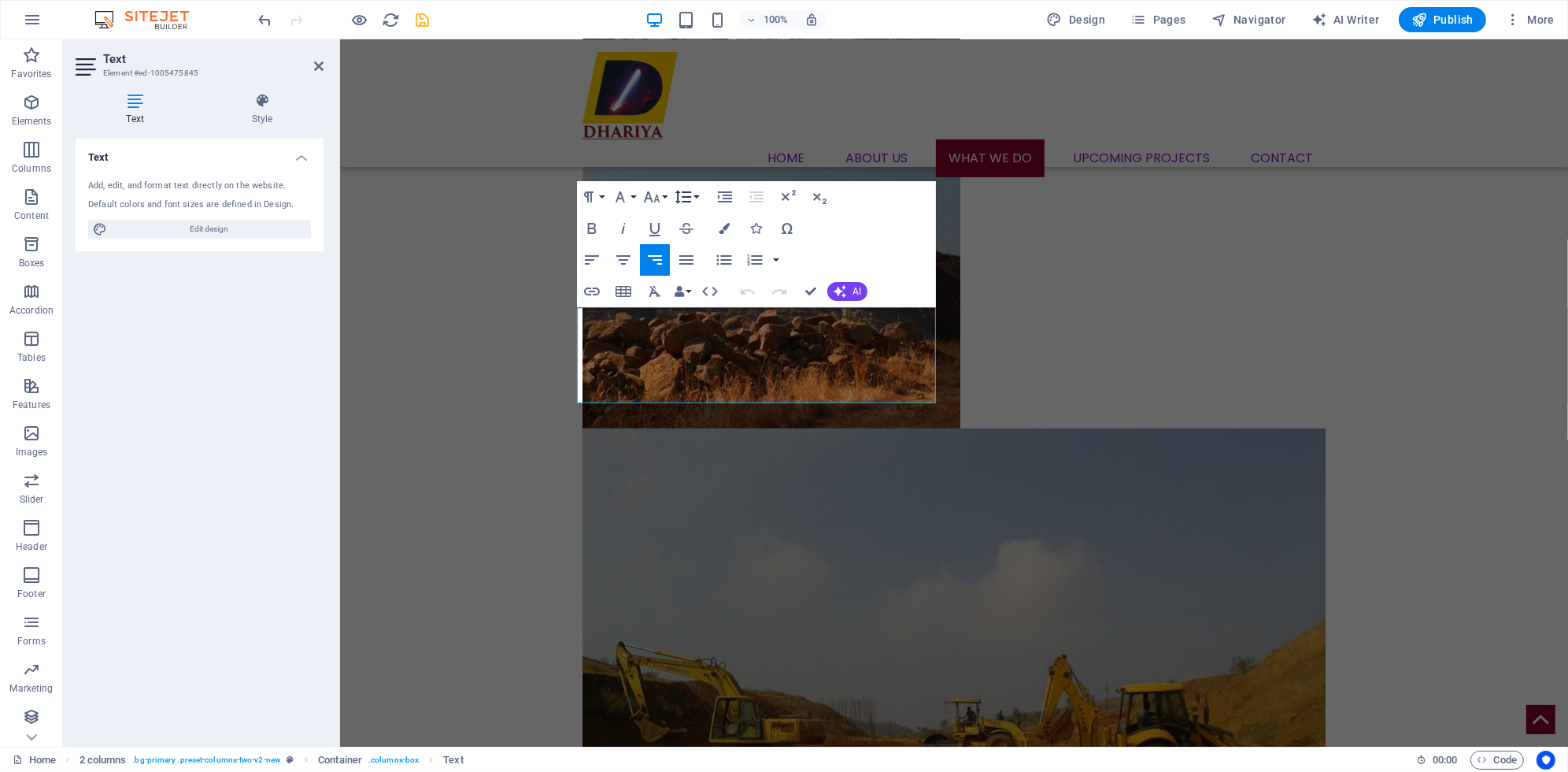
click at [697, 191] on button "Line Height" at bounding box center [687, 197] width 30 height 32
click at [776, 258] on button "button" at bounding box center [776, 260] width 13 height 32
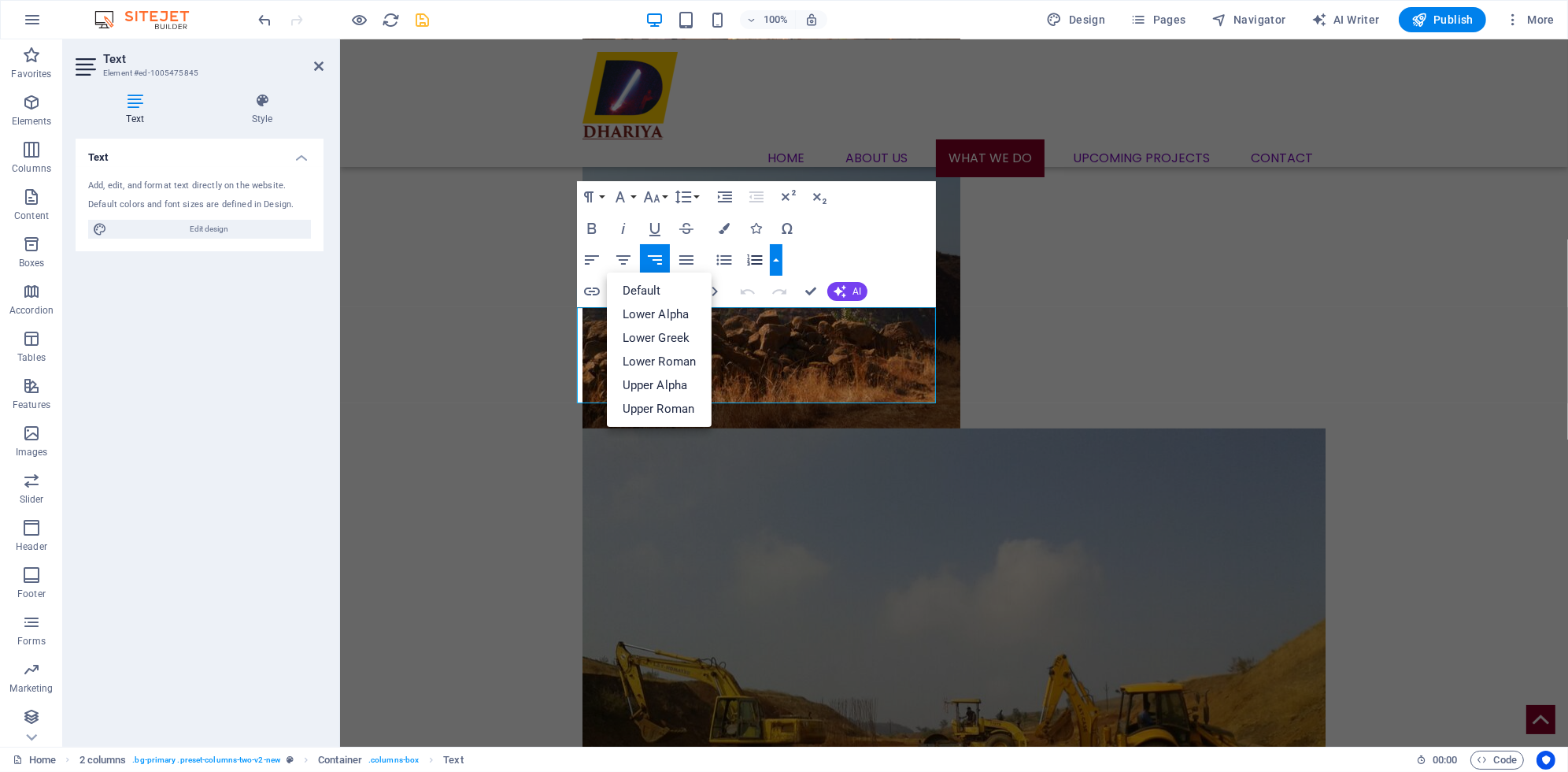
click at [776, 258] on button "button" at bounding box center [776, 260] width 13 height 32
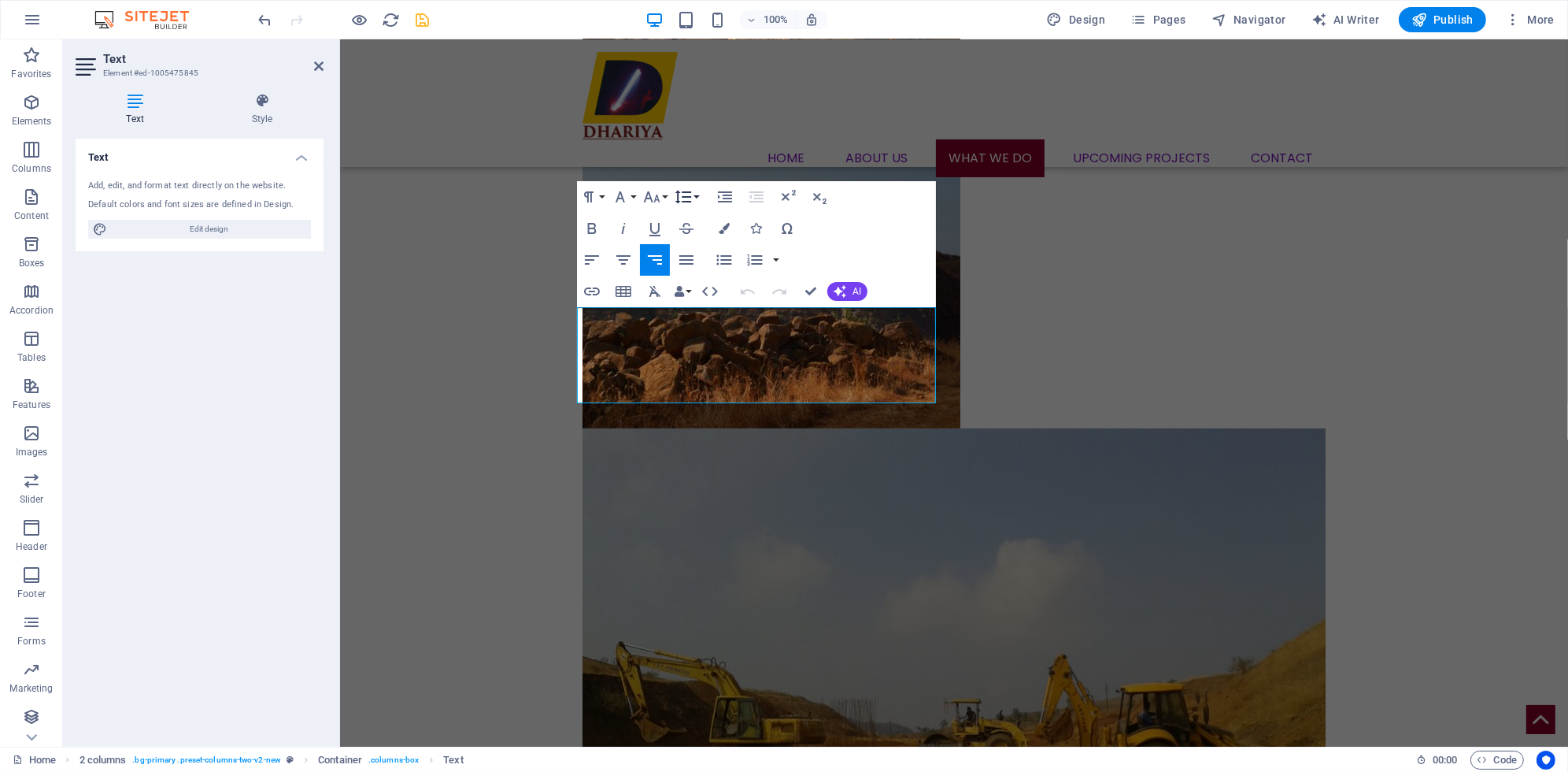
click at [698, 191] on button "Line Height" at bounding box center [687, 197] width 30 height 32
click at [903, 211] on div "Paragraph Format Normal Heading 1 Heading 2 Heading 3 Heading 4 Heading 5 Headi…" at bounding box center [756, 244] width 359 height 126
click at [889, 213] on div "Paragraph Format Normal Heading 1 Heading 2 Heading 3 Heading 4 Heading 5 Headi…" at bounding box center [756, 244] width 359 height 126
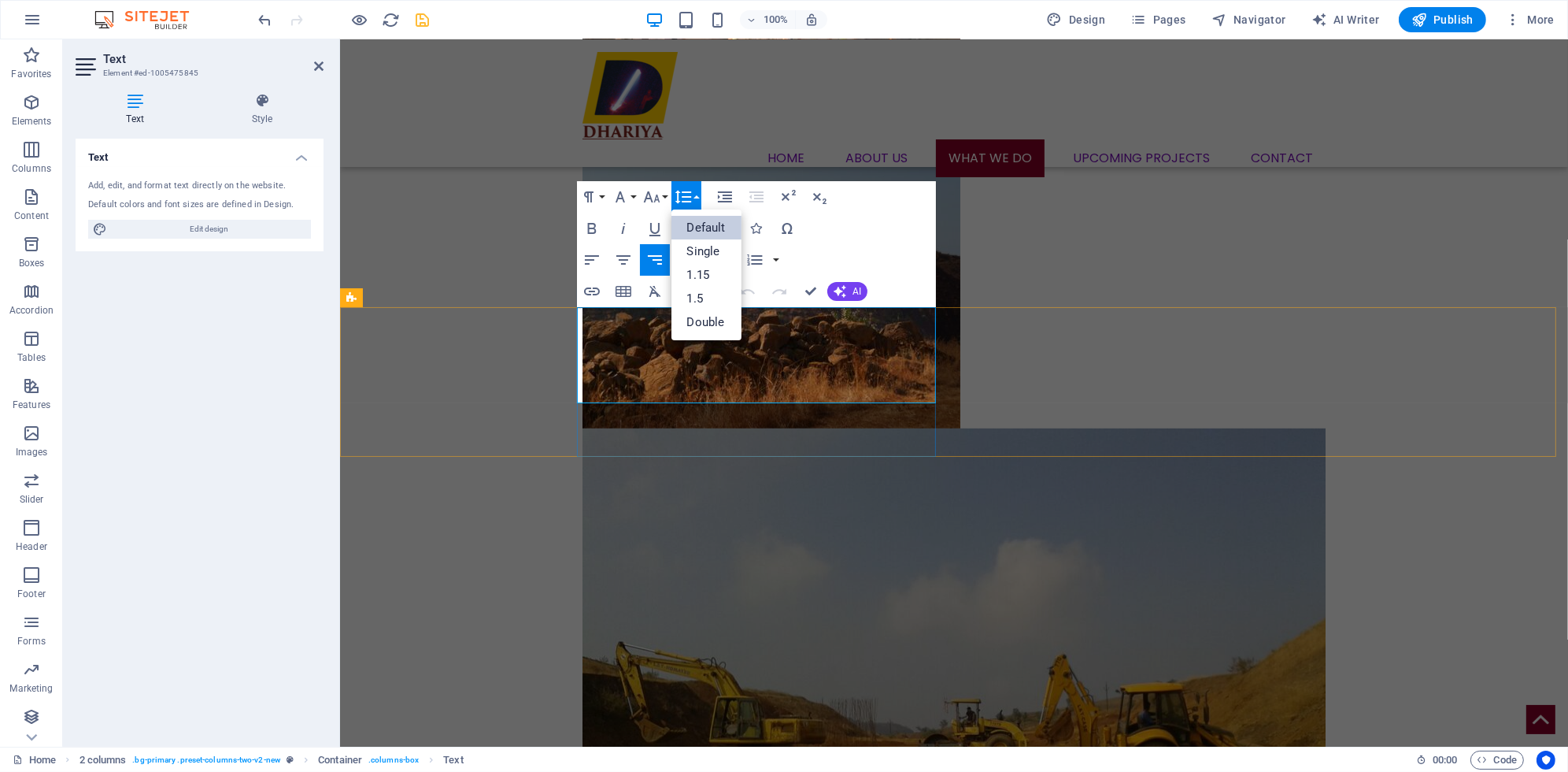
click at [590, 217] on button "Bold" at bounding box center [592, 229] width 30 height 32
click at [269, 113] on h4 "Style" at bounding box center [262, 109] width 123 height 33
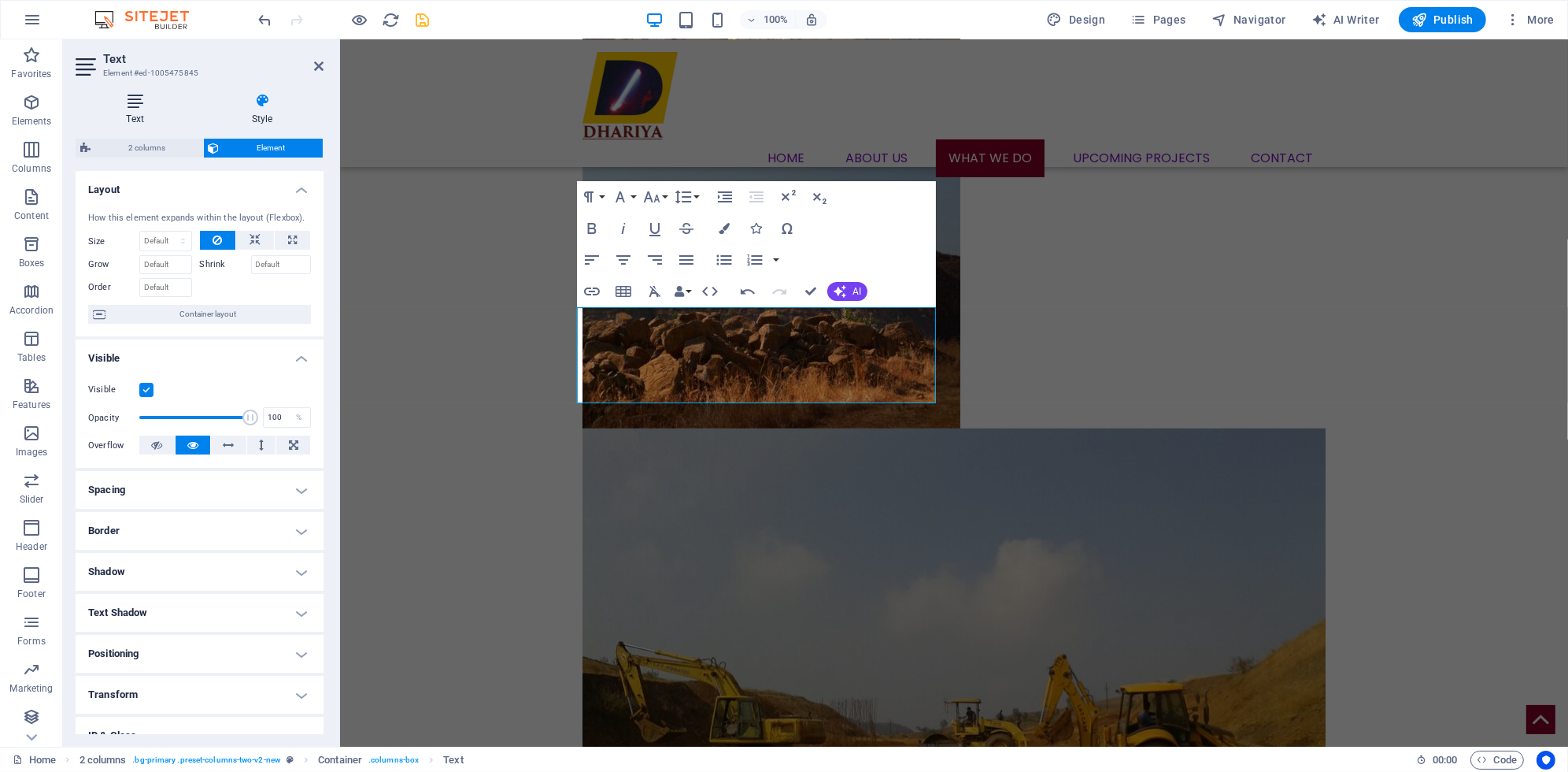
click at [144, 106] on icon at bounding box center [135, 101] width 119 height 16
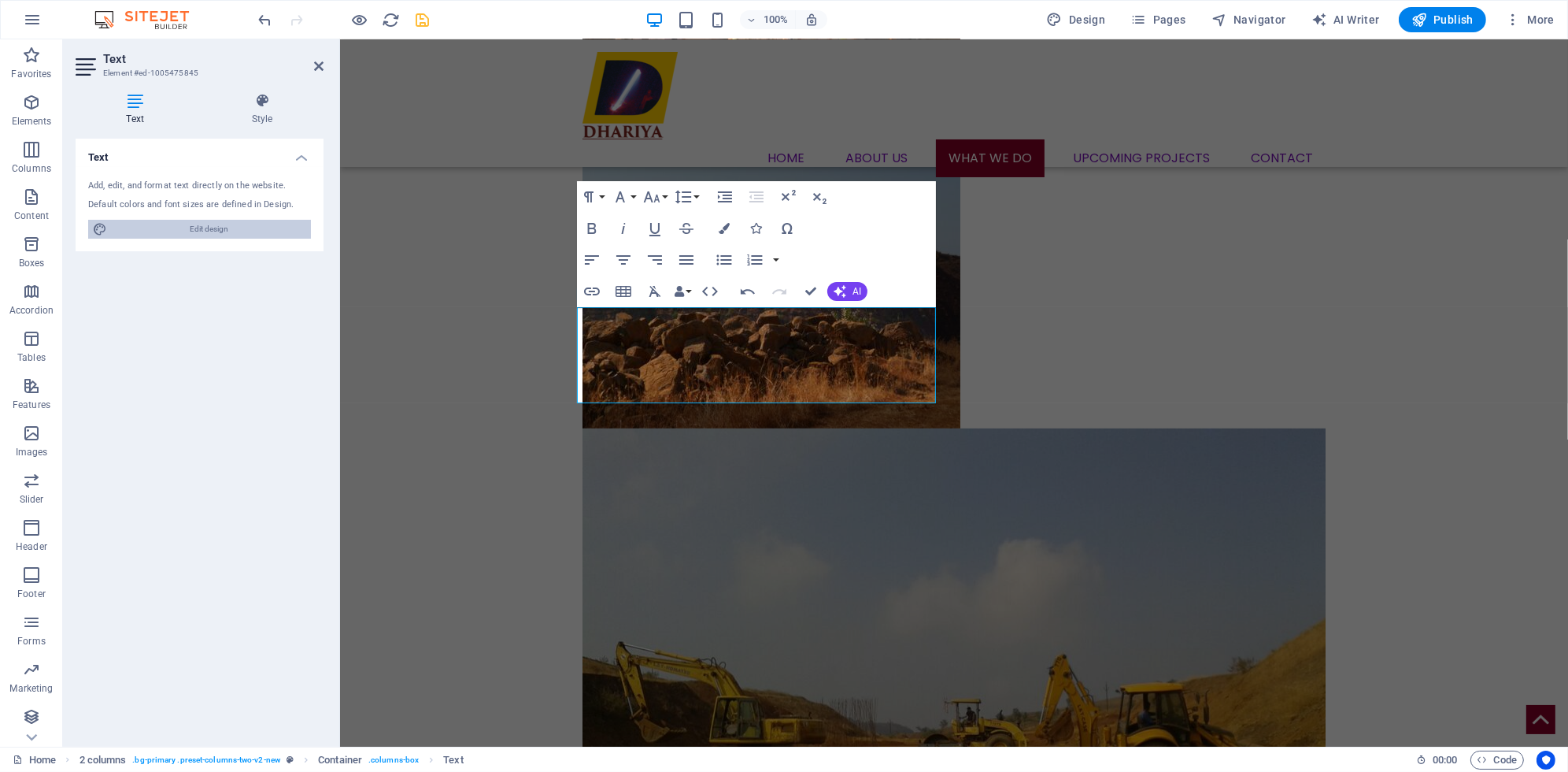
click at [204, 233] on span "Edit design" at bounding box center [209, 229] width 195 height 19
select select "px"
select select "300"
select select "px"
select select "700"
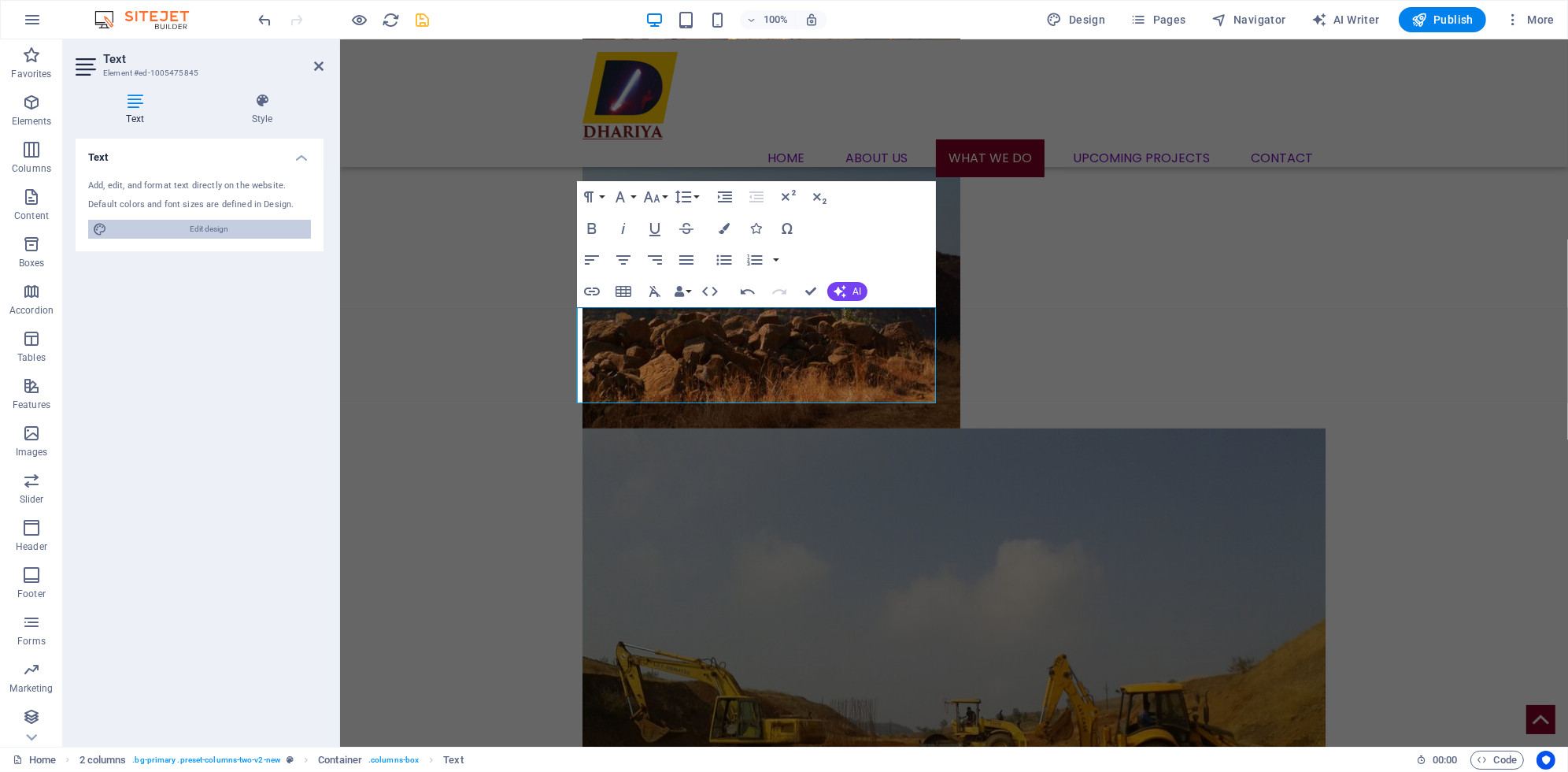
select select "px"
select select "rem"
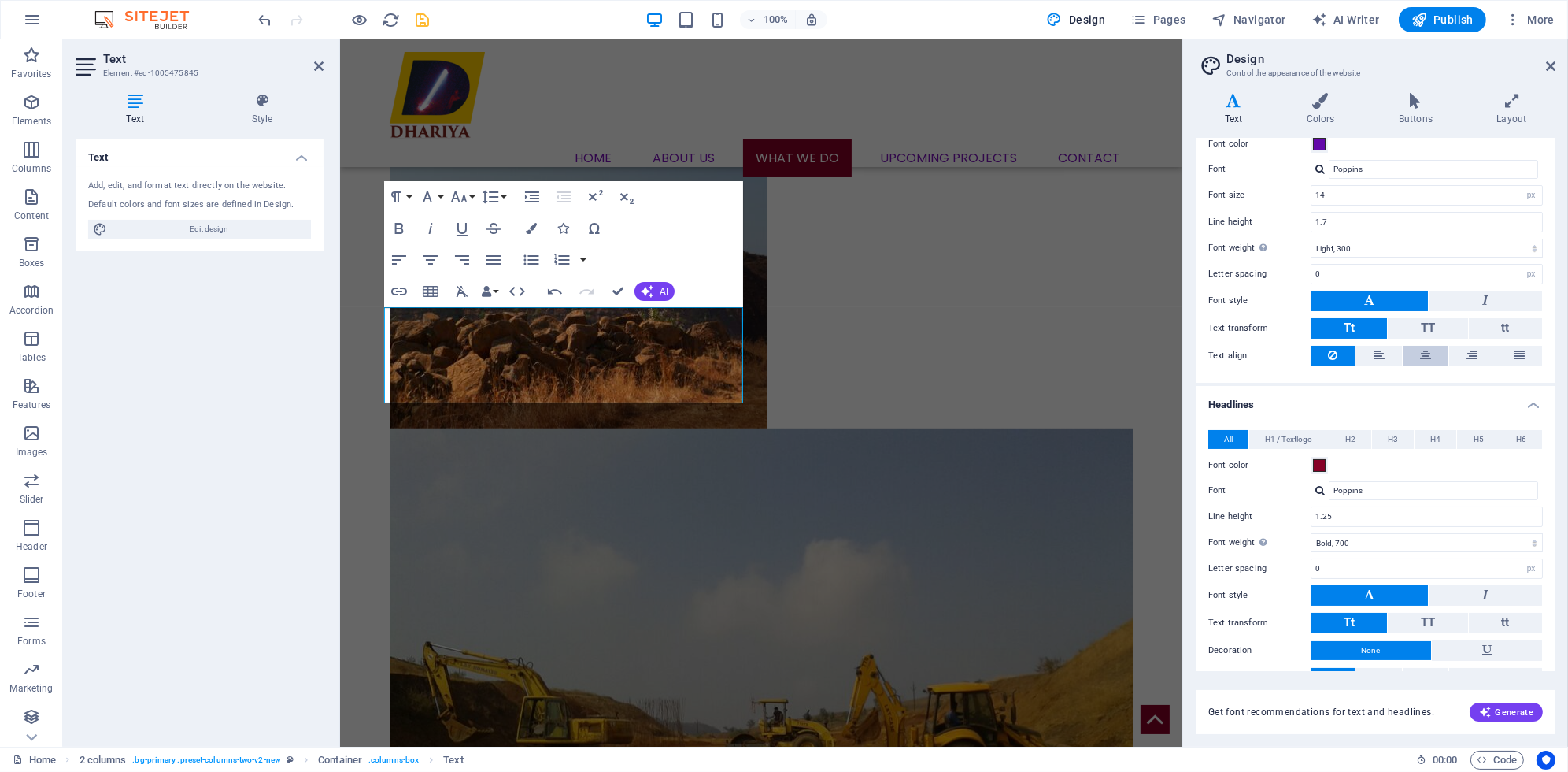
scroll to position [79, 0]
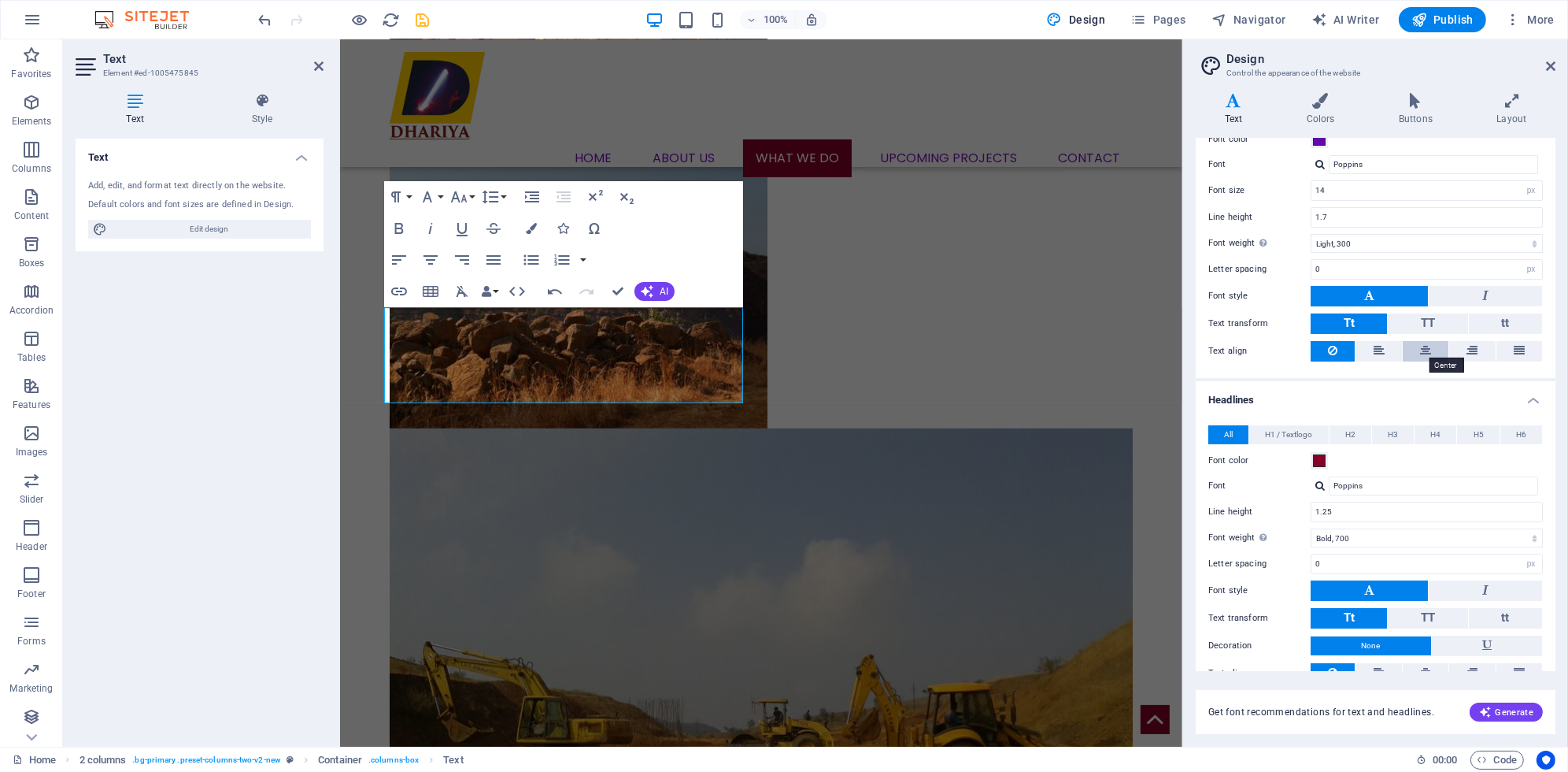
click at [1430, 346] on icon at bounding box center [1425, 350] width 11 height 19
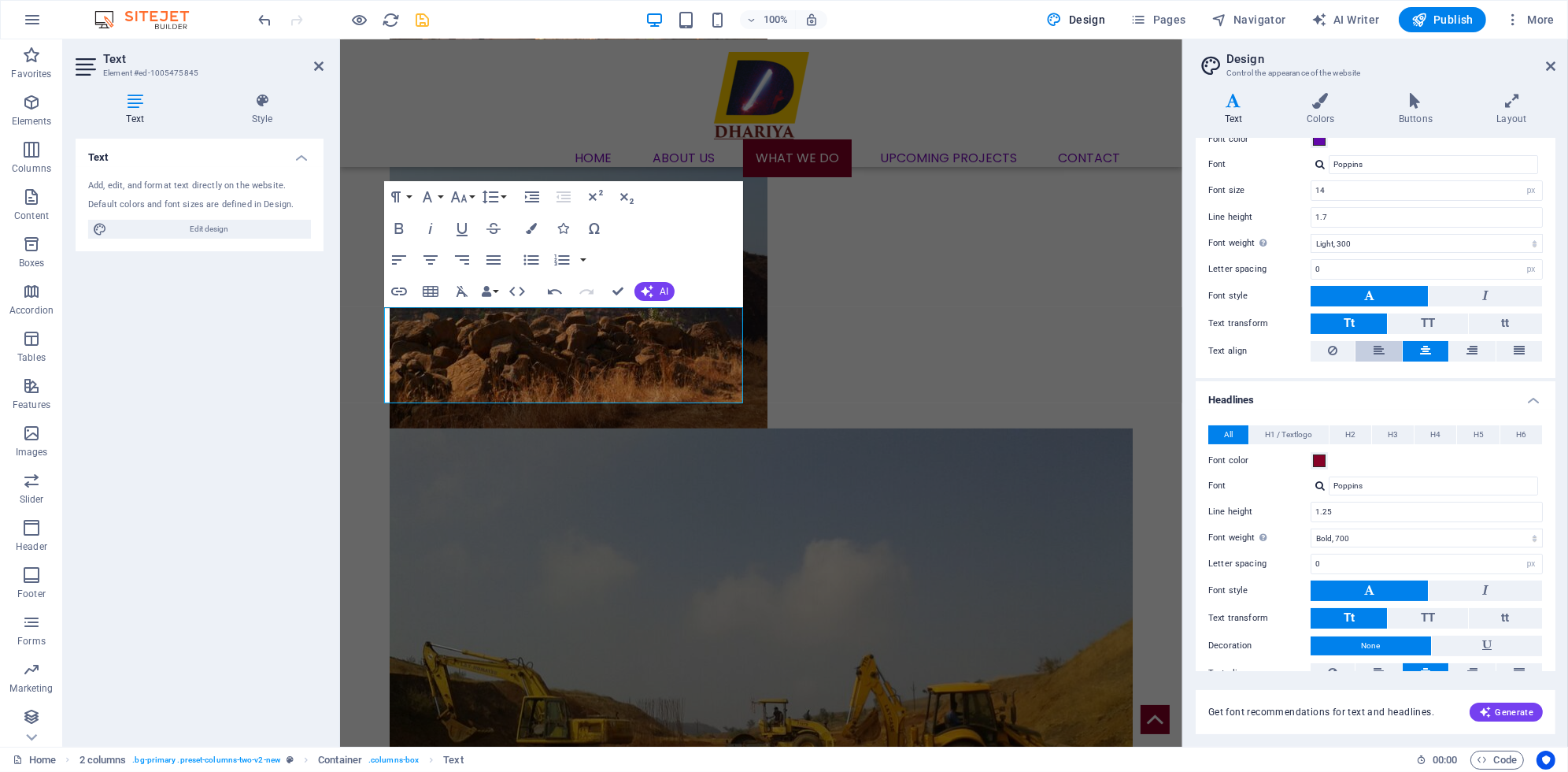
click at [1370, 346] on button at bounding box center [1378, 351] width 46 height 20
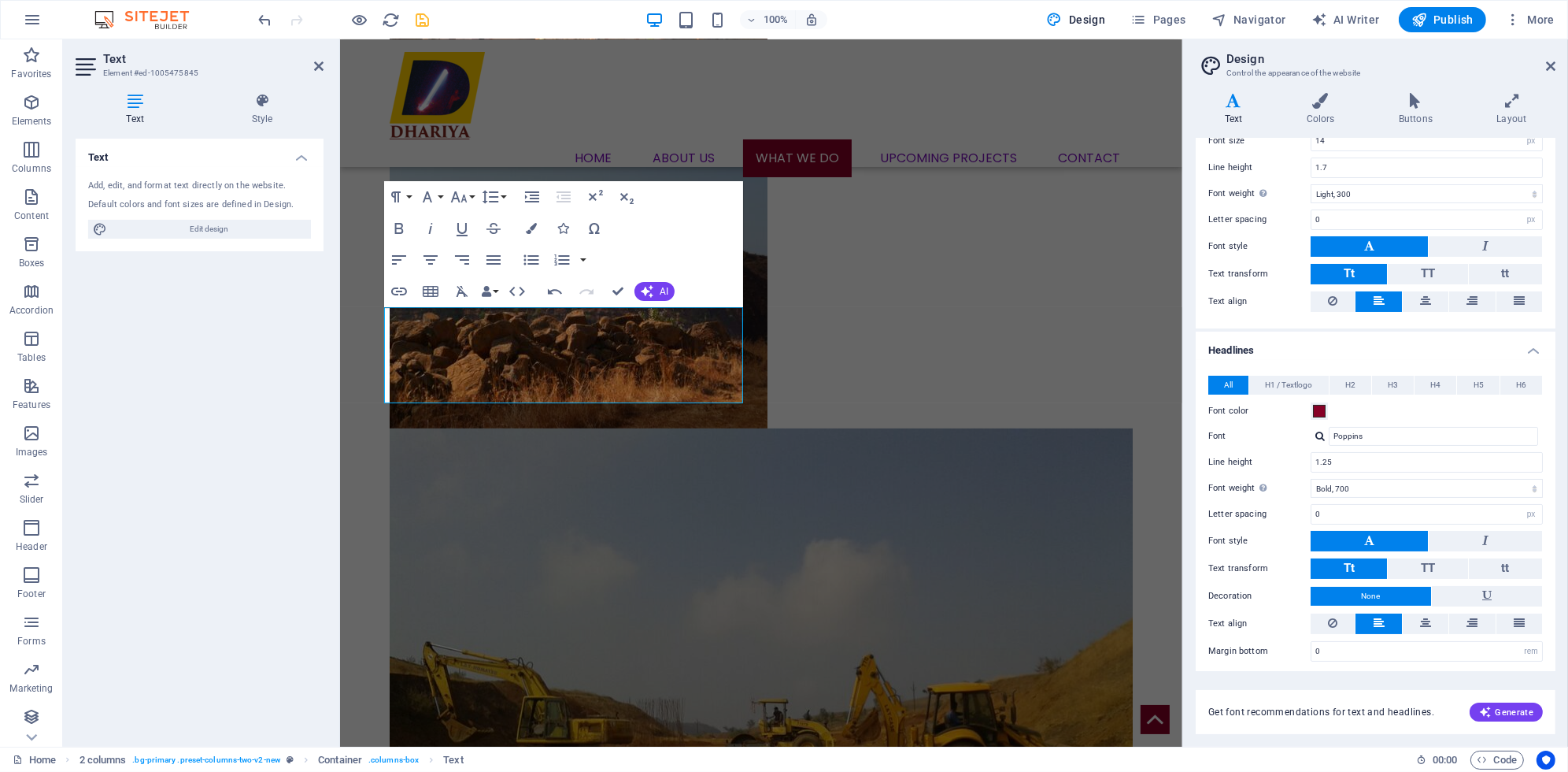
scroll to position [129, 0]
click at [1415, 613] on button at bounding box center [1426, 623] width 46 height 20
click at [1377, 613] on icon at bounding box center [1379, 622] width 11 height 19
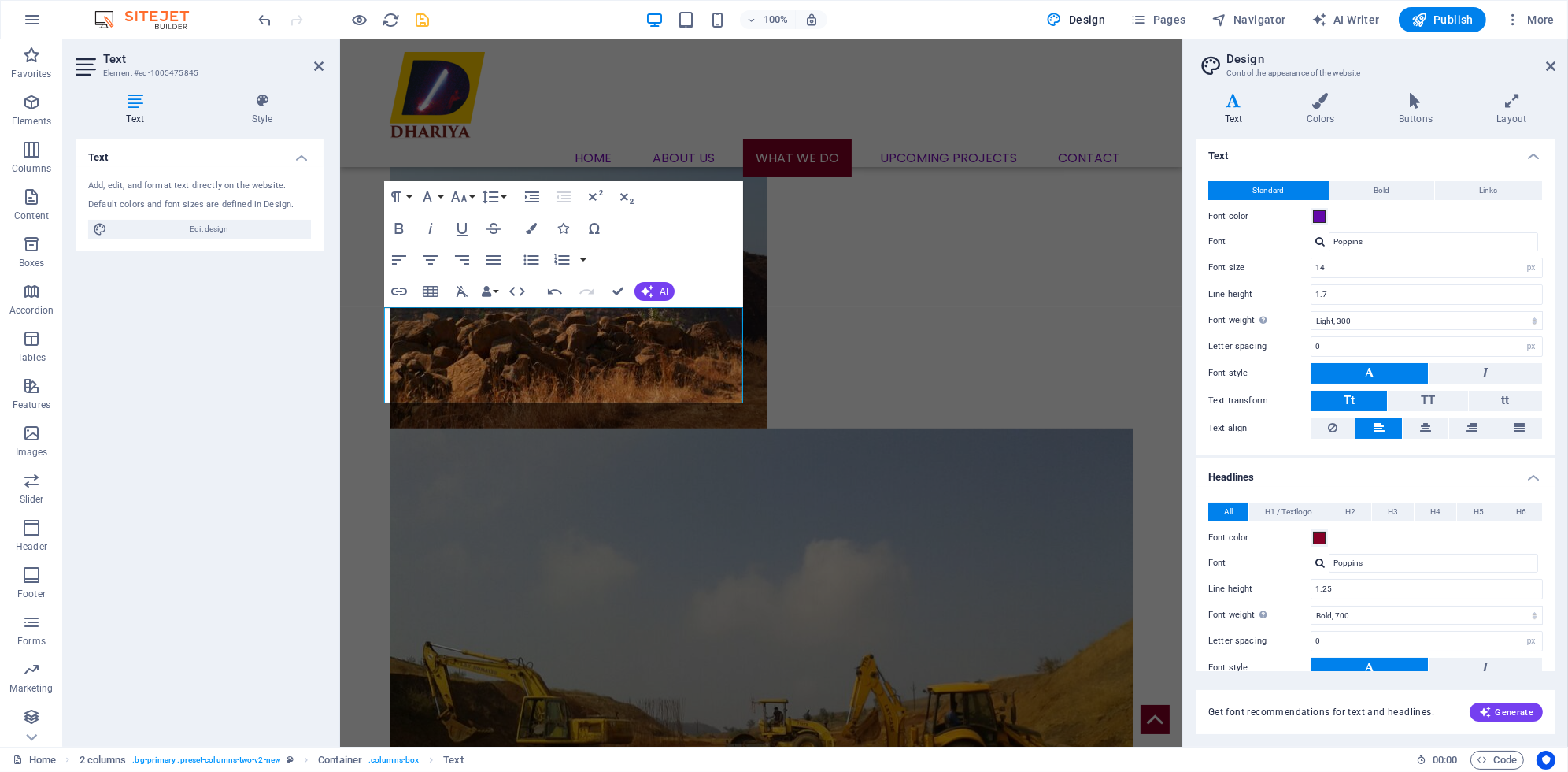
scroll to position [0, 0]
click at [492, 195] on icon "button" at bounding box center [490, 196] width 19 height 19
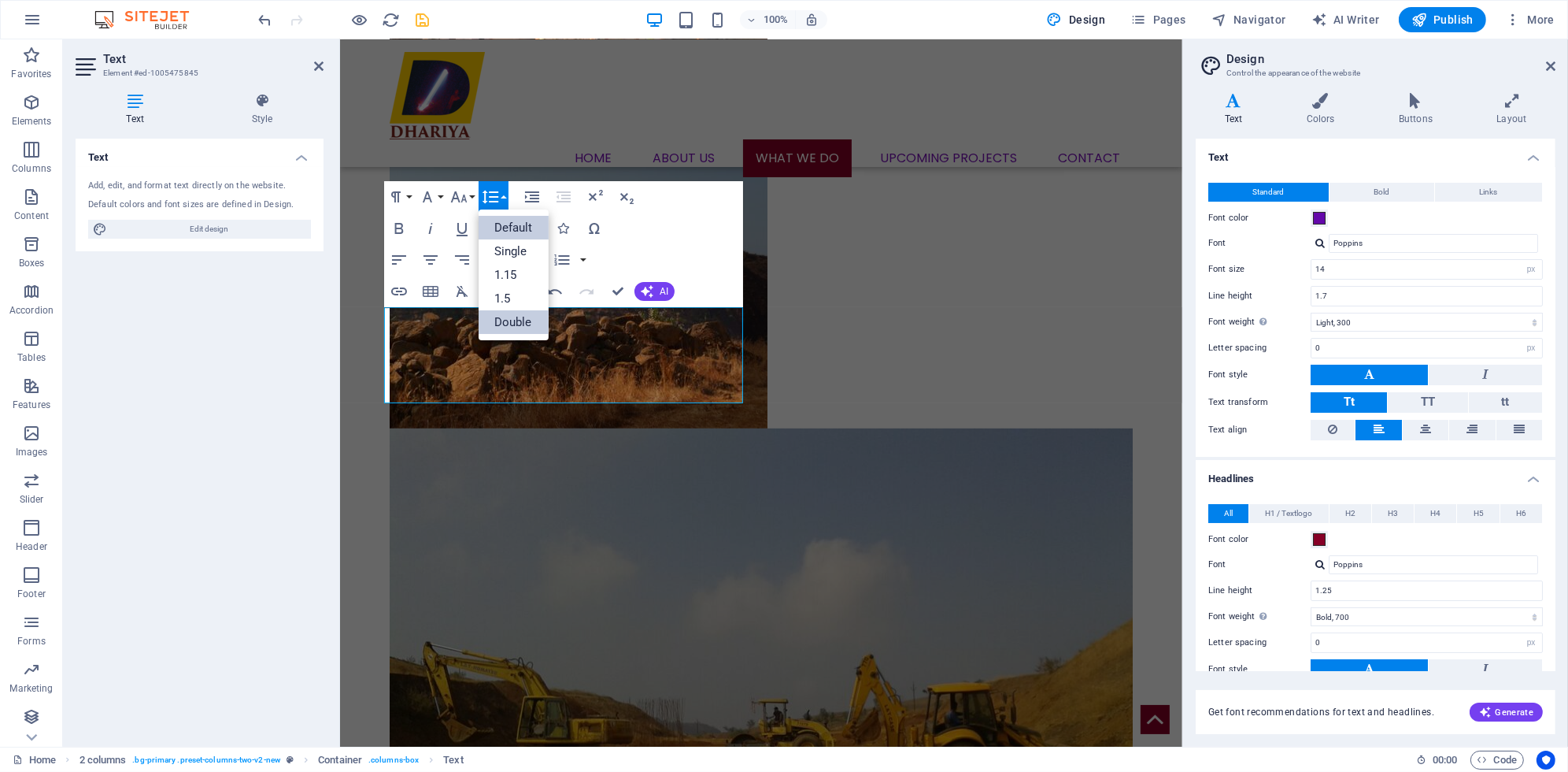
click at [499, 313] on link "Double" at bounding box center [514, 322] width 70 height 24
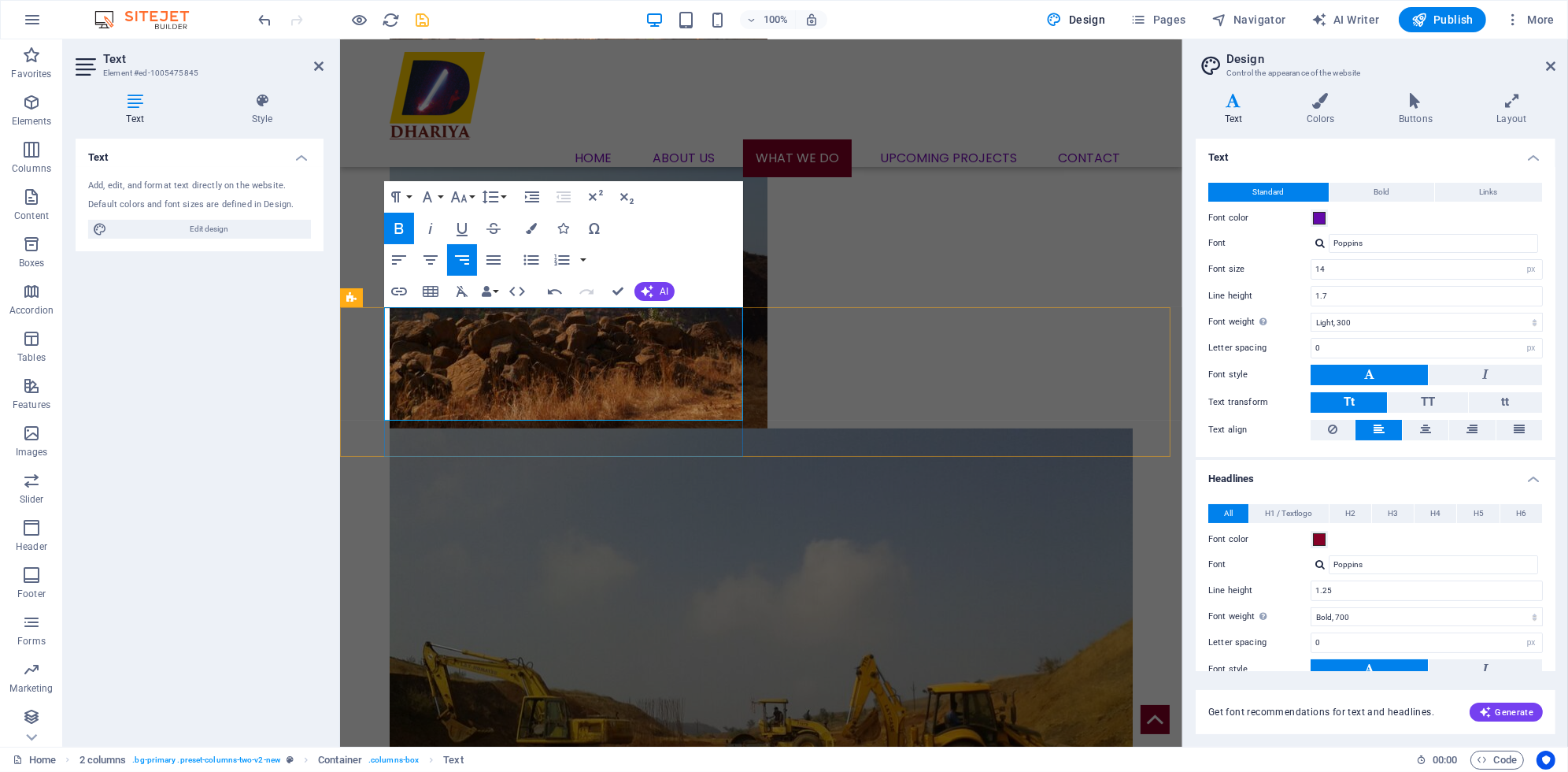
click at [1385, 187] on span "Bold" at bounding box center [1382, 192] width 16 height 19
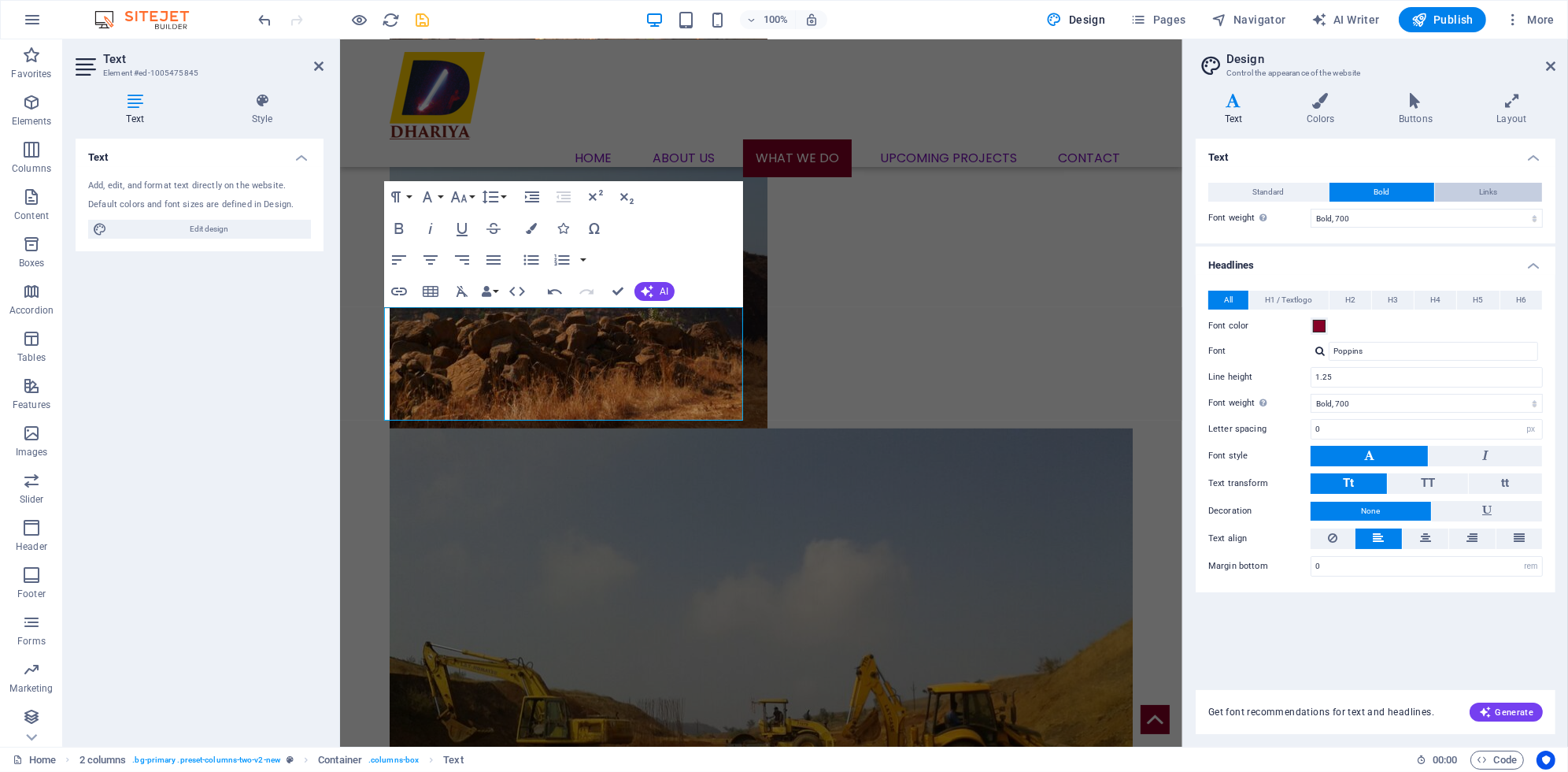
click at [1488, 199] on span "Links" at bounding box center [1489, 192] width 18 height 19
